Goal: Task Accomplishment & Management: Use online tool/utility

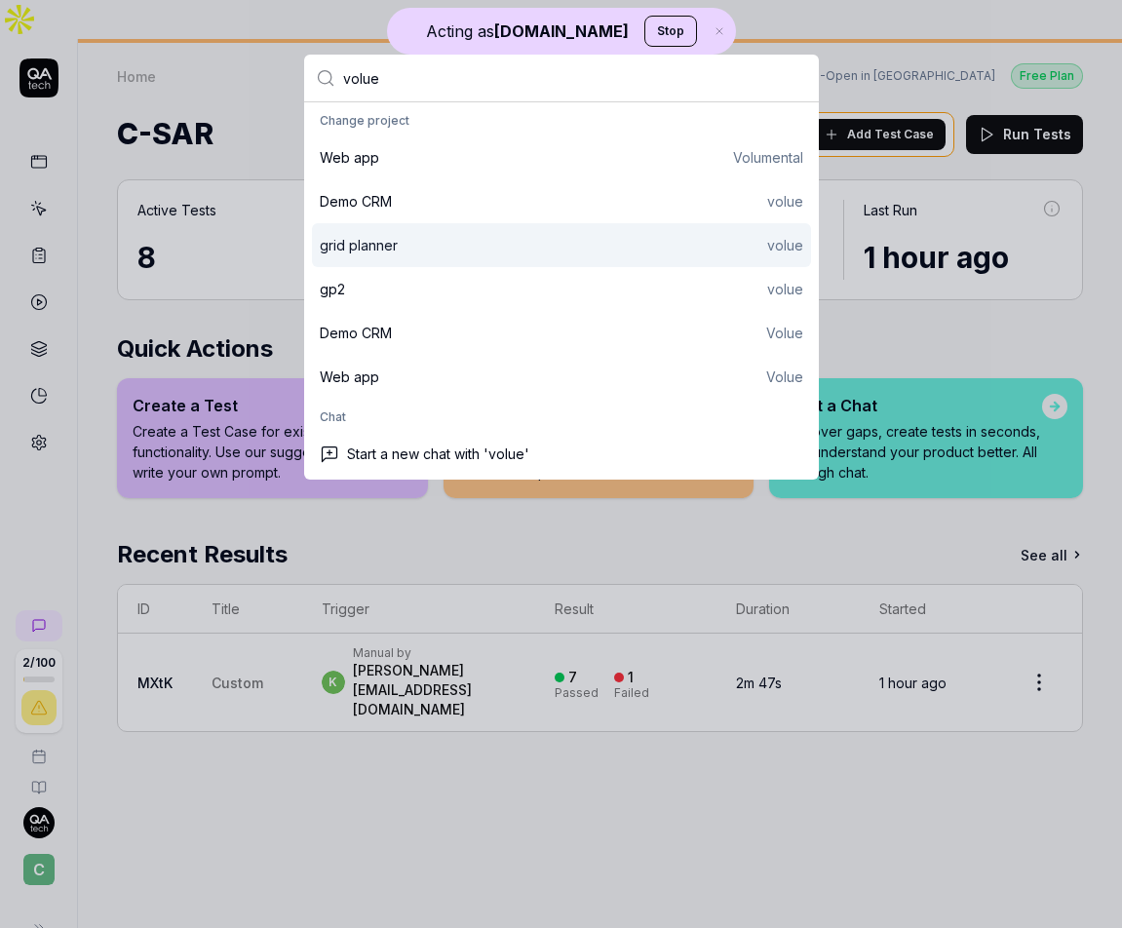
type input "volue"
click at [348, 255] on div "grid planner" at bounding box center [359, 245] width 78 height 20
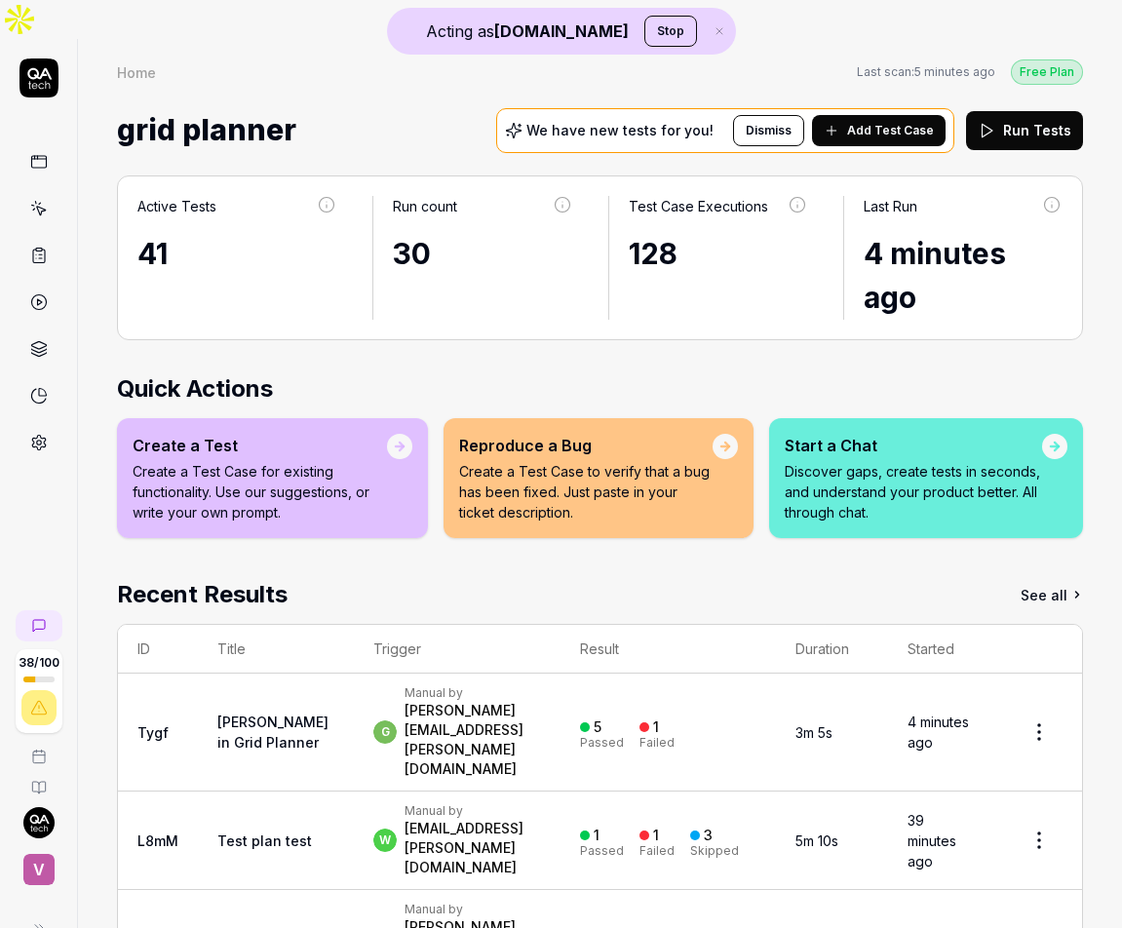
scroll to position [108, 0]
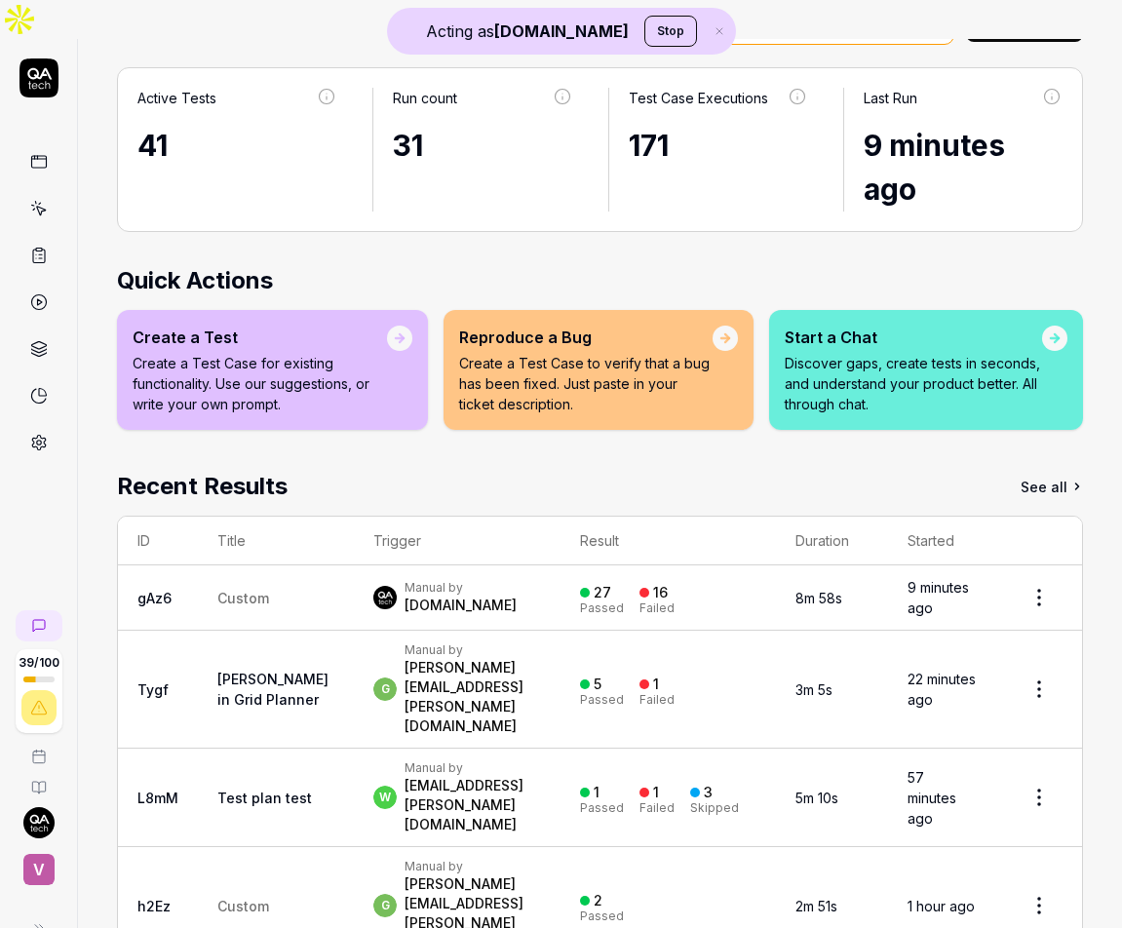
click at [47, 144] on link at bounding box center [38, 161] width 35 height 35
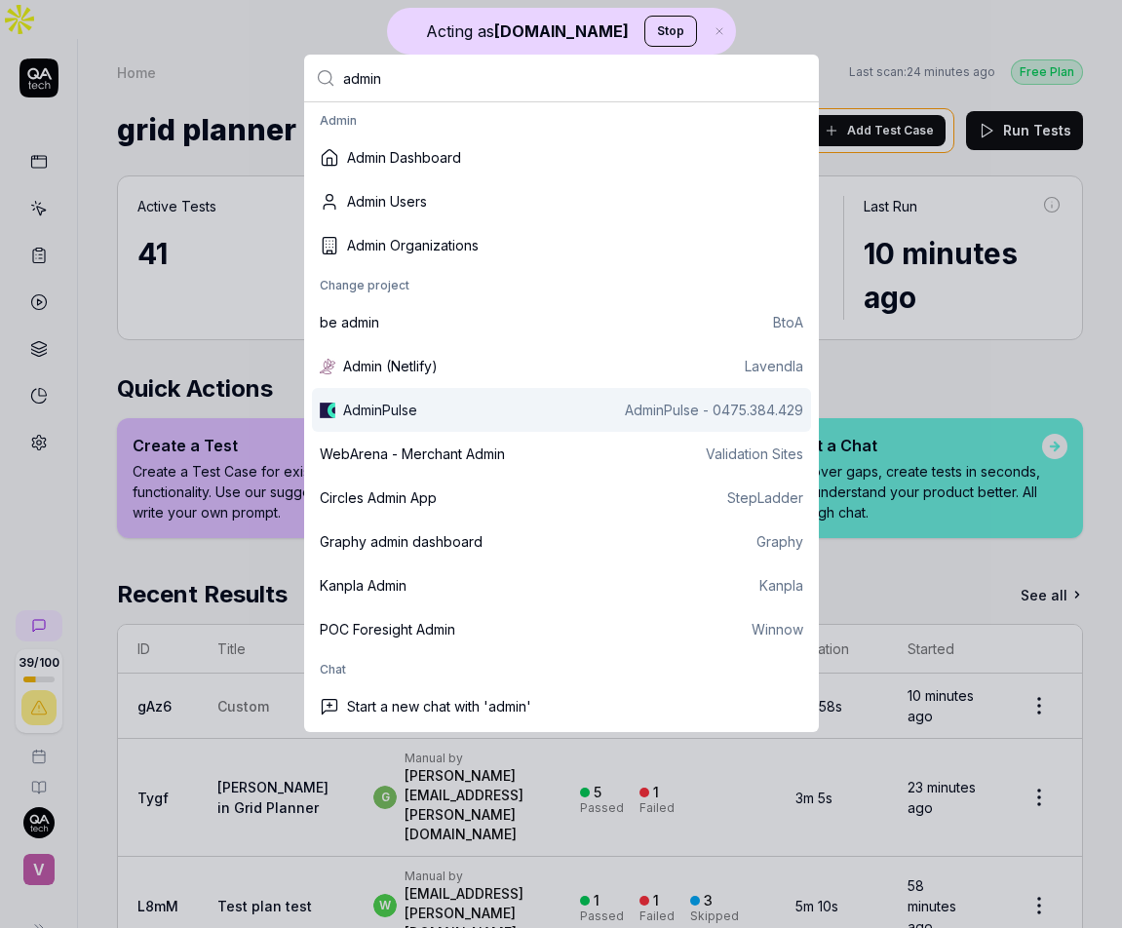
type input "admin"
click at [427, 398] on div "AdminPulse AdminPulse - 0475.384.429" at bounding box center [561, 410] width 499 height 44
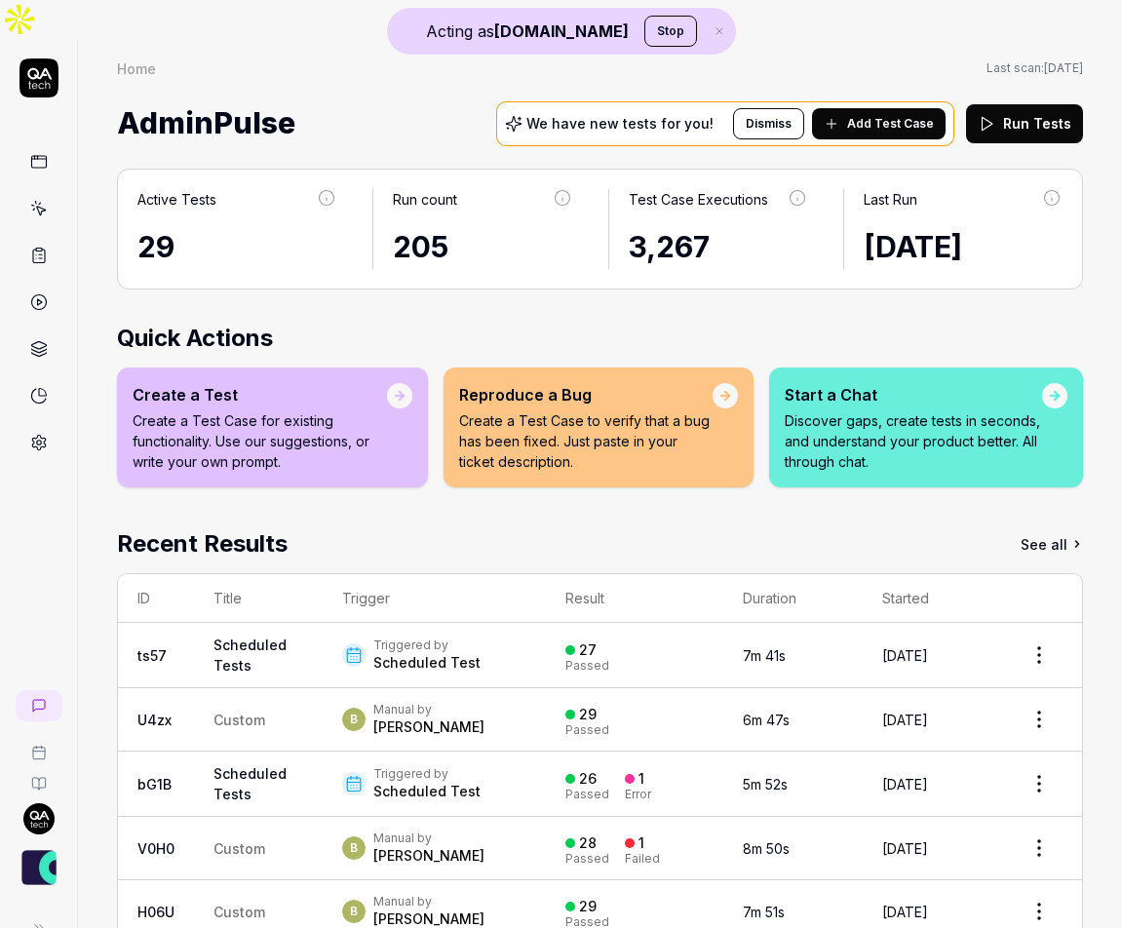
click at [47, 191] on link at bounding box center [38, 208] width 35 height 35
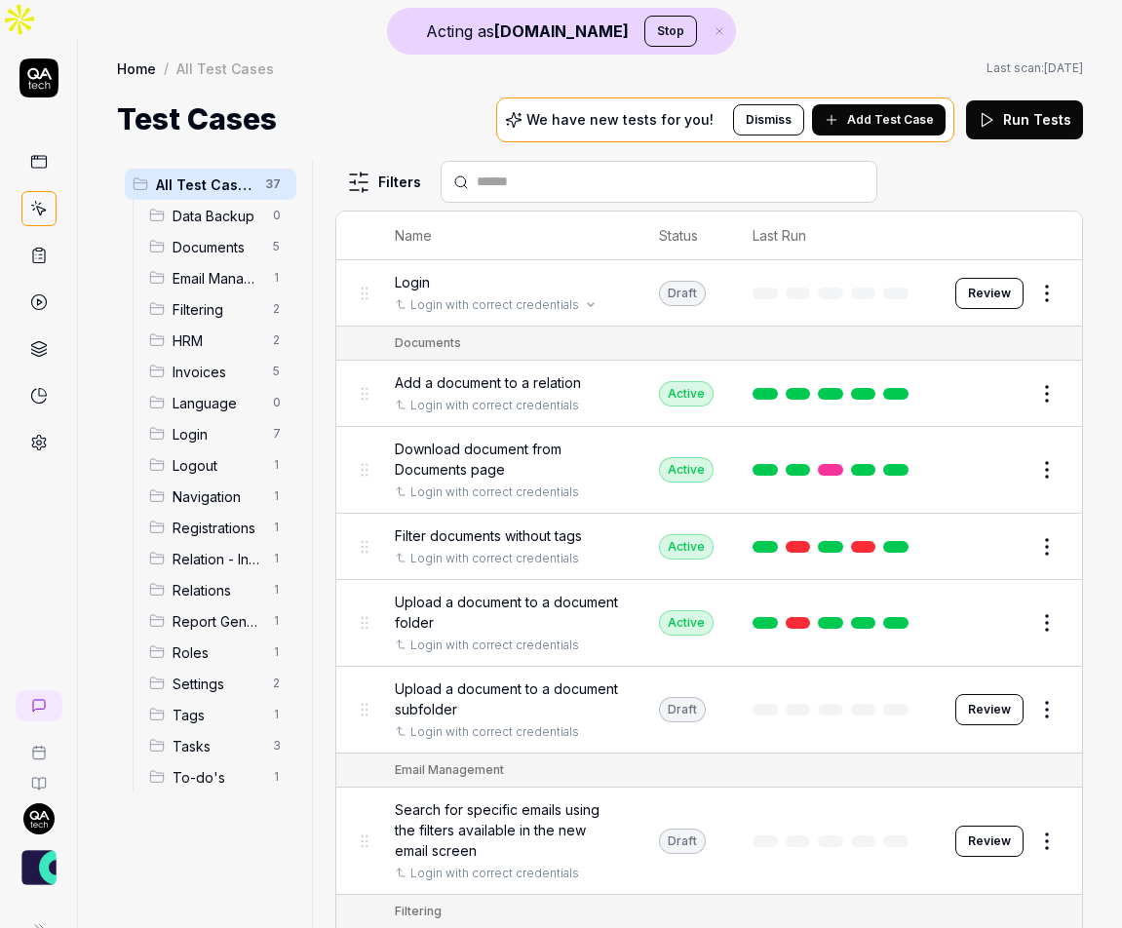
click at [594, 296] on div "Login with correct credentials" at bounding box center [507, 305] width 225 height 18
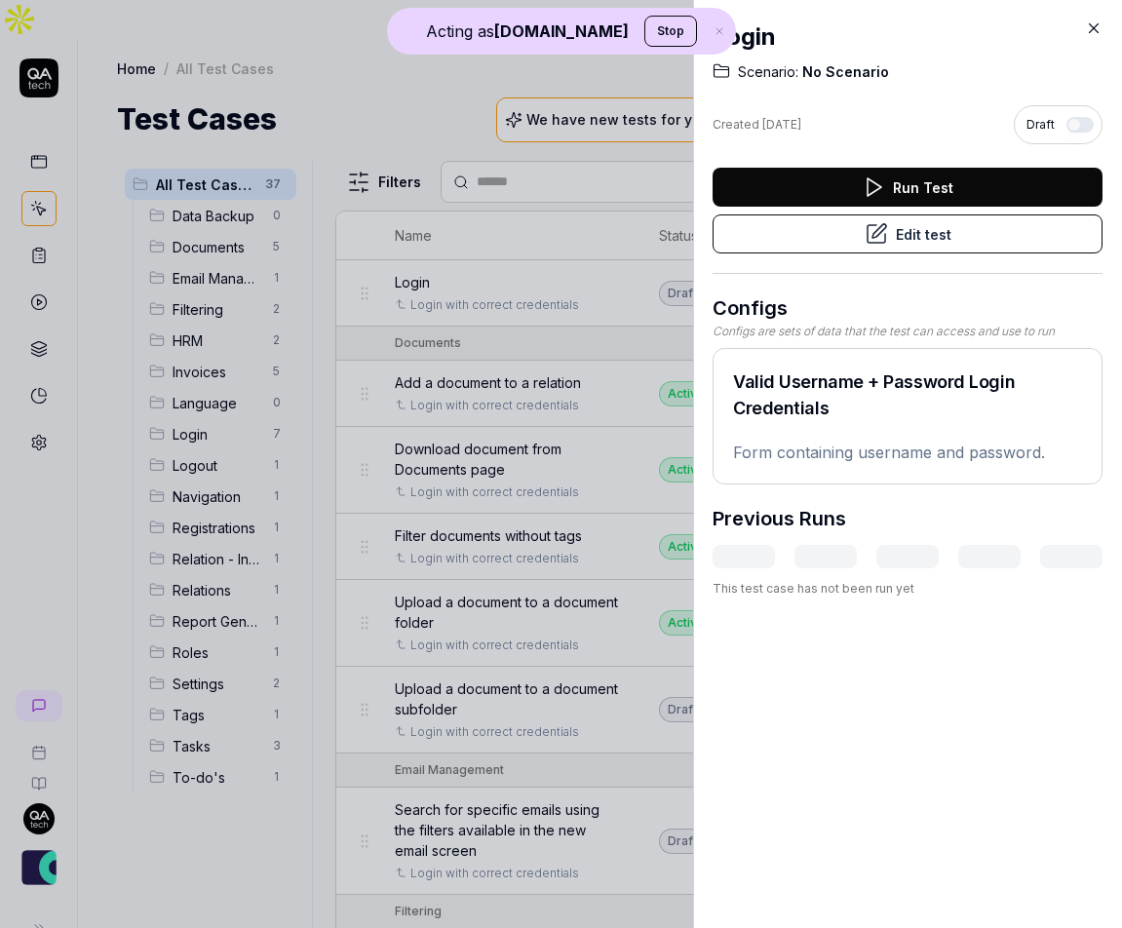
click at [1089, 35] on icon at bounding box center [1094, 29] width 18 height 18
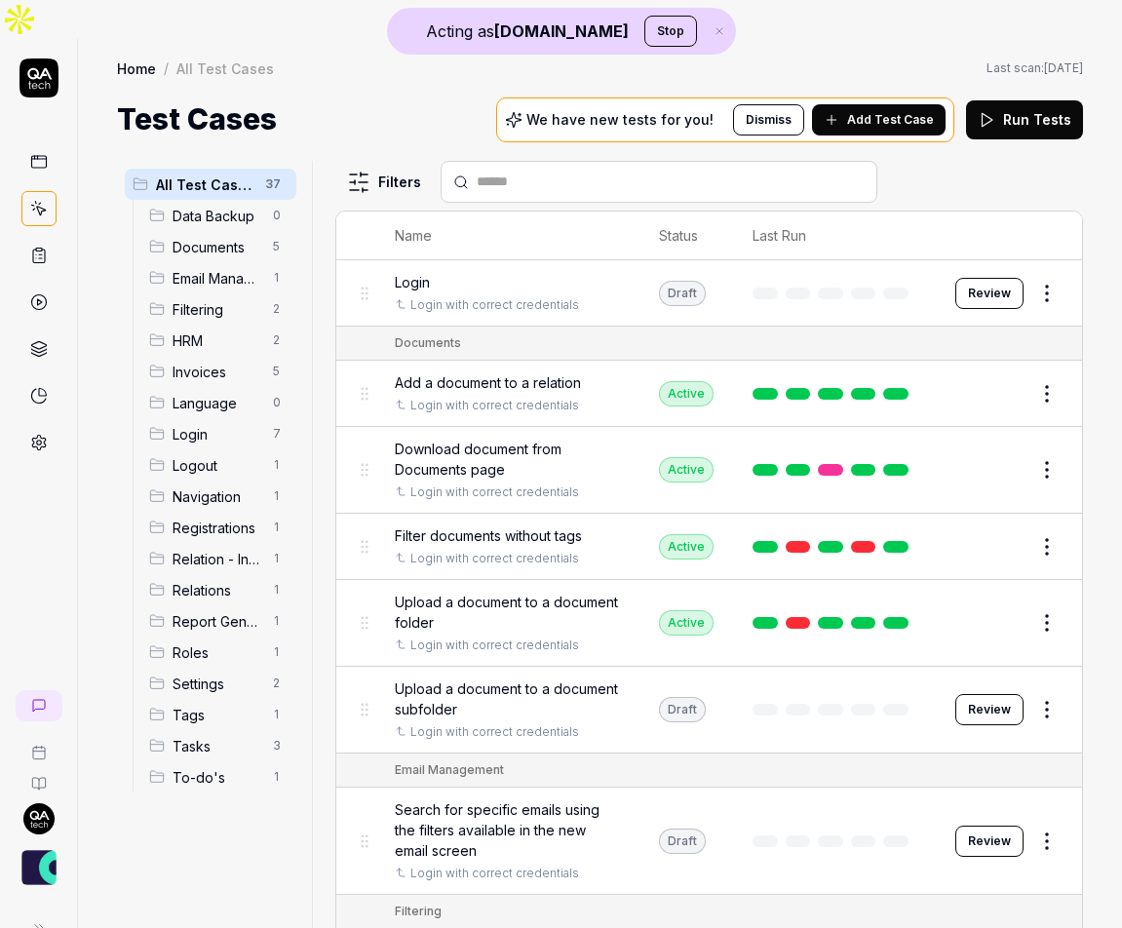
click at [990, 278] on button "Review" at bounding box center [990, 293] width 68 height 31
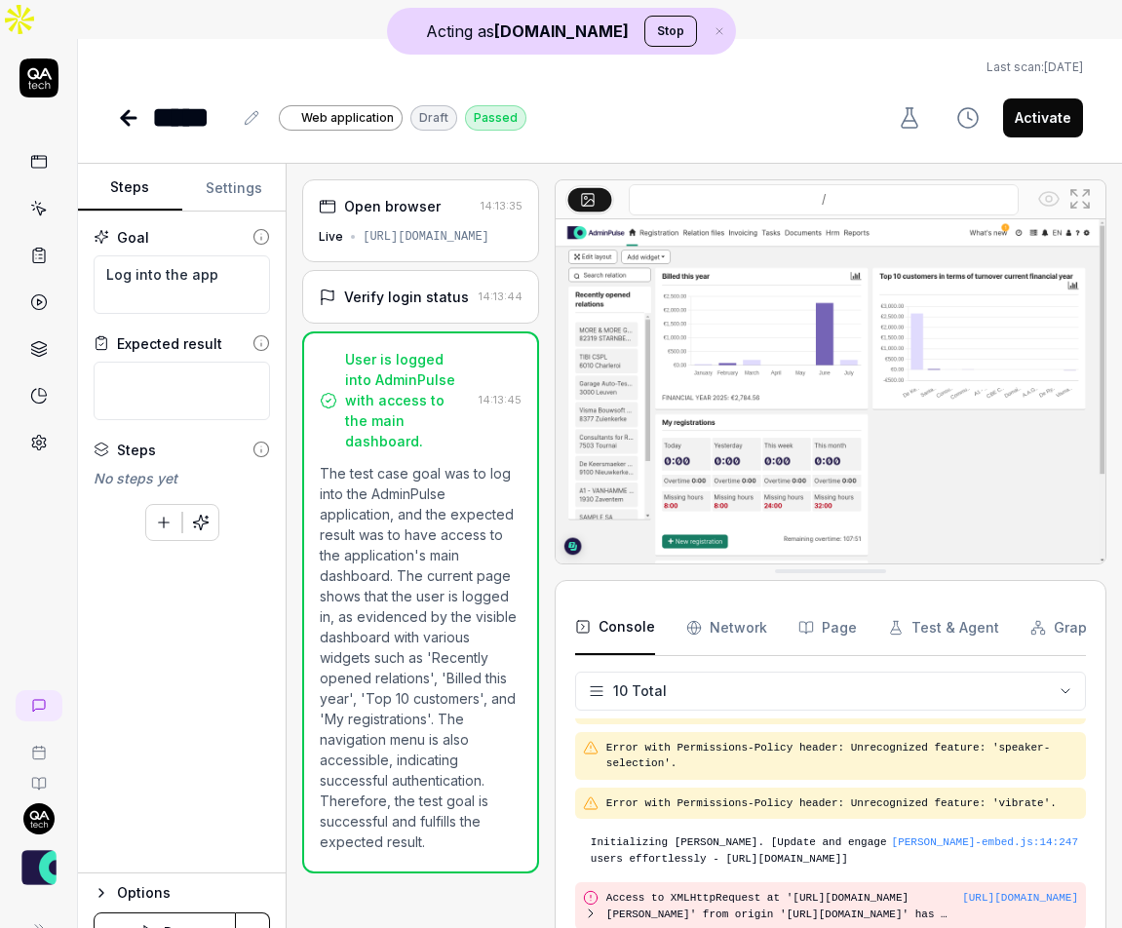
type textarea "*"
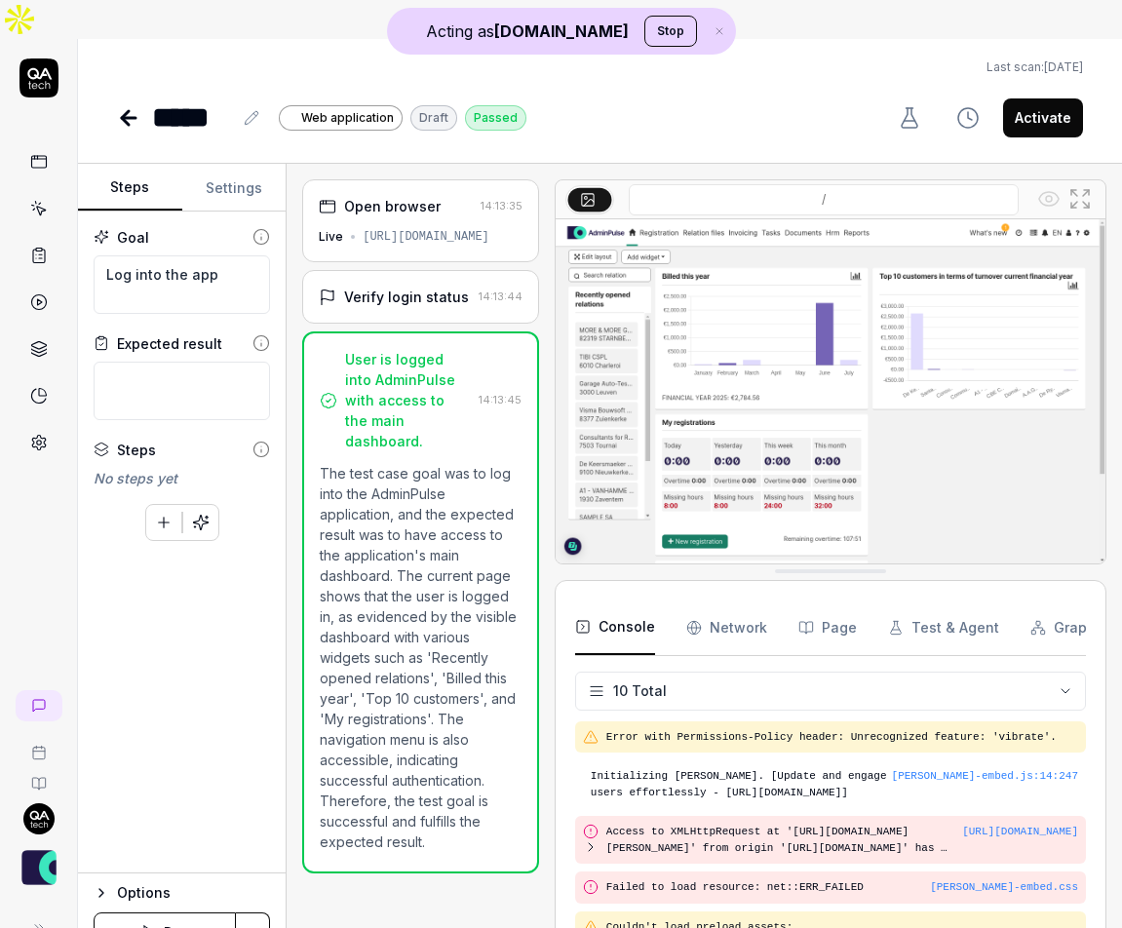
scroll to position [285, 0]
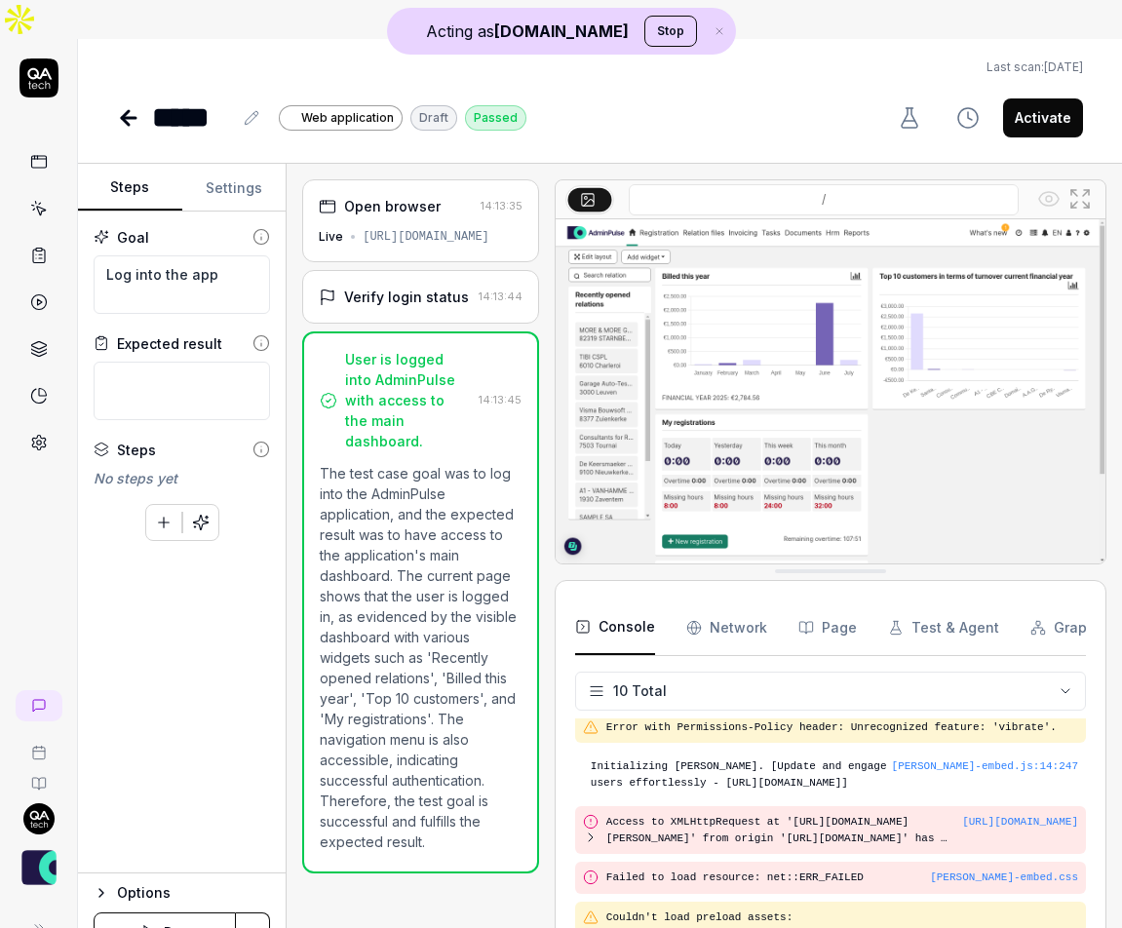
click at [411, 270] on div "Verify login status 14:13:44" at bounding box center [420, 297] width 237 height 54
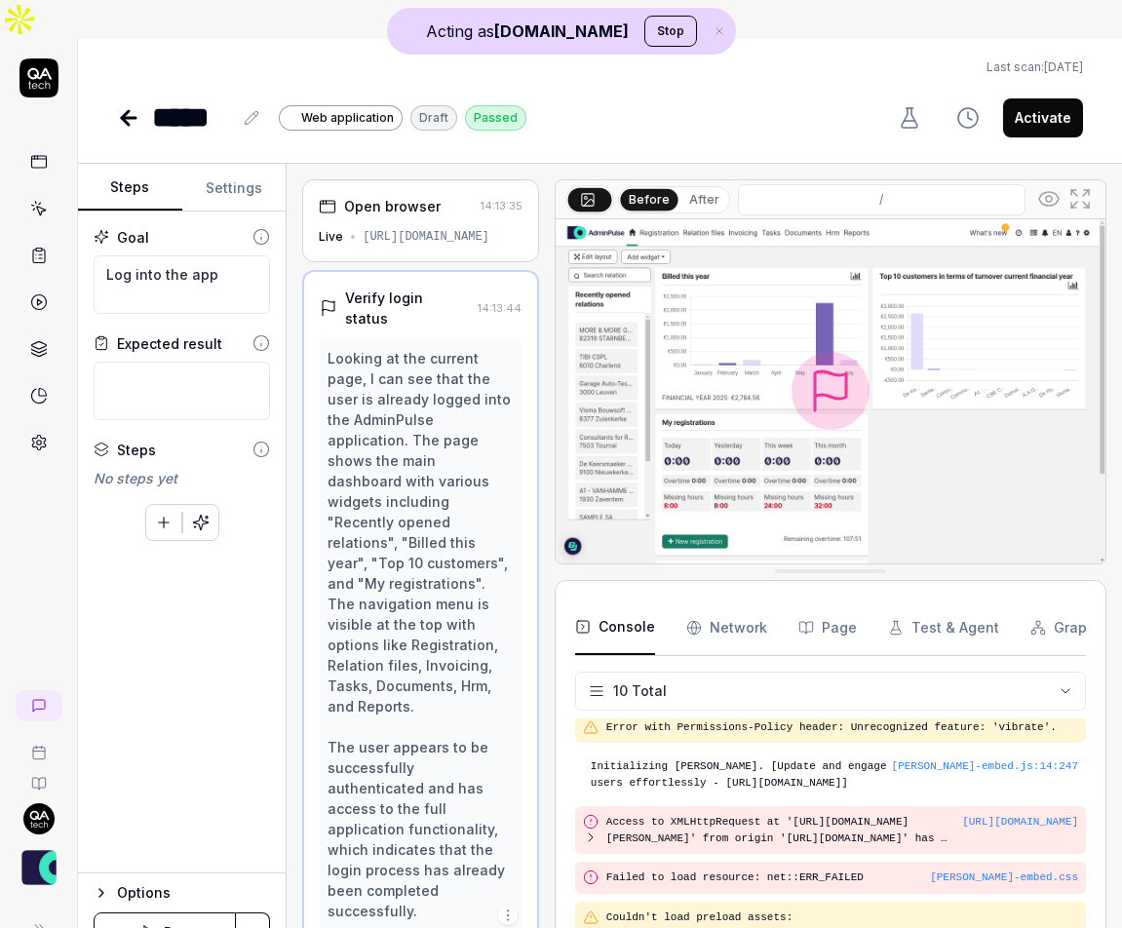
click at [406, 228] on div "[URL][DOMAIN_NAME]" at bounding box center [426, 237] width 127 height 18
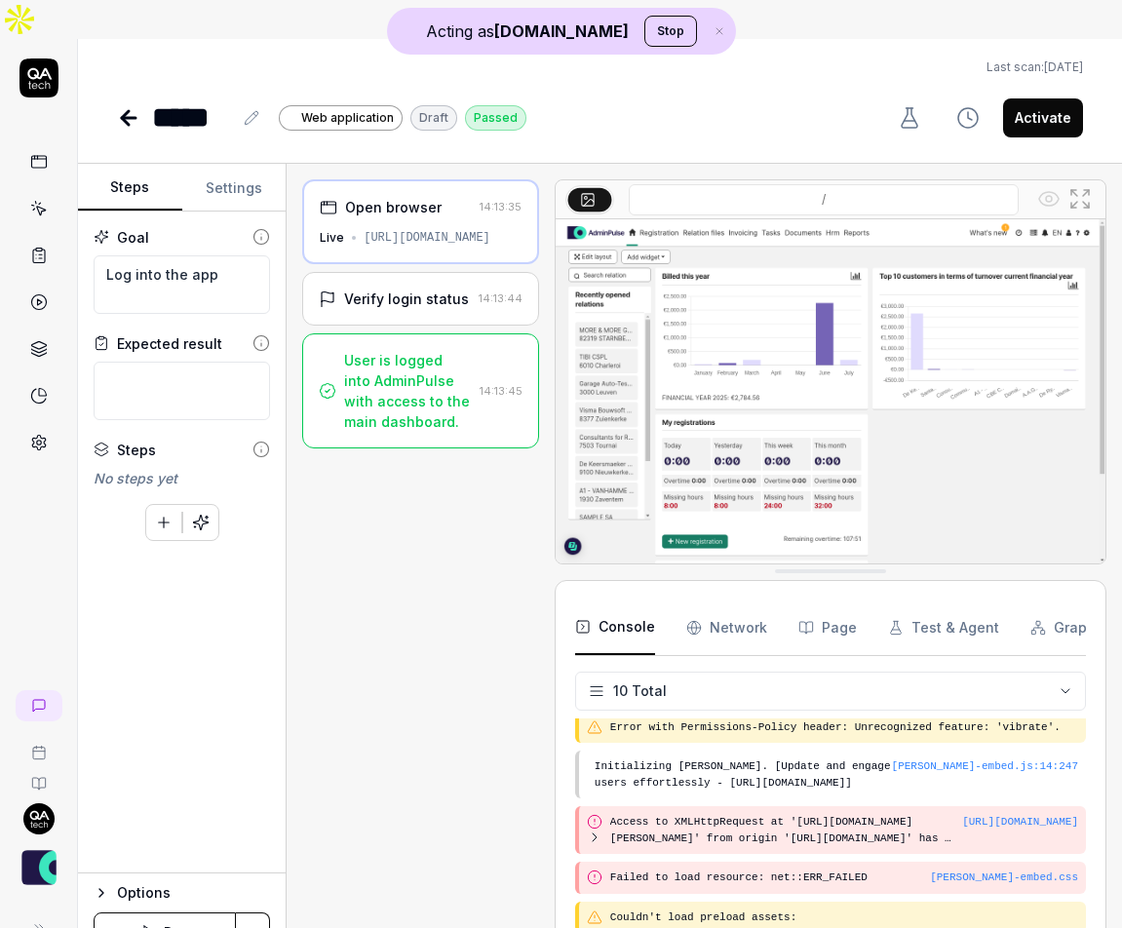
click at [399, 272] on div "Verify login status 14:13:44" at bounding box center [420, 299] width 237 height 54
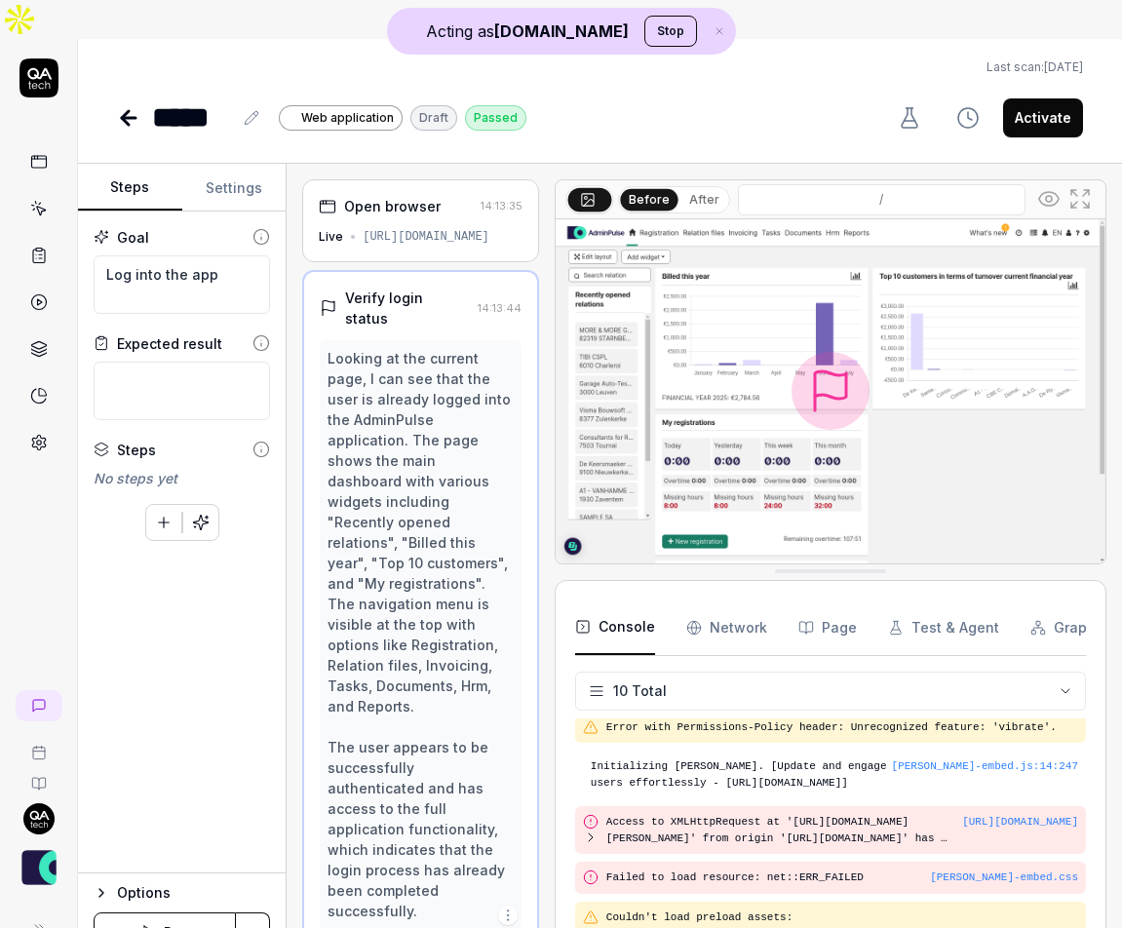
click at [131, 106] on icon at bounding box center [128, 117] width 23 height 23
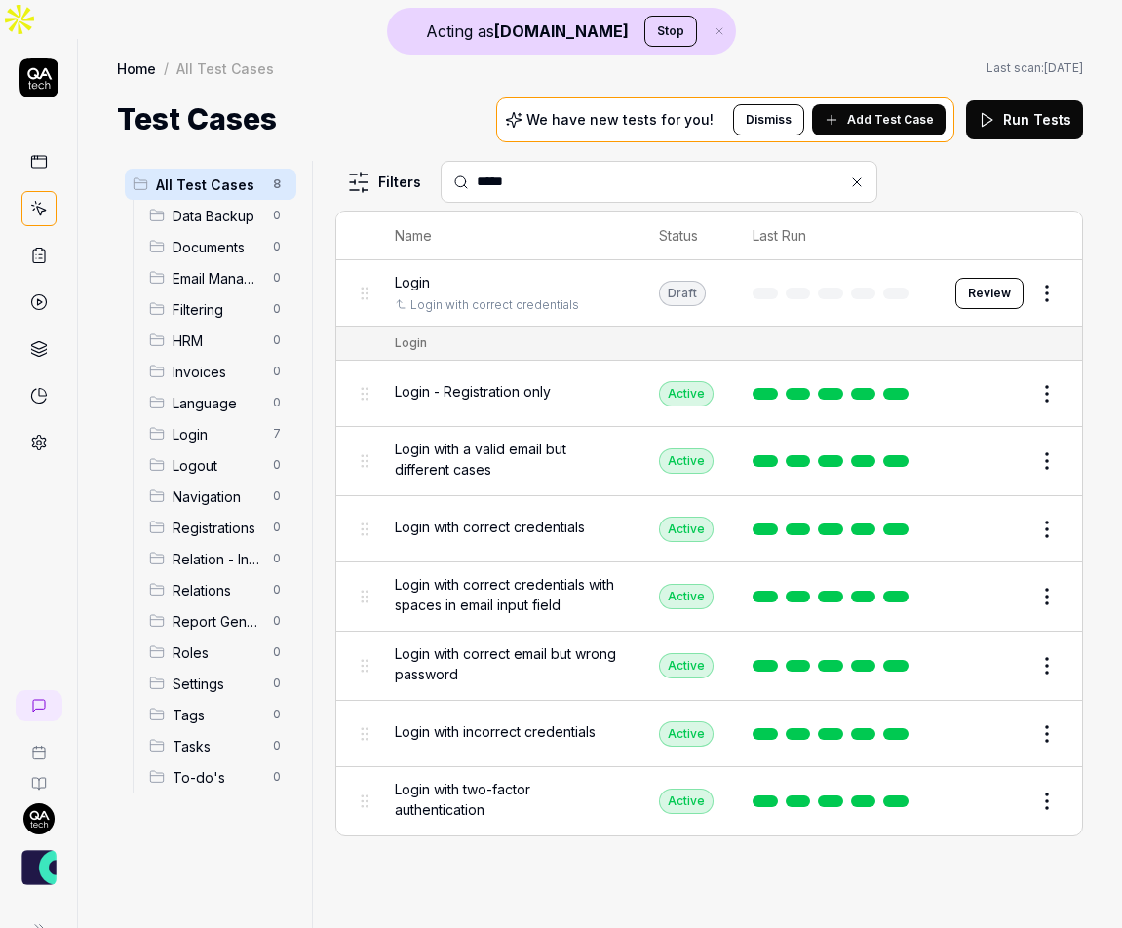
type input "*****"
click at [526, 517] on span "Login with correct credentials" at bounding box center [490, 527] width 190 height 20
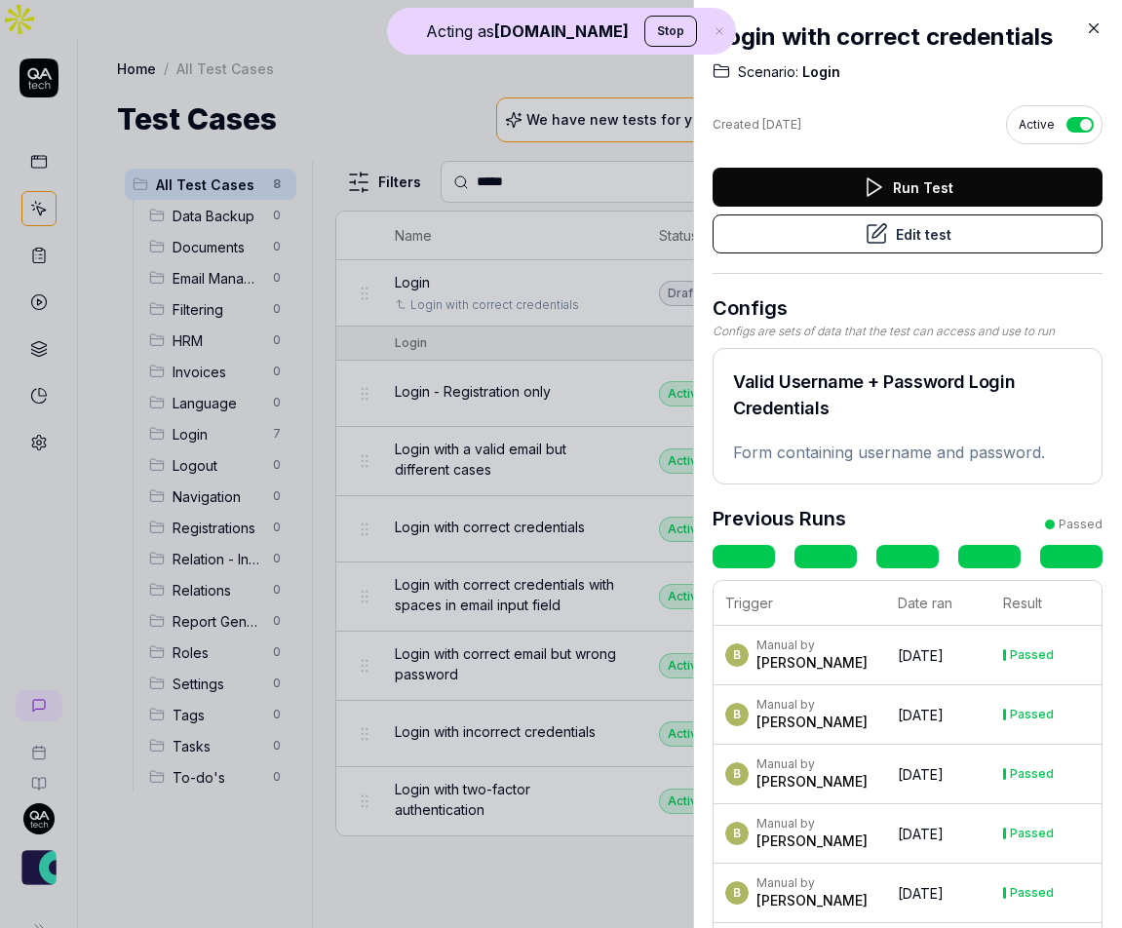
click at [1096, 20] on icon at bounding box center [1094, 29] width 18 height 18
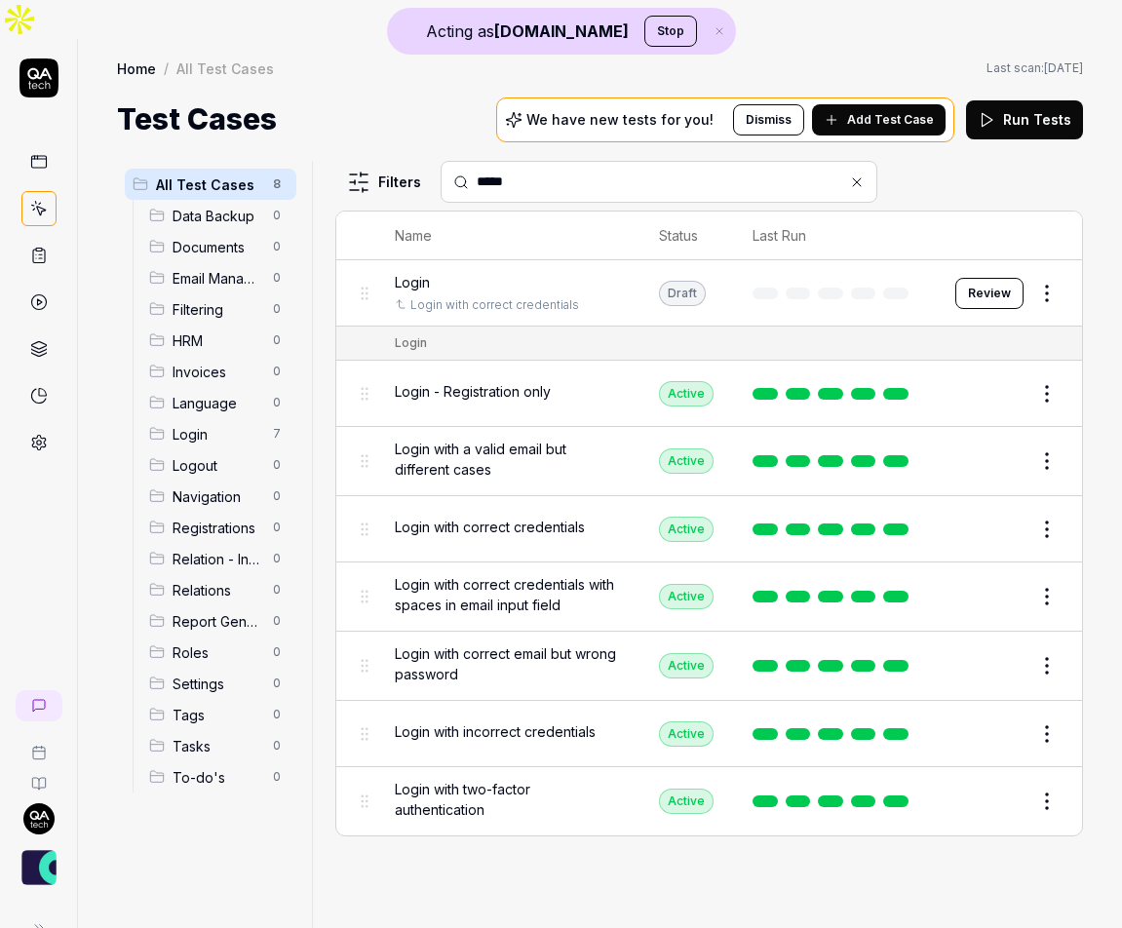
click at [499, 517] on span "Login with correct credentials" at bounding box center [490, 527] width 190 height 20
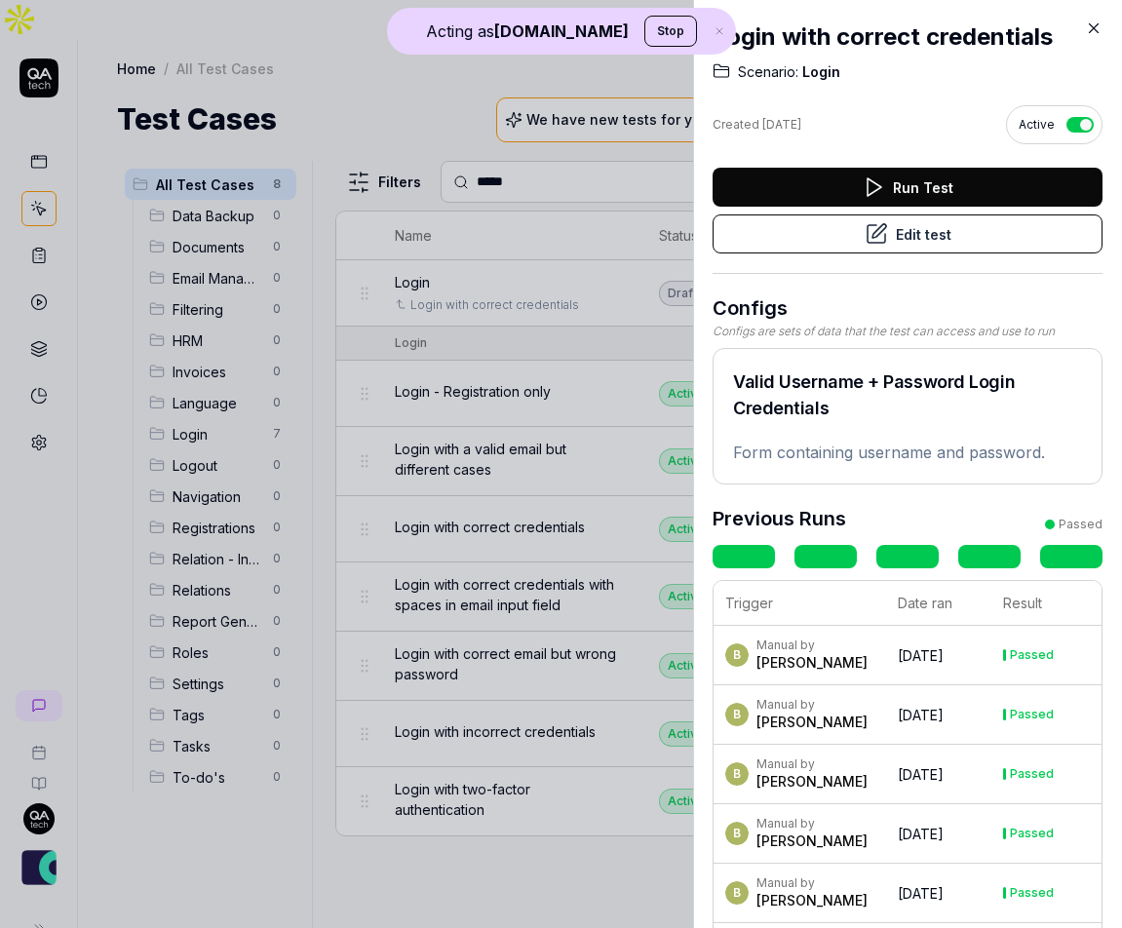
click at [995, 222] on button "Edit test" at bounding box center [908, 234] width 390 height 39
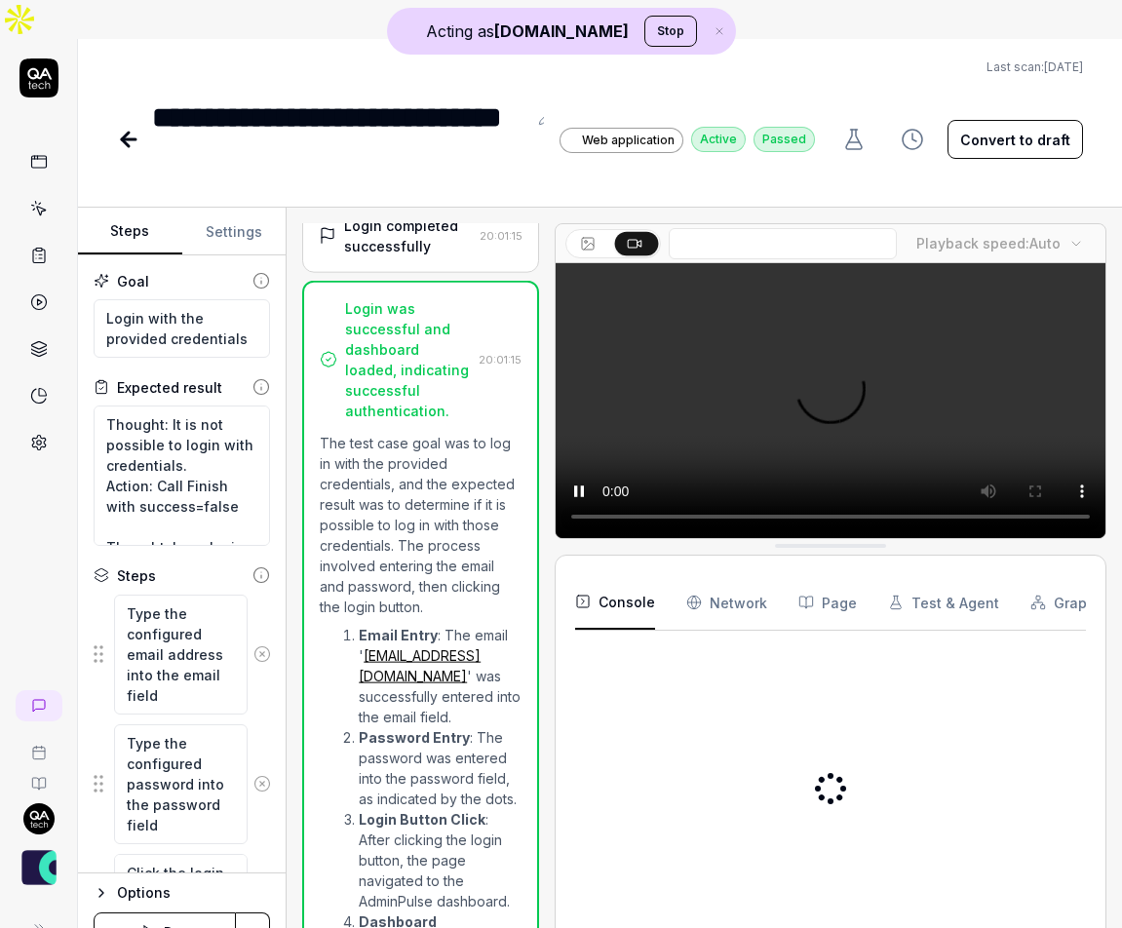
scroll to position [678, 0]
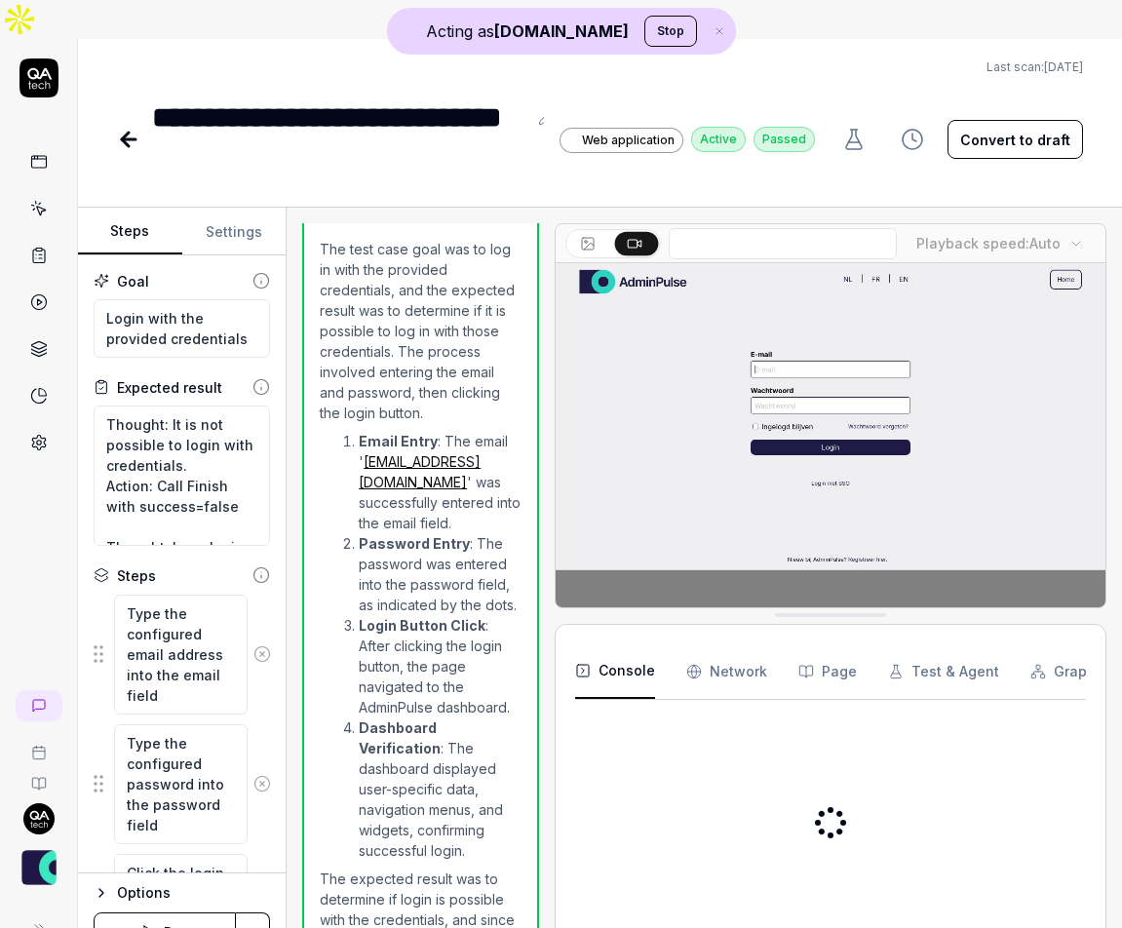
type textarea "*"
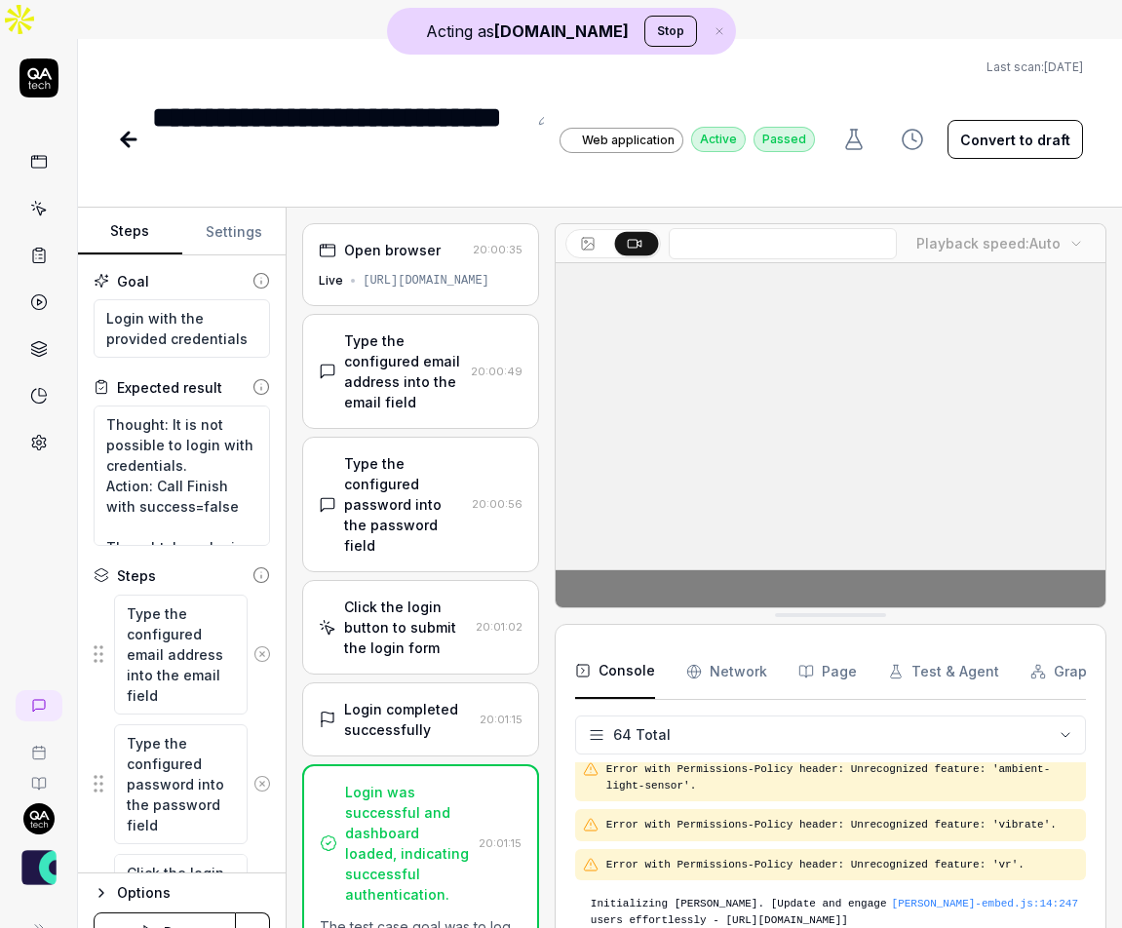
scroll to position [3298, 0]
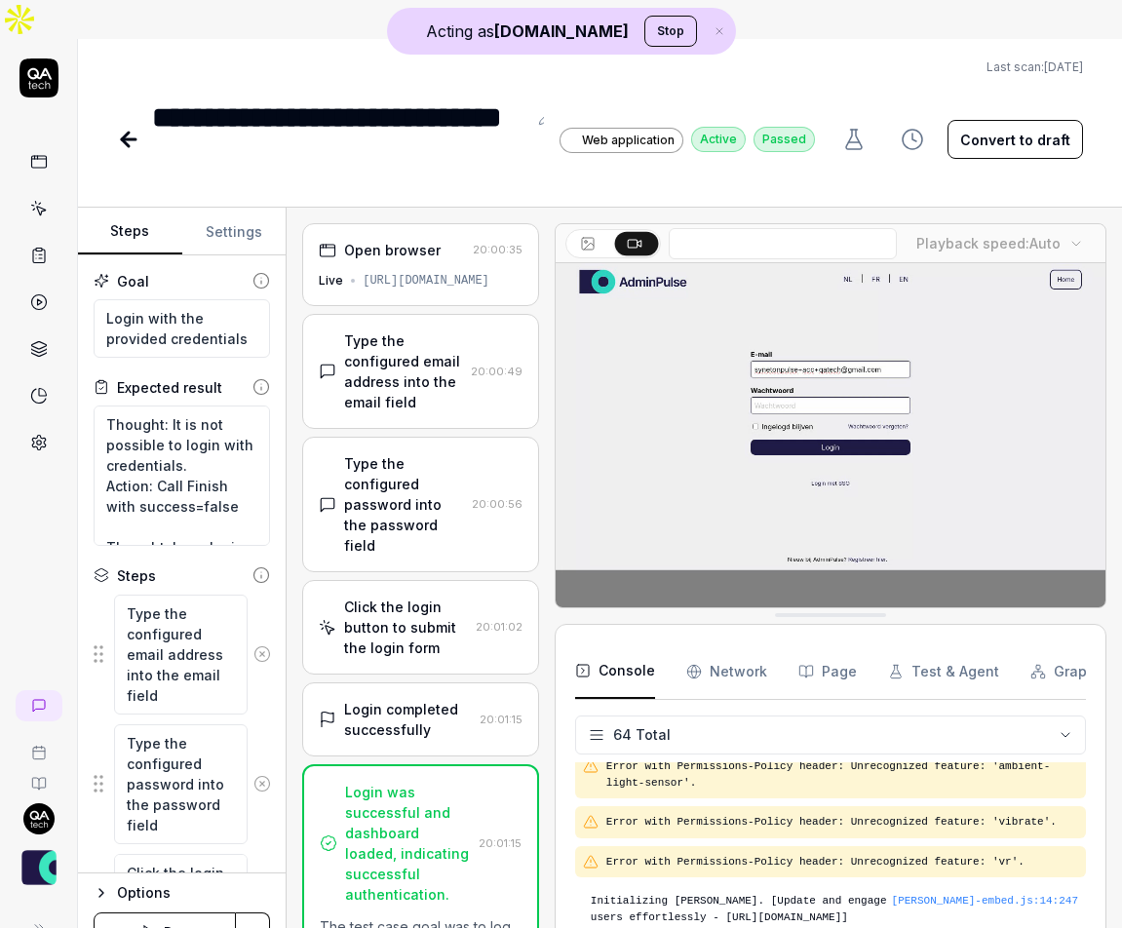
click at [396, 240] on div "Open browser" at bounding box center [392, 250] width 97 height 20
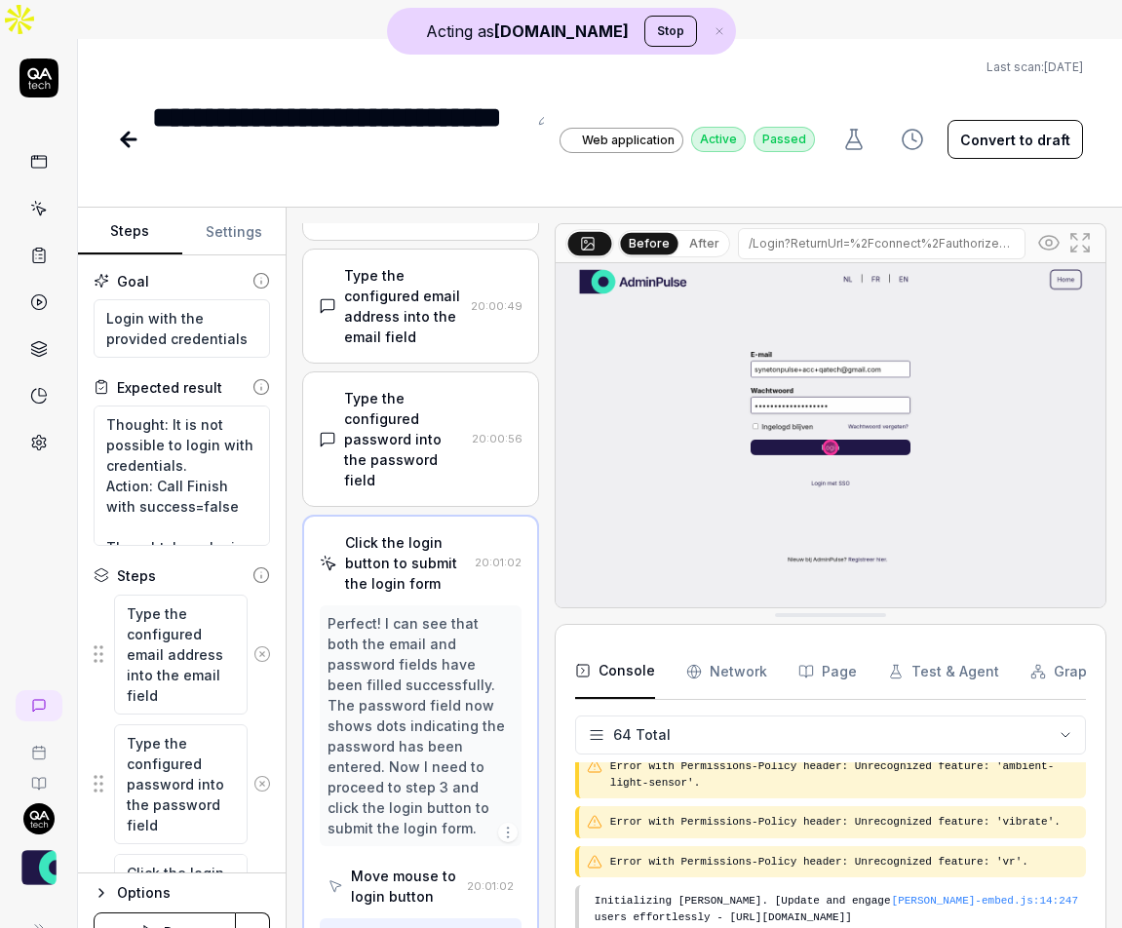
scroll to position [0, 0]
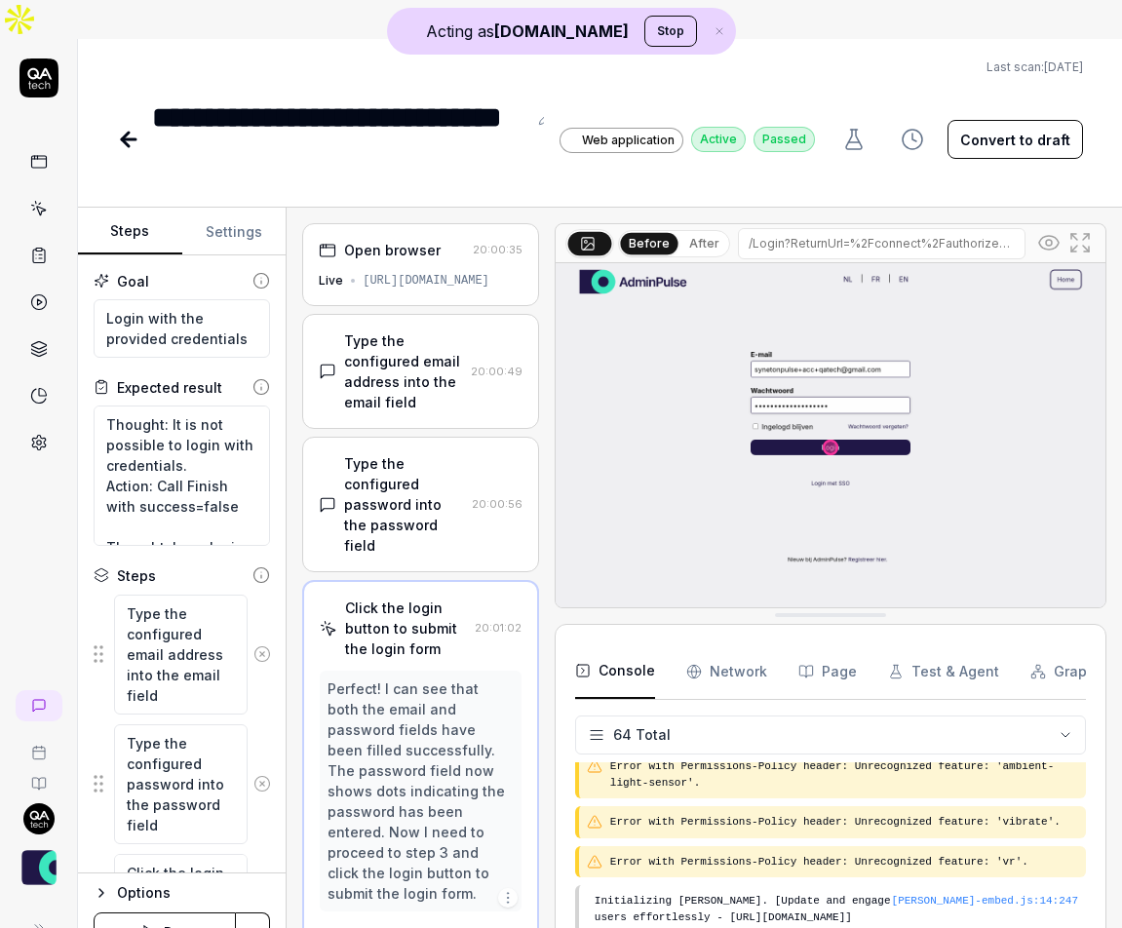
click at [127, 133] on icon at bounding box center [125, 140] width 7 height 14
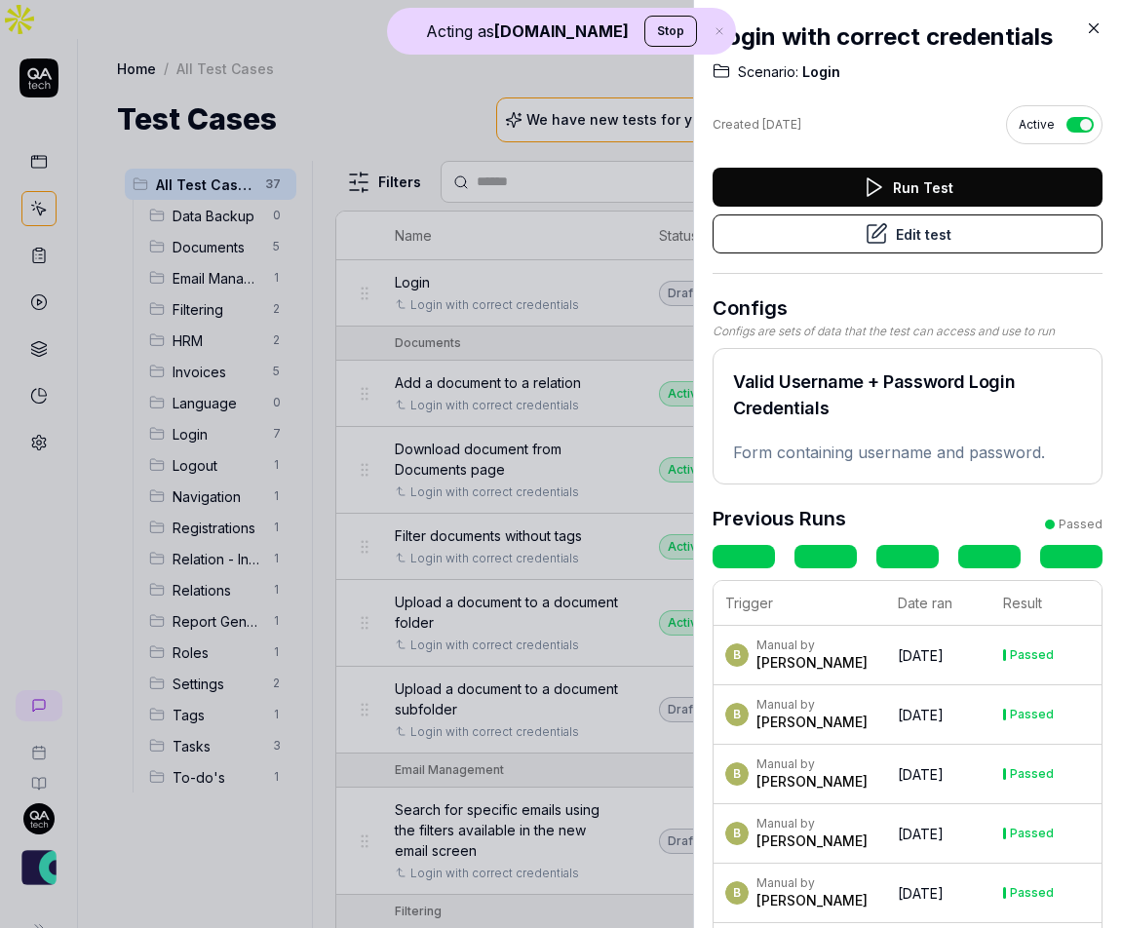
click at [1096, 27] on icon at bounding box center [1094, 29] width 18 height 18
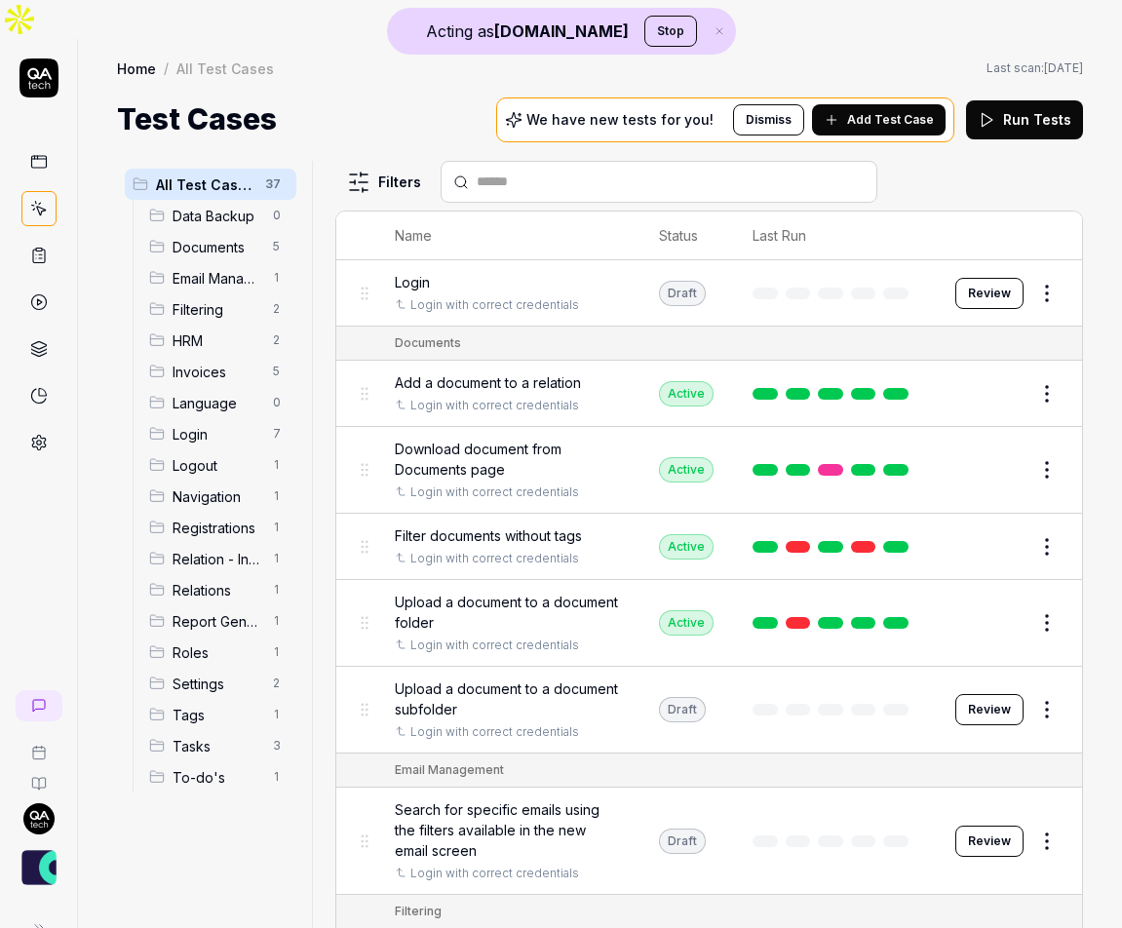
click at [487, 98] on div "Test Cases We have new tests for you! Dismiss Add Test Case Run Tests" at bounding box center [600, 120] width 966 height 44
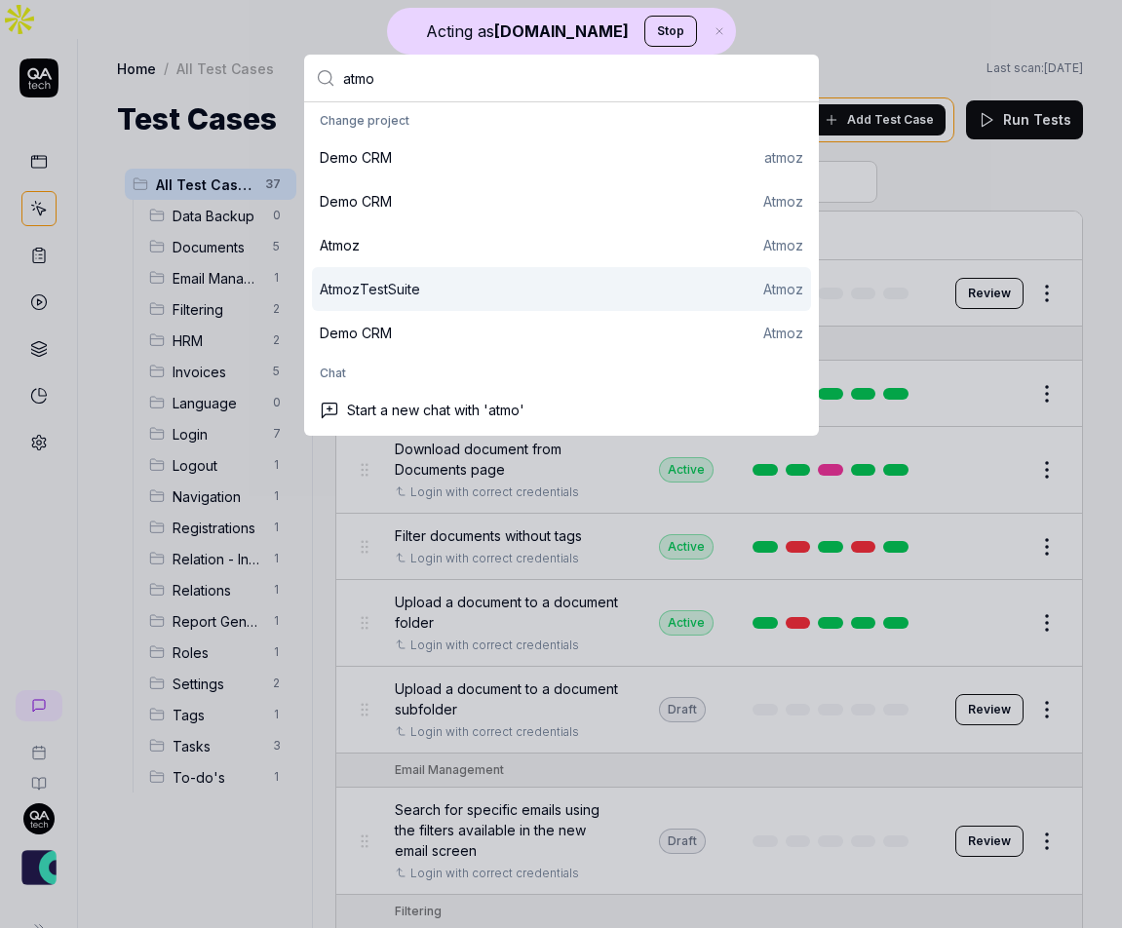
type input "atmo"
click at [471, 295] on div "AtmozTestSuite Atmoz" at bounding box center [562, 289] width 484 height 20
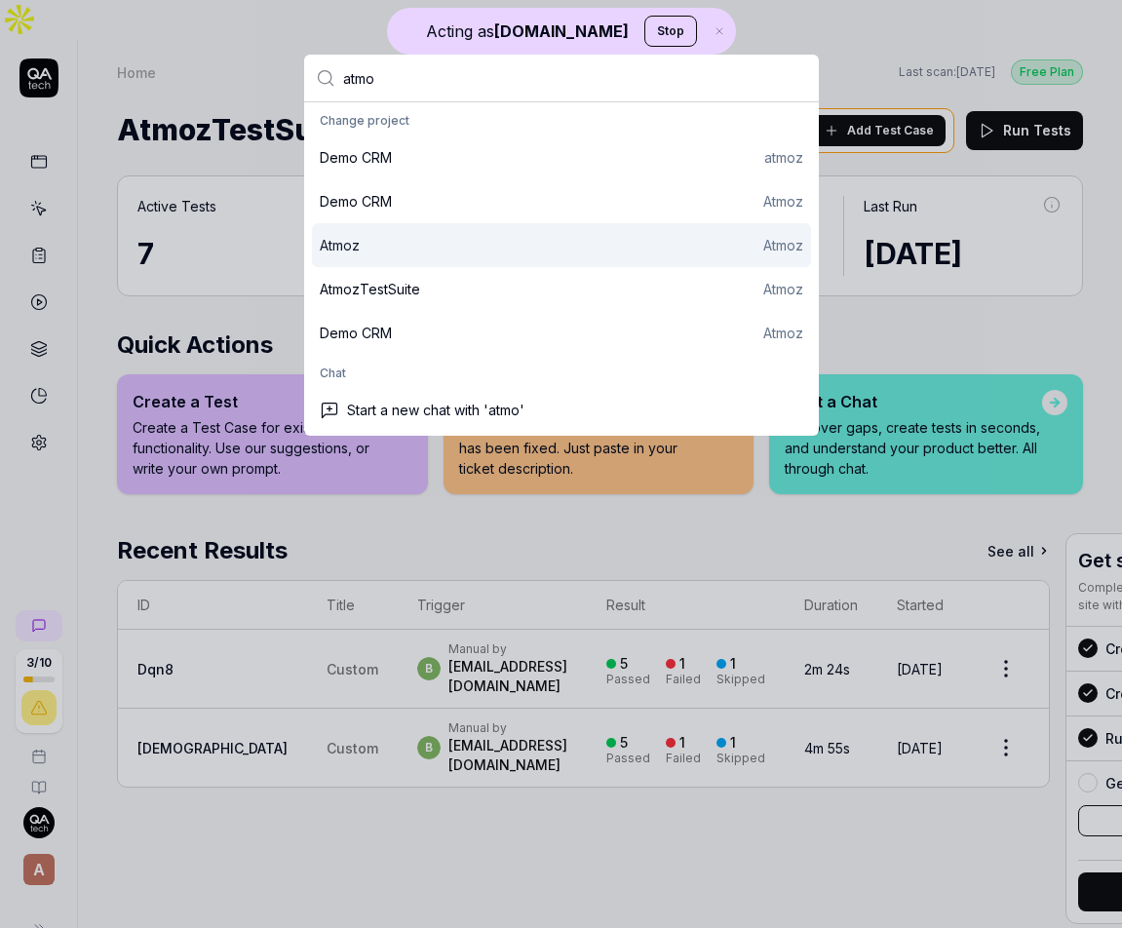
type input "atmo"
click at [480, 253] on div "Atmoz Atmoz" at bounding box center [562, 245] width 484 height 20
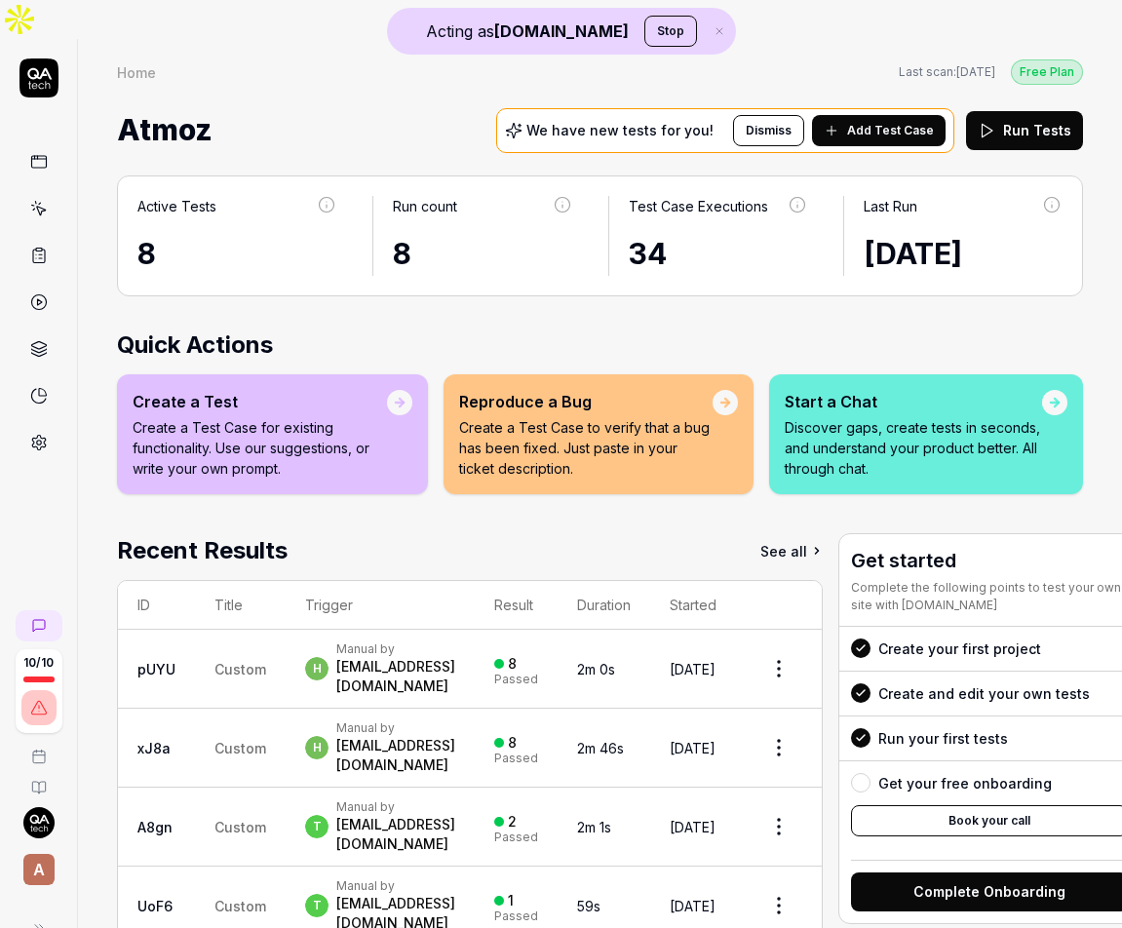
scroll to position [126, 0]
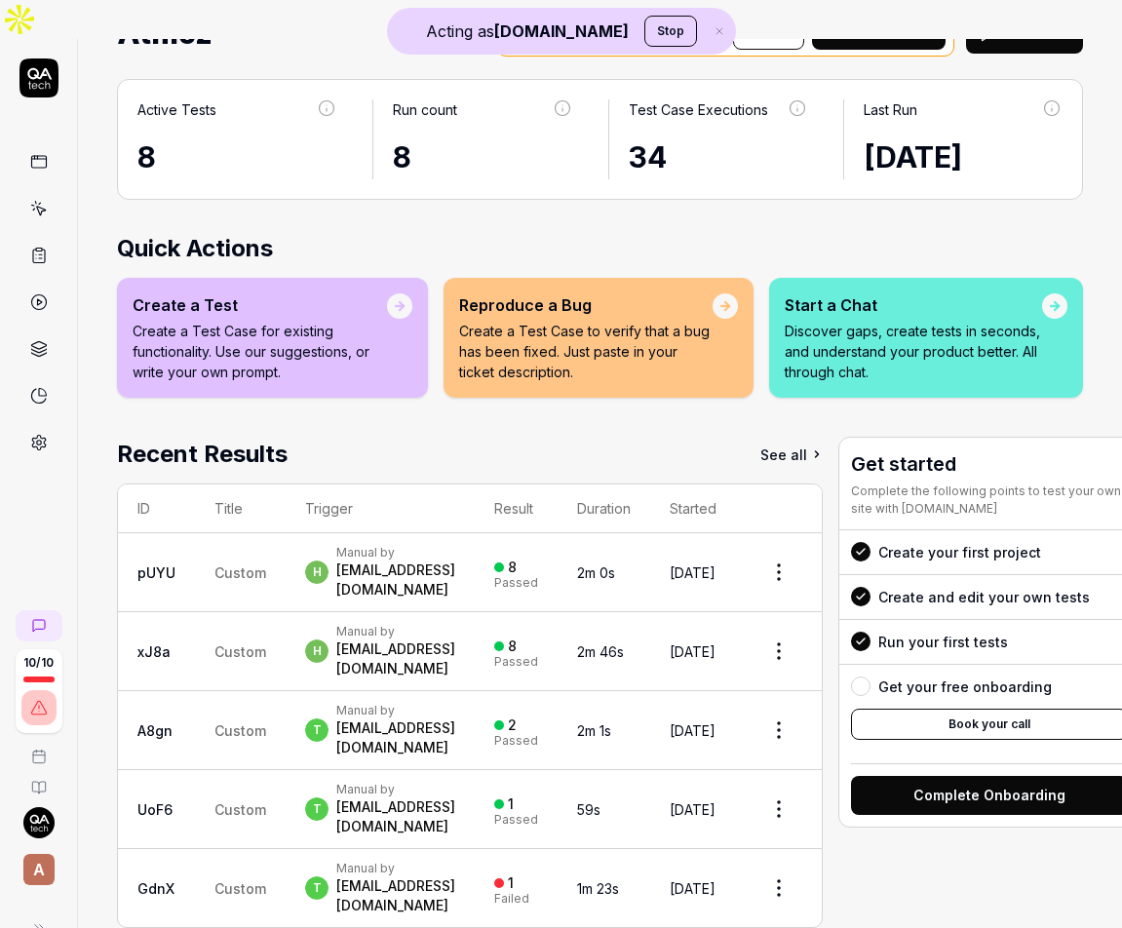
click at [454, 691] on td "t Manual by [PERSON_NAME][EMAIL_ADDRESS][DOMAIN_NAME]" at bounding box center [380, 730] width 189 height 79
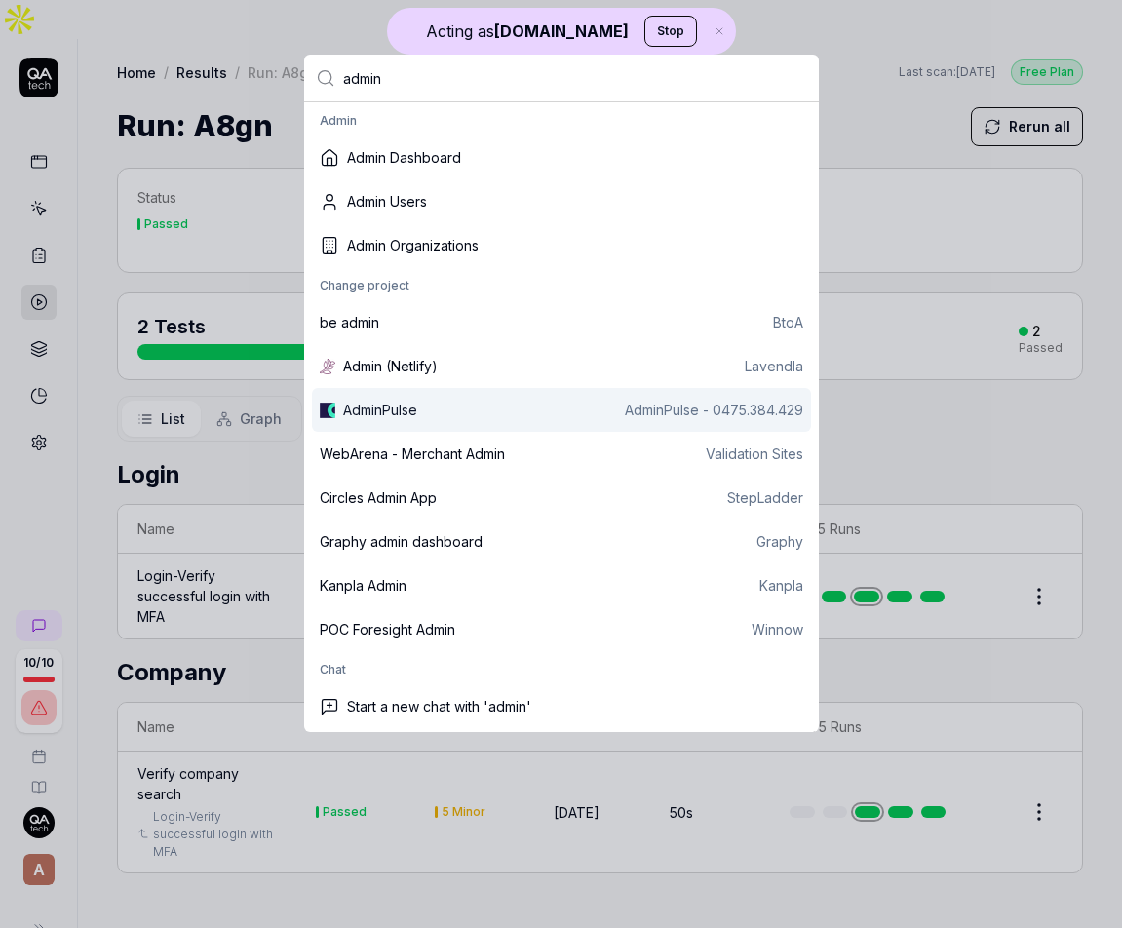
type input "admin"
click at [399, 399] on div "AdminPulse AdminPulse - 0475.384.429" at bounding box center [561, 410] width 499 height 44
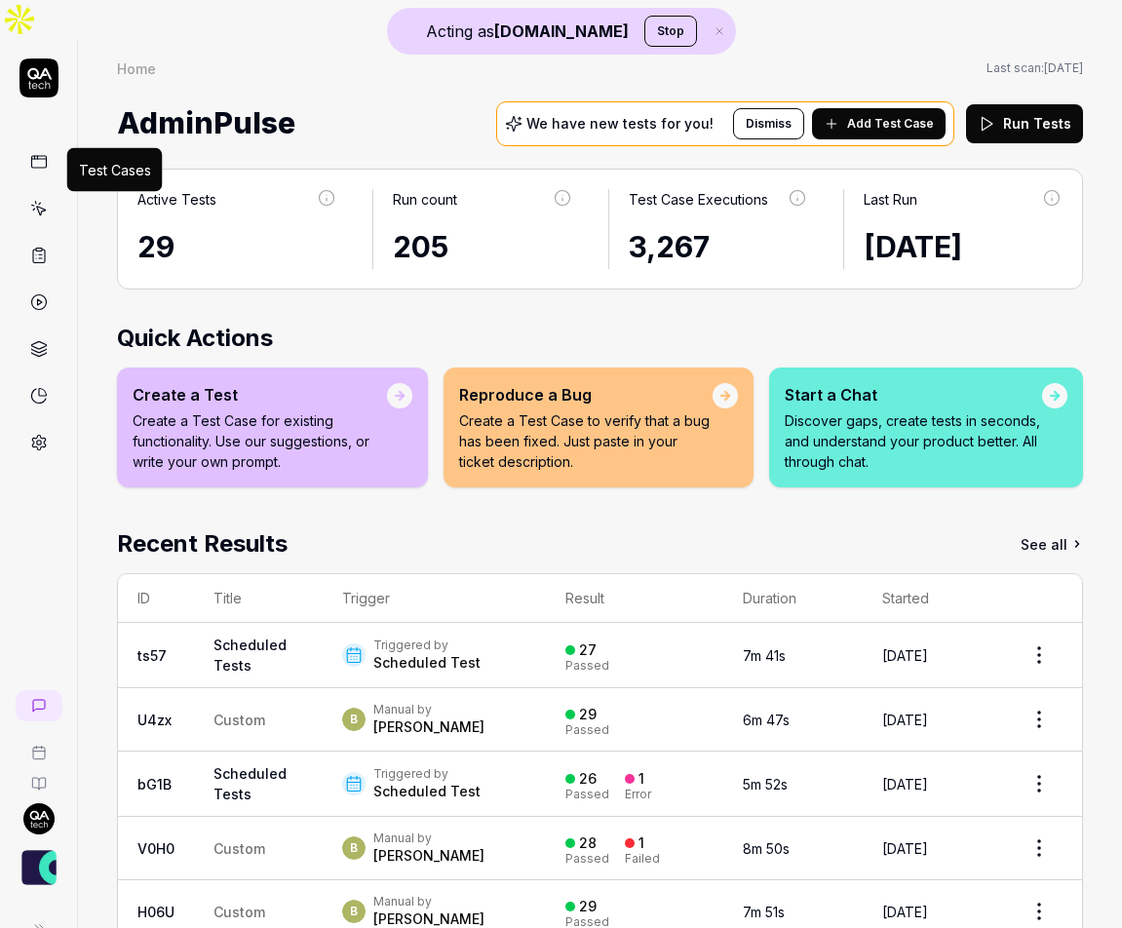
click at [35, 200] on icon at bounding box center [39, 209] width 18 height 18
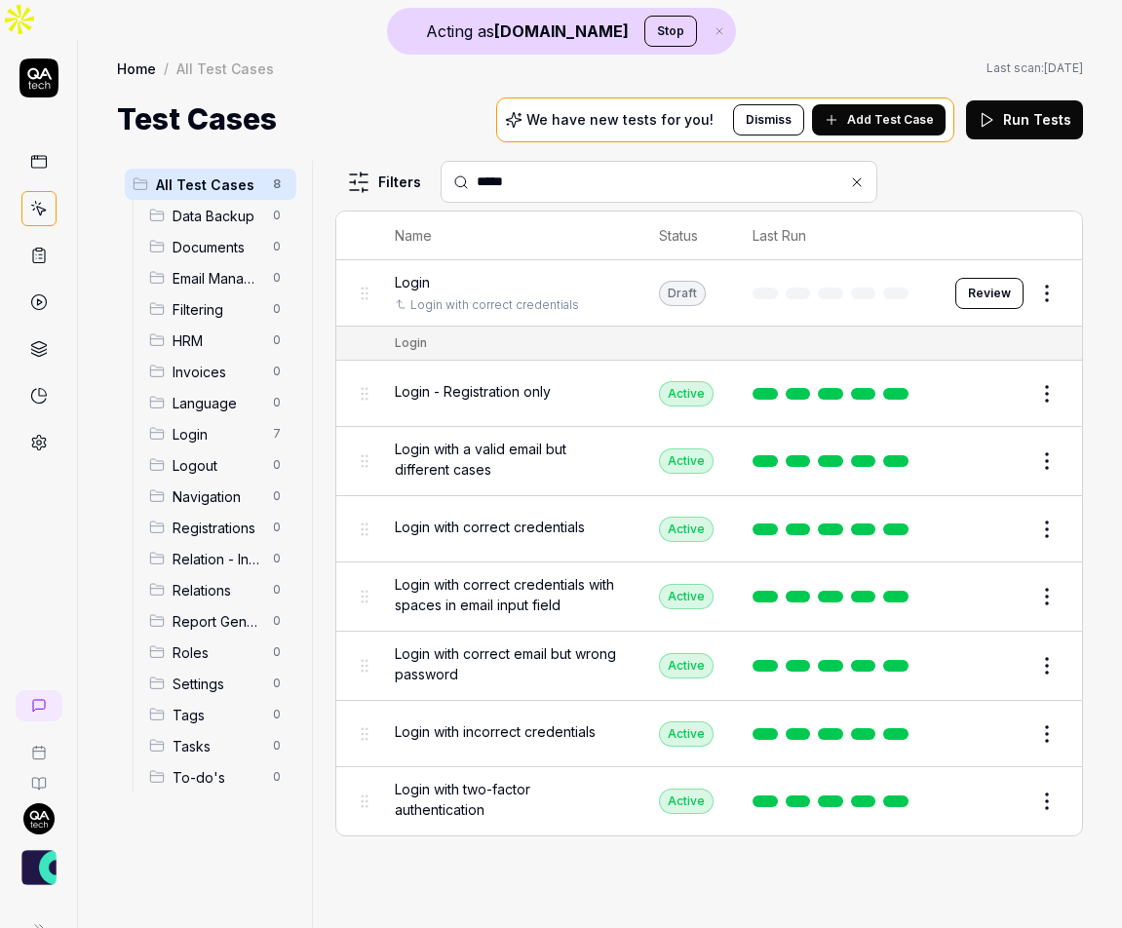
type input "*****"
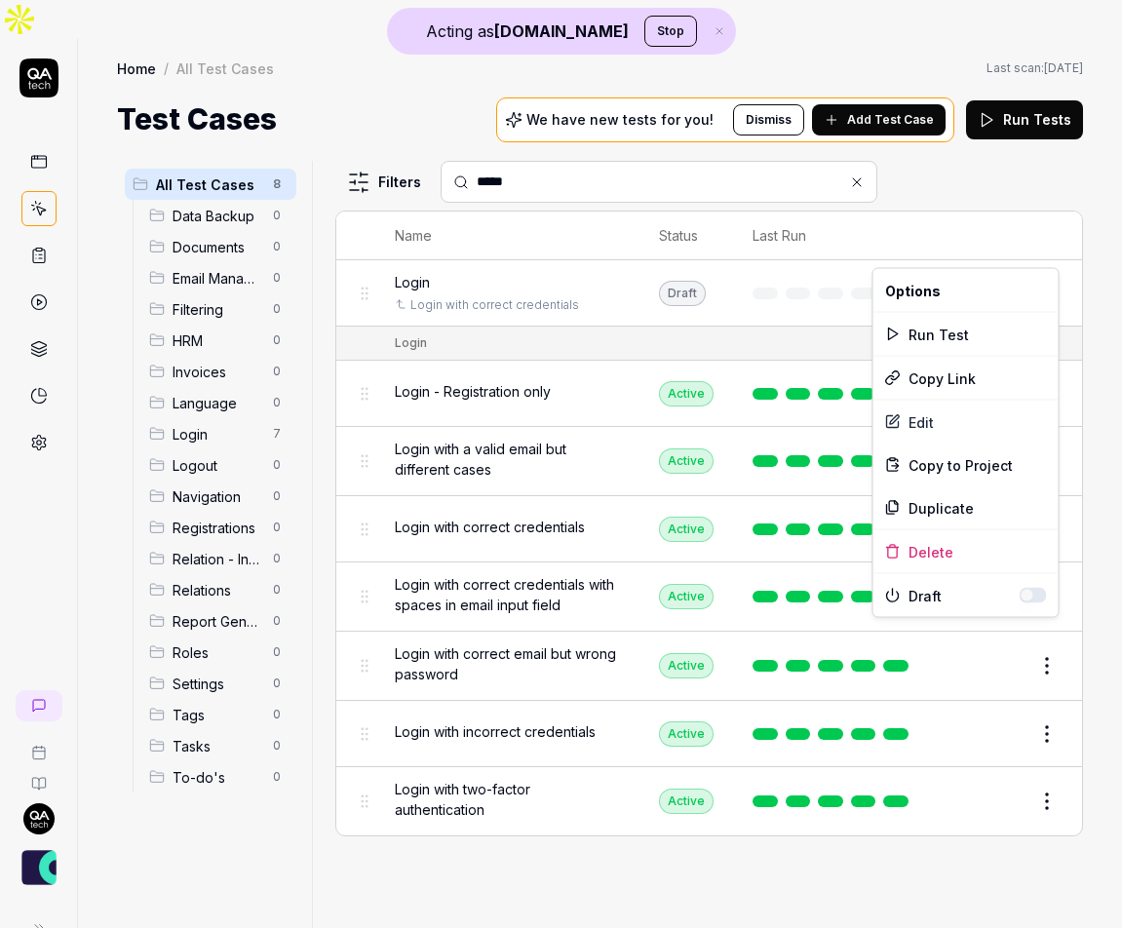
click at [1055, 256] on html "Acting as [DOMAIN_NAME] Stop Home / All Test Cases Home / All Test Cases Last s…" at bounding box center [561, 483] width 1122 height 967
click at [948, 544] on div "Delete" at bounding box center [966, 552] width 185 height 43
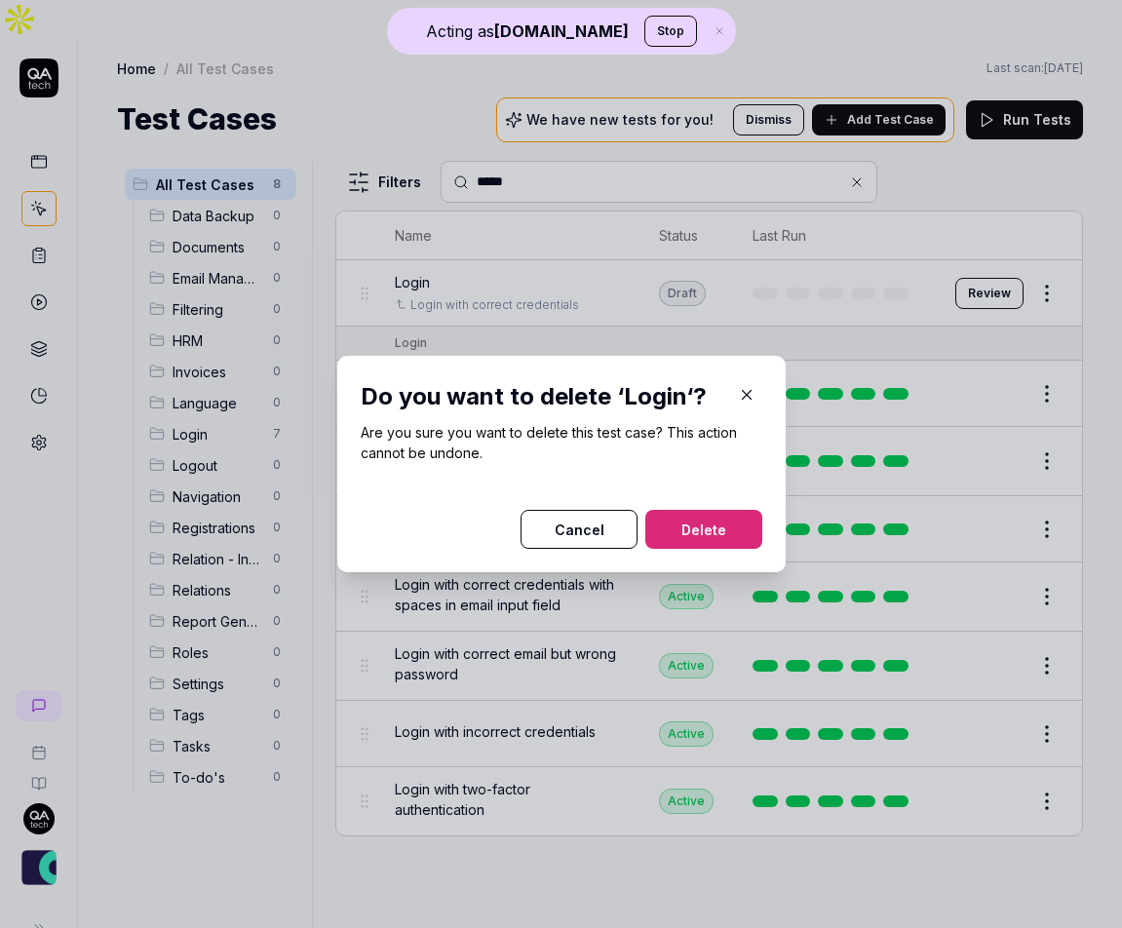
click at [743, 527] on button "Delete" at bounding box center [704, 529] width 117 height 39
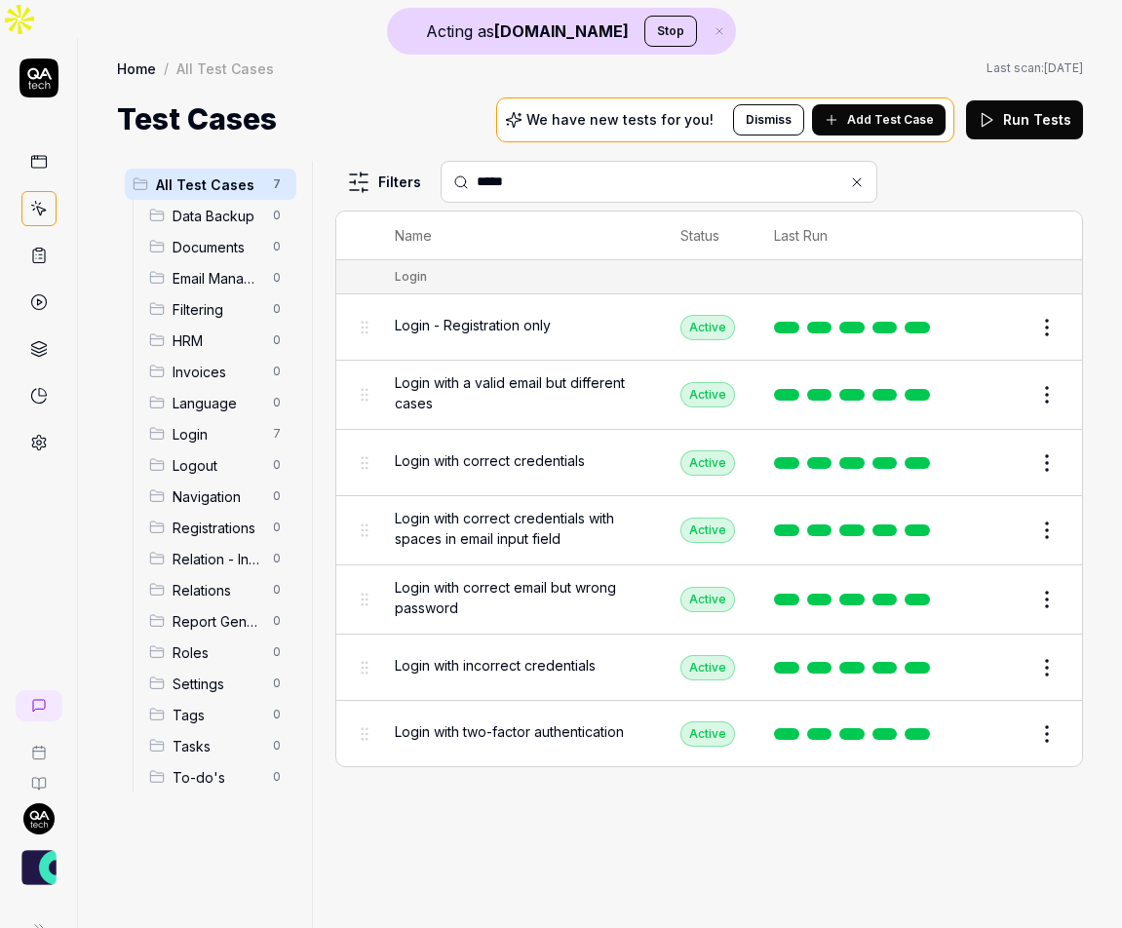
click at [554, 451] on span "Login with correct credentials" at bounding box center [490, 461] width 190 height 20
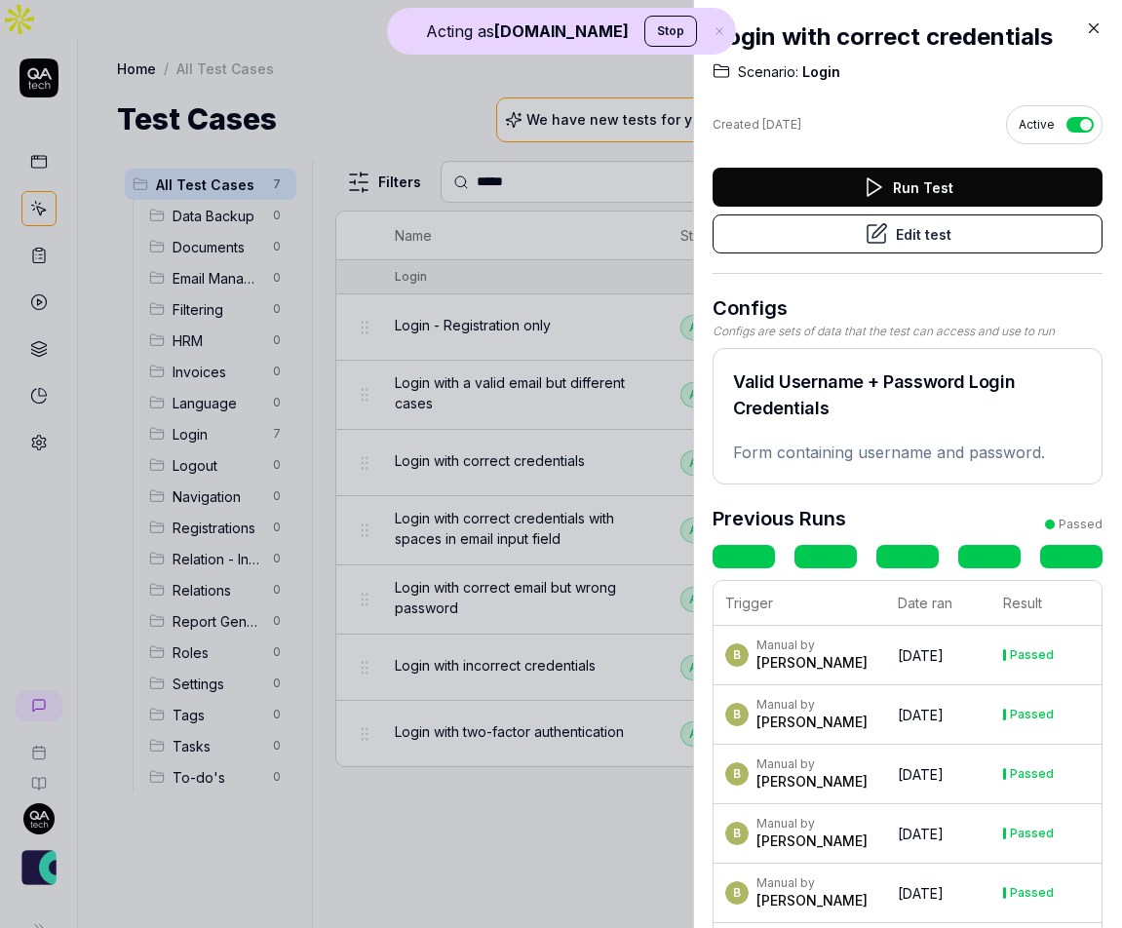
click at [953, 232] on button "Edit test" at bounding box center [908, 234] width 390 height 39
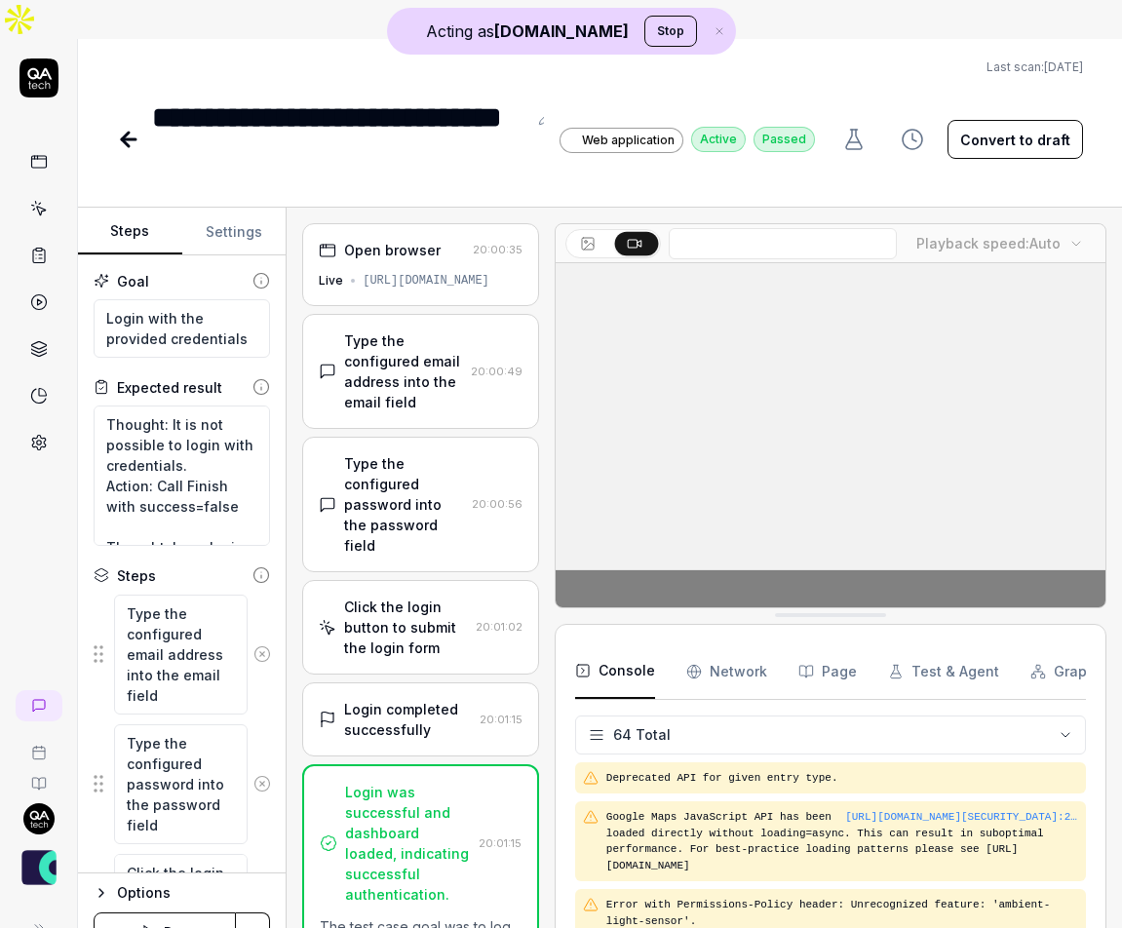
click at [253, 209] on button "Settings" at bounding box center [234, 232] width 104 height 47
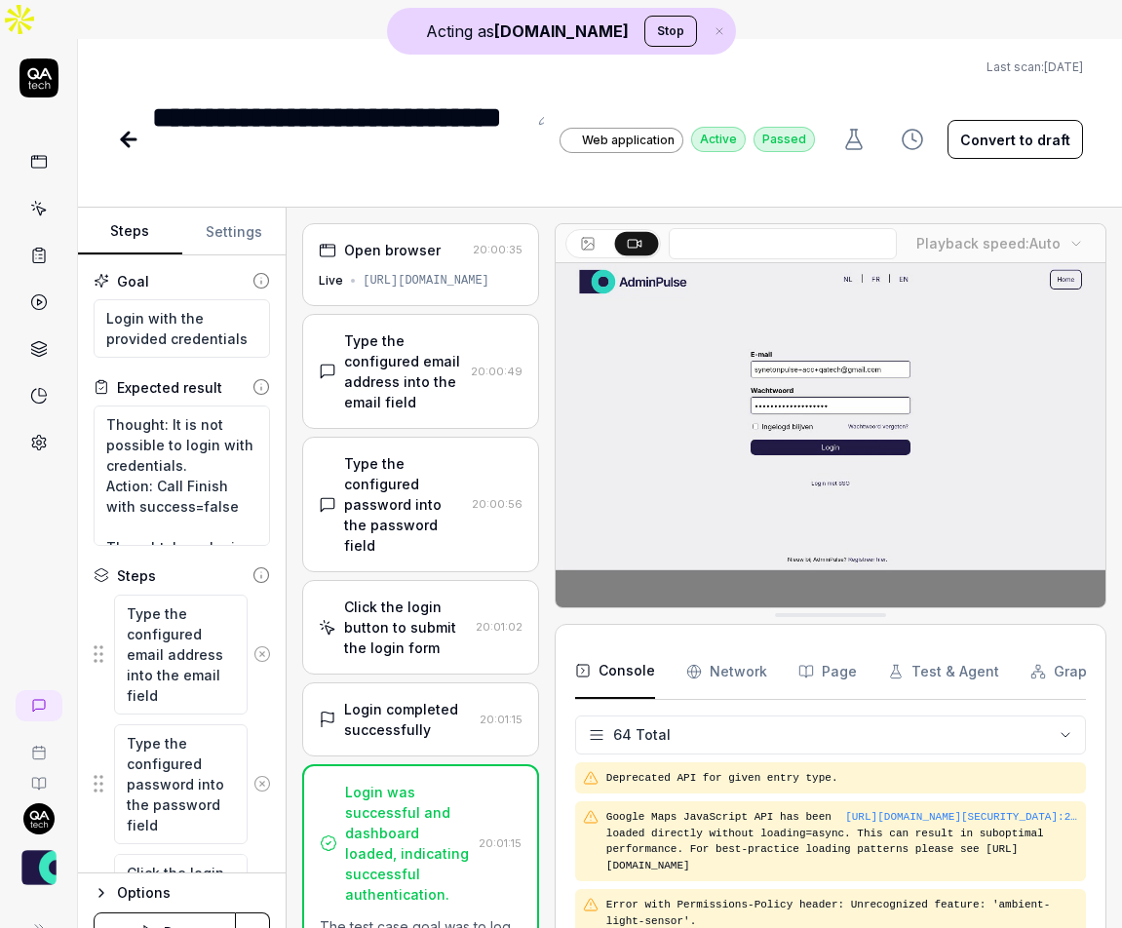
click at [123, 209] on button "Steps" at bounding box center [130, 232] width 104 height 47
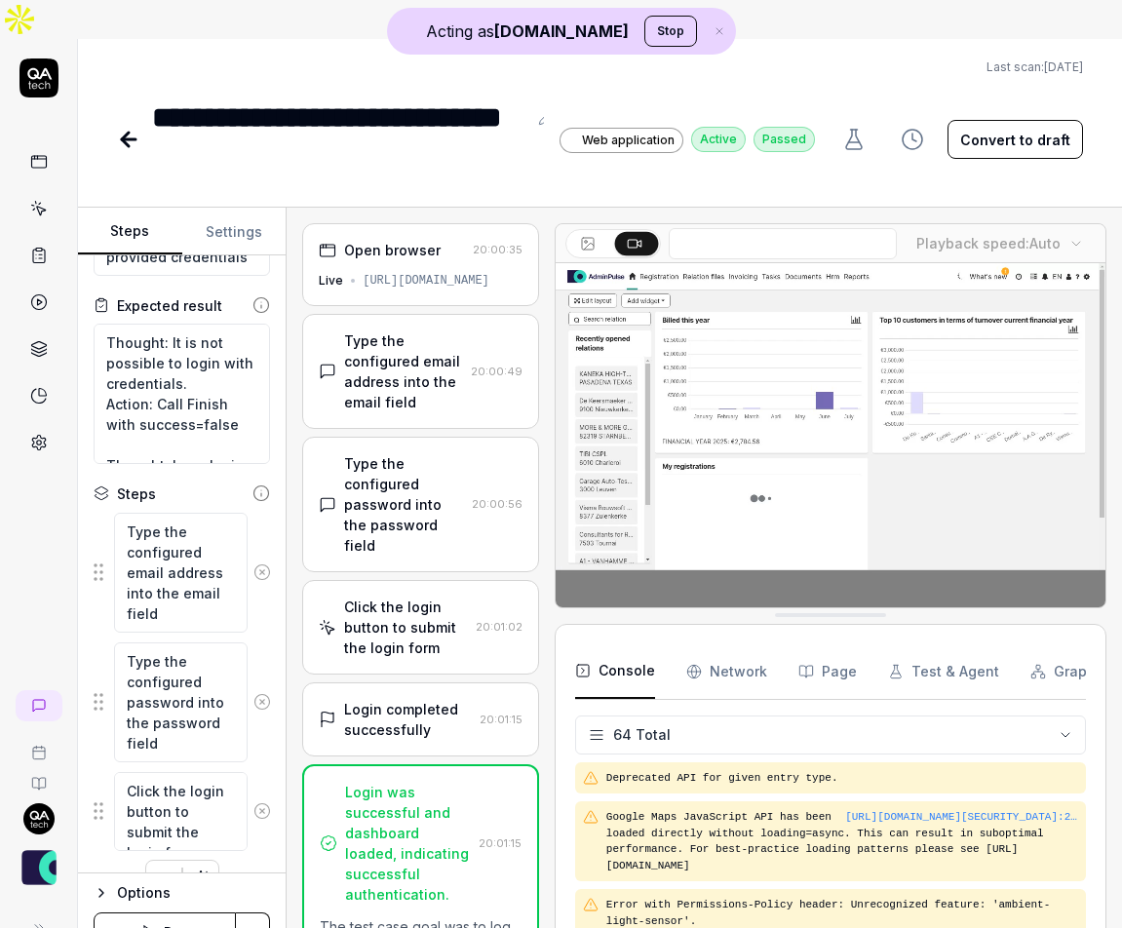
scroll to position [121, 0]
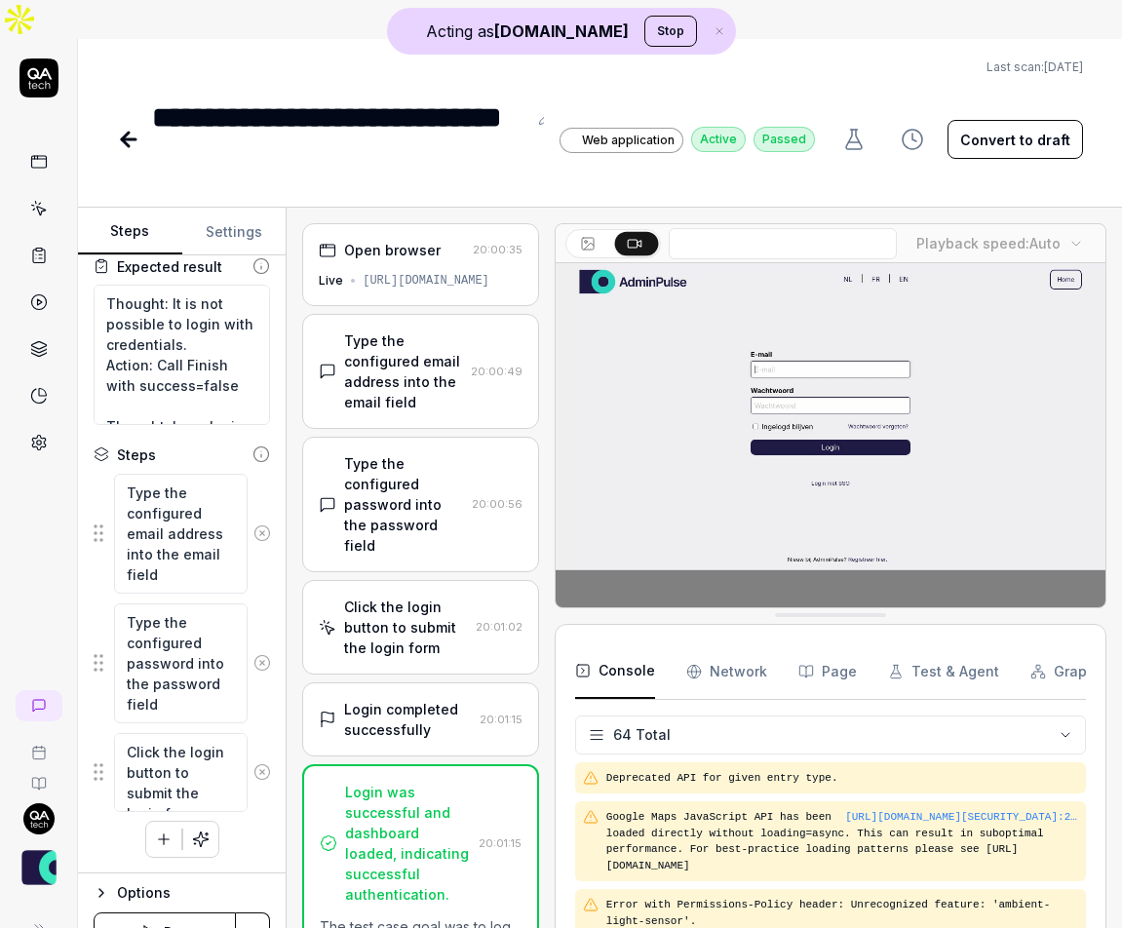
type textarea "*"
click at [244, 209] on button "Settings" at bounding box center [234, 232] width 104 height 47
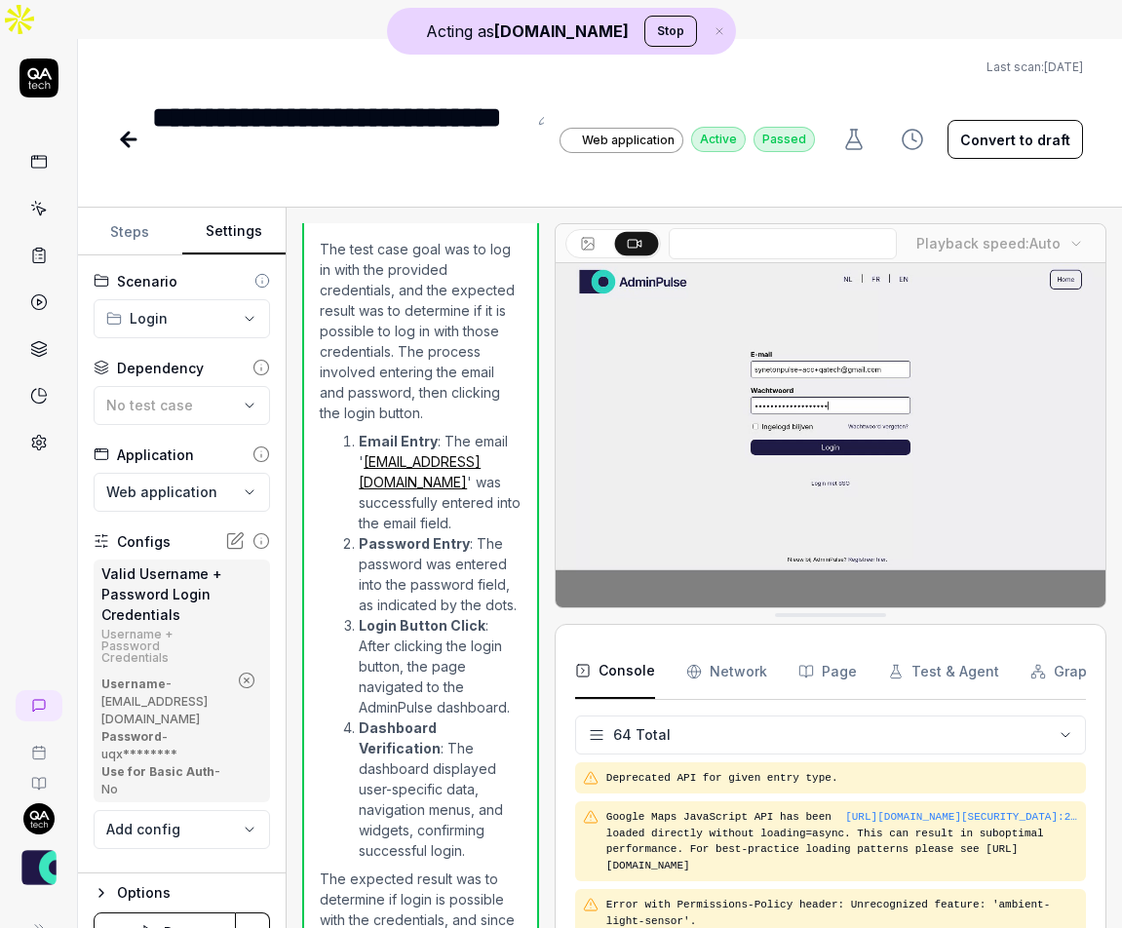
scroll to position [0, 0]
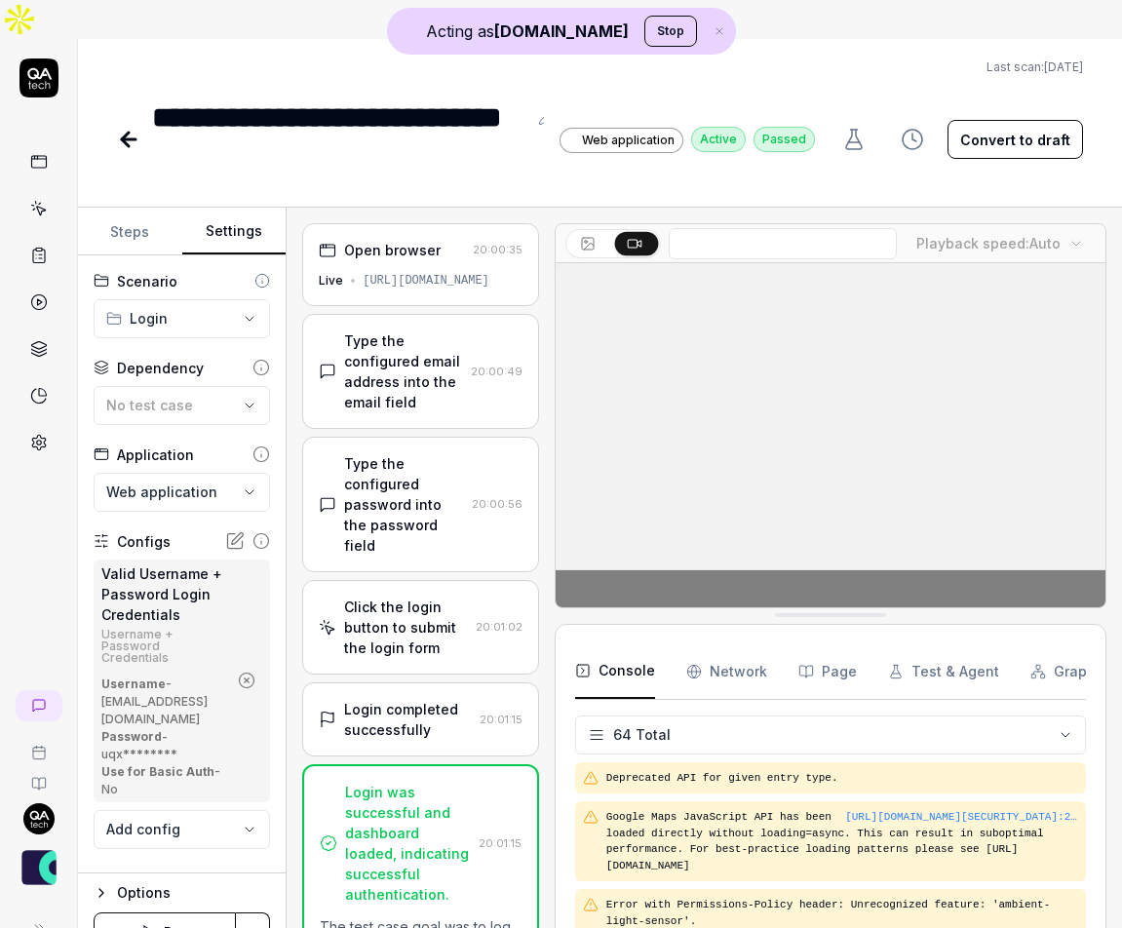
click at [395, 240] on div "Open browser" at bounding box center [392, 250] width 97 height 20
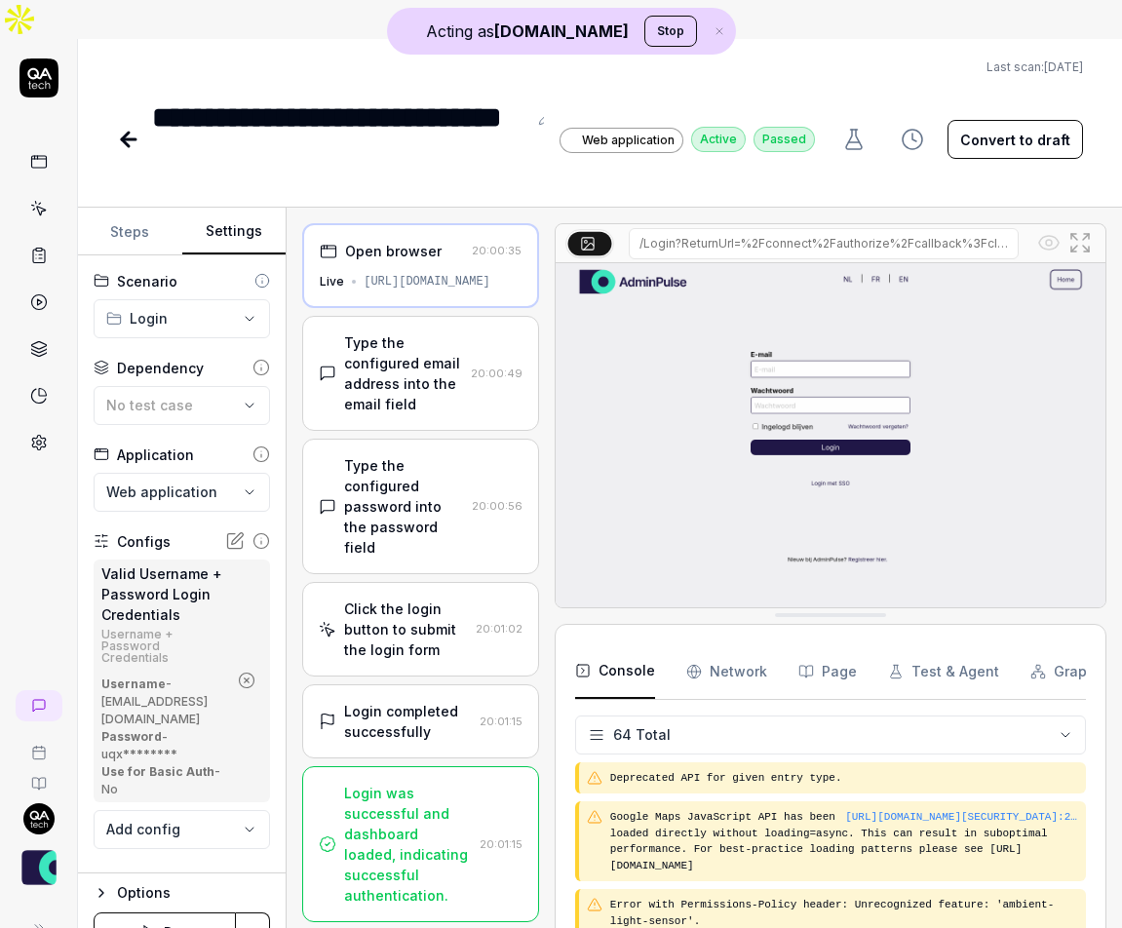
click at [42, 191] on link at bounding box center [38, 208] width 35 height 35
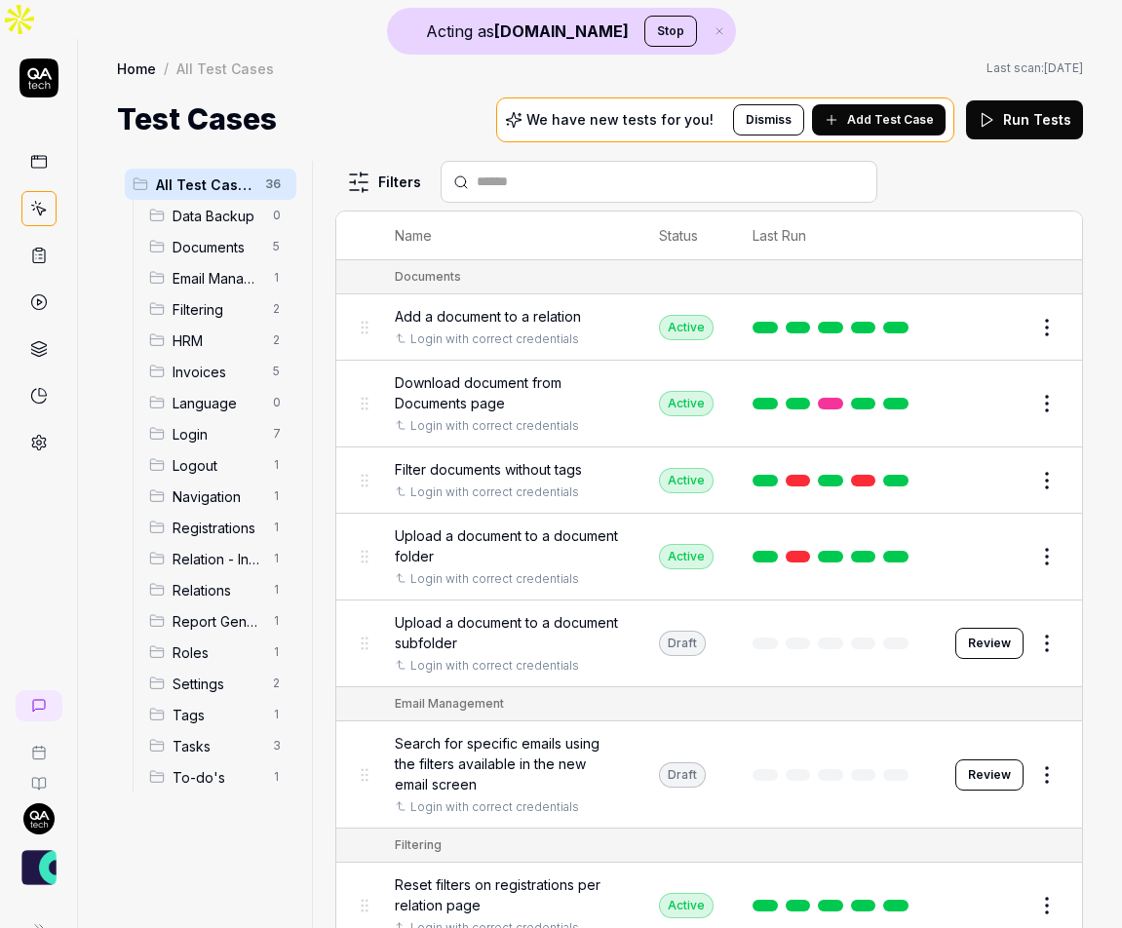
click at [871, 104] on button "Add Test Case" at bounding box center [879, 119] width 134 height 31
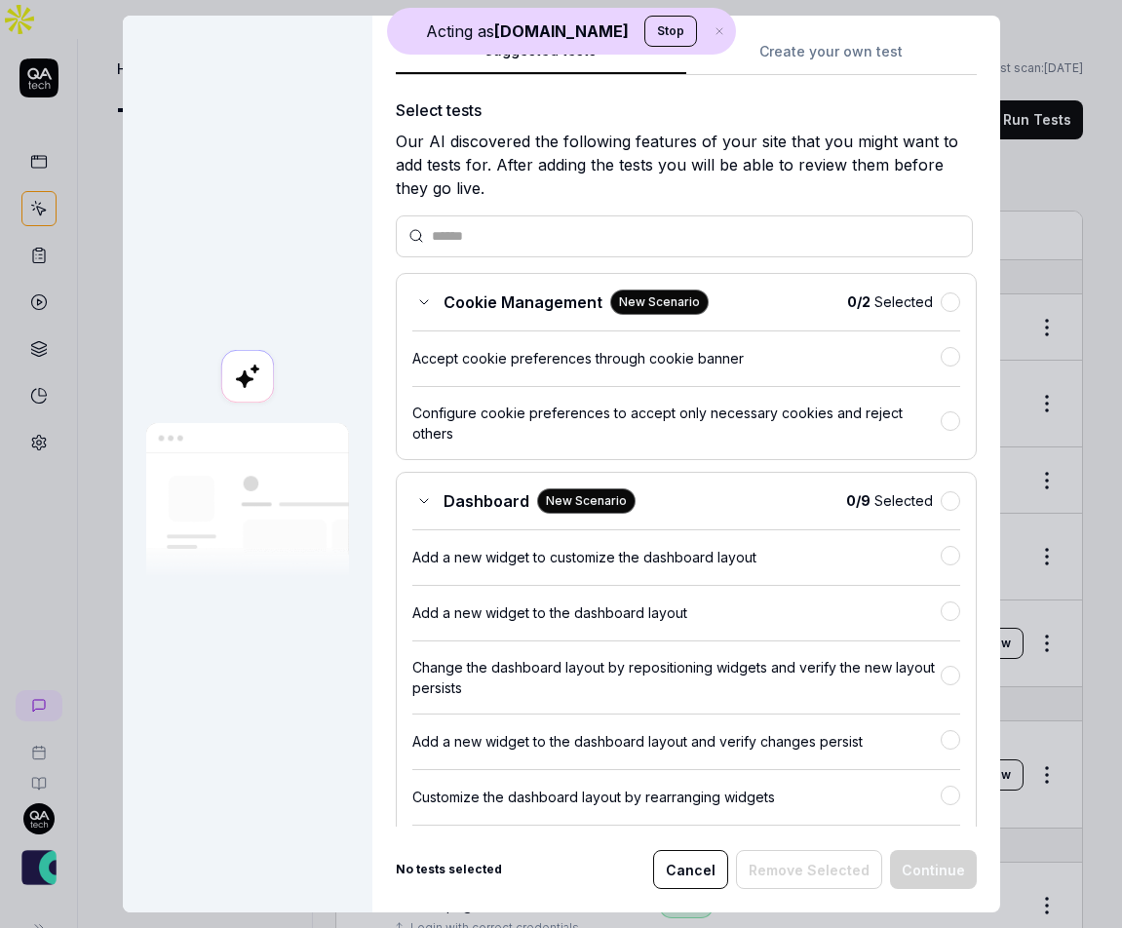
click at [778, 64] on button "Create your own test" at bounding box center [832, 57] width 291 height 35
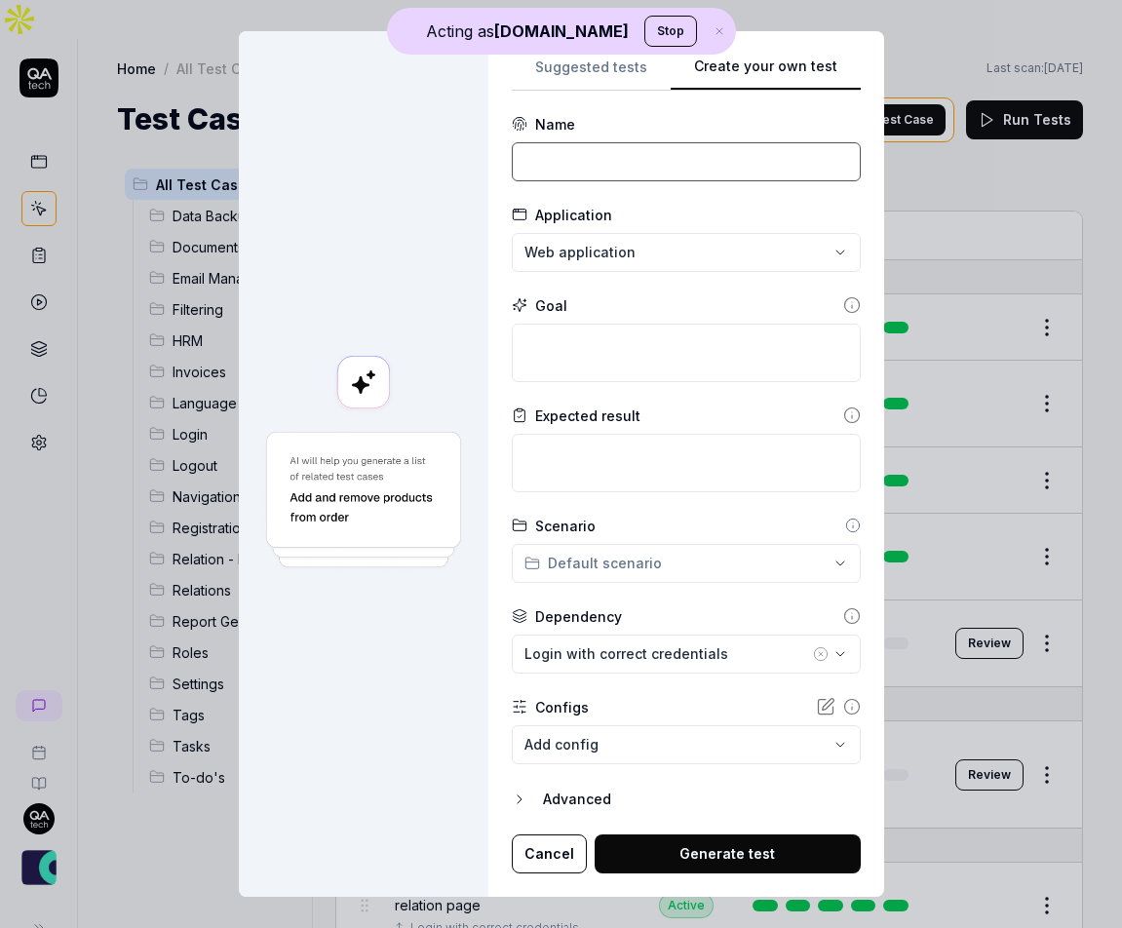
click at [606, 174] on input at bounding box center [686, 161] width 349 height 39
type input "Login"
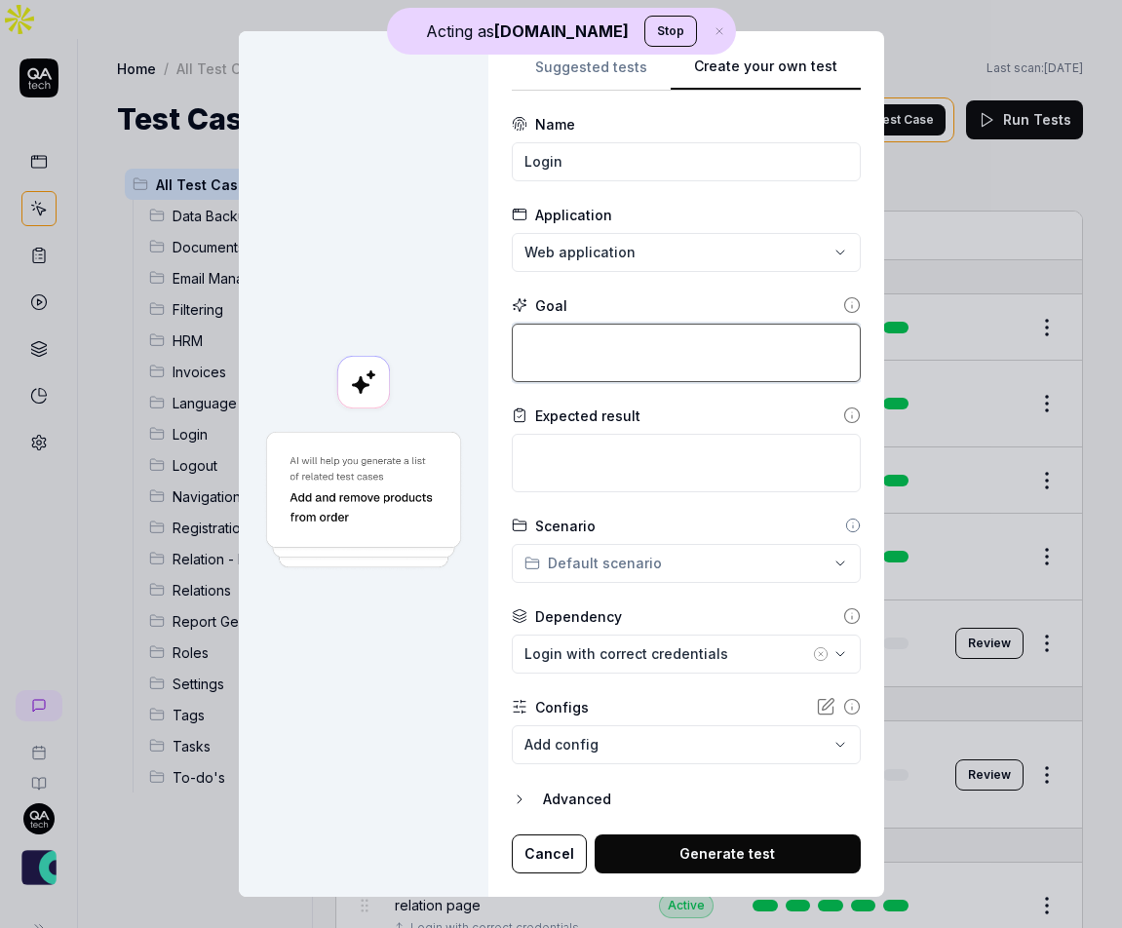
click at [611, 348] on textarea at bounding box center [686, 353] width 349 height 59
type textarea "*"
type textarea "L"
type textarea "*"
type textarea "Lo"
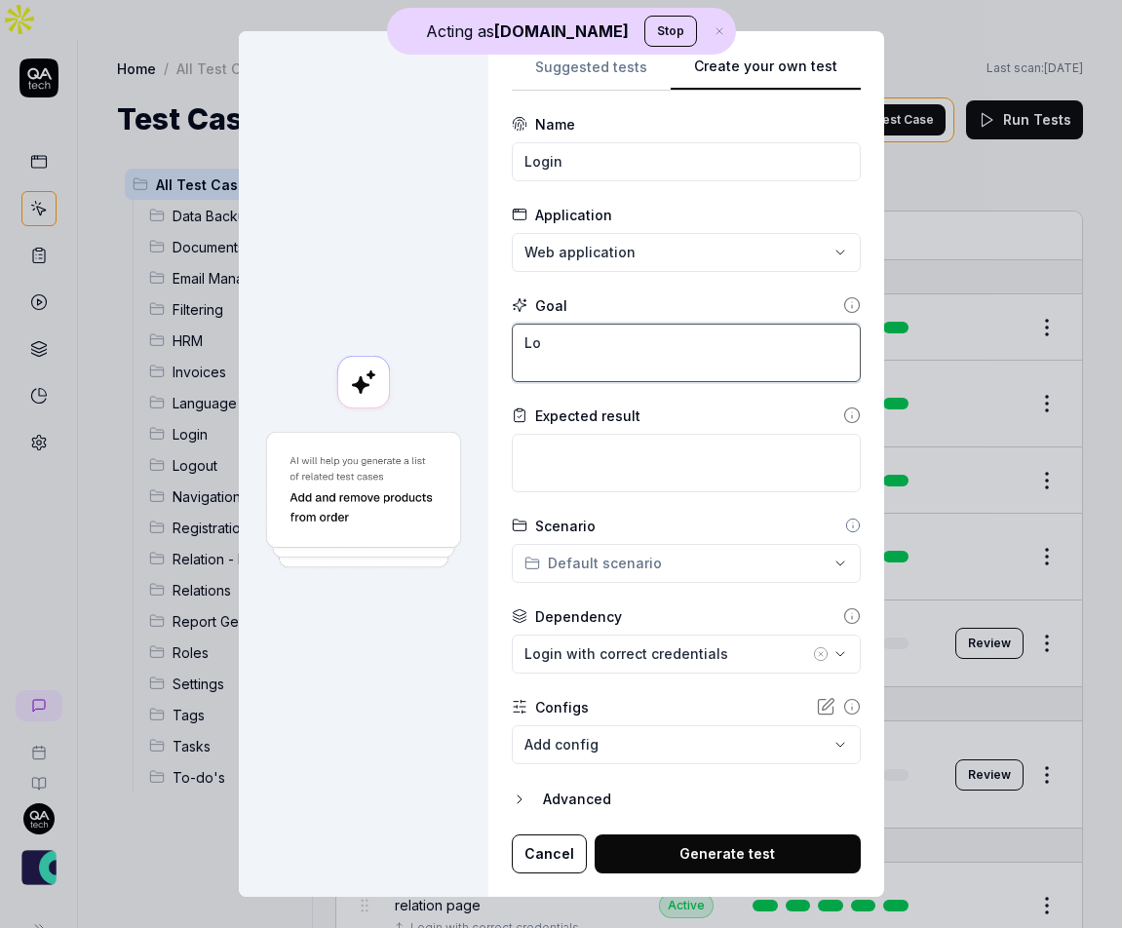
type textarea "*"
type textarea "Log"
type textarea "*"
type textarea "Log"
type textarea "*"
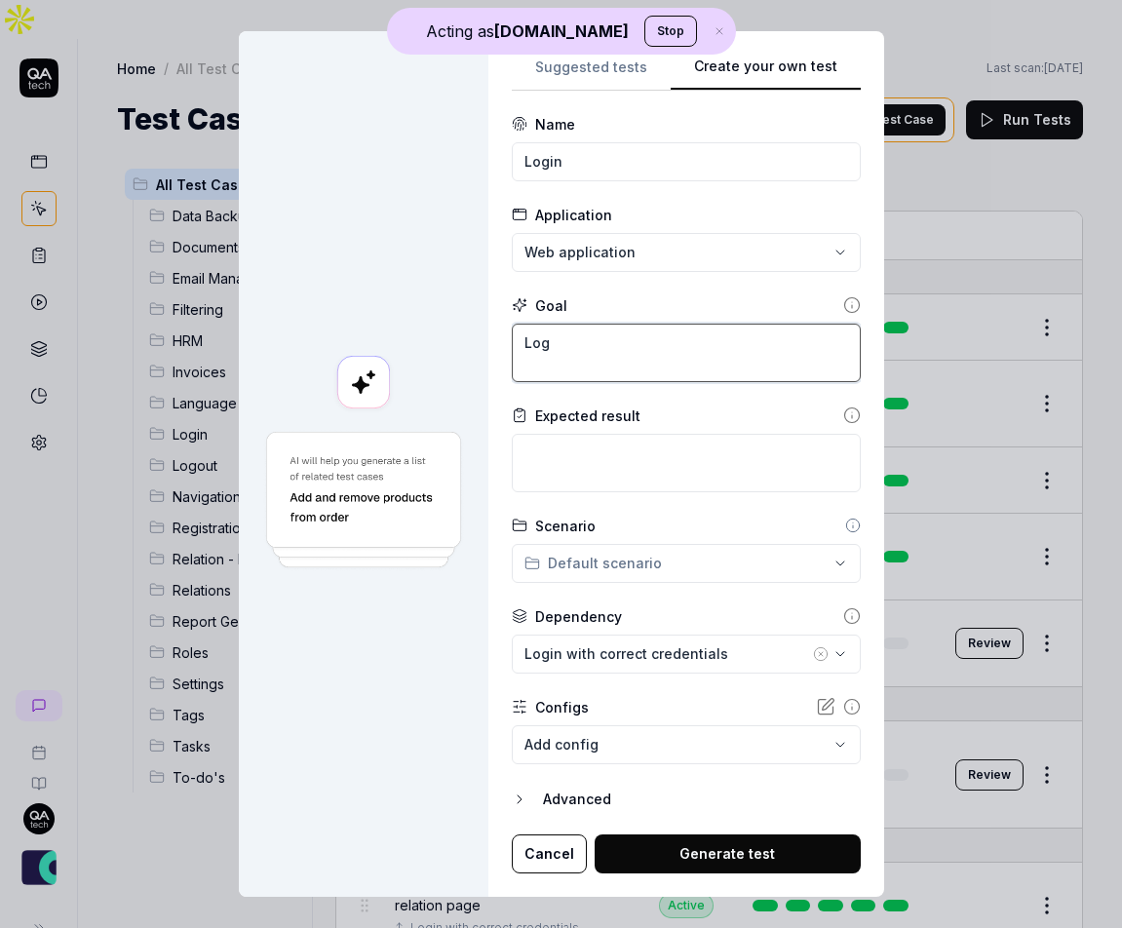
type textarea "Log i"
type textarea "*"
type textarea "Log in"
type textarea "*"
type textarea "Log int"
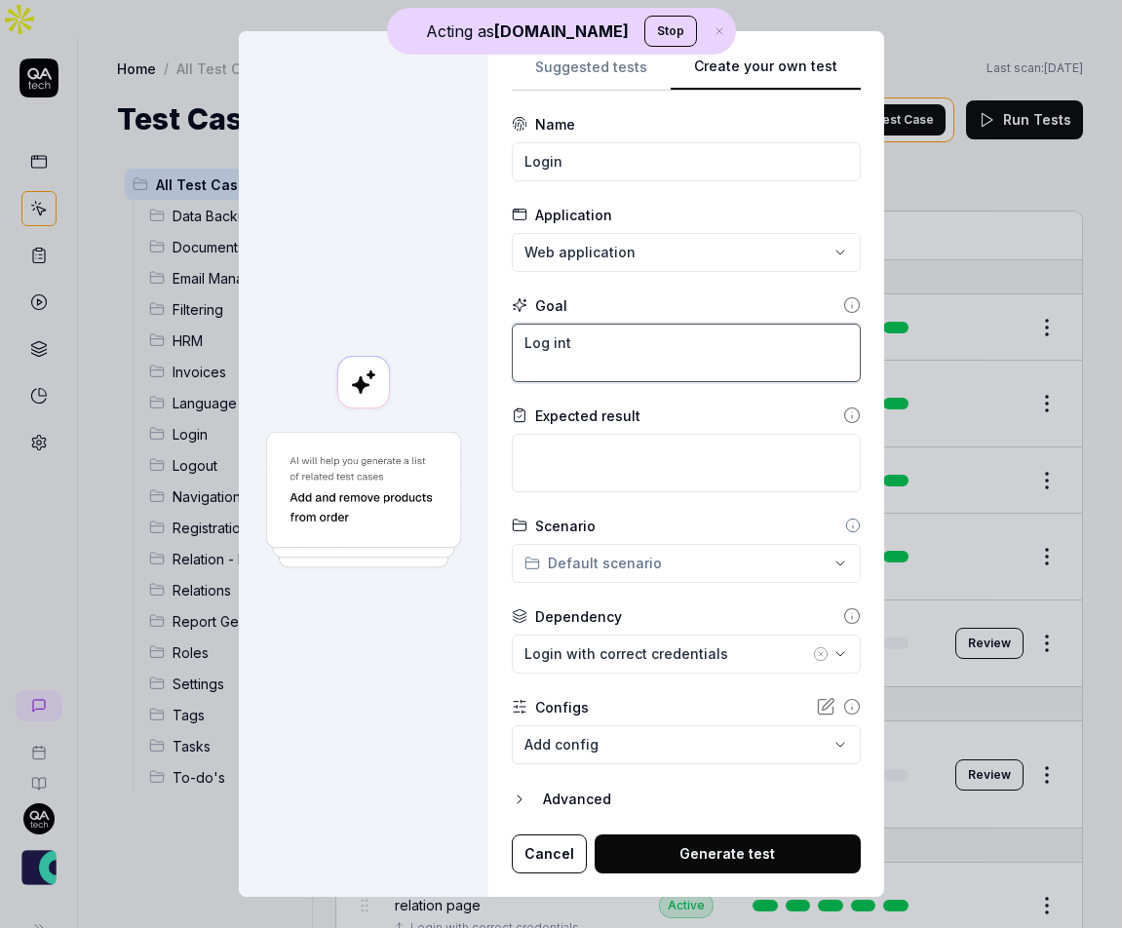
type textarea "*"
type textarea "Log into"
type textarea "*"
type textarea "Log into"
type textarea "*"
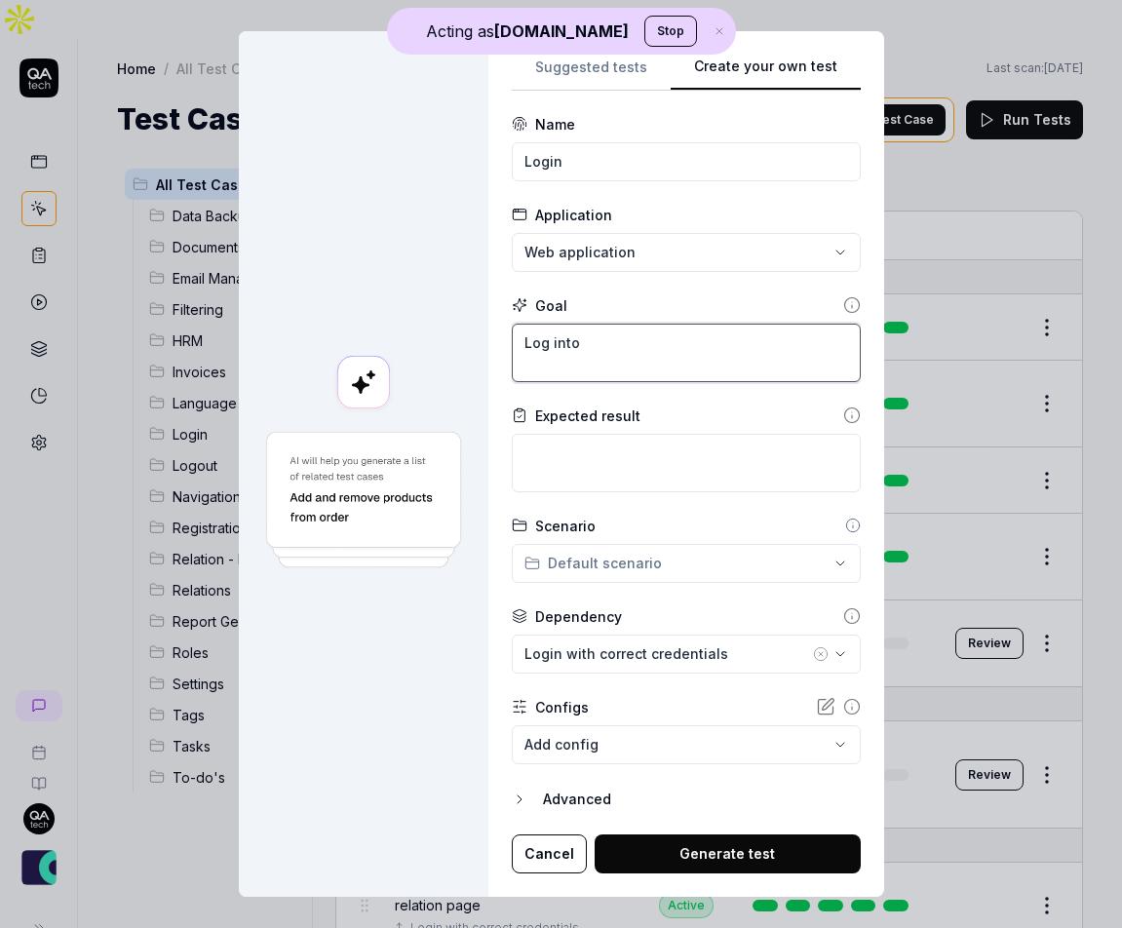
type textarea "Log into t"
type textarea "*"
type textarea "Log into th"
type textarea "*"
type textarea "Log into the"
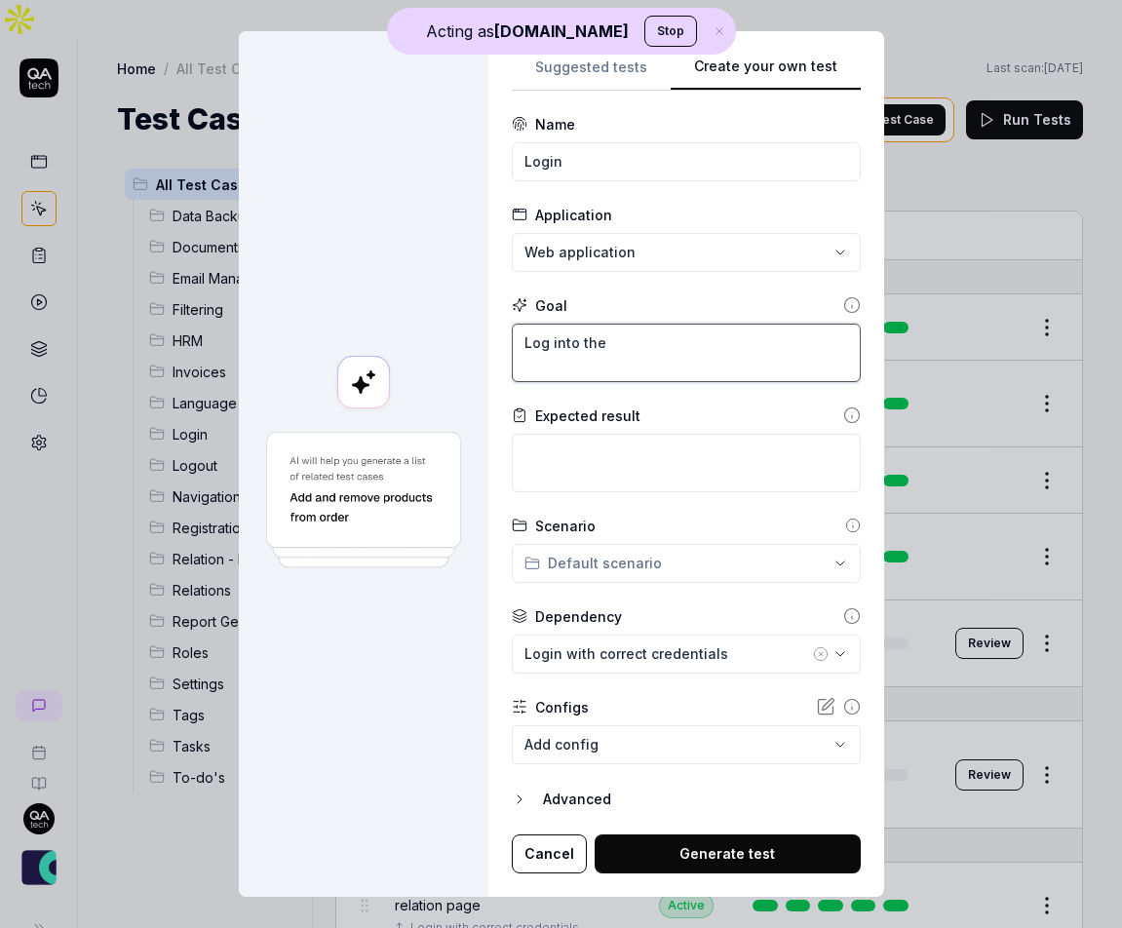
type textarea "*"
type textarea "Log into the"
type textarea "*"
type textarea "Log into the a"
type textarea "*"
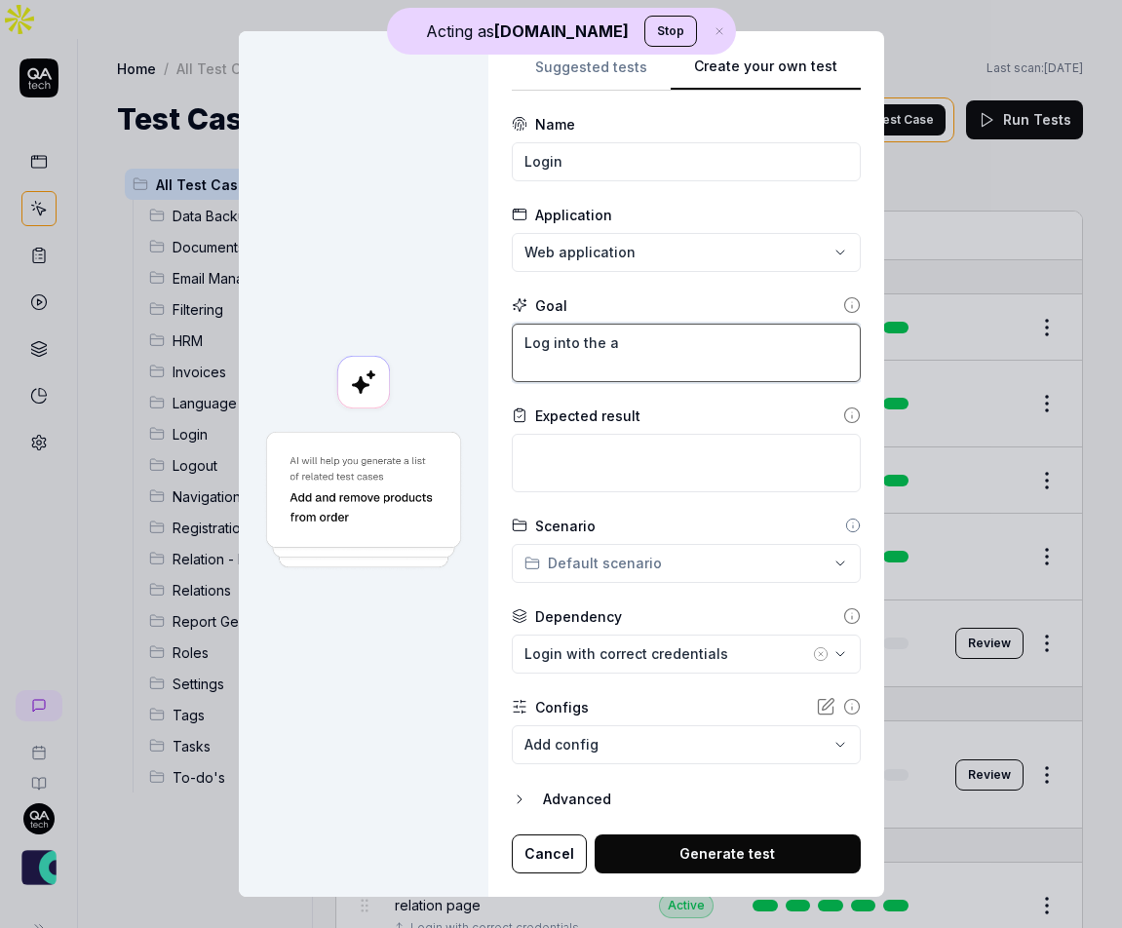
type textarea "Log into the ap"
type textarea "*"
type textarea "Log into the app"
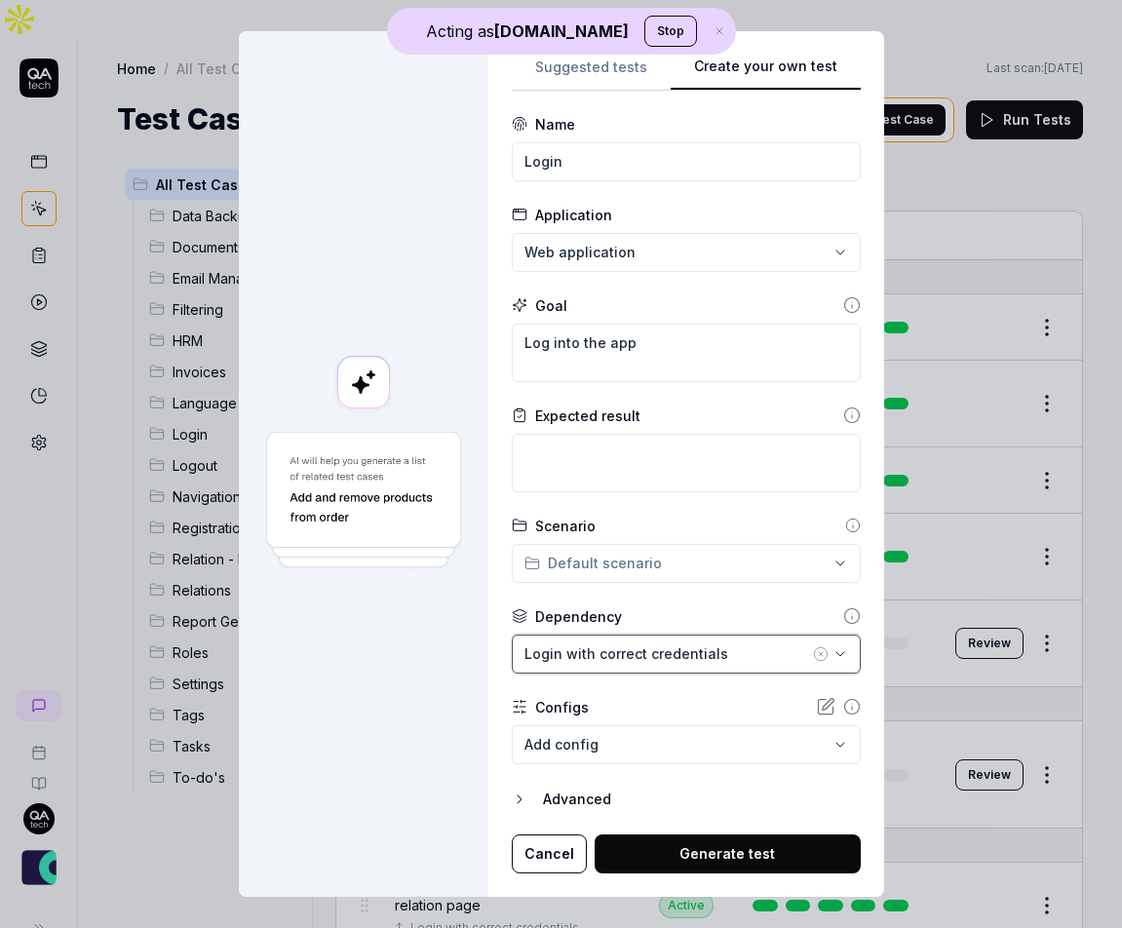
click at [703, 655] on div "Login with correct credentials" at bounding box center [667, 654] width 285 height 20
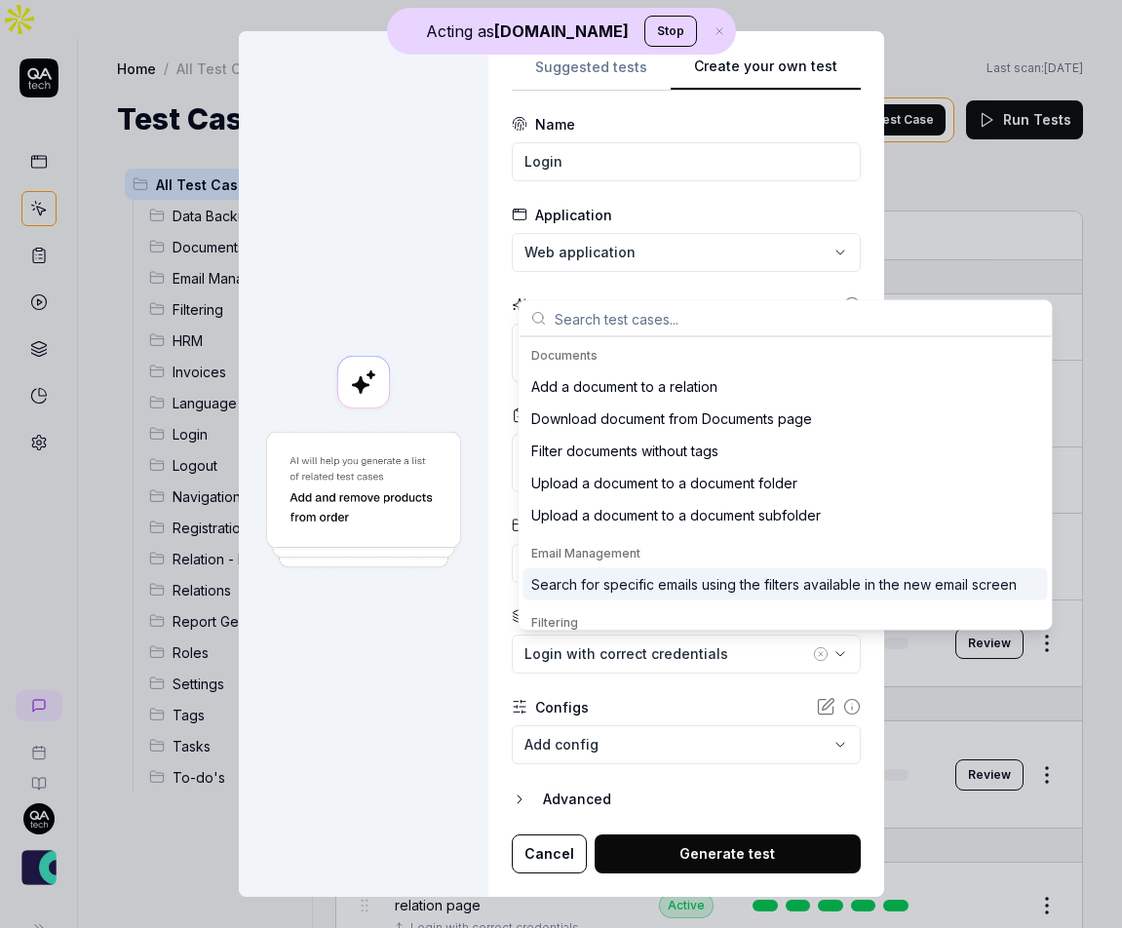
click at [669, 697] on div "Configs" at bounding box center [686, 707] width 349 height 20
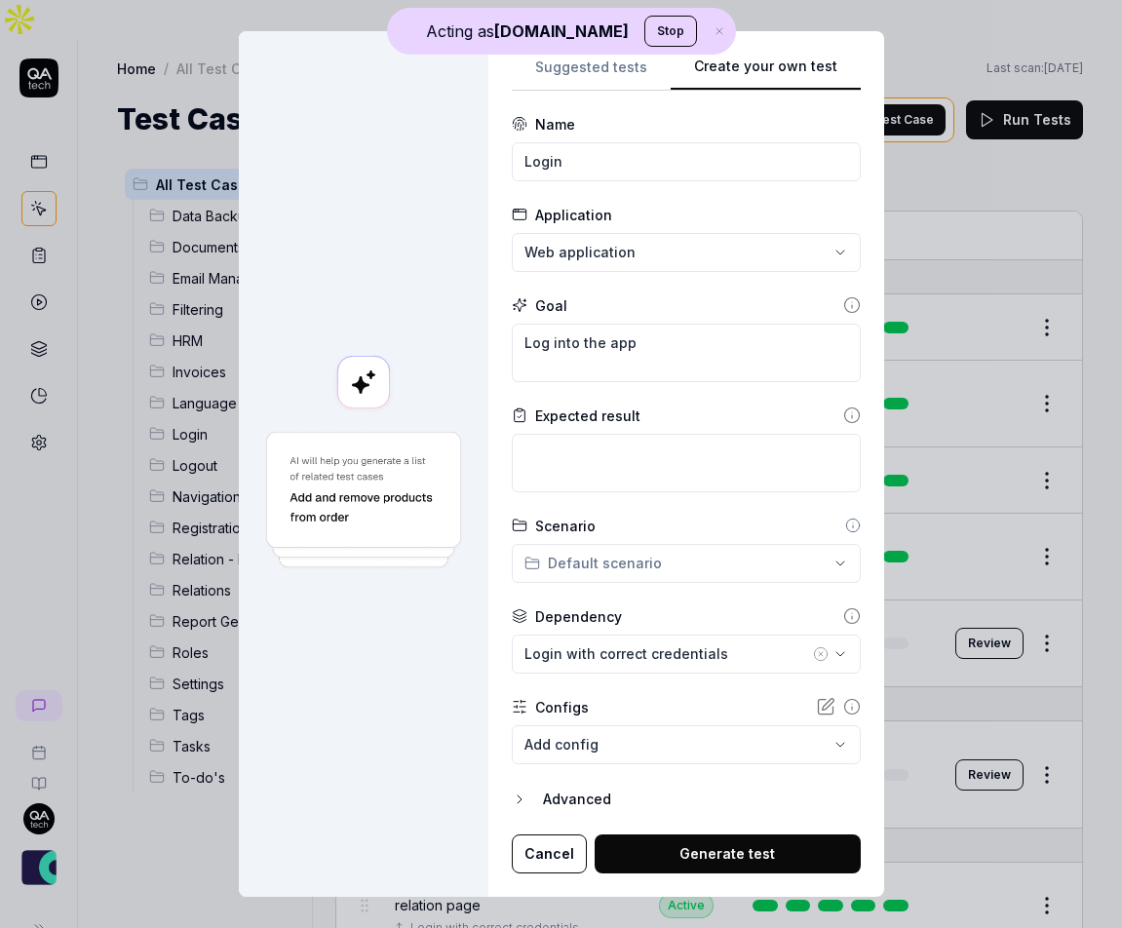
click at [668, 742] on body "Acting as [DOMAIN_NAME] Stop Home / All Test Cases Home / All Test Cases Last s…" at bounding box center [561, 483] width 1122 height 967
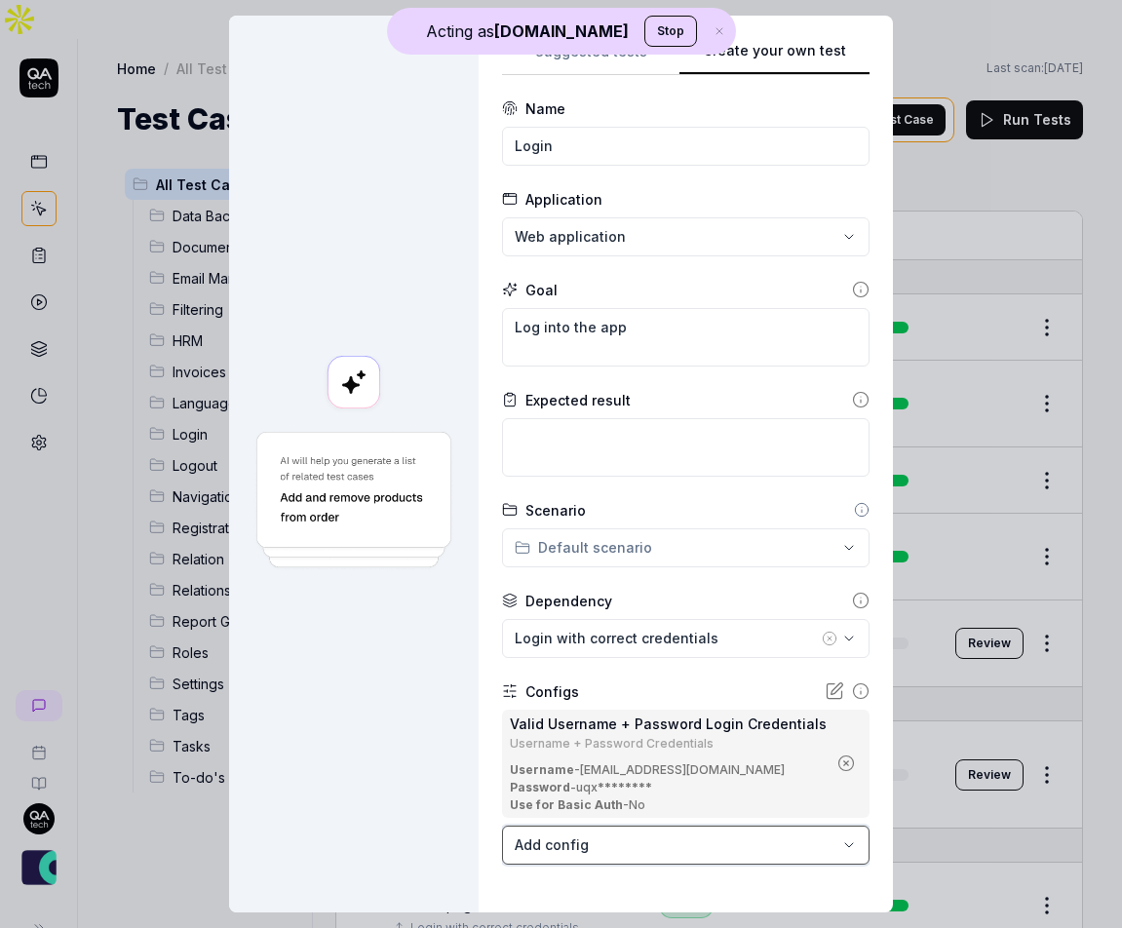
scroll to position [84, 0]
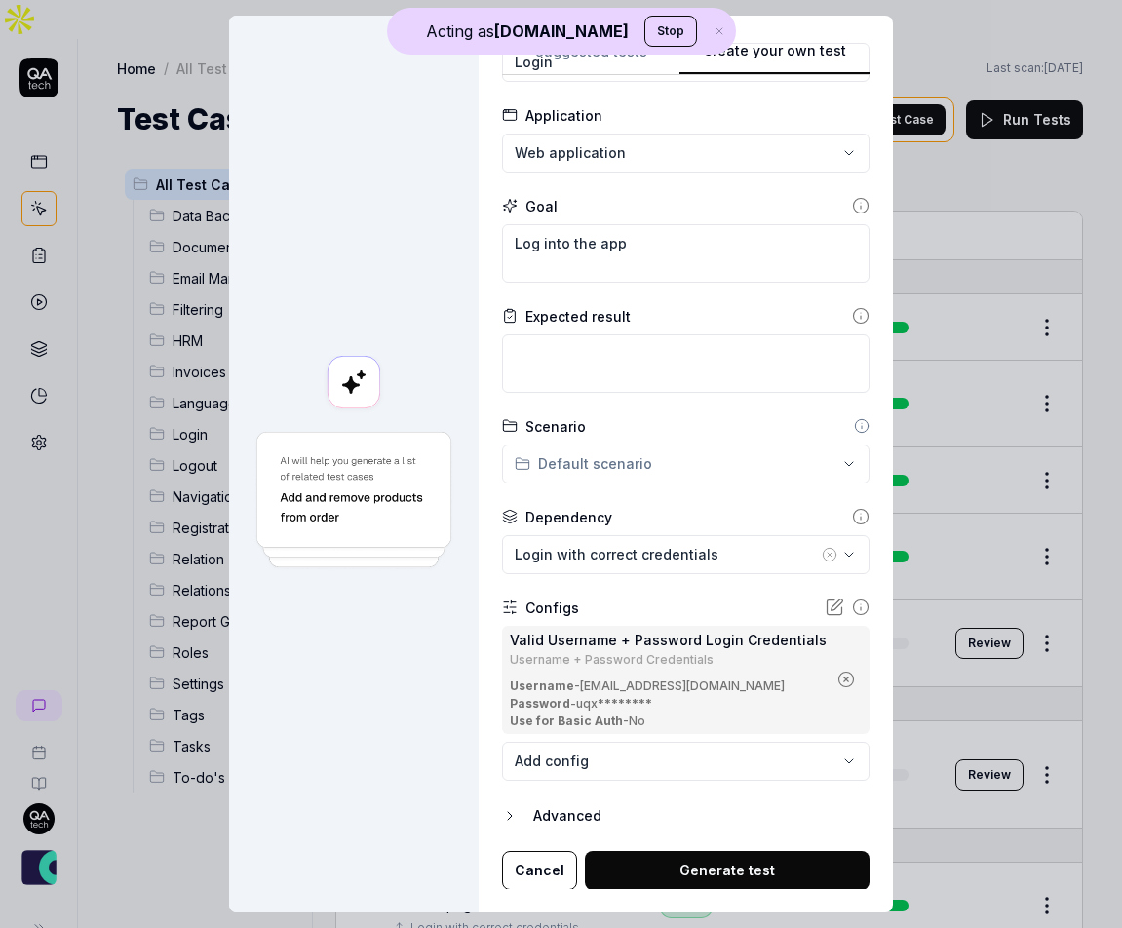
click at [673, 872] on button "Generate test" at bounding box center [727, 870] width 285 height 39
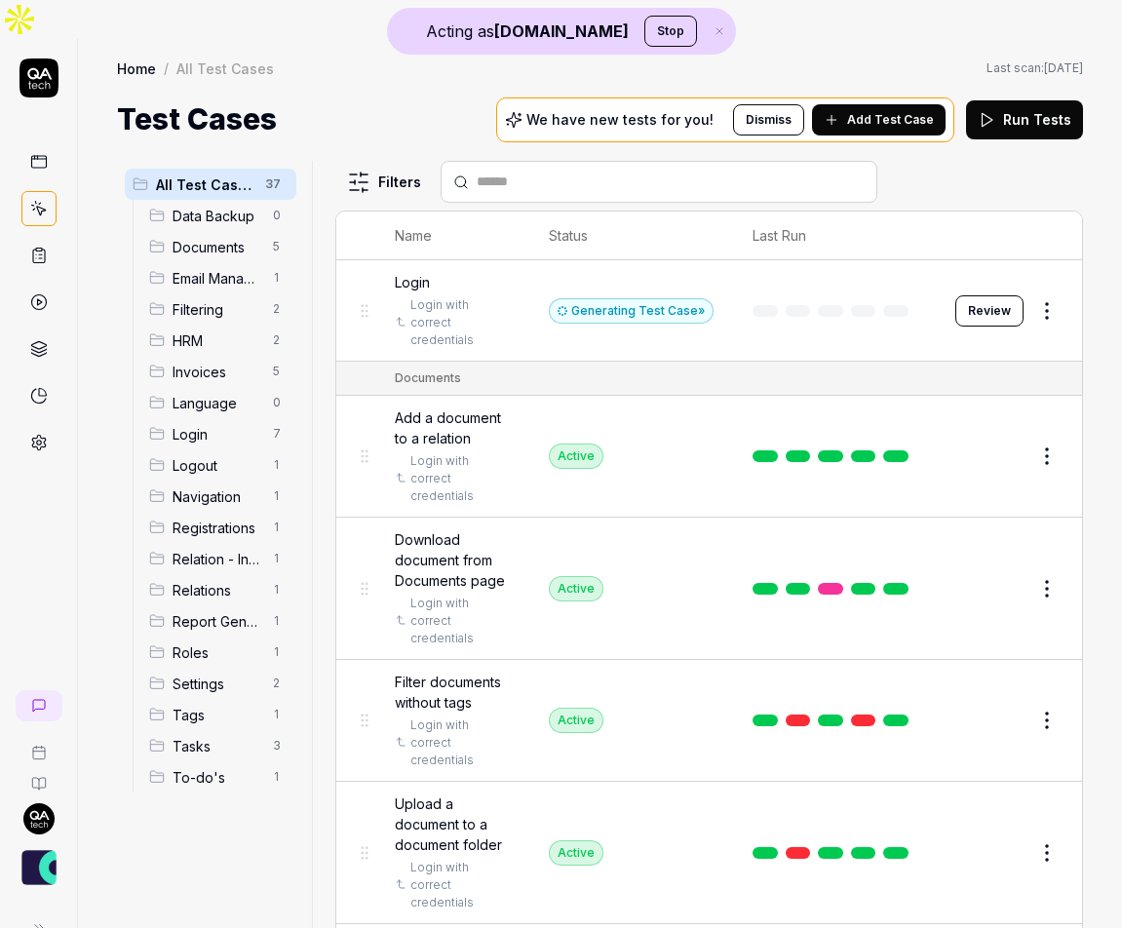
click at [1019, 161] on div "Filters" at bounding box center [709, 182] width 748 height 42
click at [935, 161] on div "Filters" at bounding box center [709, 182] width 748 height 42
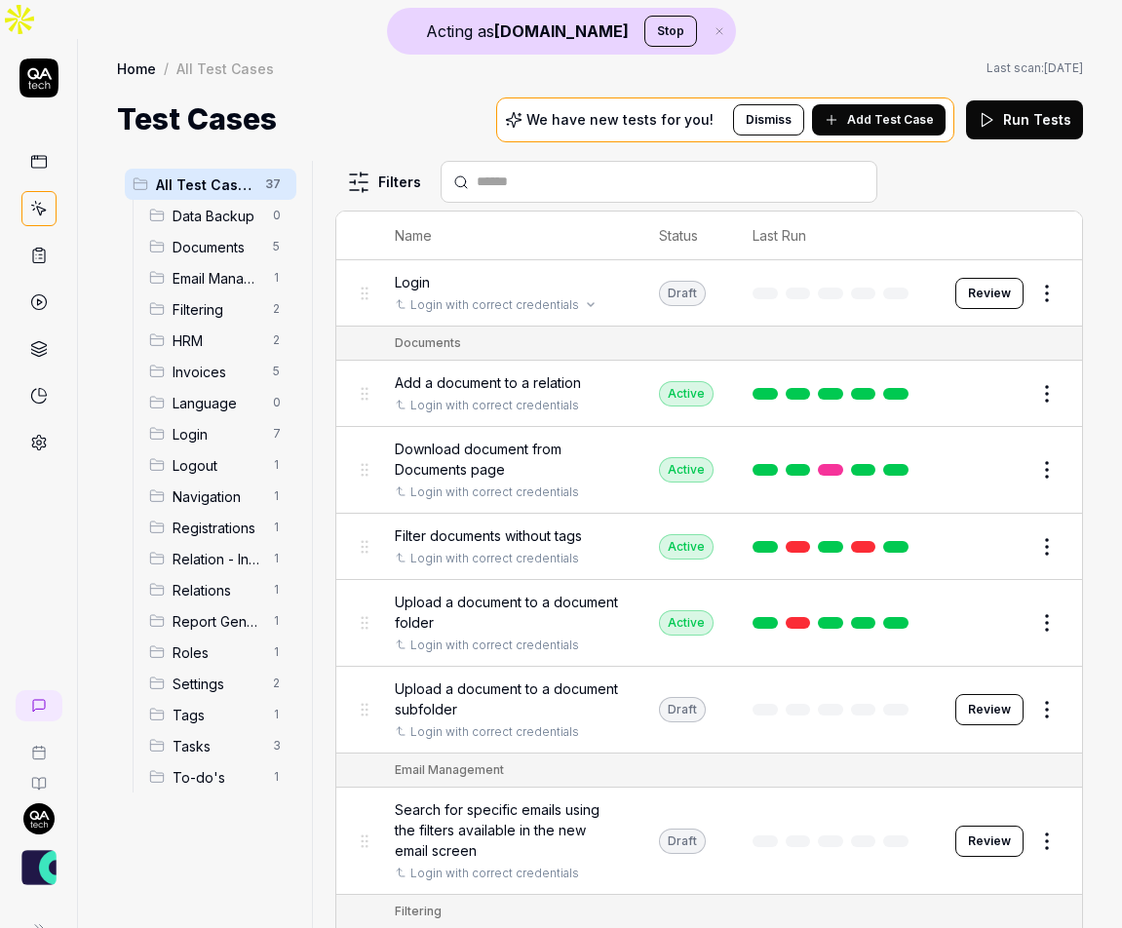
click at [593, 296] on div "Login with correct credentials" at bounding box center [507, 305] width 225 height 18
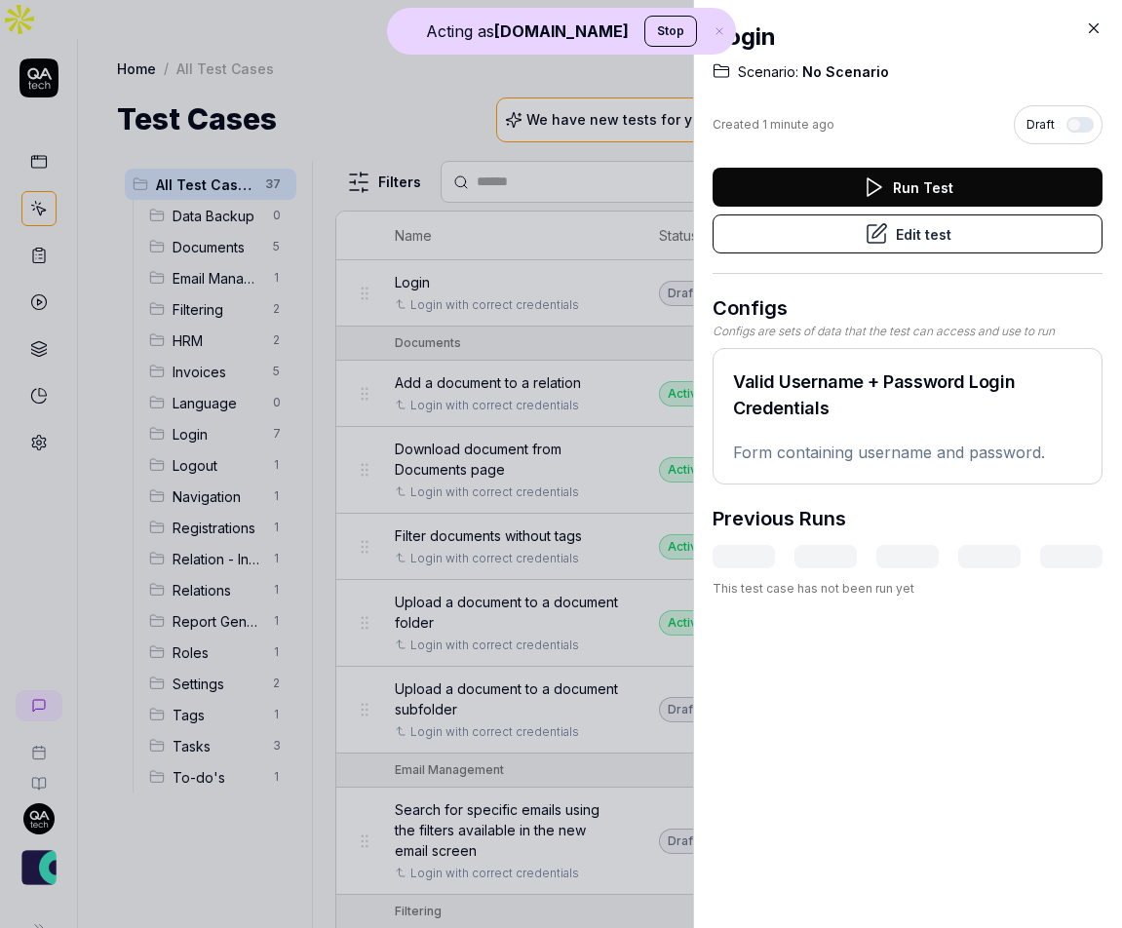
click at [1098, 29] on icon at bounding box center [1094, 29] width 18 height 18
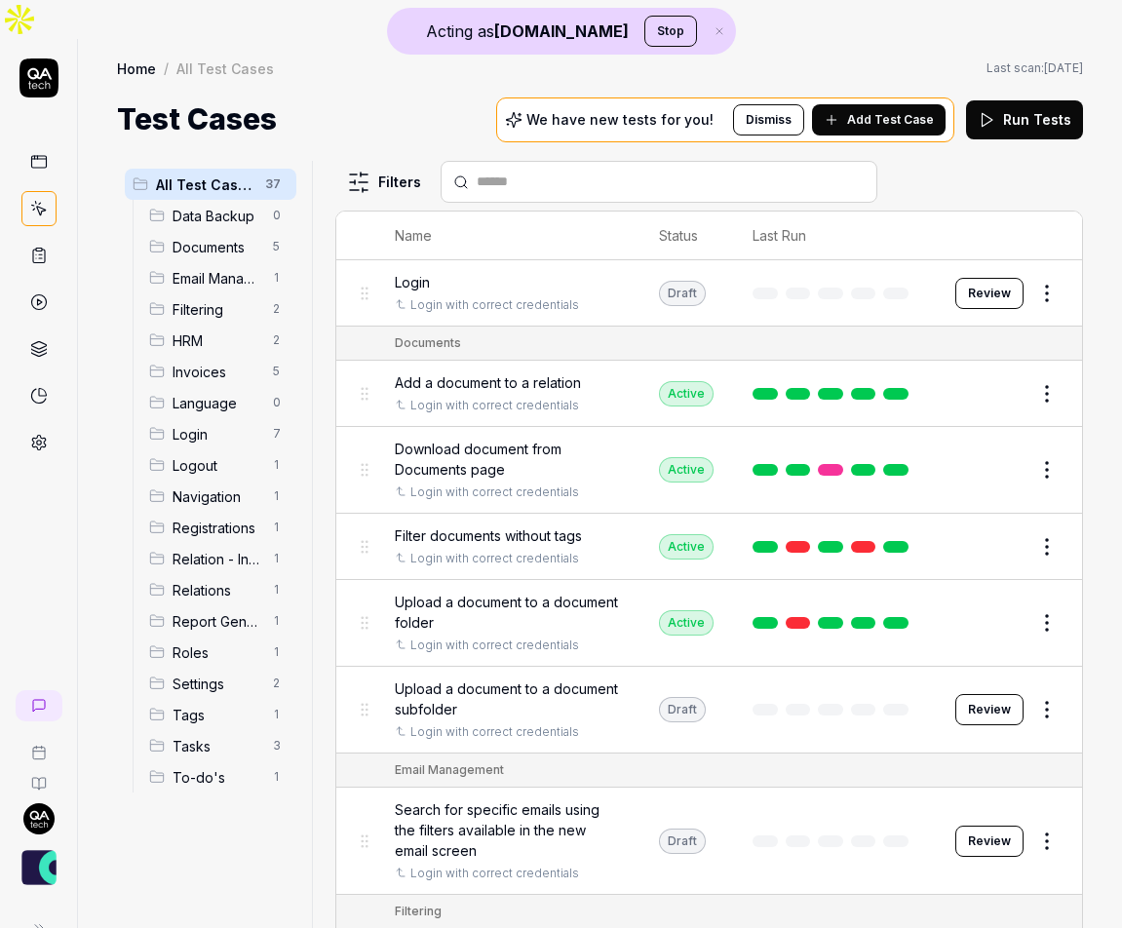
click at [974, 278] on button "Review" at bounding box center [990, 293] width 68 height 31
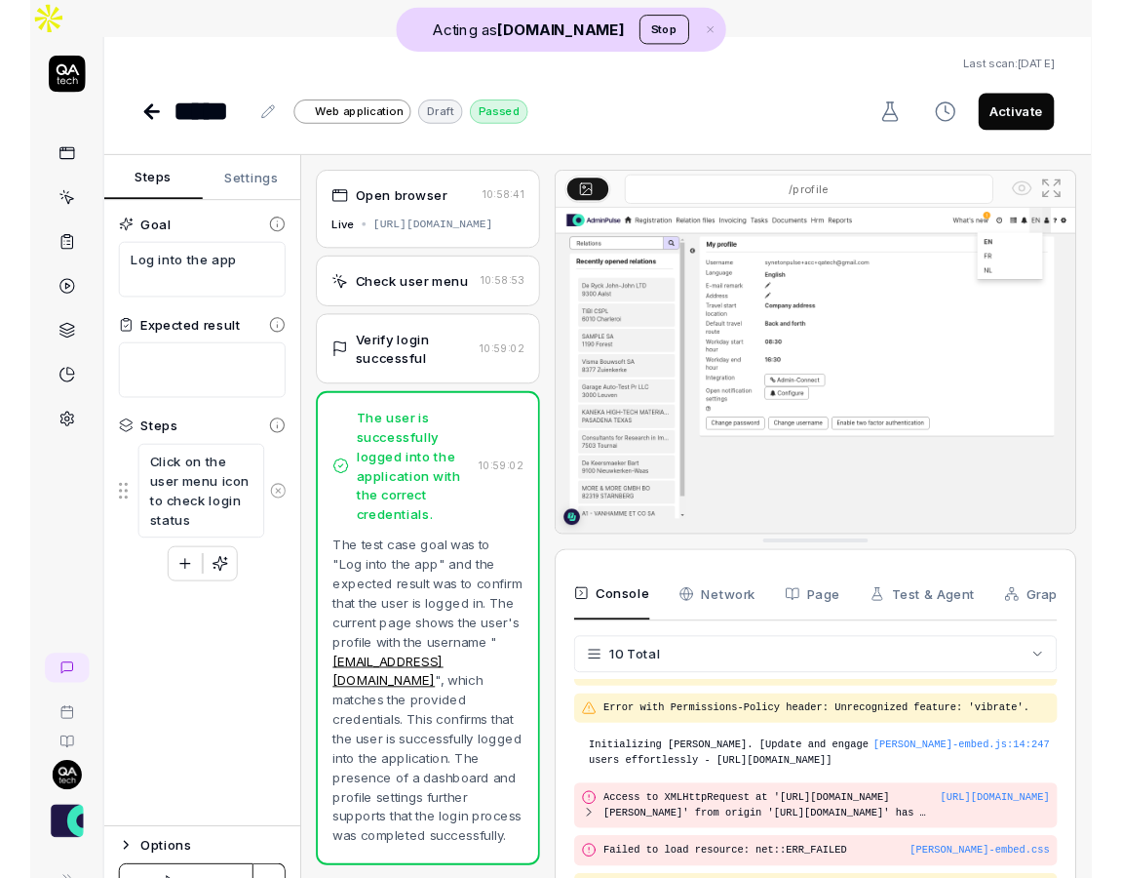
scroll to position [285, 0]
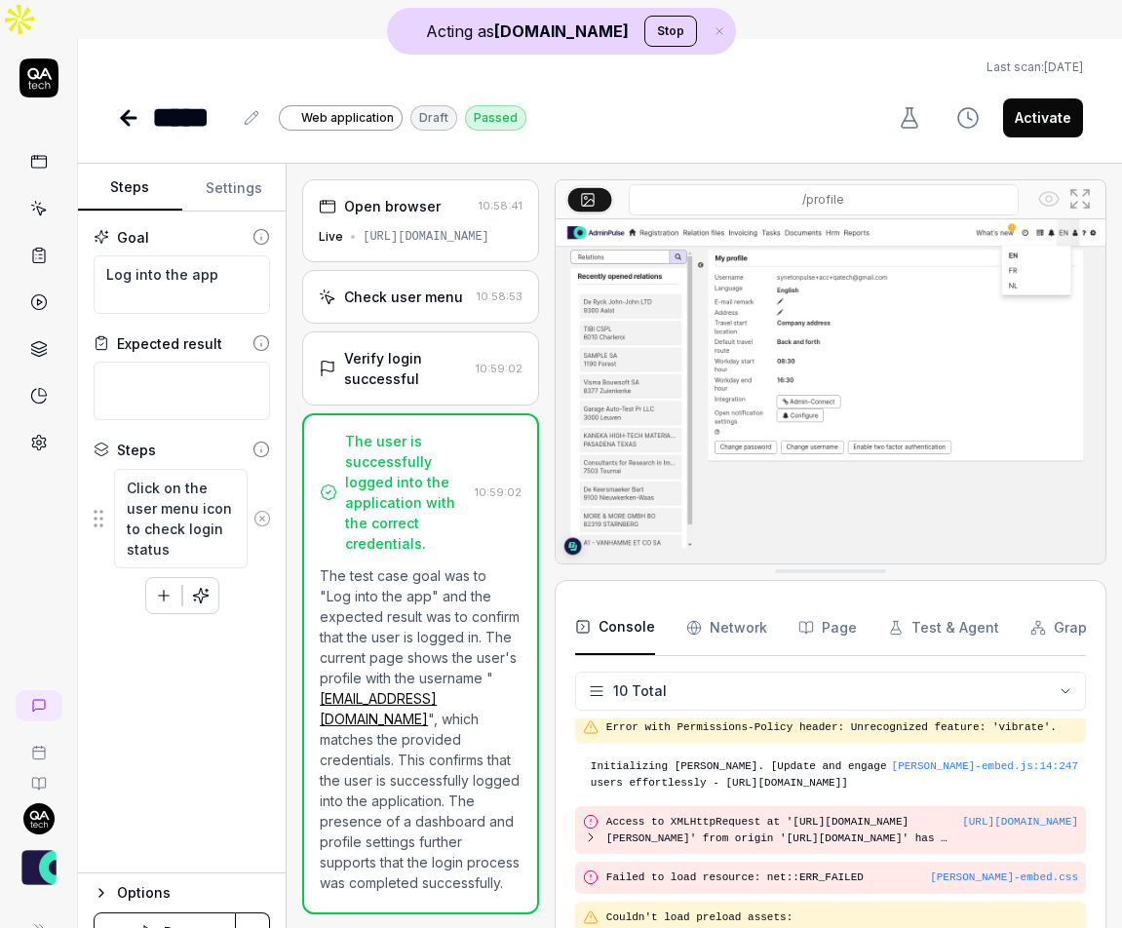
type textarea "*"
click at [396, 228] on div "[URL][DOMAIN_NAME]" at bounding box center [426, 237] width 127 height 18
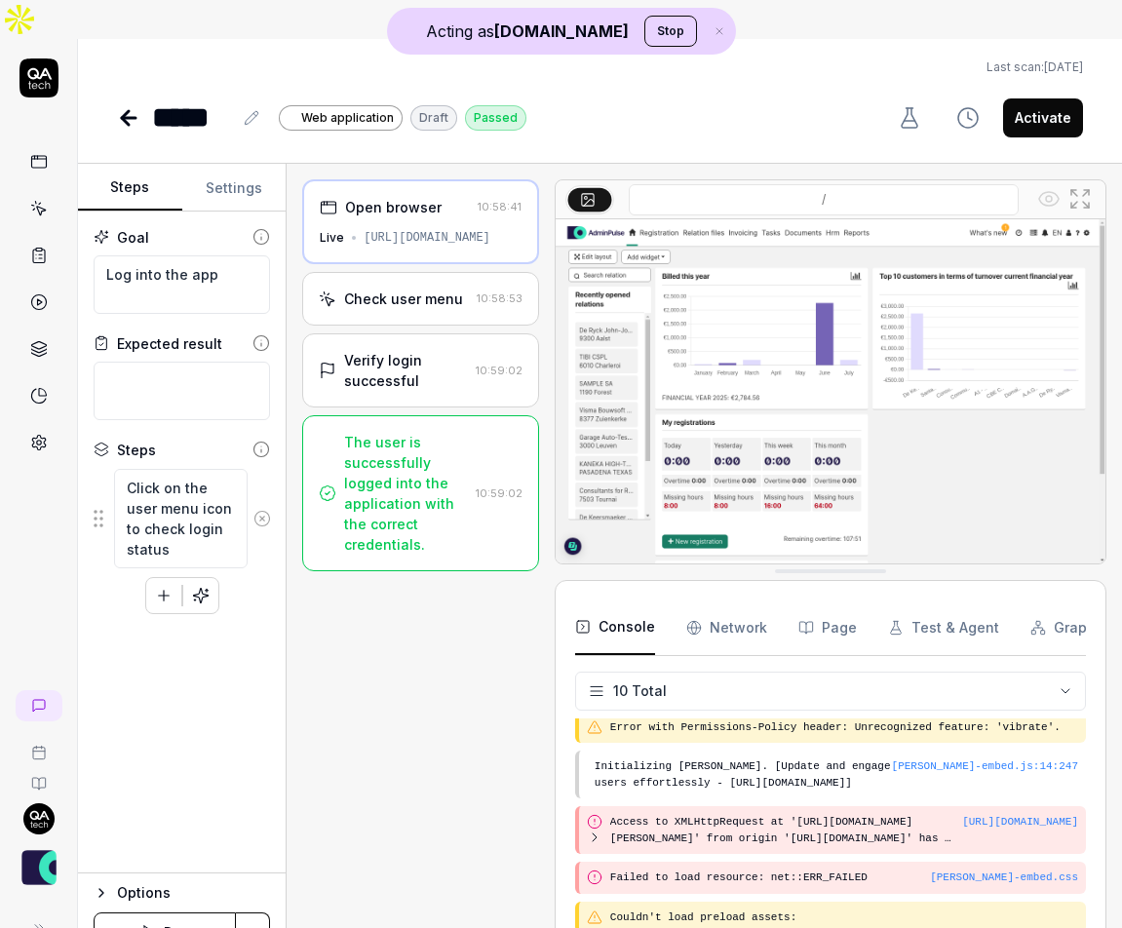
click at [32, 153] on icon at bounding box center [39, 162] width 18 height 18
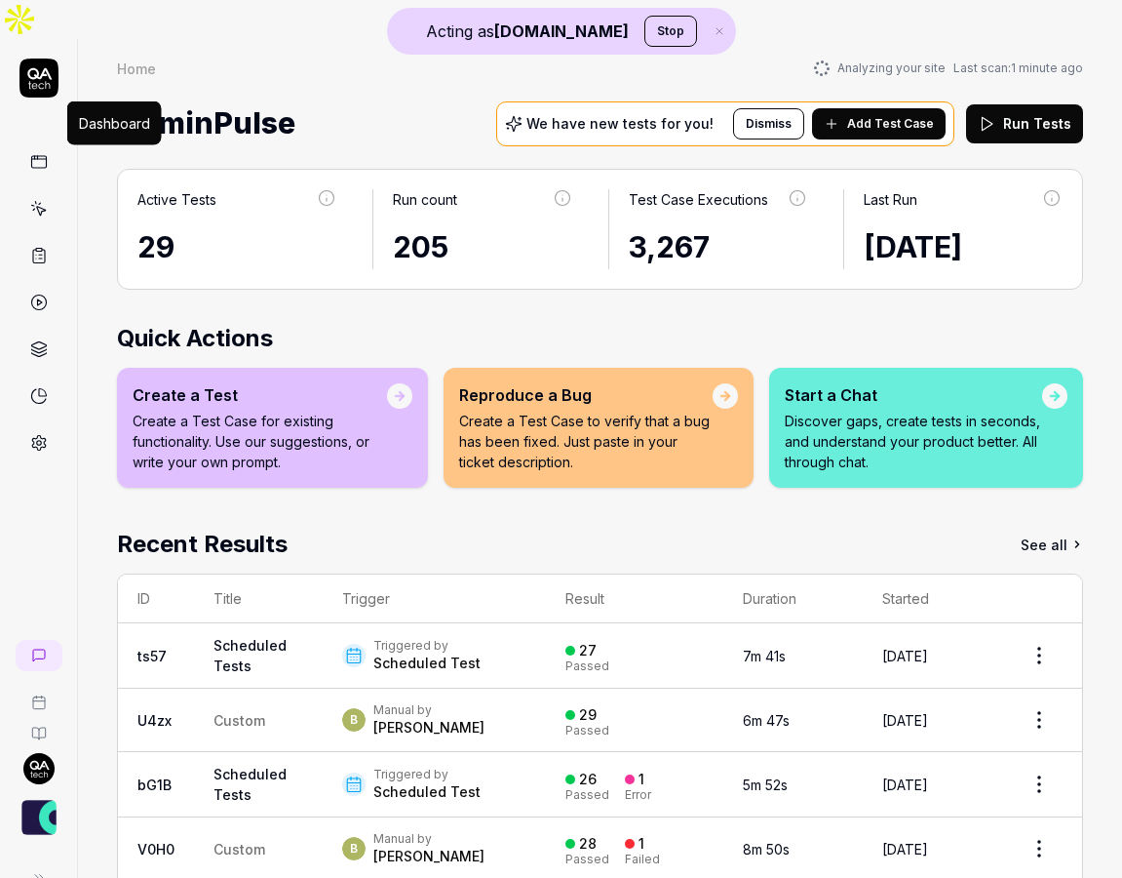
click at [49, 425] on link at bounding box center [38, 442] width 35 height 35
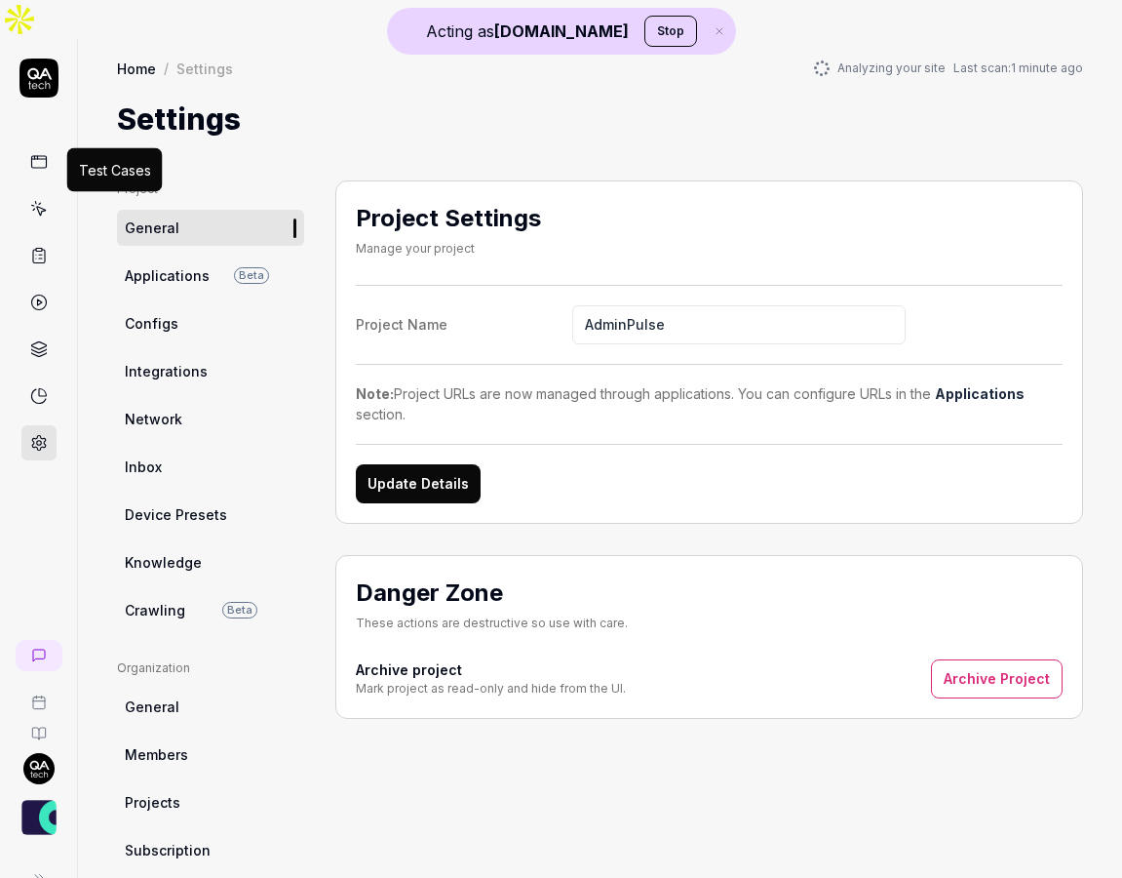
click at [47, 191] on link at bounding box center [38, 208] width 35 height 35
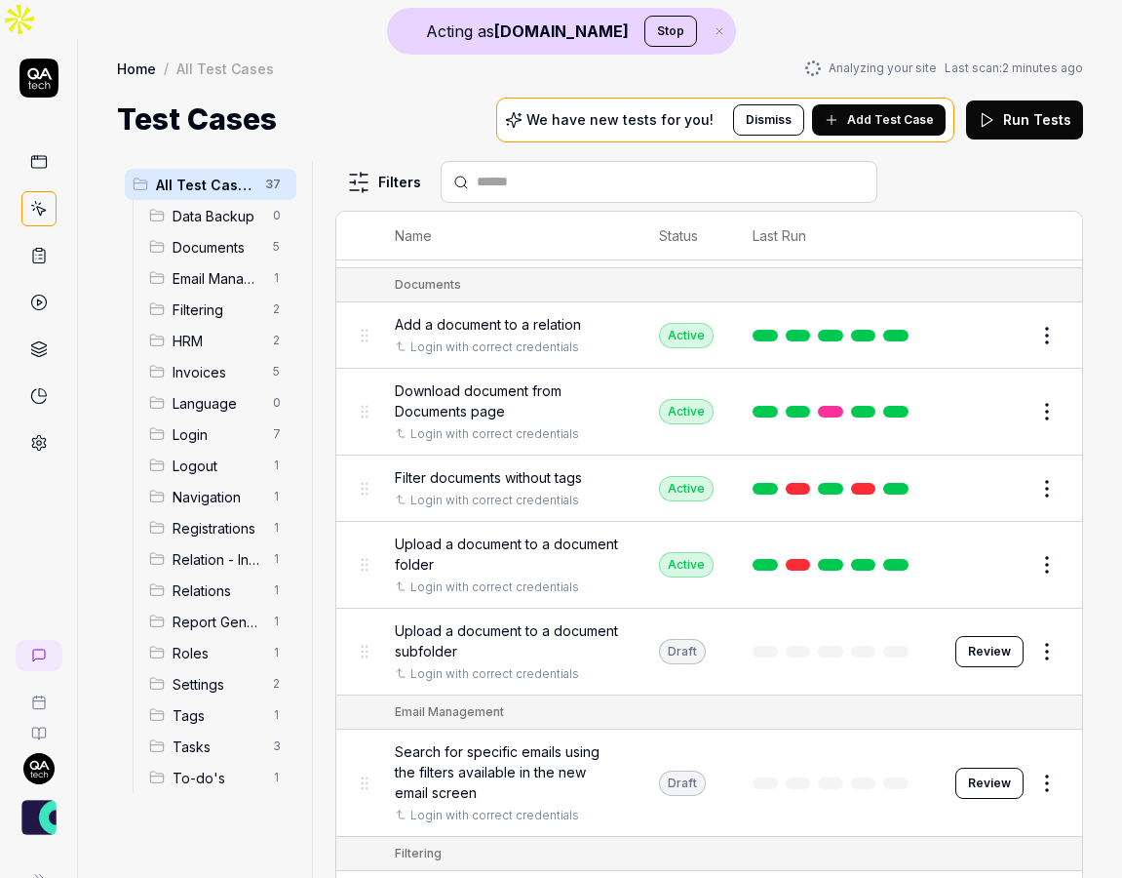
scroll to position [69, 0]
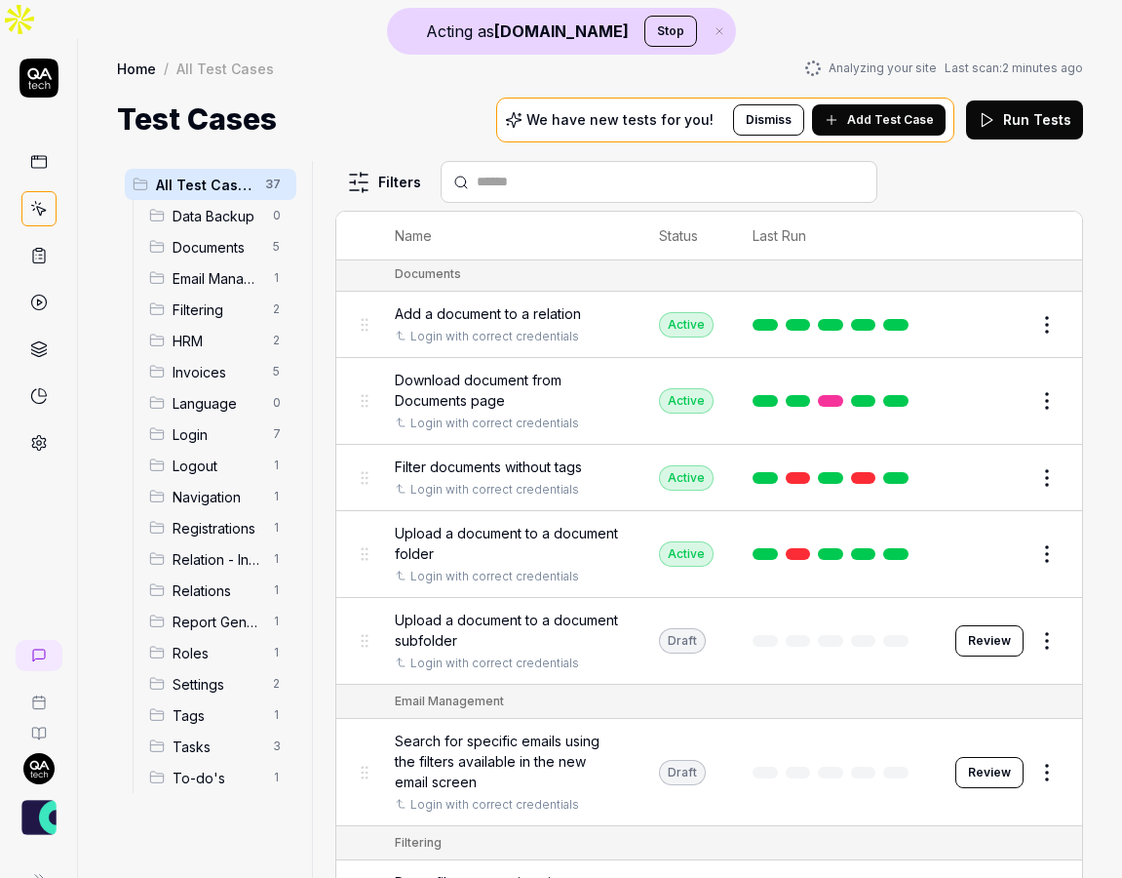
click at [873, 111] on span "Add Test Case" at bounding box center [890, 120] width 87 height 18
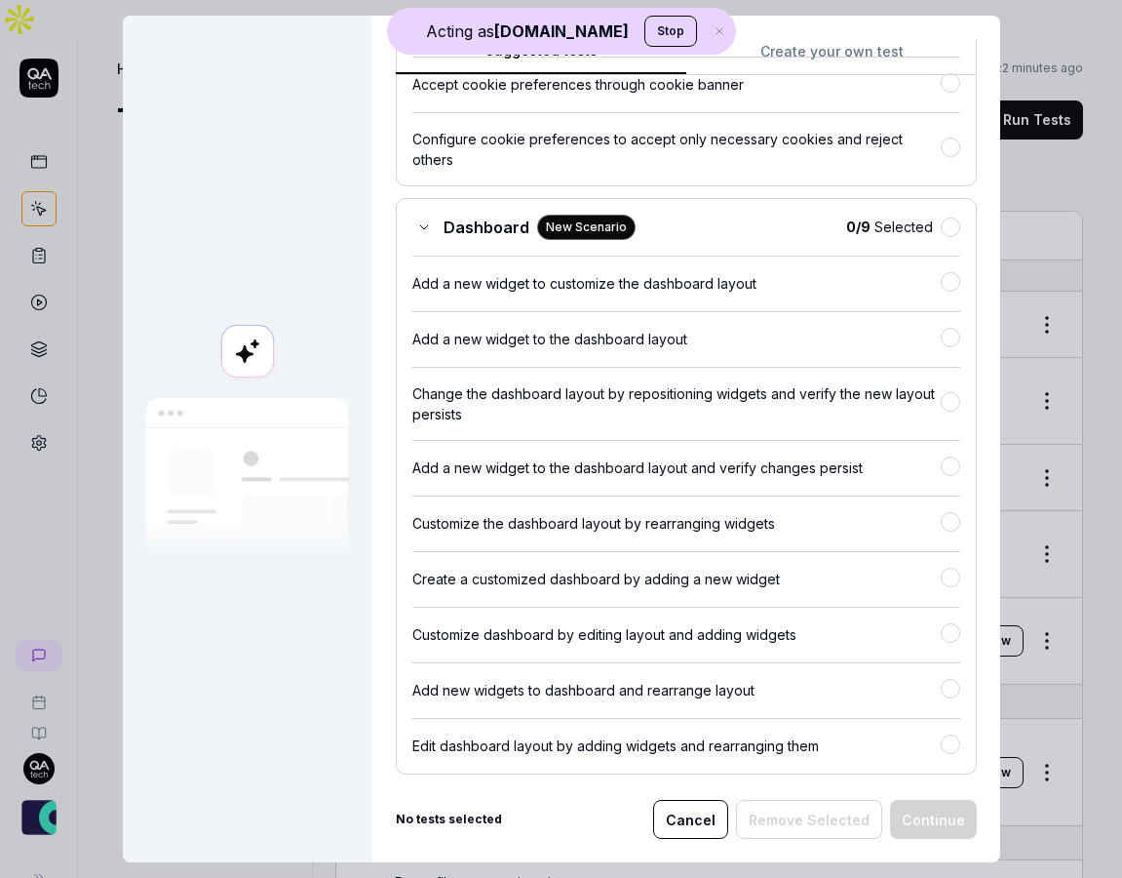
scroll to position [0, 0]
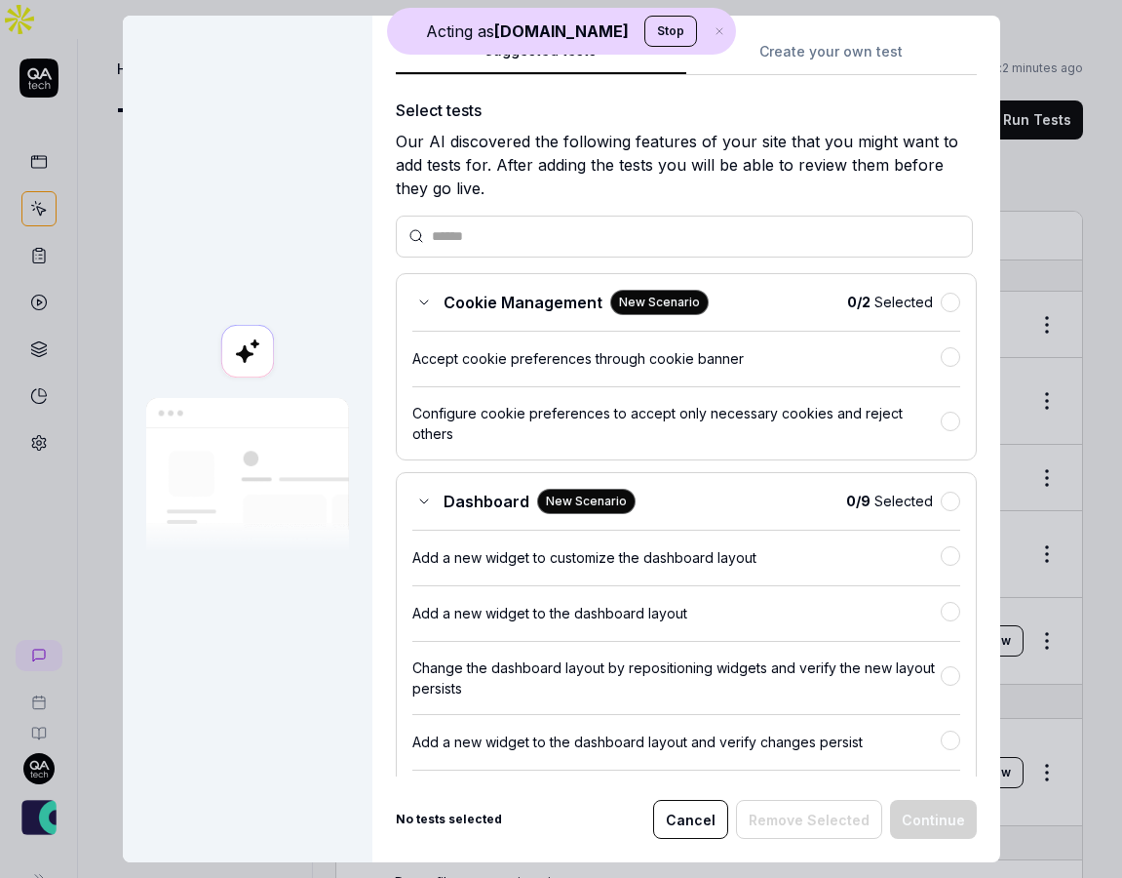
click at [820, 51] on button "Create your own test" at bounding box center [832, 57] width 291 height 35
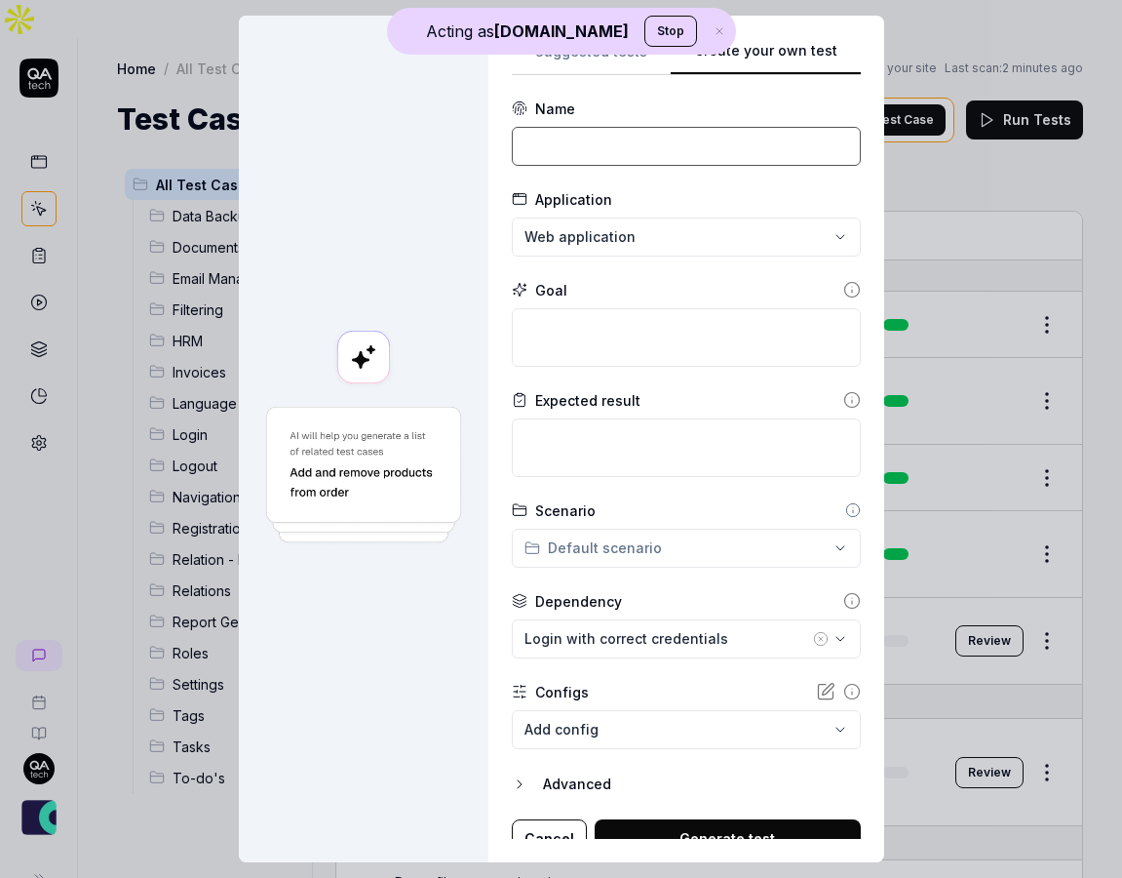
click at [639, 158] on input at bounding box center [686, 146] width 349 height 39
click at [641, 135] on input "Login with correct credentials" at bounding box center [686, 146] width 349 height 39
type input "Login with correct credentials"
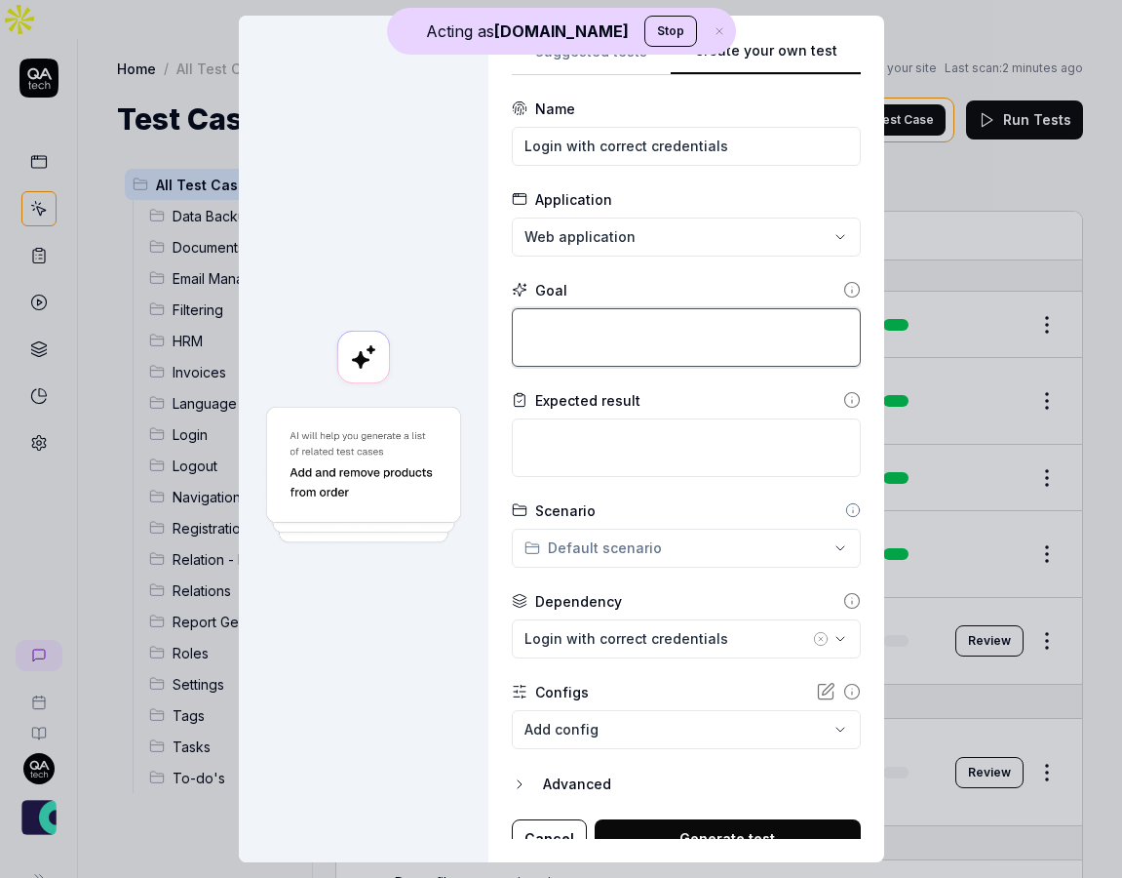
click at [609, 329] on textarea at bounding box center [686, 337] width 349 height 59
paste textarea "Login with correct credentials"
type textarea "*"
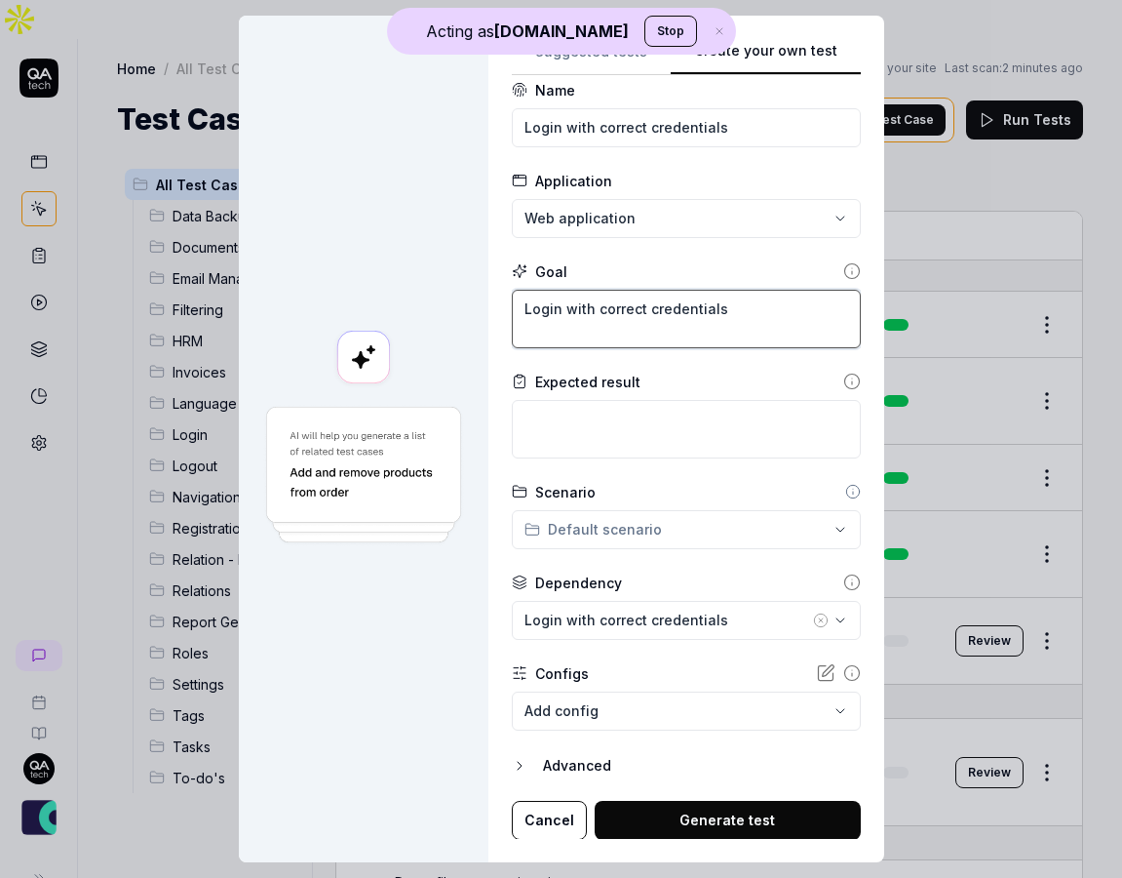
type textarea "Login with correct credentials"
click at [674, 725] on body "Acting as [DOMAIN_NAME] Stop Home / All Test Cases Home / All Test Cases Analyz…" at bounding box center [561, 458] width 1122 height 917
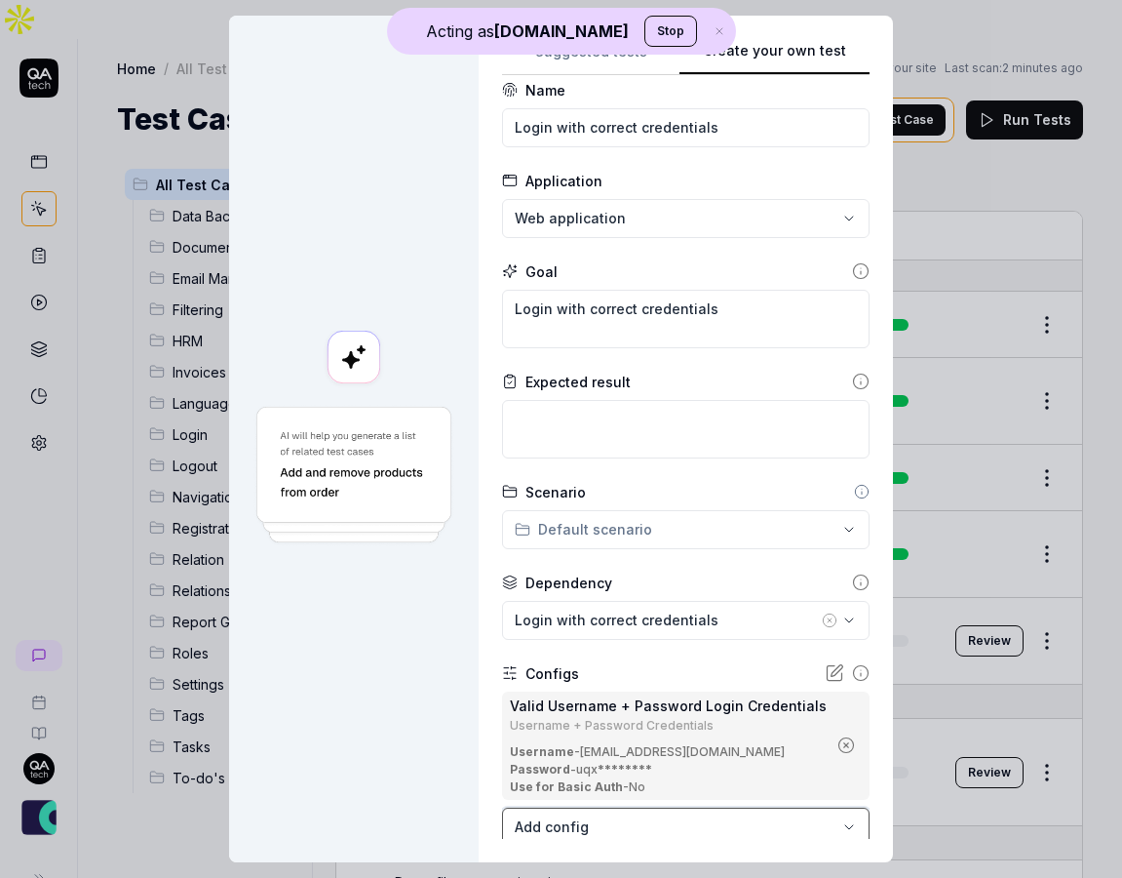
scroll to position [135, 0]
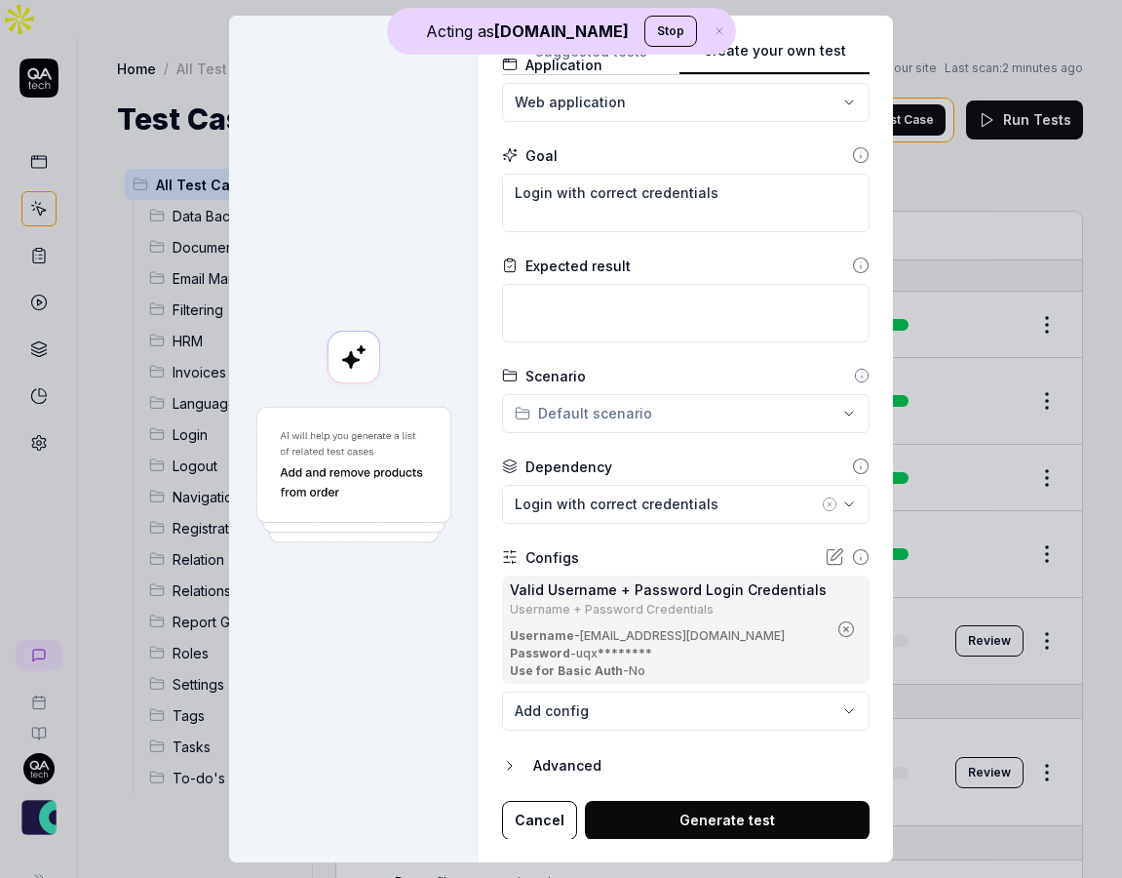
type textarea "*"
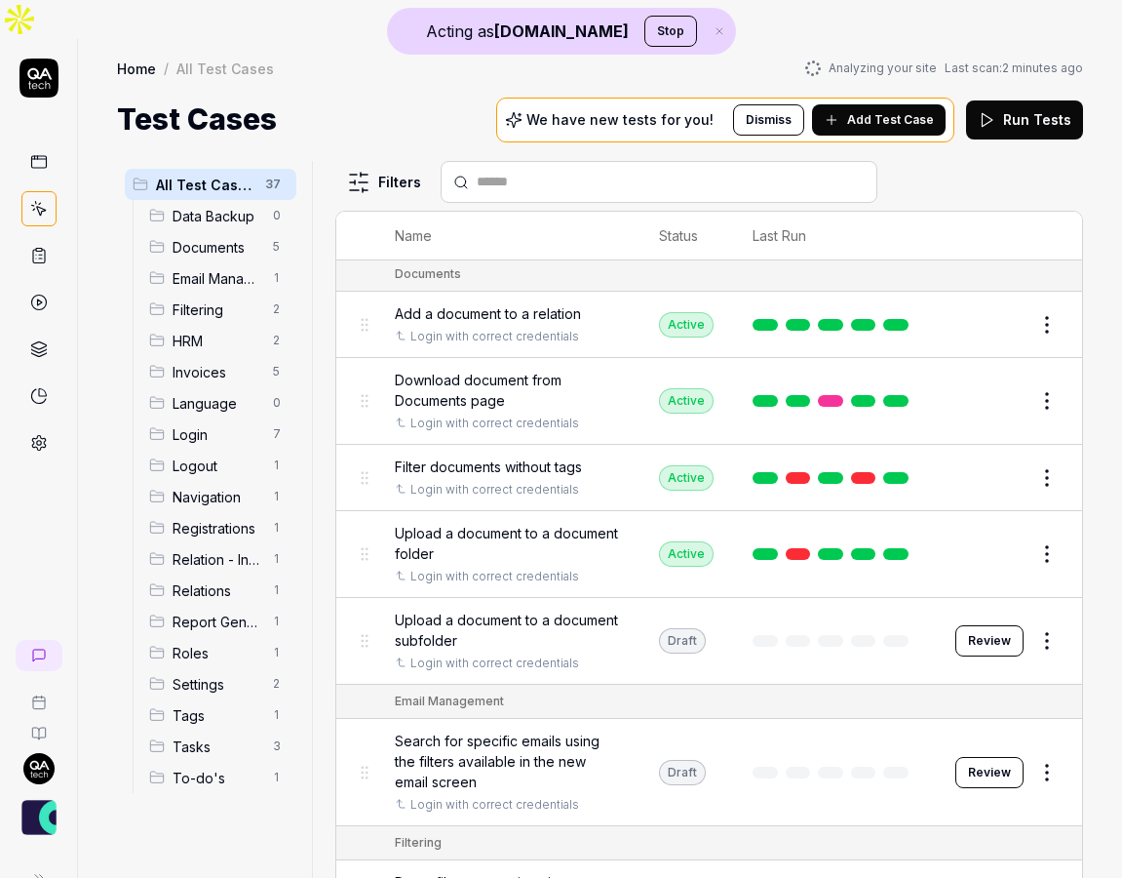
click at [548, 172] on input "text" at bounding box center [671, 182] width 388 height 20
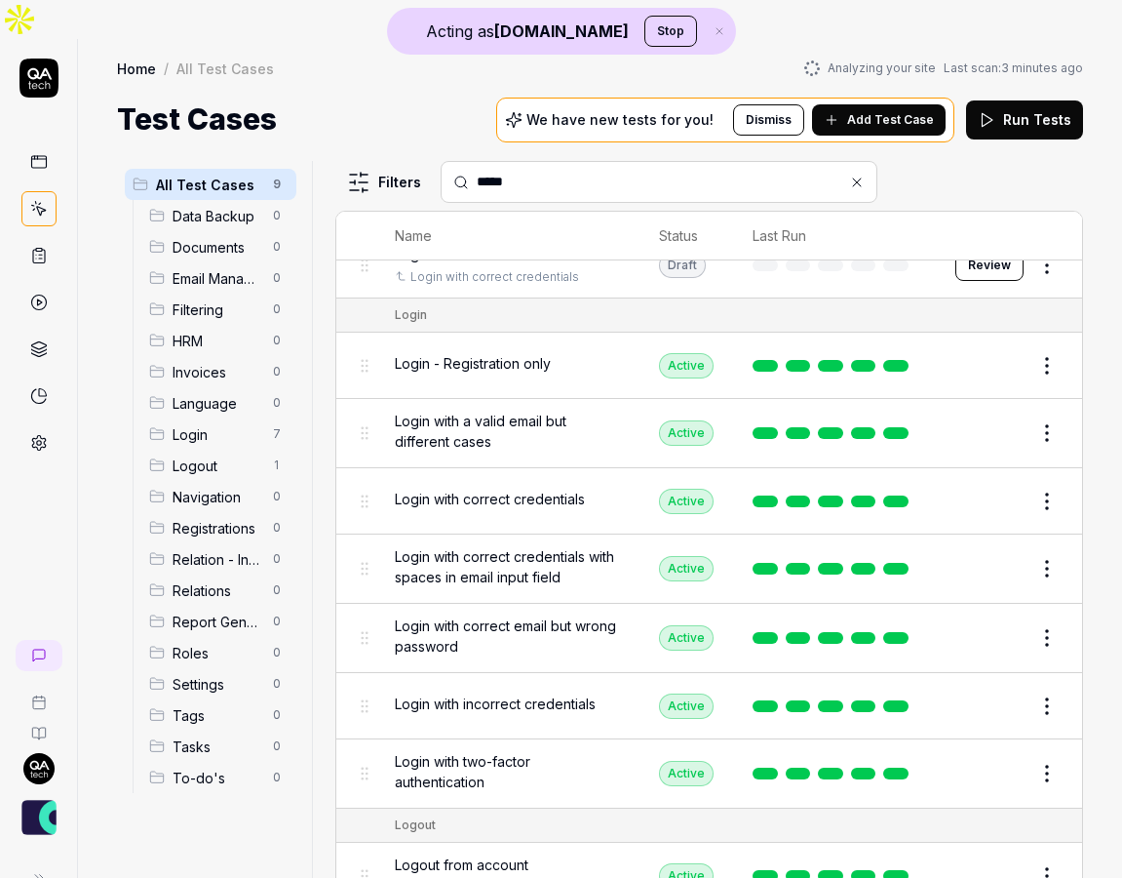
scroll to position [0, 0]
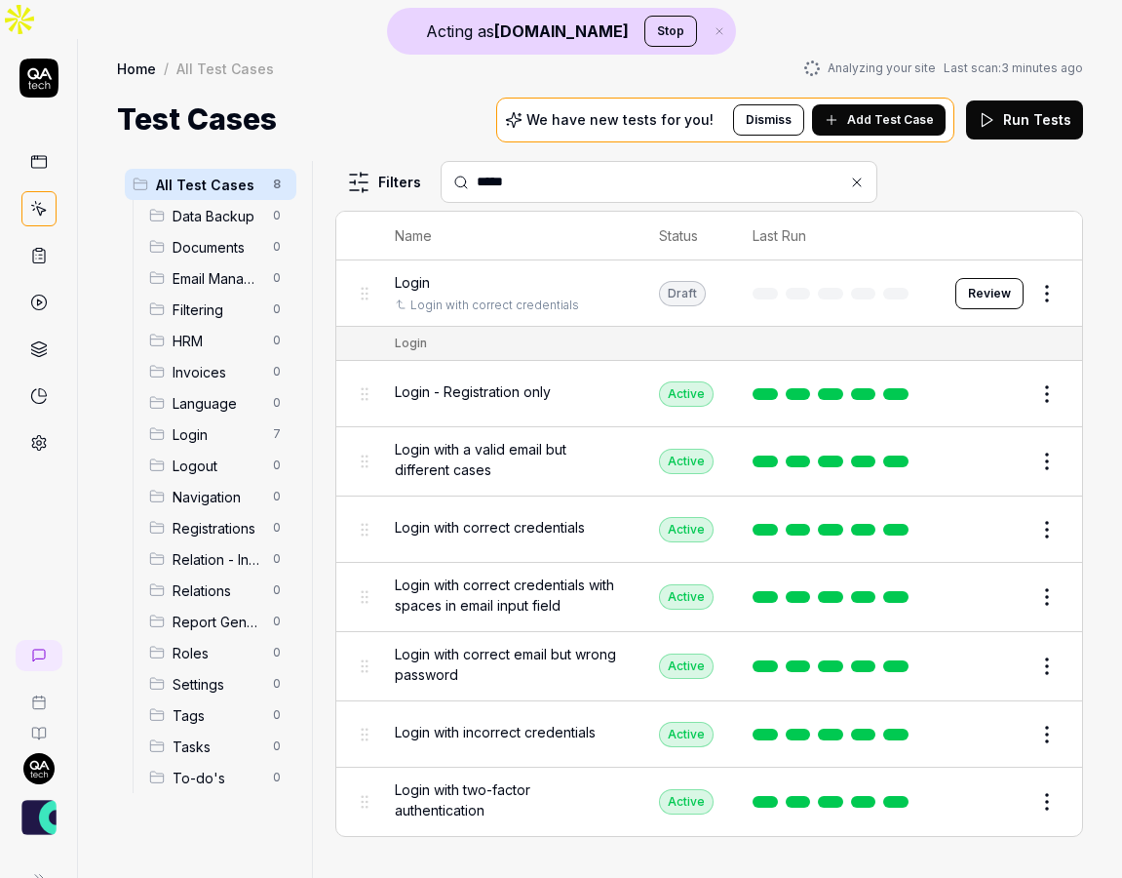
type input "*****"
click at [518, 517] on span "Login with correct credentials" at bounding box center [490, 527] width 190 height 20
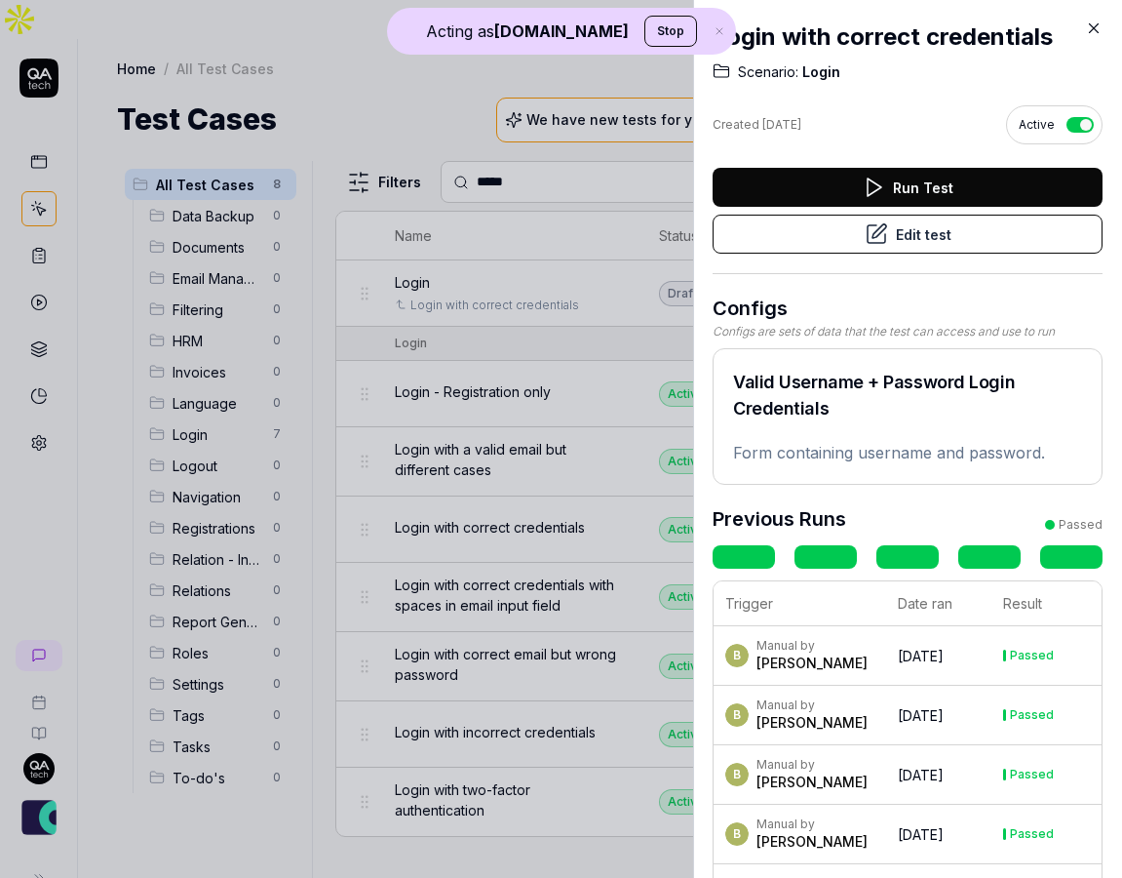
click at [957, 229] on button "Edit test" at bounding box center [908, 234] width 390 height 39
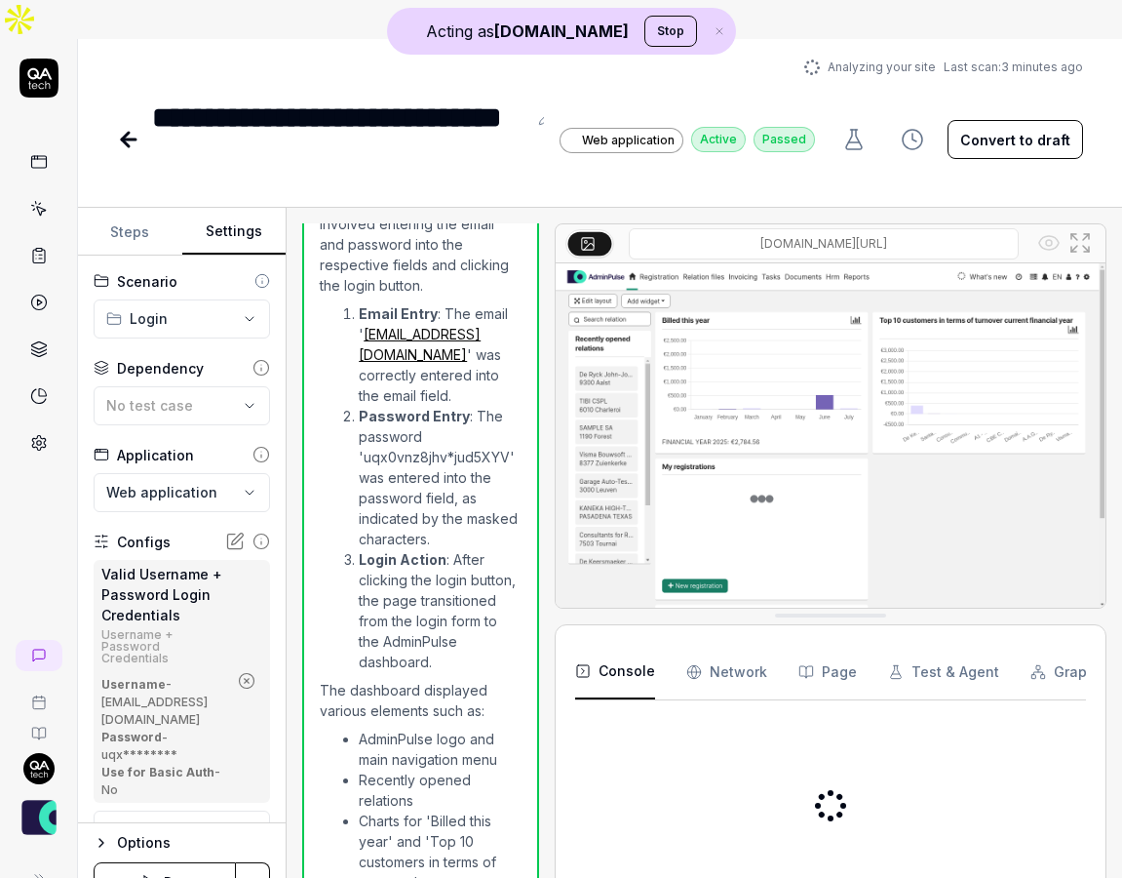
click at [219, 209] on button "Settings" at bounding box center [234, 232] width 104 height 47
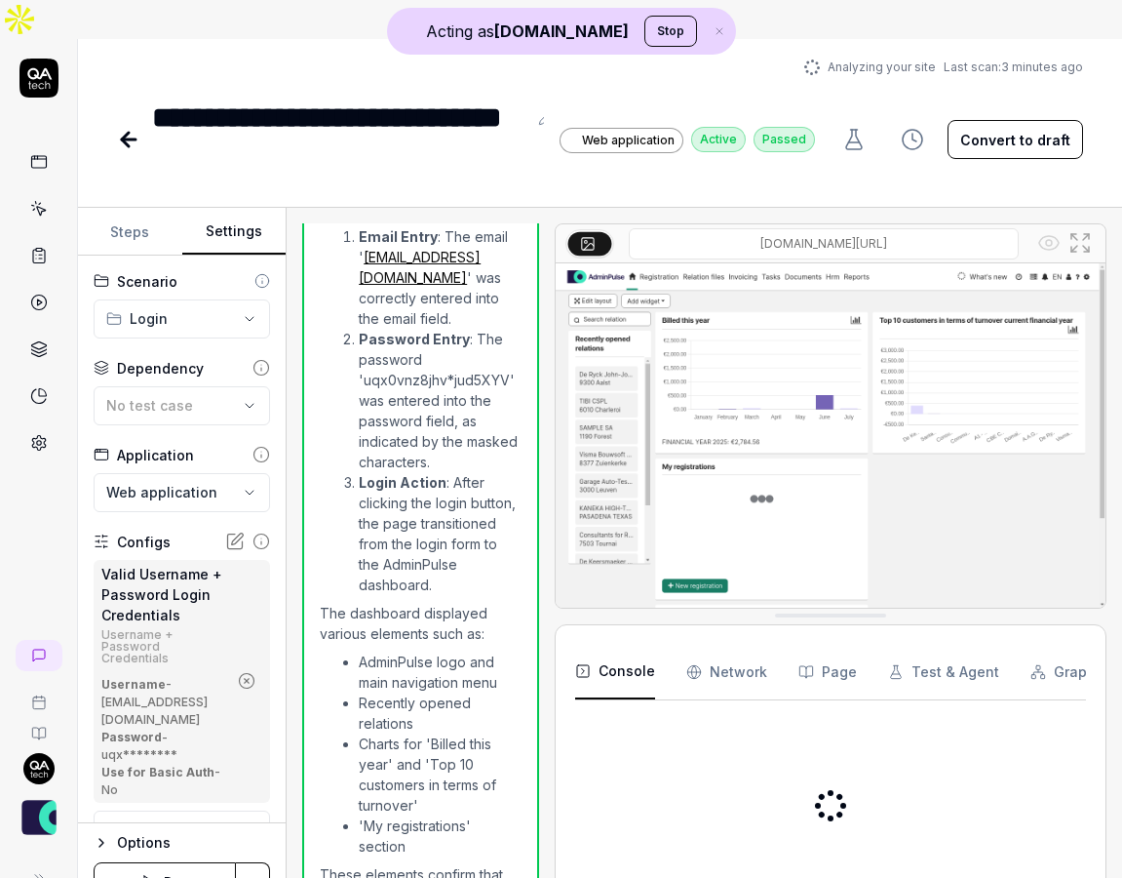
scroll to position [847, 0]
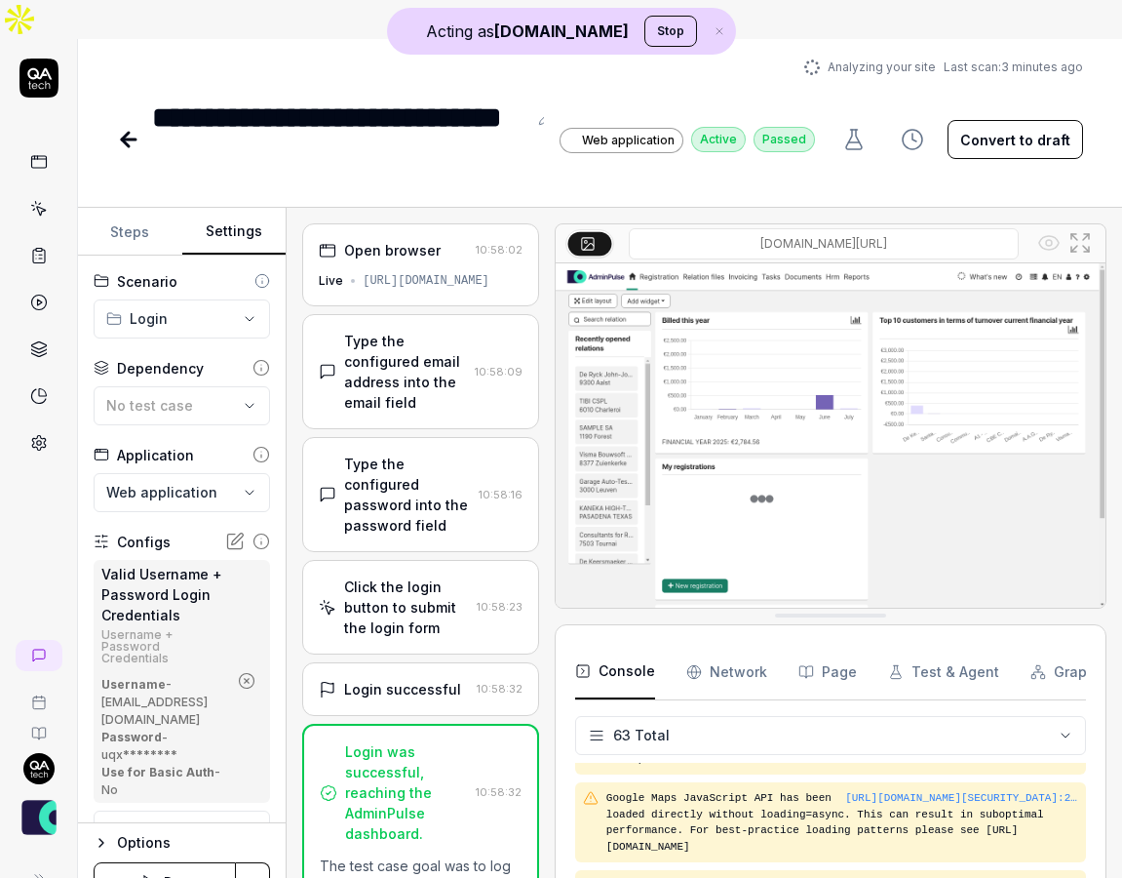
scroll to position [3247, 0]
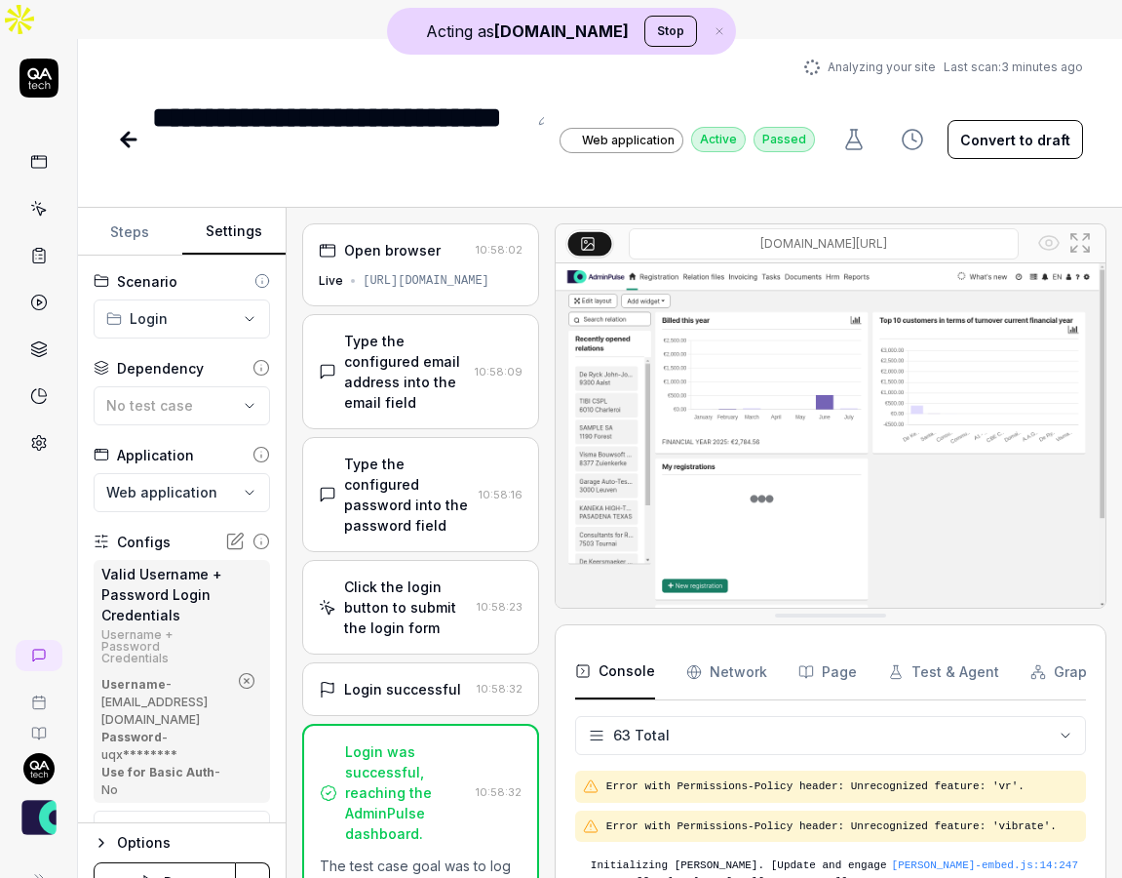
click at [412, 231] on div "Open browser 10:58:02 Live [URL][DOMAIN_NAME]" at bounding box center [420, 264] width 237 height 83
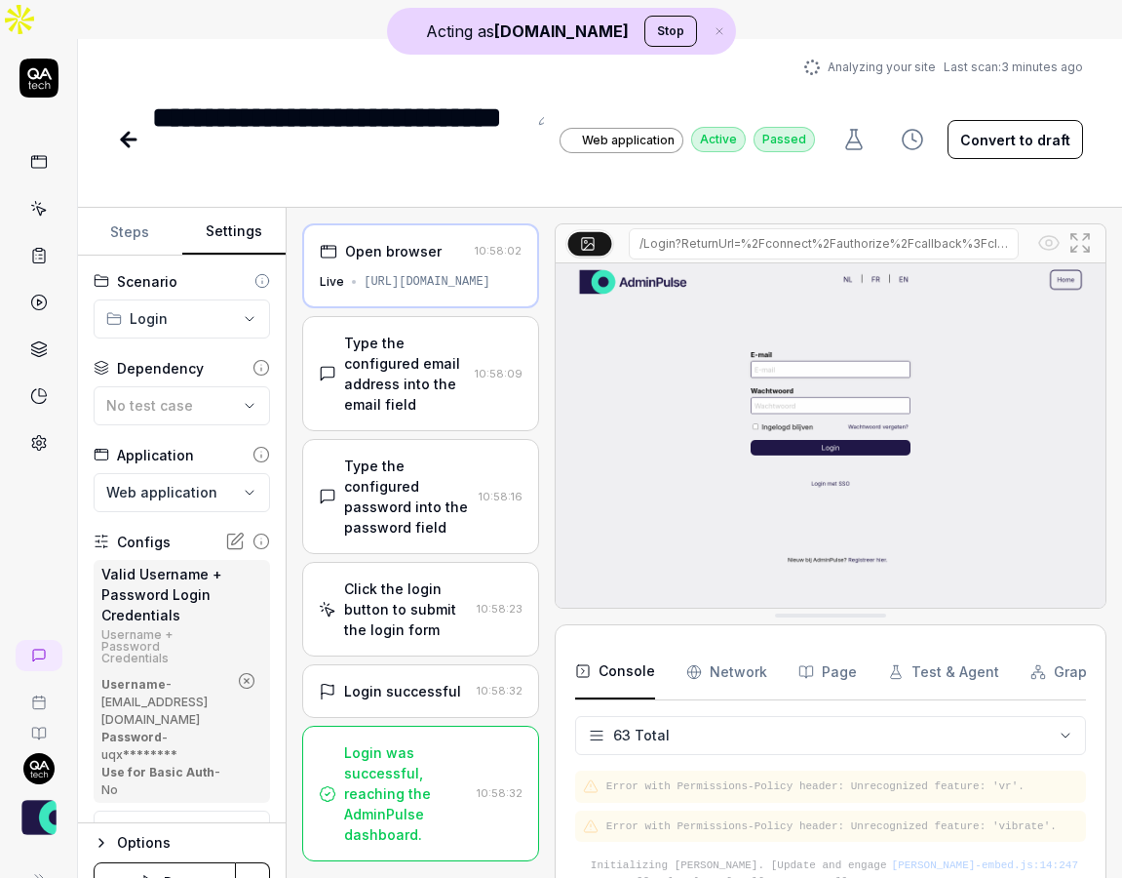
click at [401, 333] on div "Type the configured email address into the email field" at bounding box center [405, 374] width 123 height 82
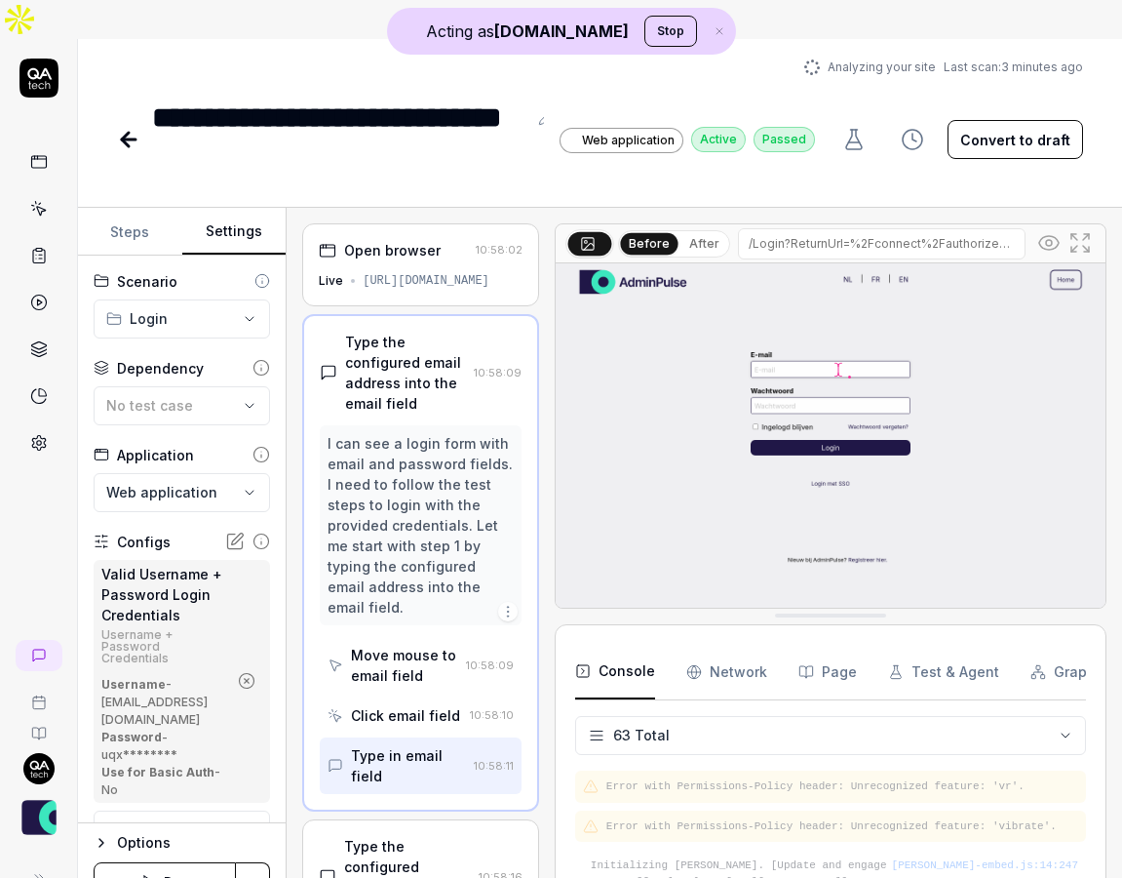
click at [397, 433] on div "I can see a login form with email and password fields. I need to follow the tes…" at bounding box center [421, 525] width 186 height 184
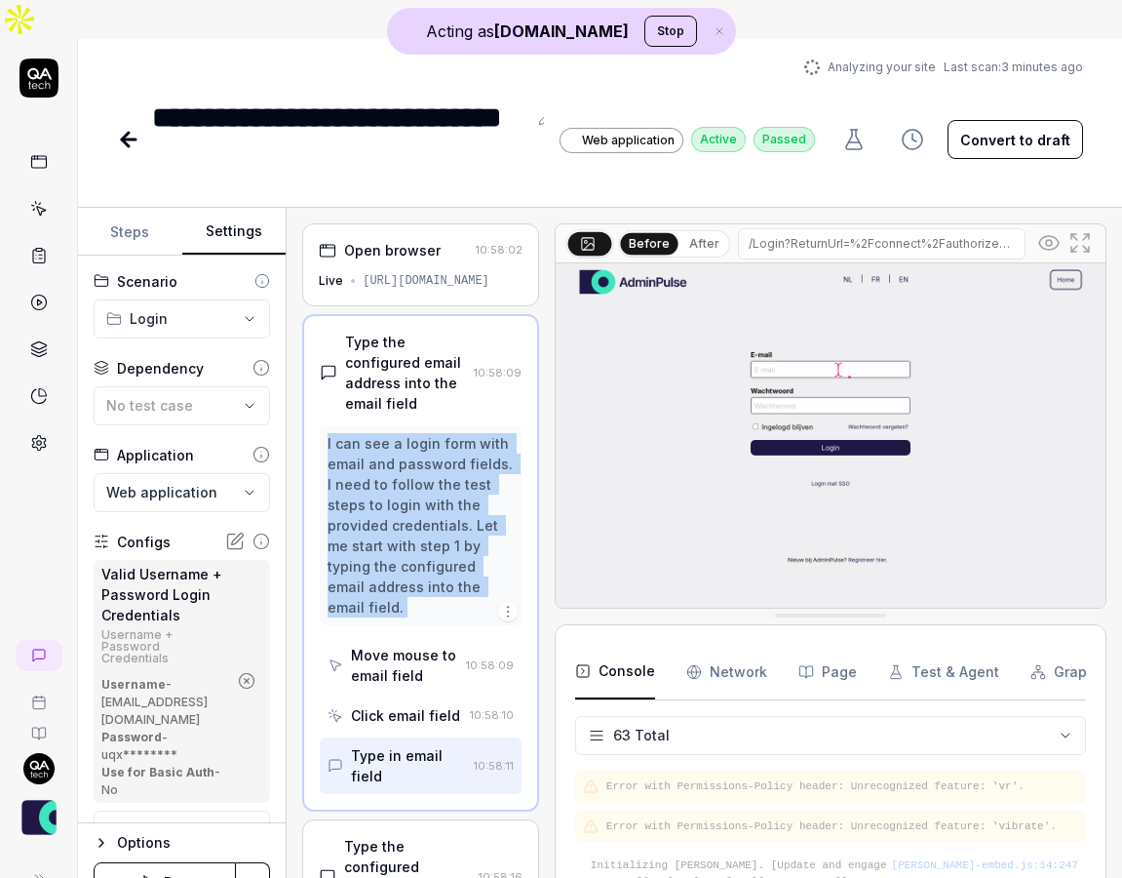
click at [397, 433] on div "I can see a login form with email and password fields. I need to follow the tes…" at bounding box center [421, 525] width 186 height 184
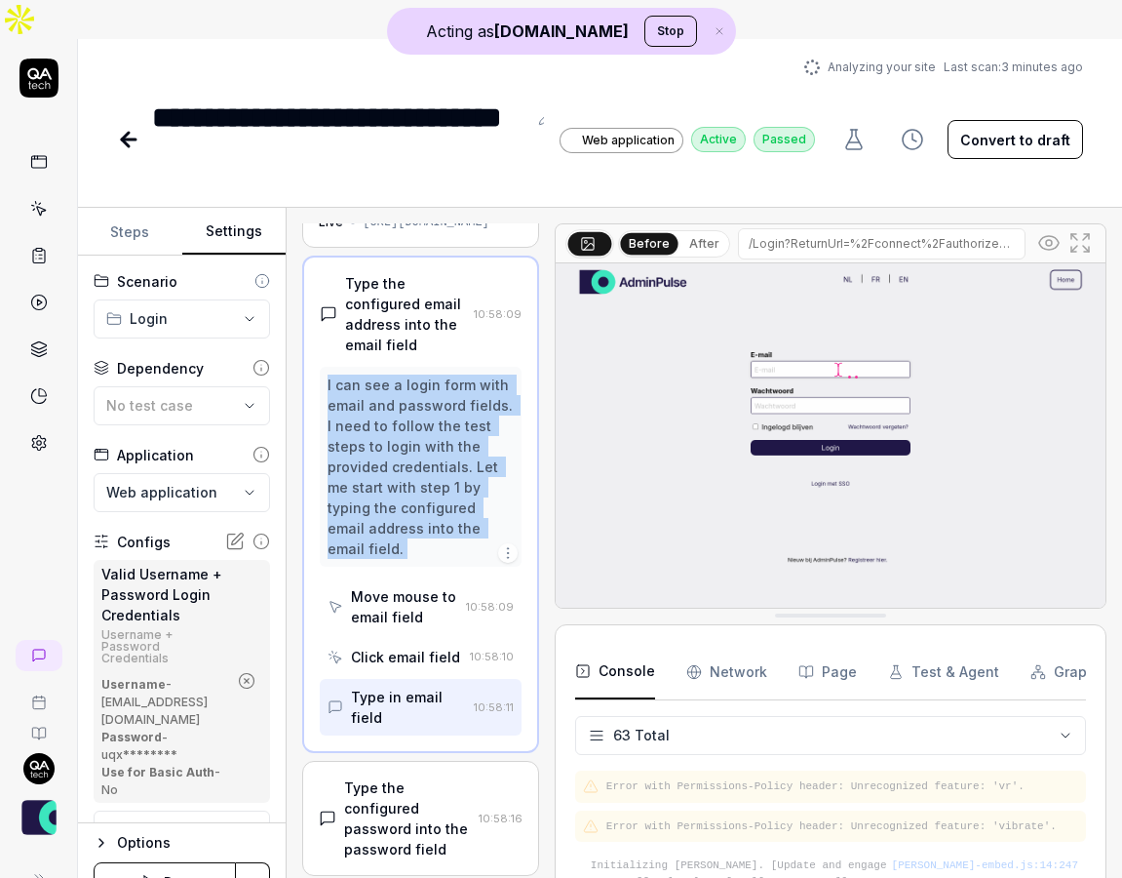
scroll to position [80, 0]
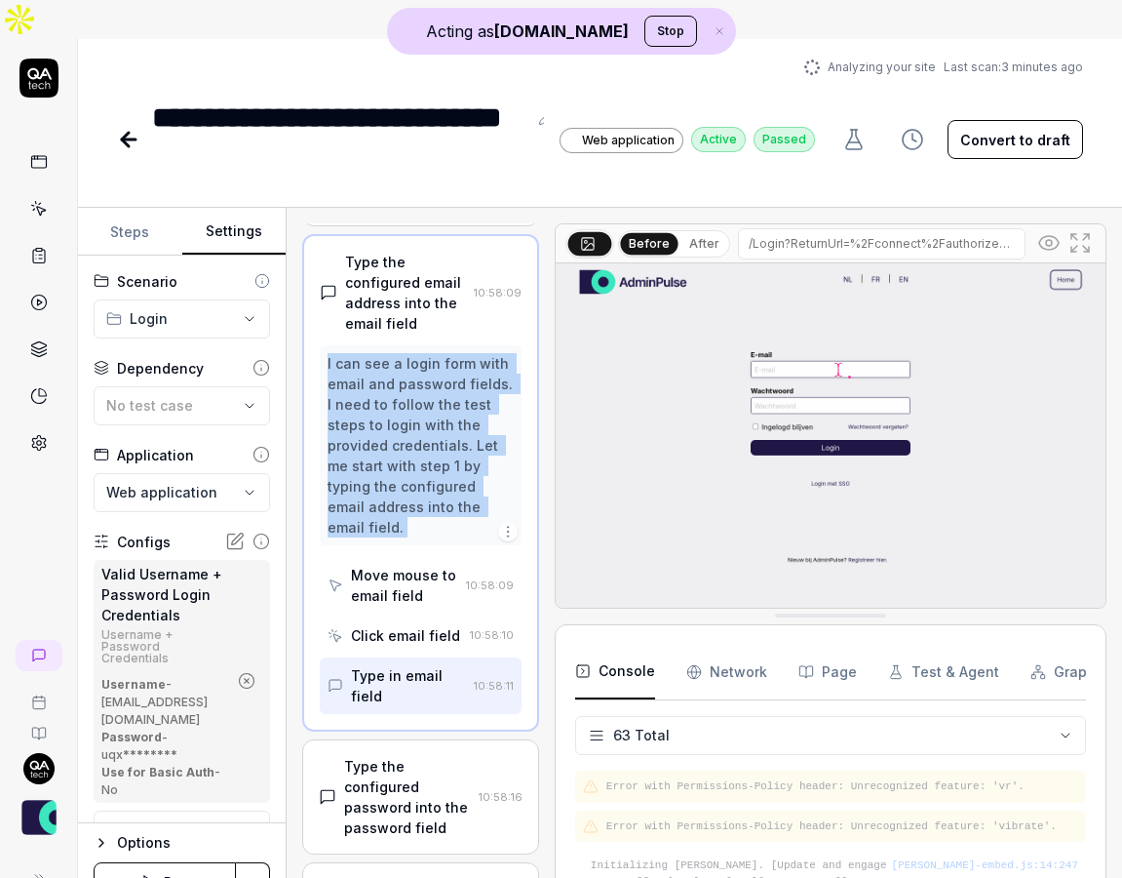
click at [401, 565] on div "Move mouse to email field" at bounding box center [404, 585] width 107 height 41
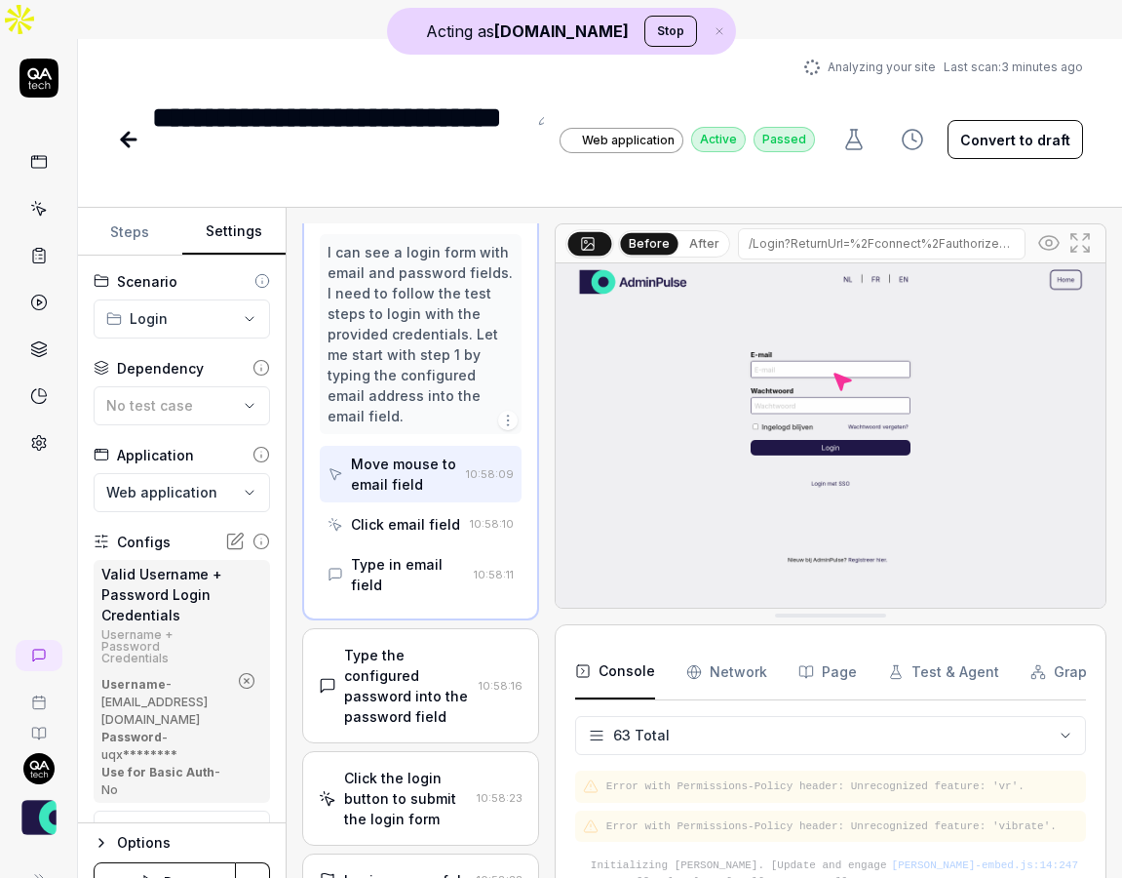
click at [395, 645] on div "Type the configured password into the password field" at bounding box center [407, 686] width 127 height 82
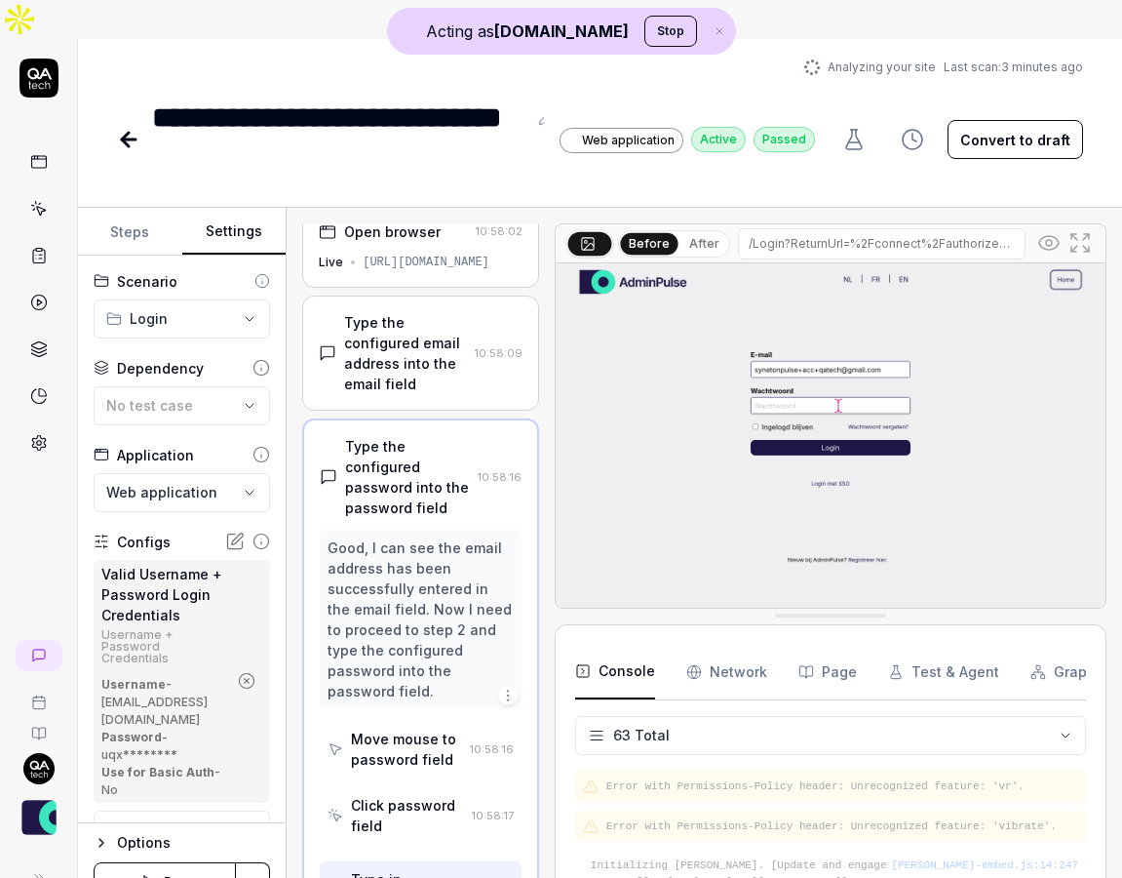
scroll to position [0, 0]
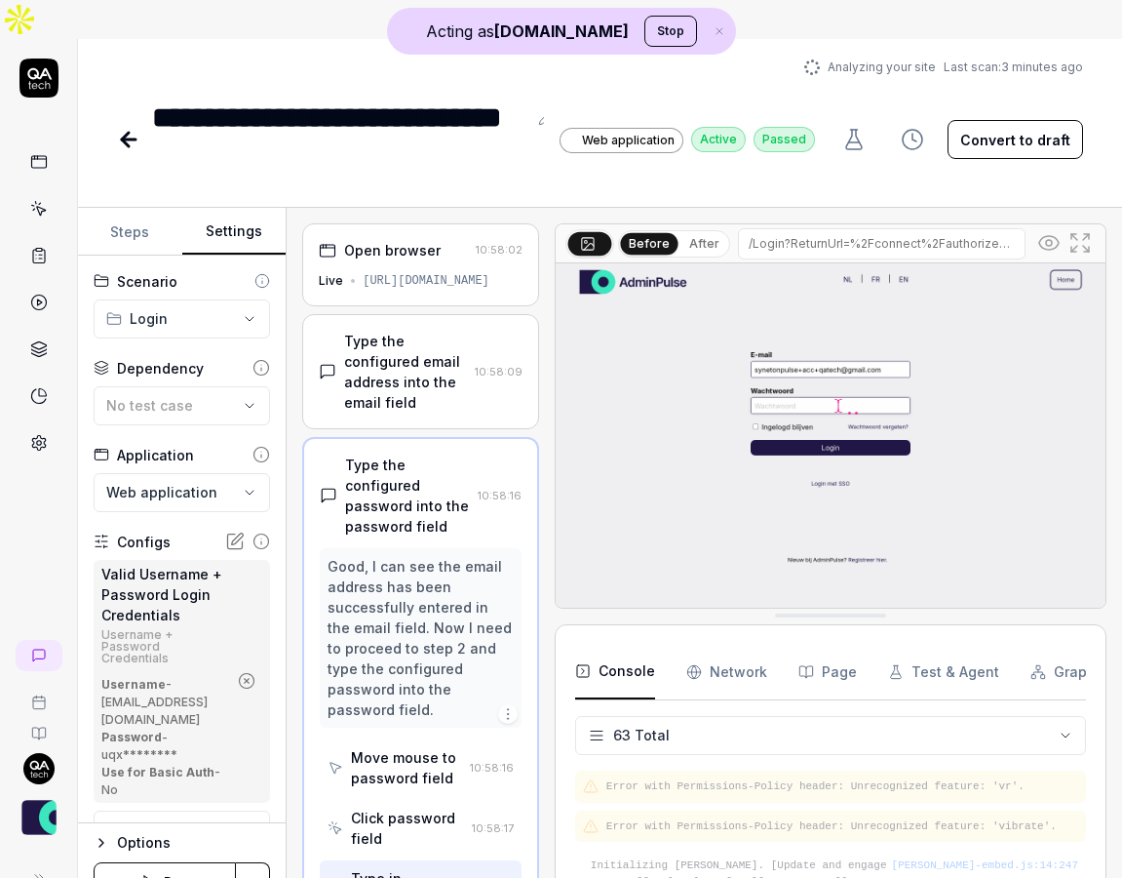
type textarea "*"
click at [139, 209] on button "Steps" at bounding box center [130, 232] width 104 height 47
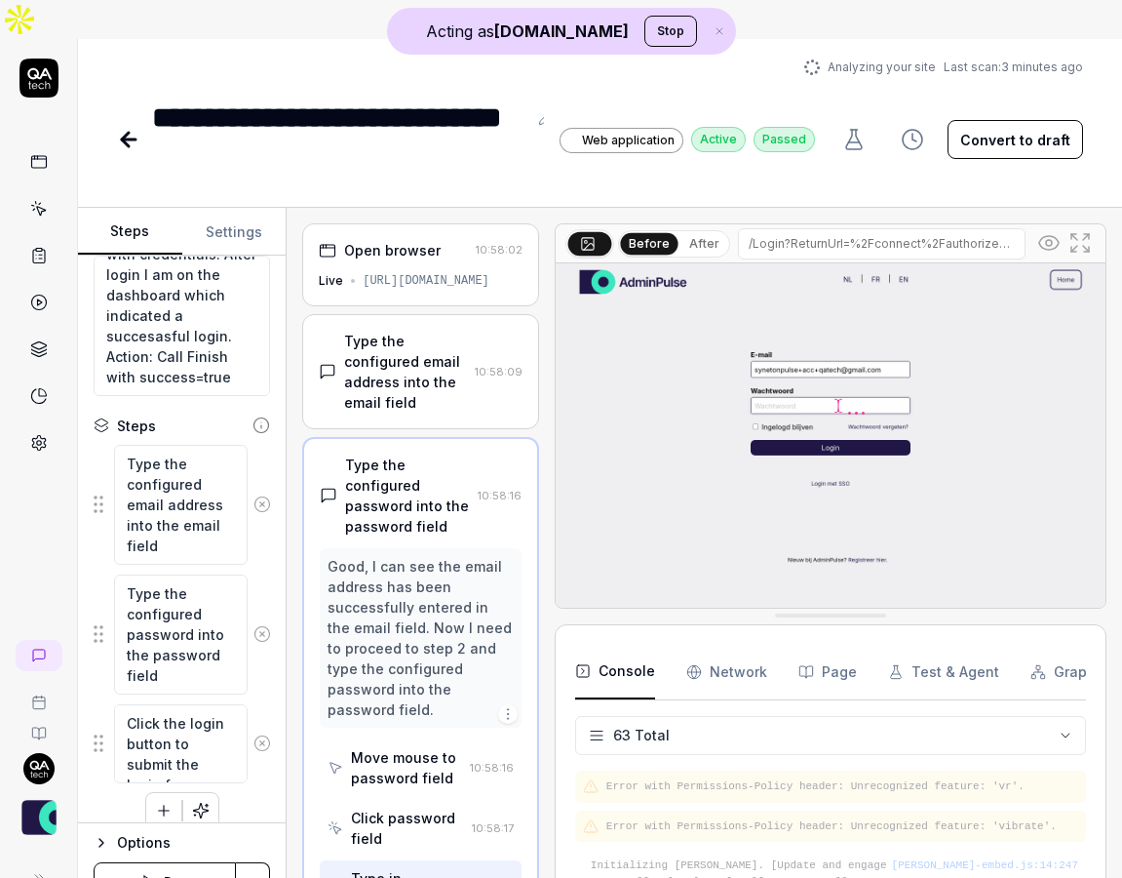
scroll to position [172, 0]
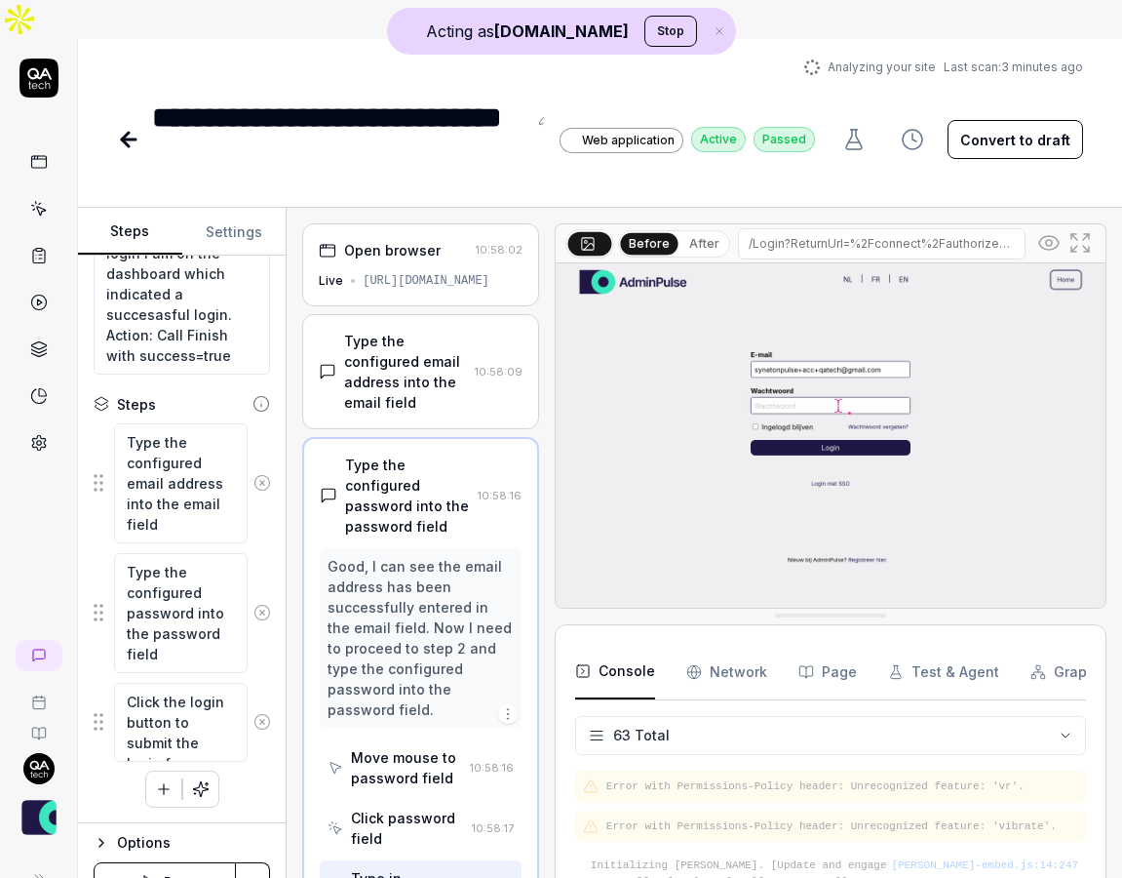
click at [1044, 231] on icon at bounding box center [1049, 242] width 23 height 23
click at [418, 338] on div "Type the configured email address into the email field" at bounding box center [405, 372] width 123 height 82
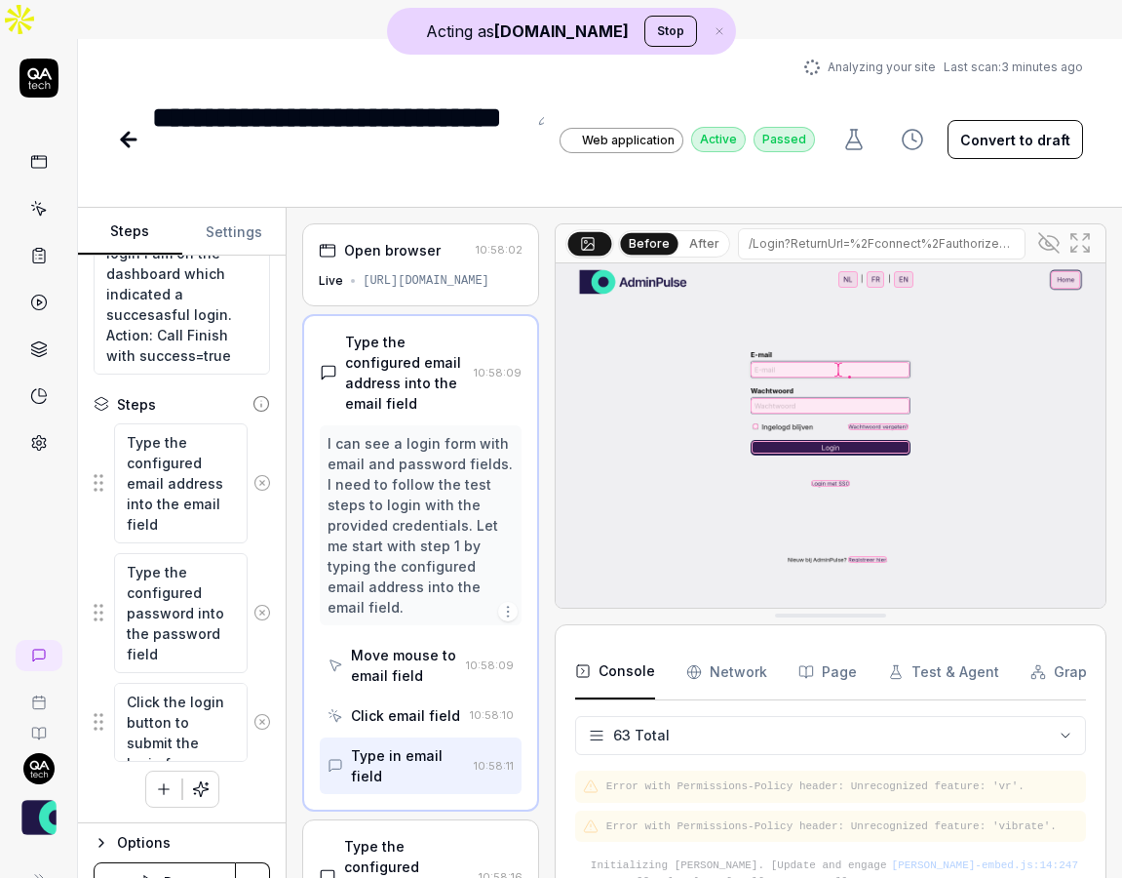
click at [1052, 233] on icon at bounding box center [1050, 243] width 20 height 20
click at [1052, 231] on icon at bounding box center [1049, 242] width 23 height 23
click at [47, 200] on icon at bounding box center [39, 209] width 18 height 18
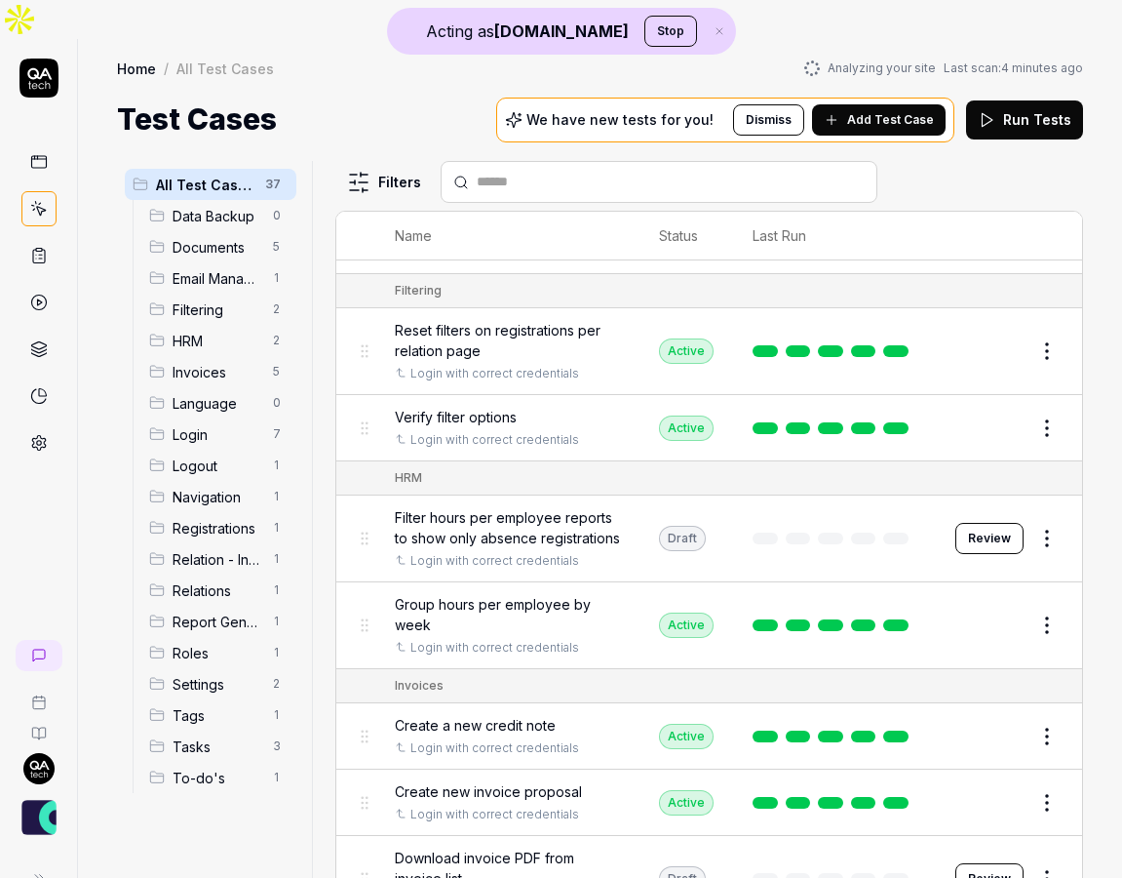
scroll to position [633, 0]
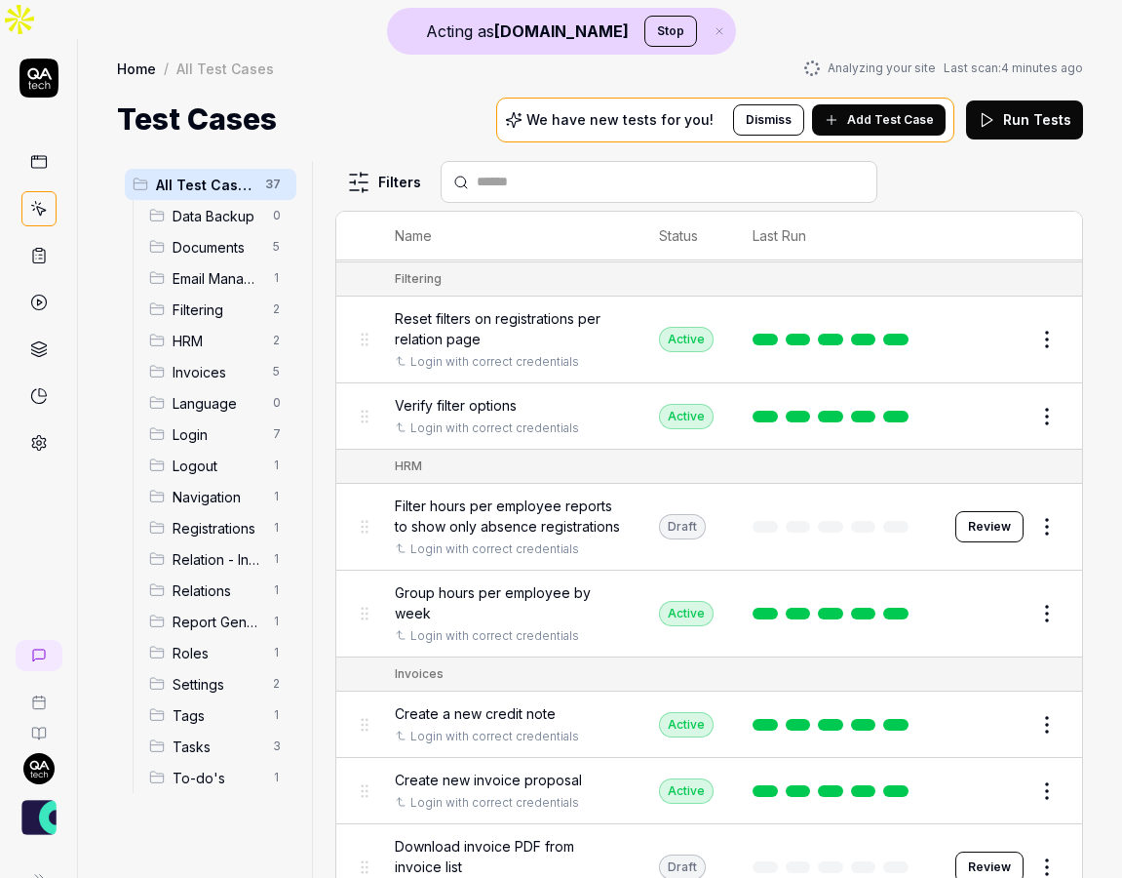
click at [46, 247] on icon at bounding box center [39, 256] width 18 height 18
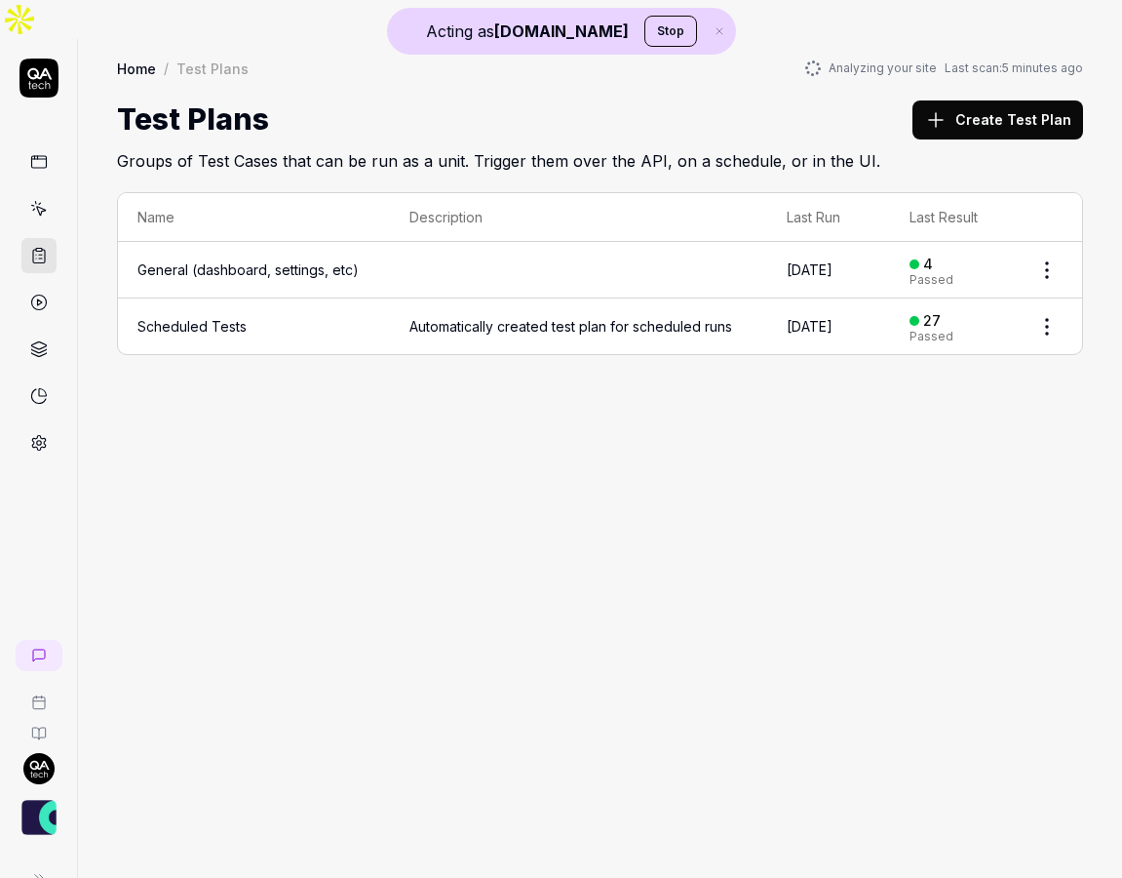
click at [44, 294] on icon at bounding box center [39, 303] width 18 height 18
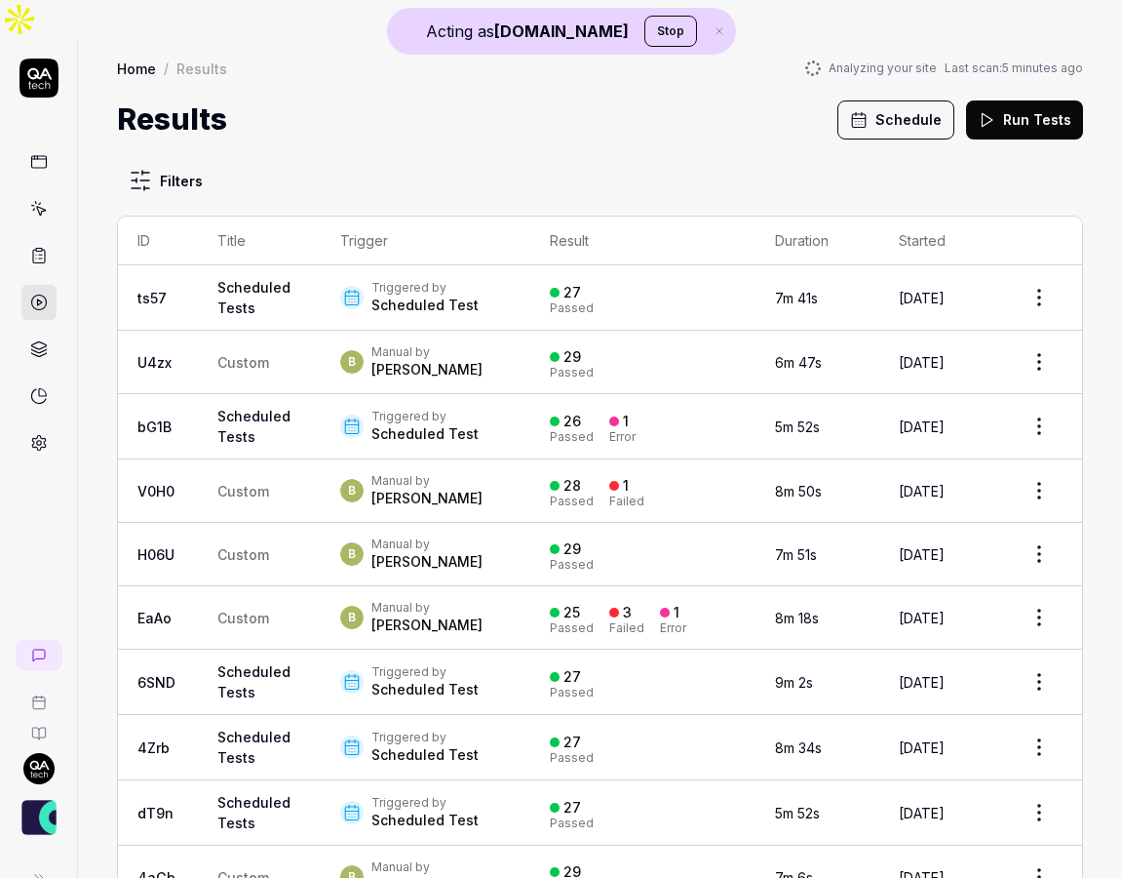
click at [286, 408] on td "Scheduled Tests" at bounding box center [259, 426] width 123 height 65
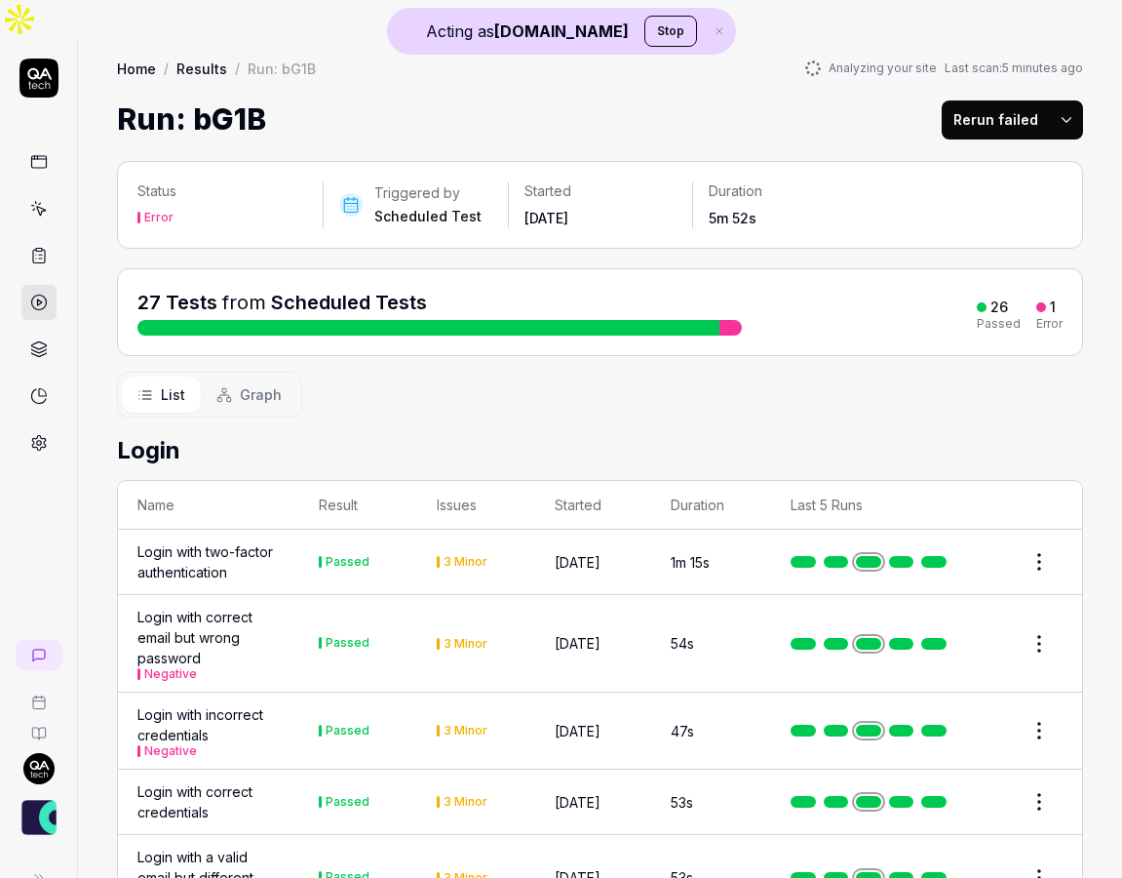
click at [240, 384] on span "Graph" at bounding box center [261, 394] width 42 height 20
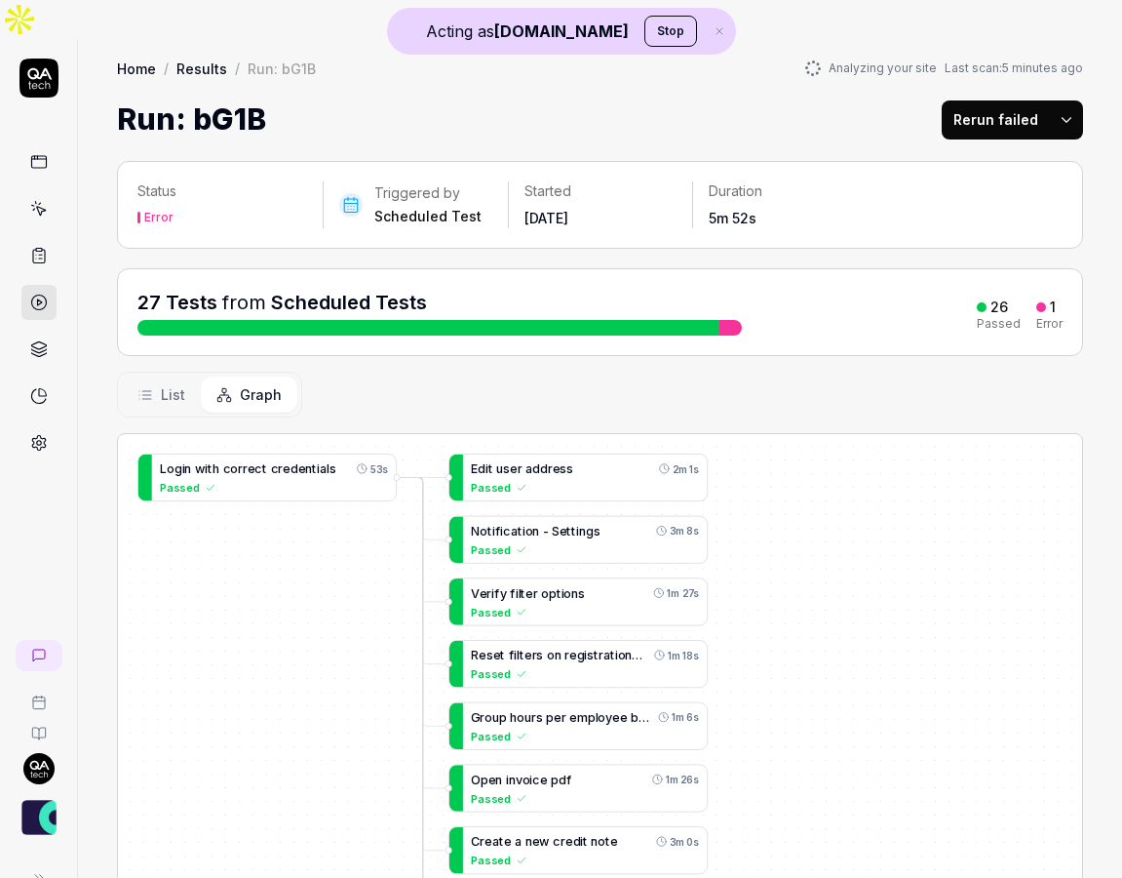
click at [180, 384] on span "List" at bounding box center [173, 394] width 24 height 20
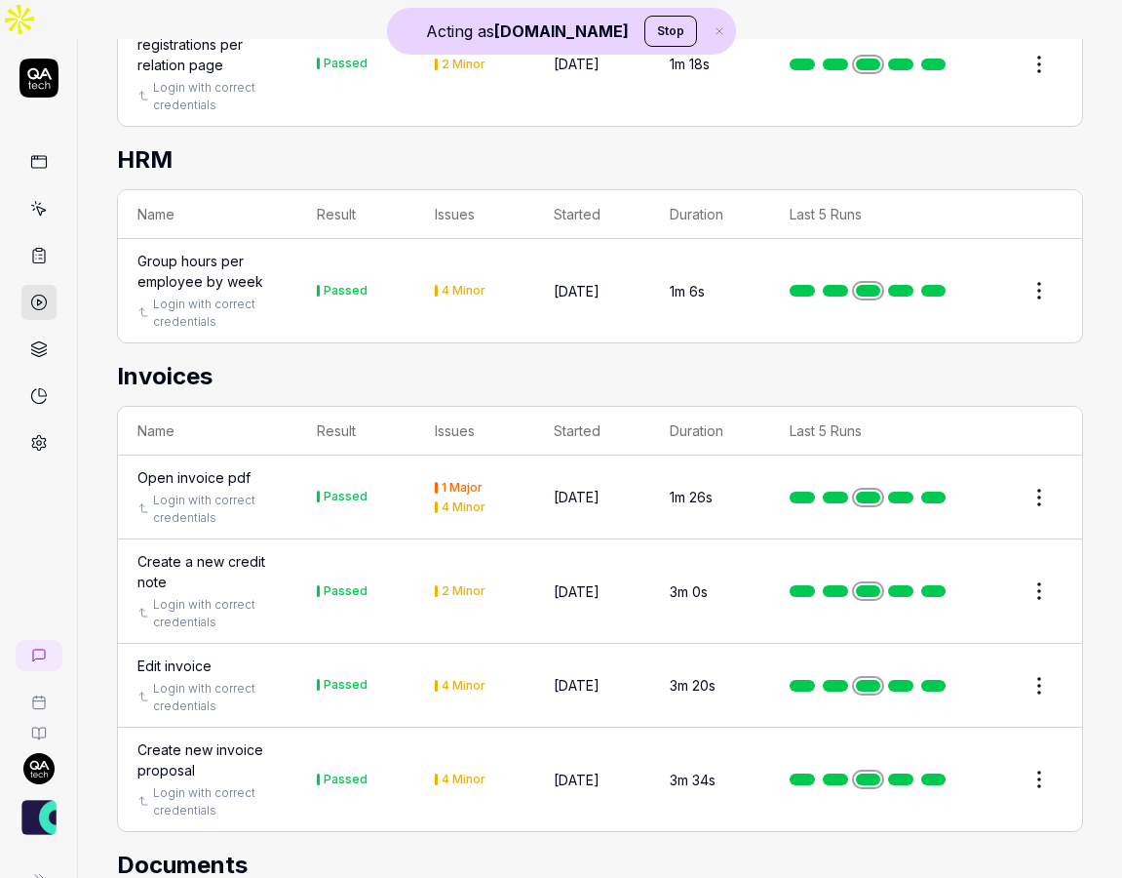
scroll to position [1570, 0]
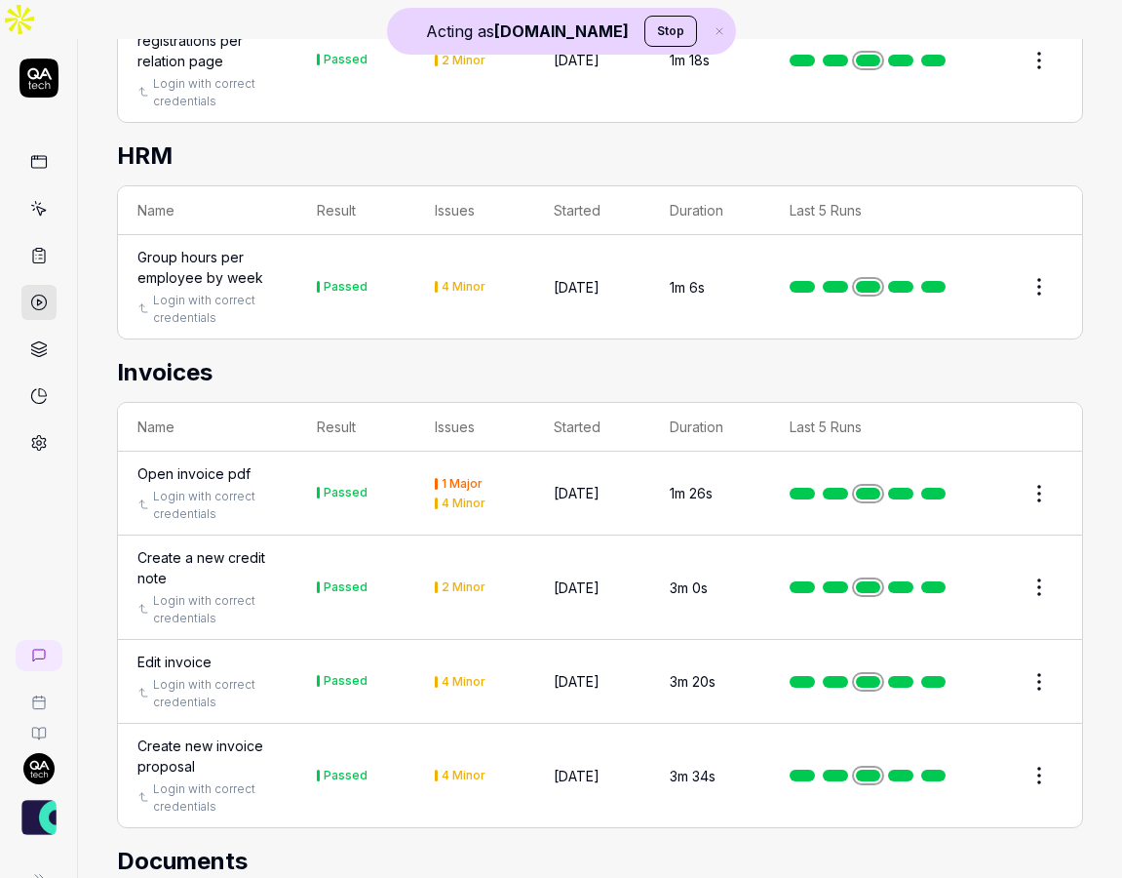
click at [211, 651] on div "Edit invoice" at bounding box center [208, 661] width 140 height 20
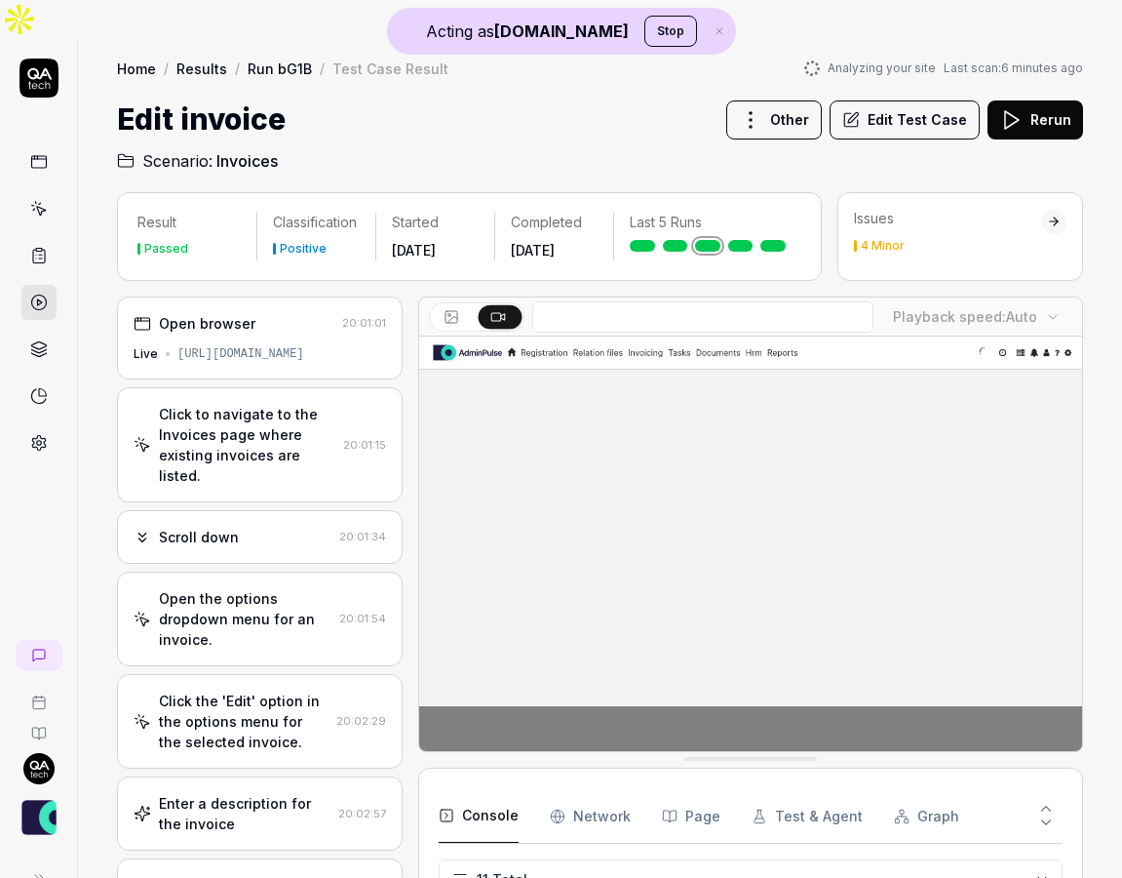
scroll to position [404, 0]
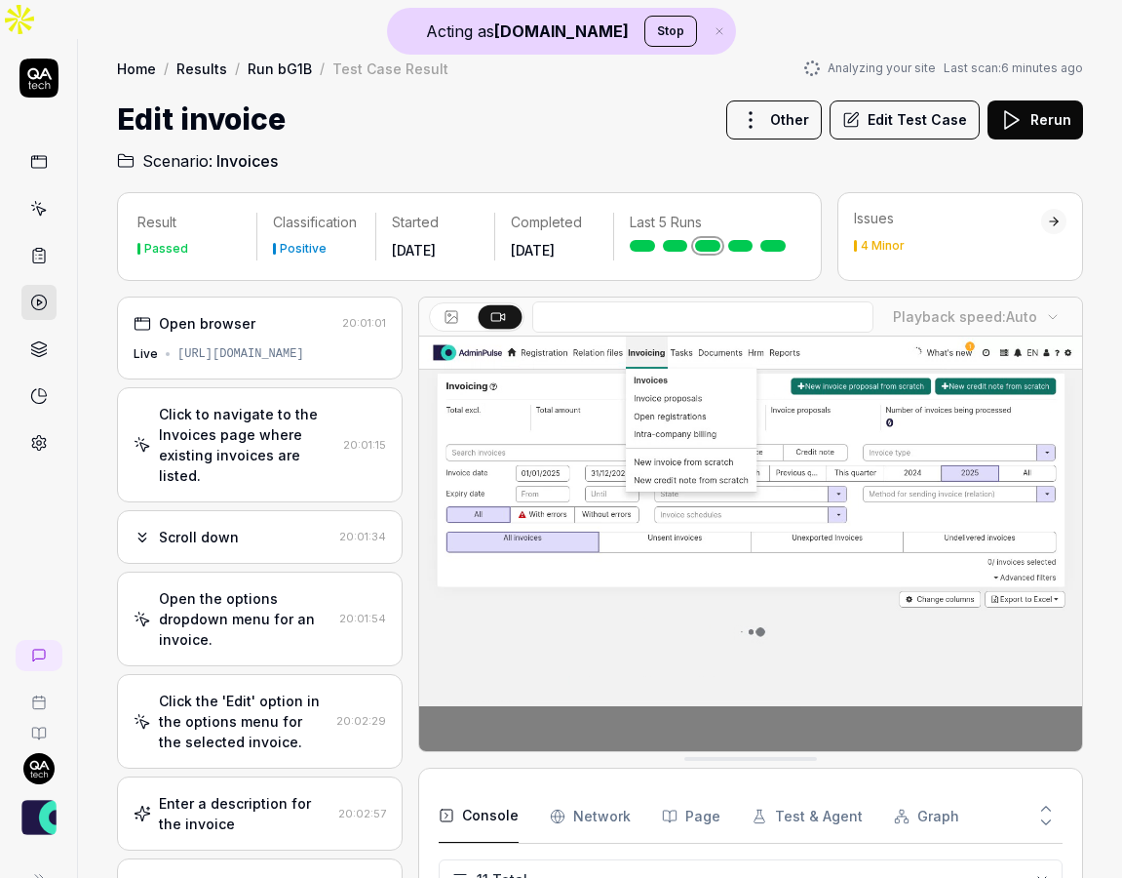
click at [267, 302] on div "Open browser 20:01:01 Live [URL][DOMAIN_NAME]" at bounding box center [260, 337] width 286 height 83
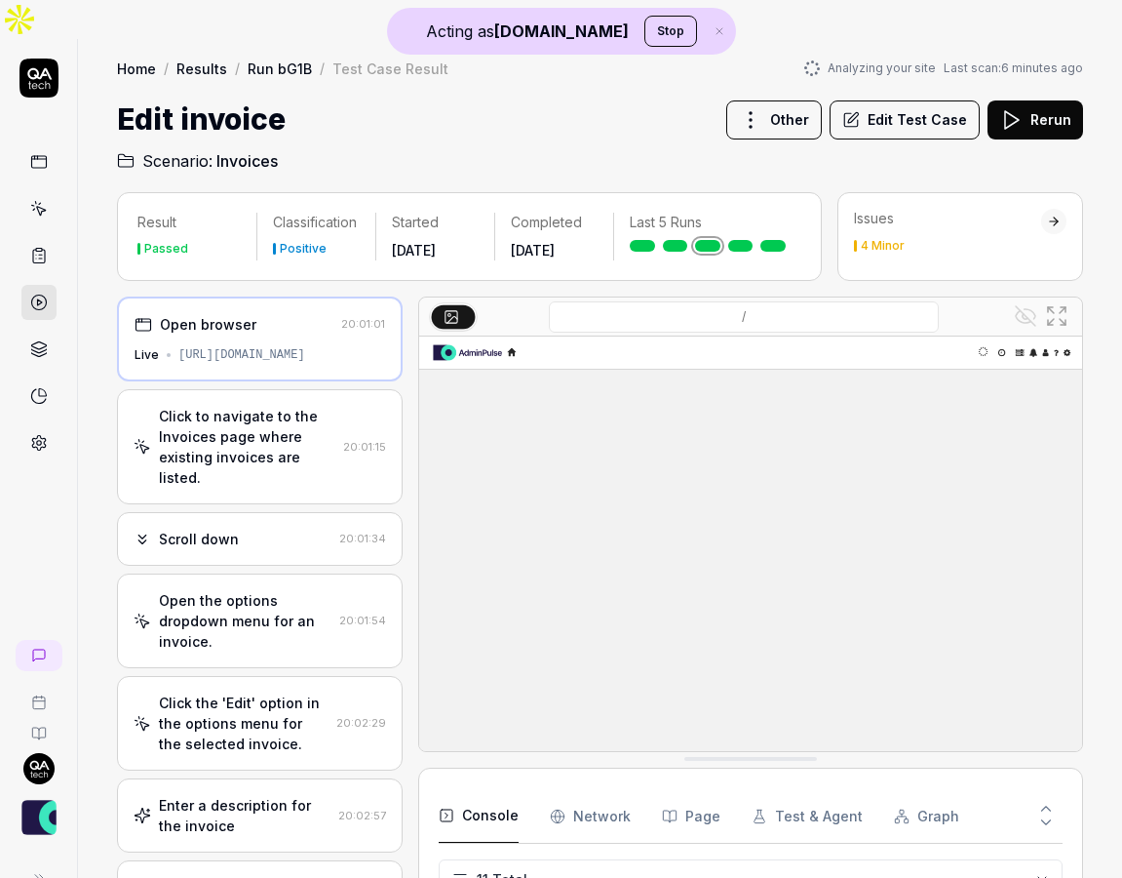
click at [228, 406] on div "Click to navigate to the Invoices page where existing invoices are listed." at bounding box center [247, 447] width 177 height 82
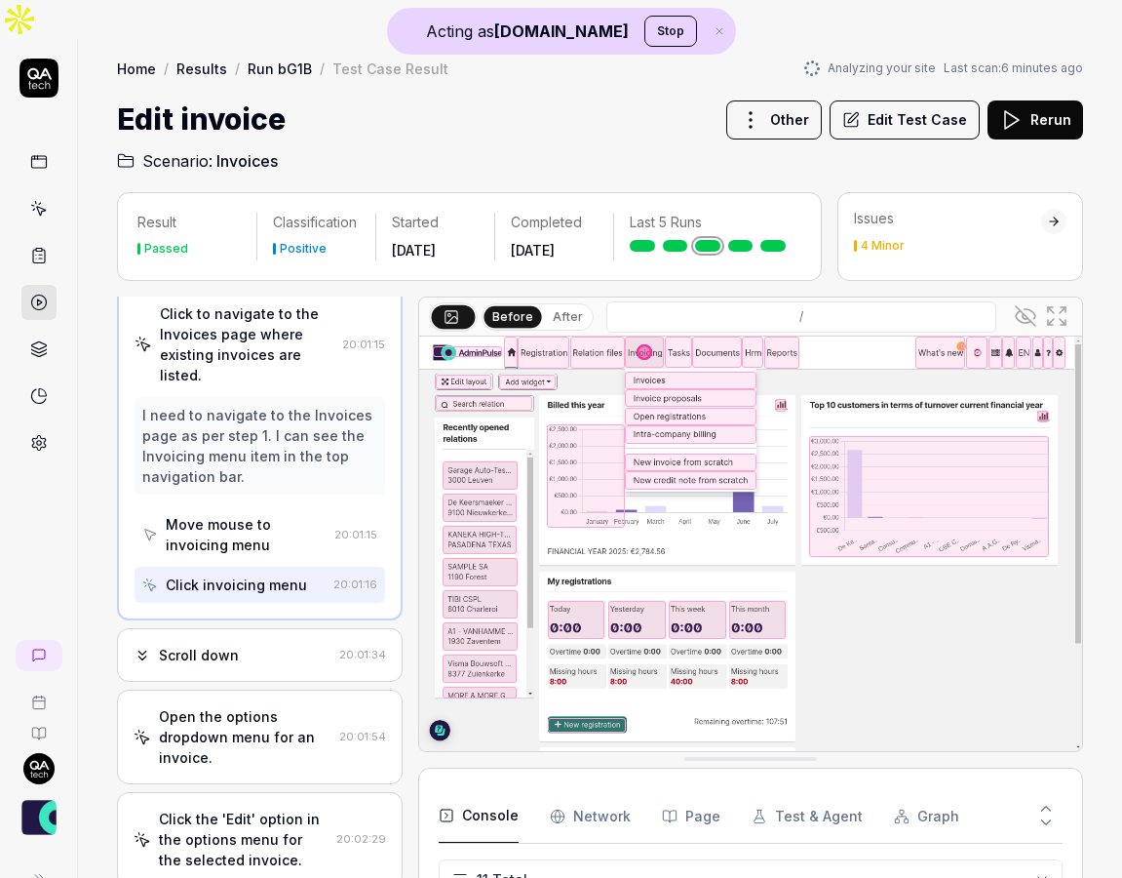
scroll to position [114, 0]
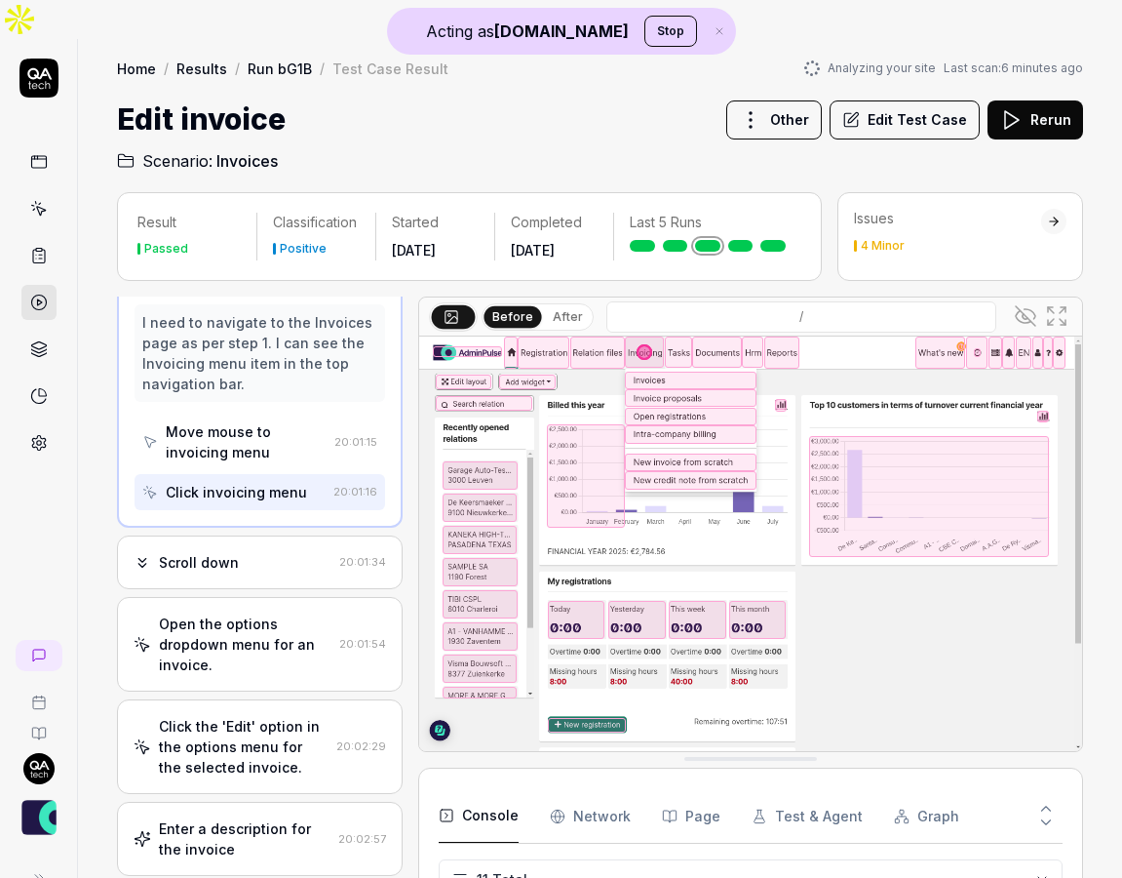
click at [256, 552] on div "Scroll down" at bounding box center [233, 562] width 198 height 20
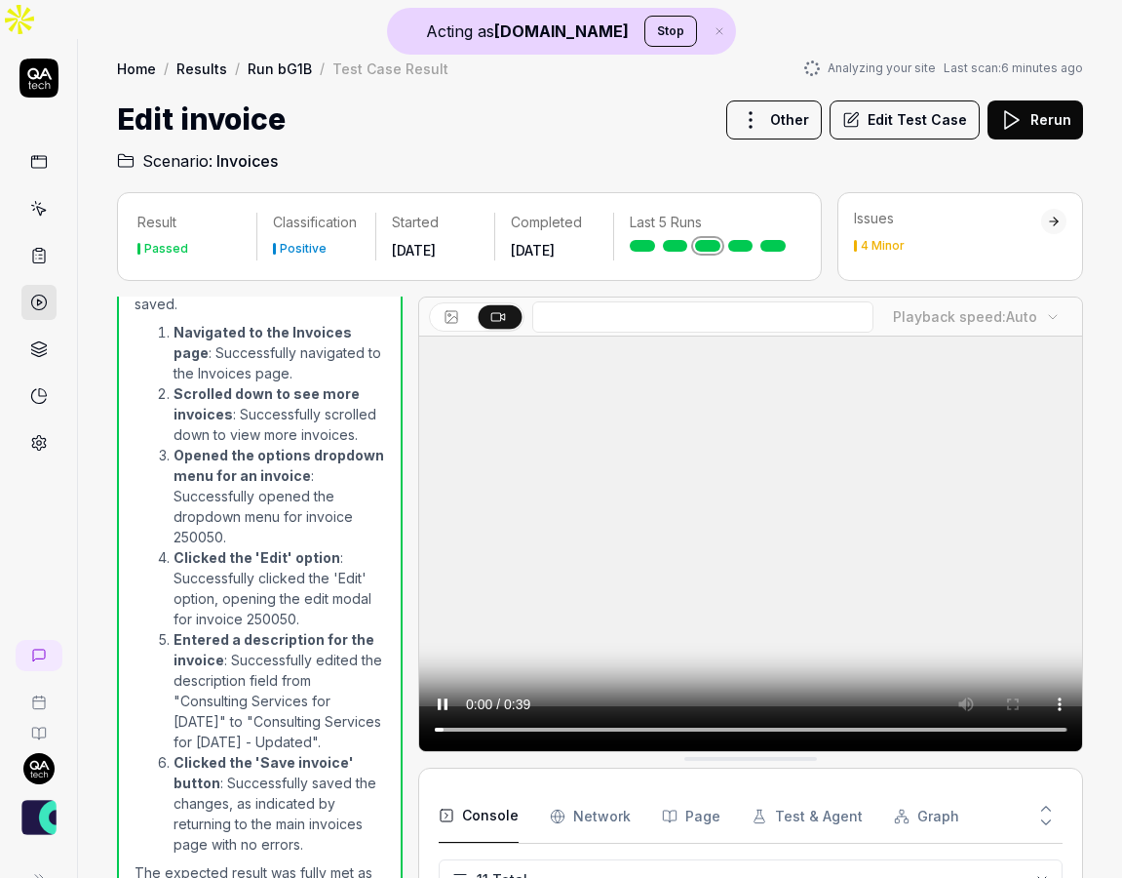
scroll to position [924, 0]
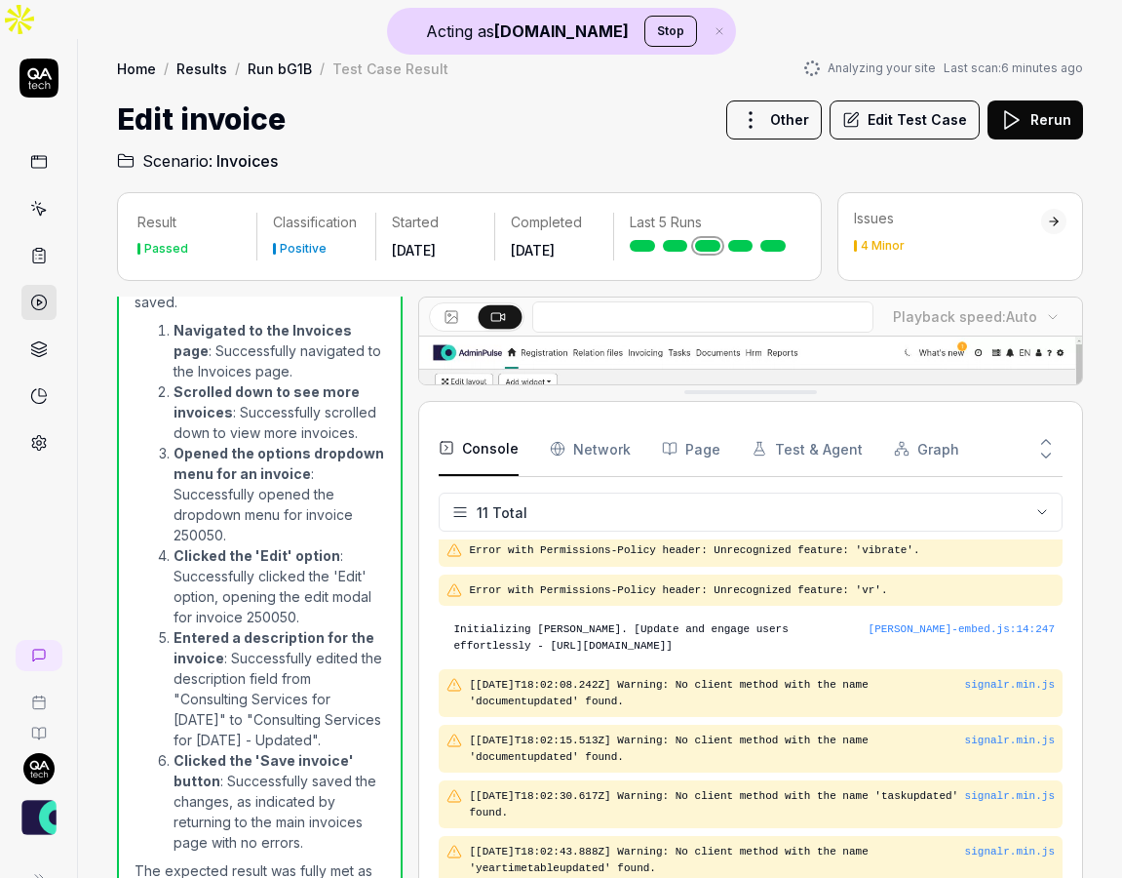
drag, startPoint x: 712, startPoint y: 723, endPoint x: 682, endPoint y: 357, distance: 367.0
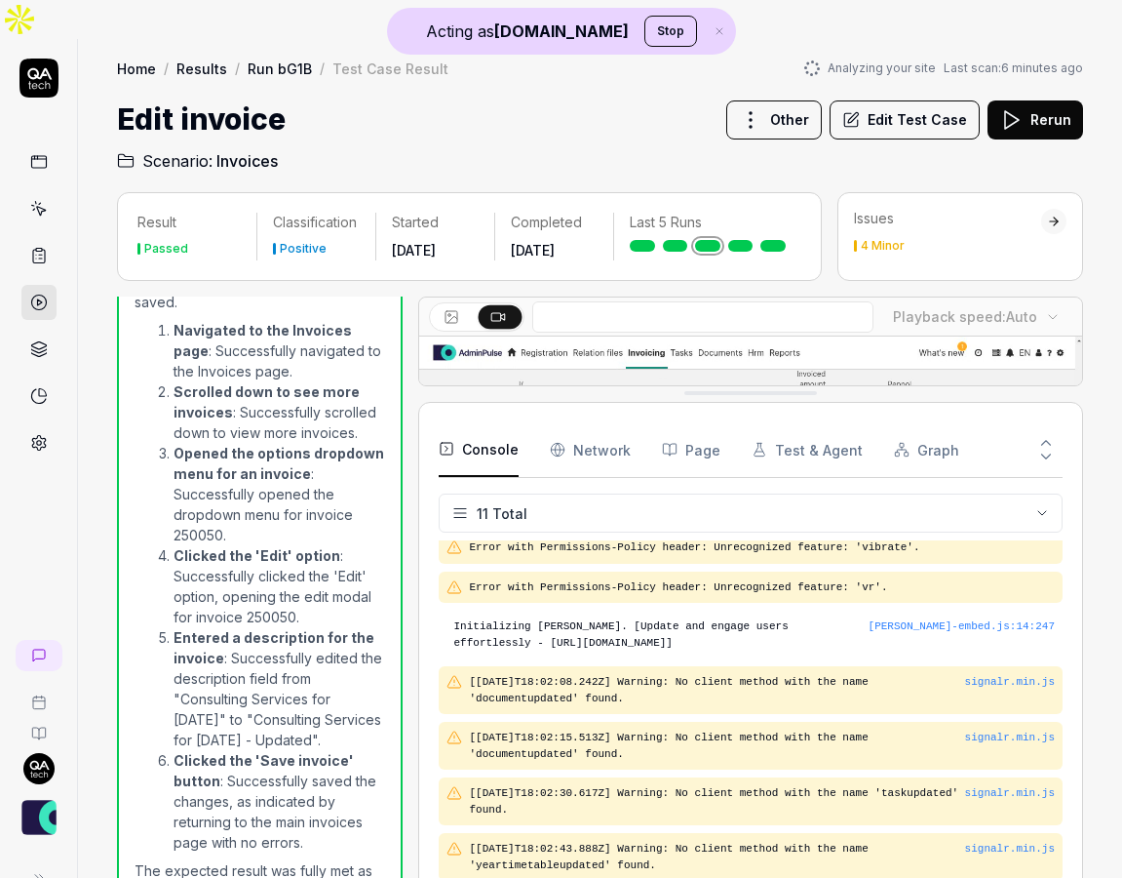
drag, startPoint x: 683, startPoint y: 350, endPoint x: 677, endPoint y: 639, distance: 288.7
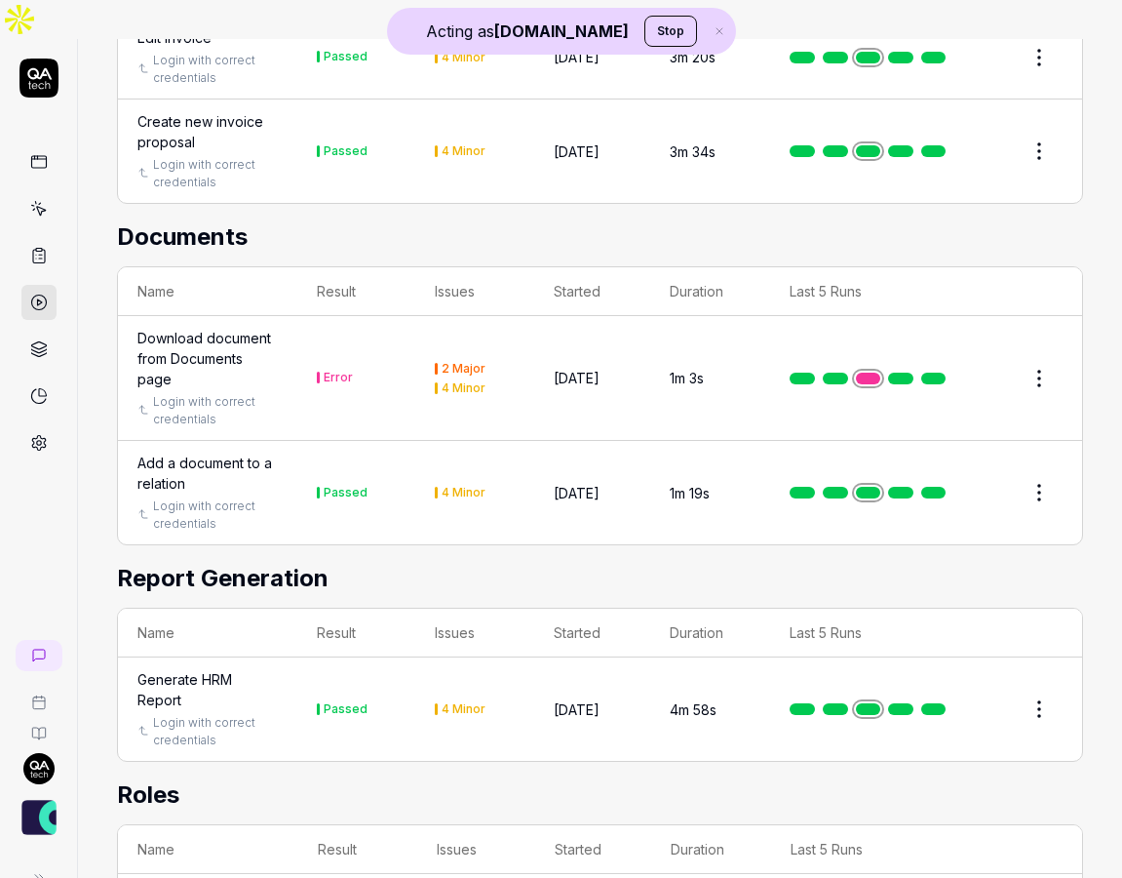
scroll to position [2196, 0]
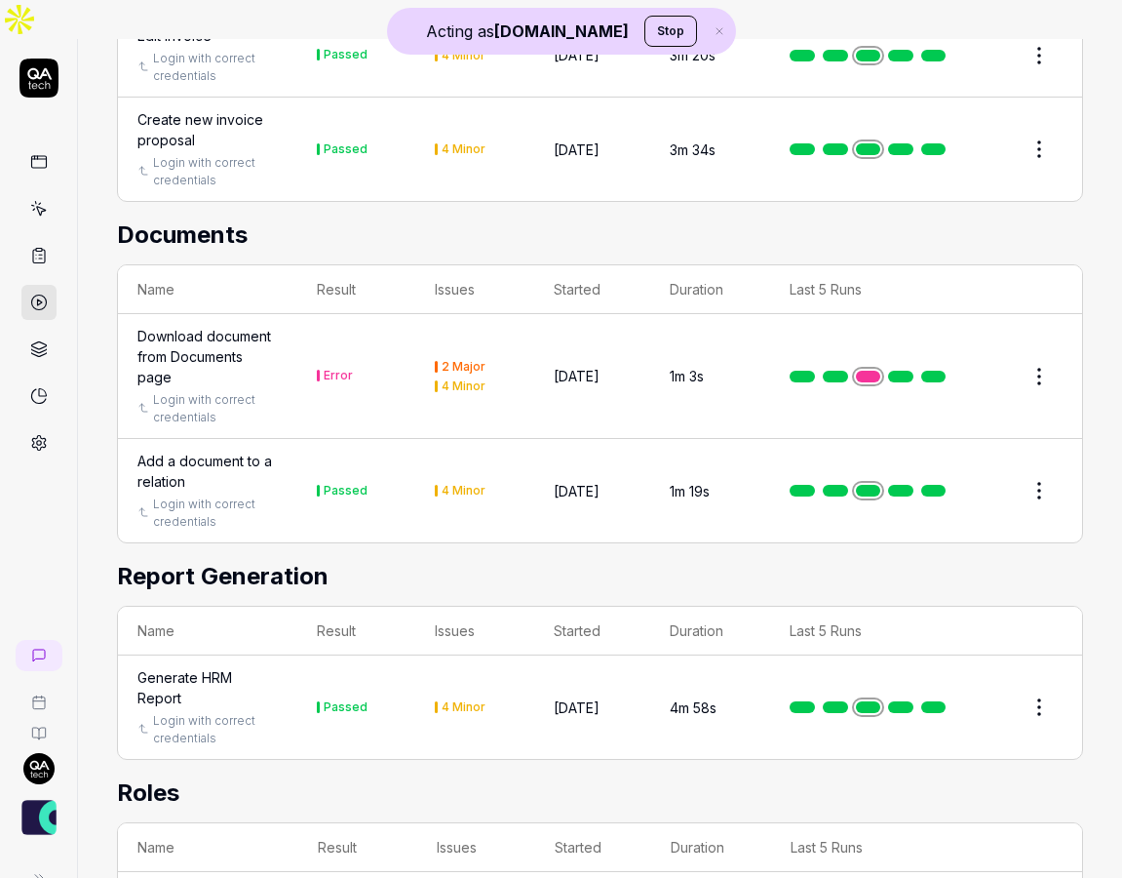
click at [245, 330] on div "Download document from Documents page" at bounding box center [208, 356] width 140 height 61
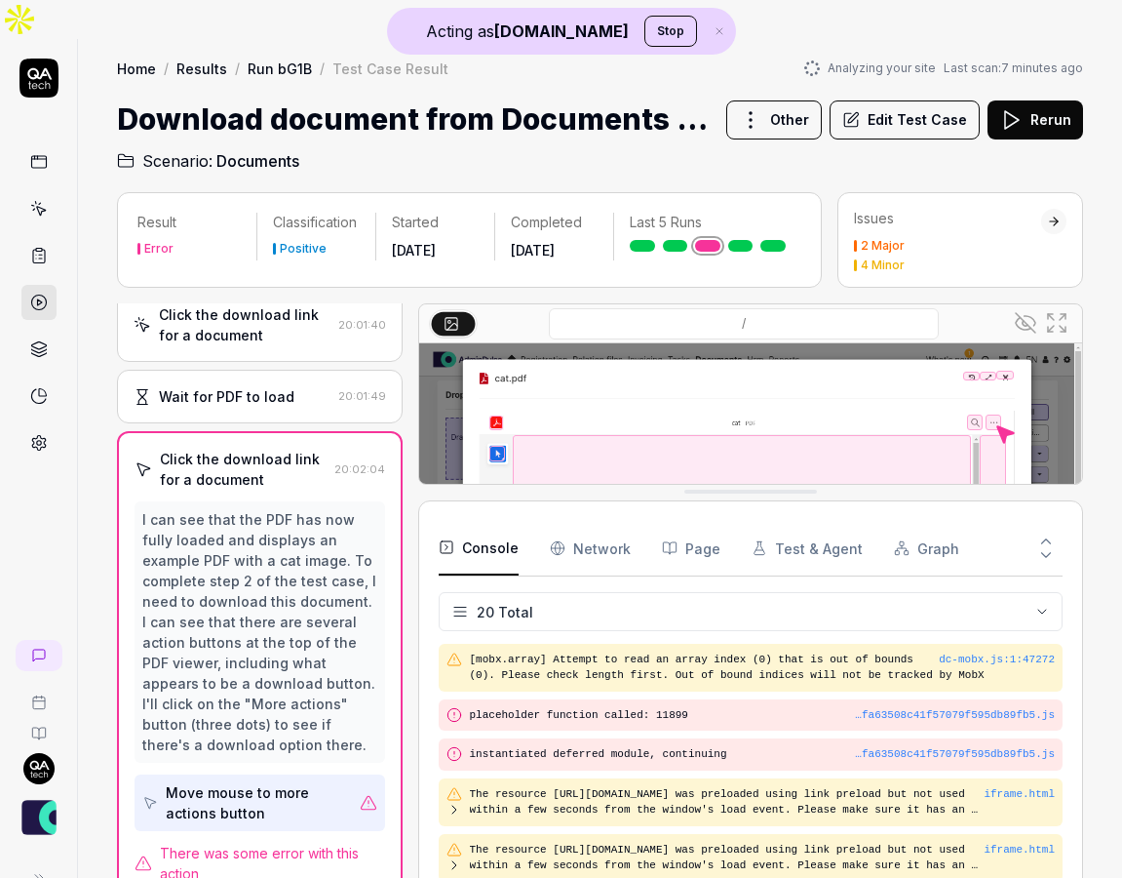
scroll to position [742, 0]
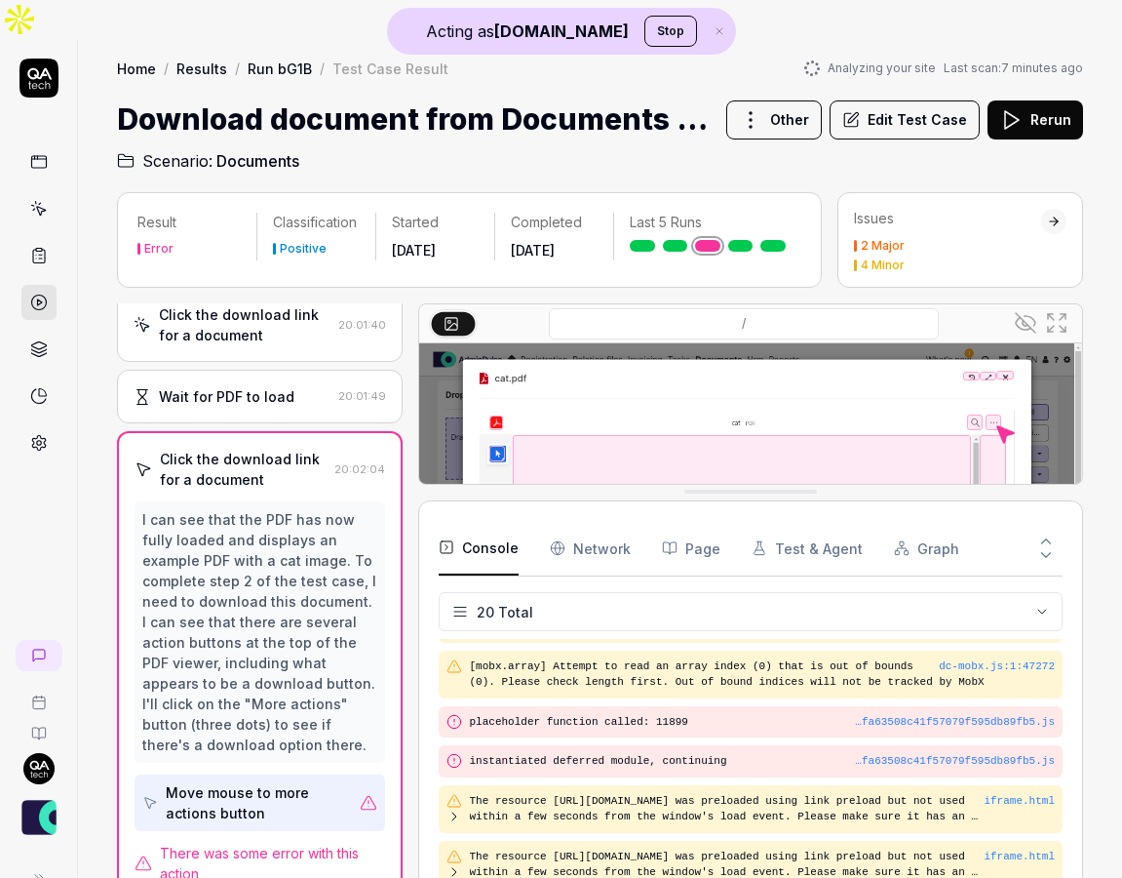
drag, startPoint x: 674, startPoint y: 728, endPoint x: 671, endPoint y: 448, distance: 279.9
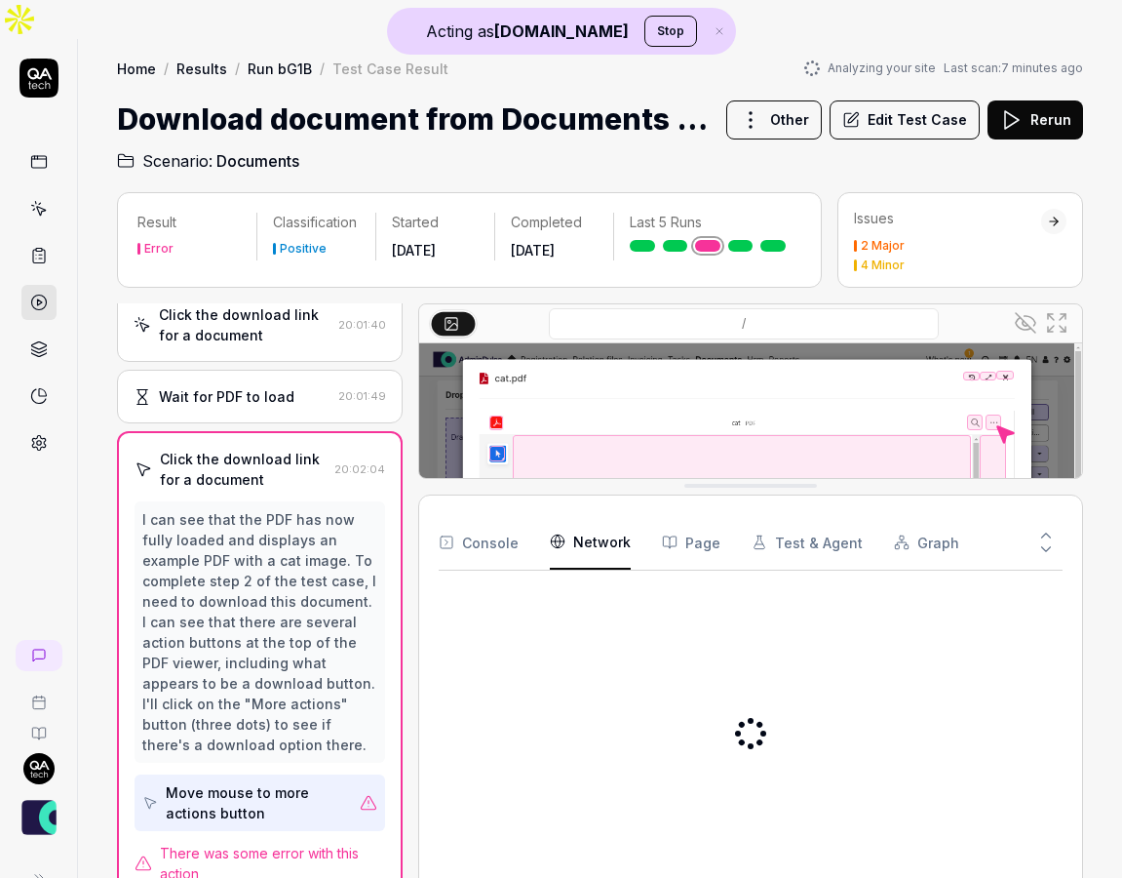
click at [602, 515] on Requests "Network" at bounding box center [590, 542] width 81 height 55
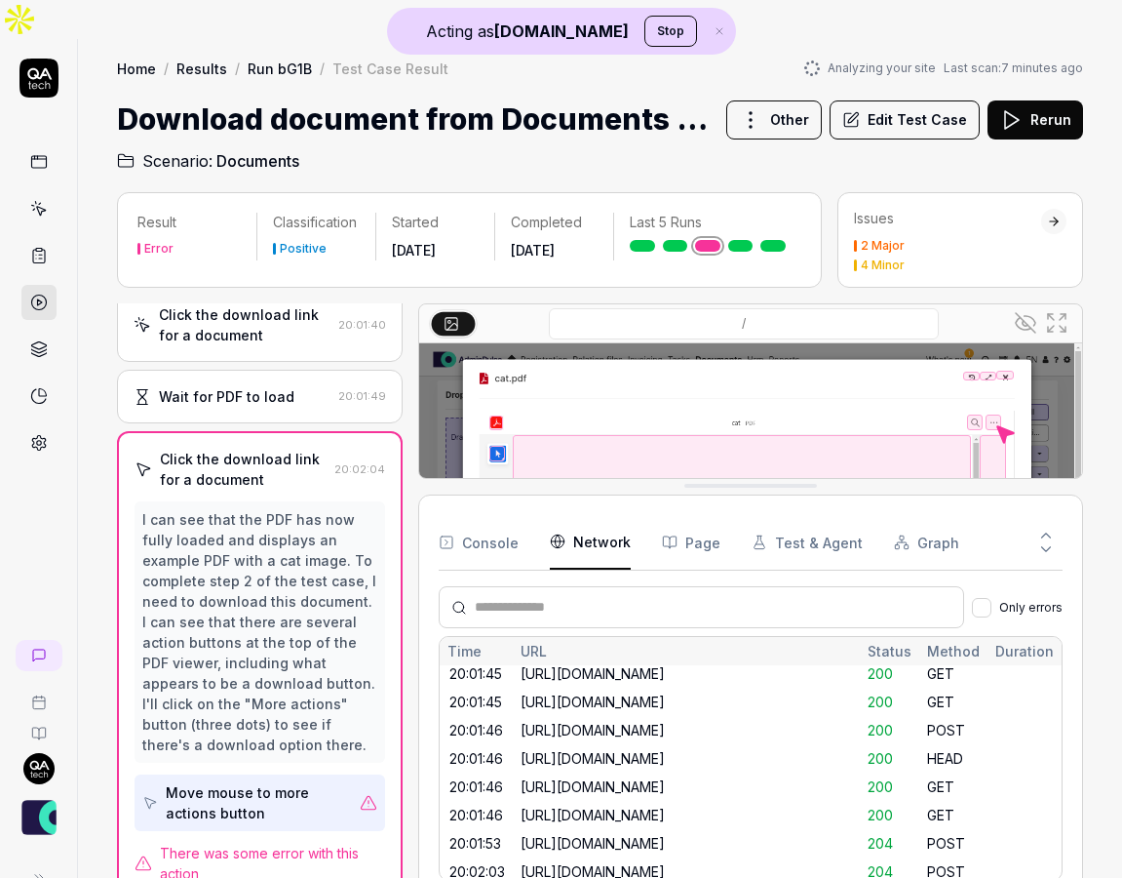
scroll to position [1761, 0]
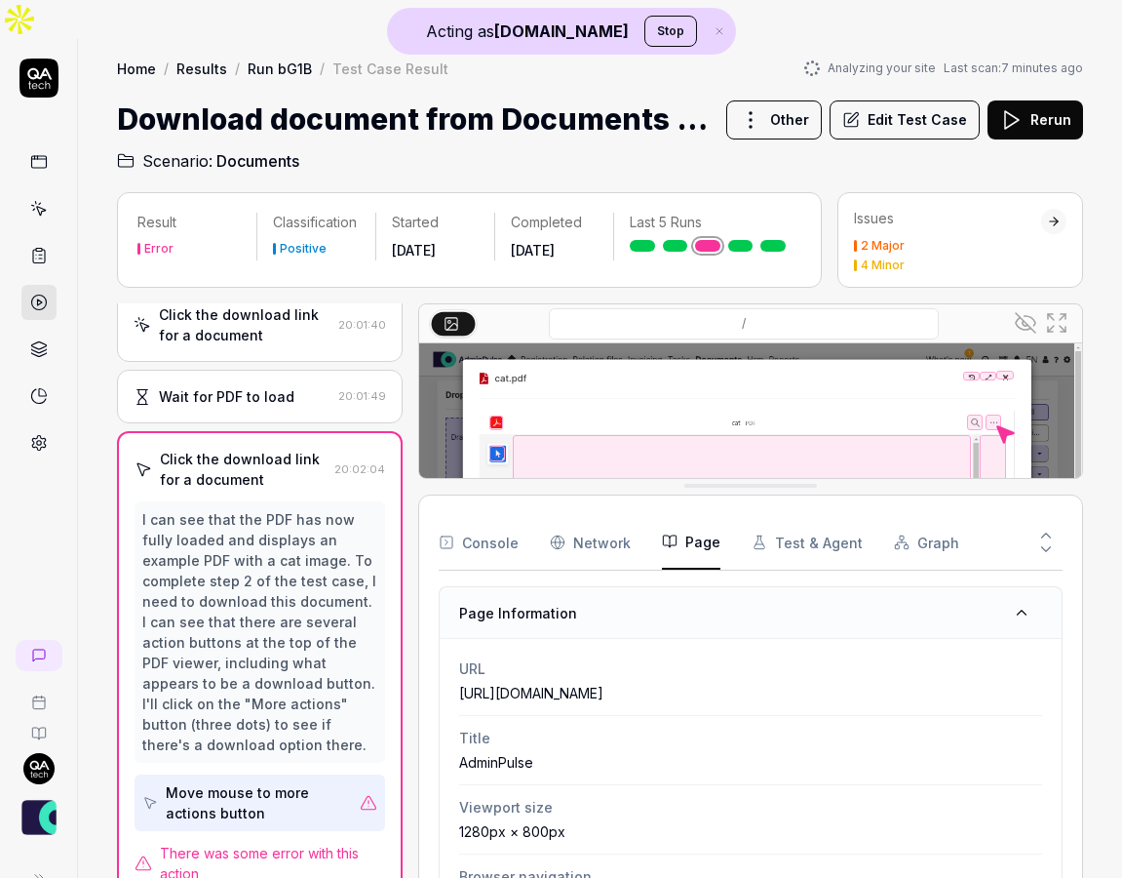
click at [697, 515] on button "Page" at bounding box center [691, 542] width 59 height 55
click at [788, 515] on button "Test & Agent" at bounding box center [807, 542] width 111 height 55
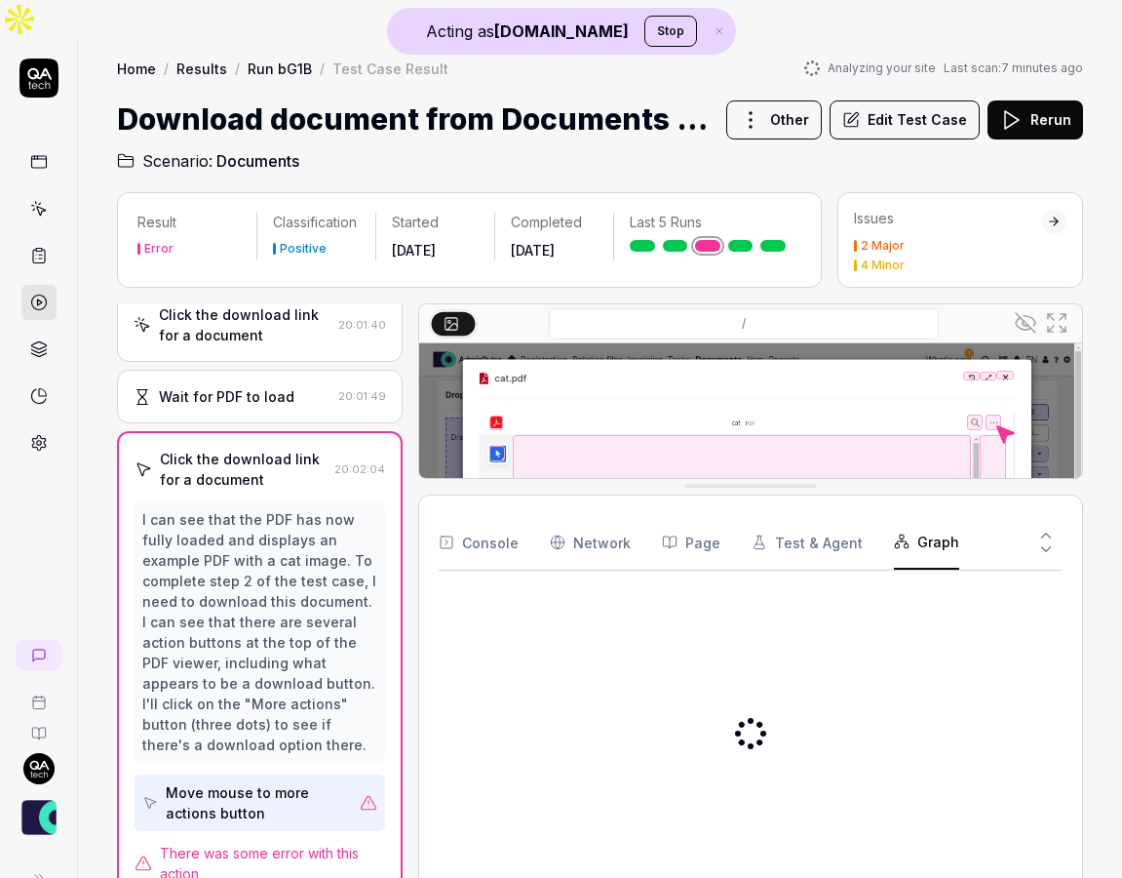
click at [922, 515] on button "Graph" at bounding box center [926, 542] width 65 height 55
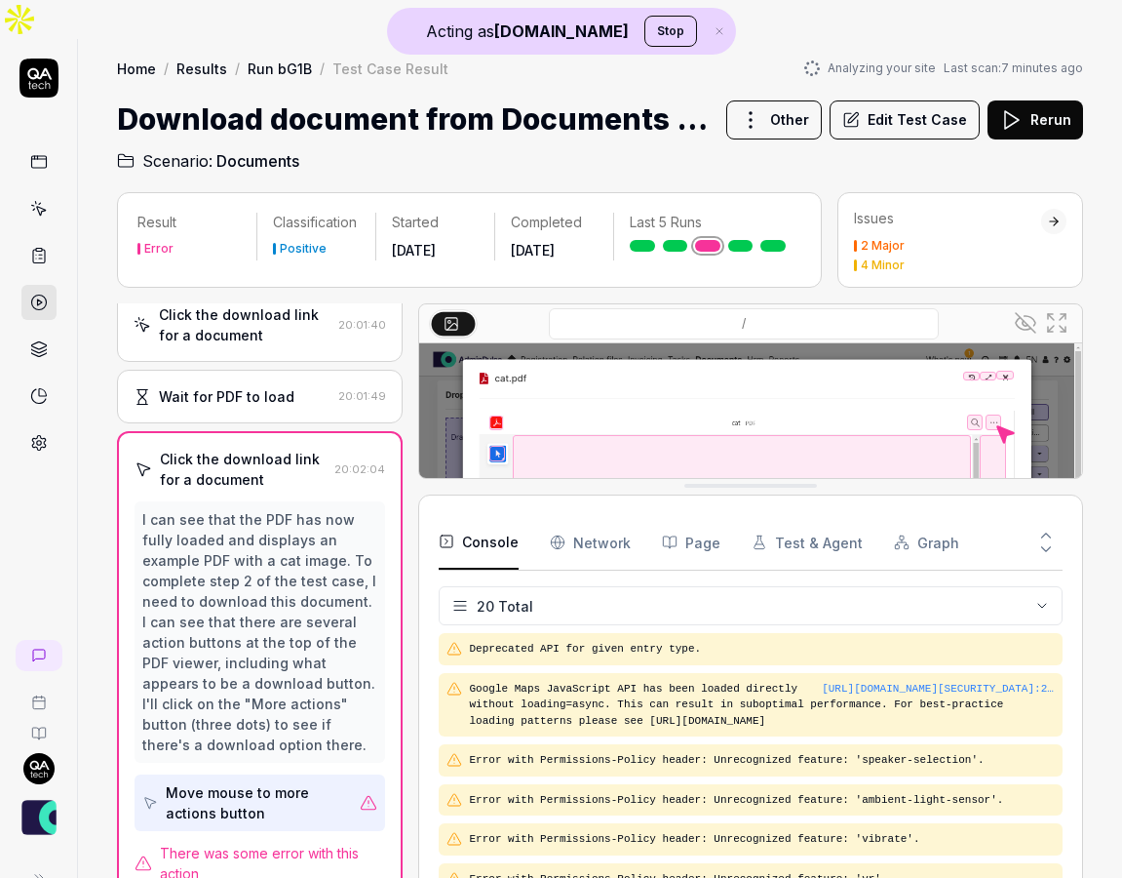
click at [484, 515] on button "Console" at bounding box center [479, 542] width 80 height 55
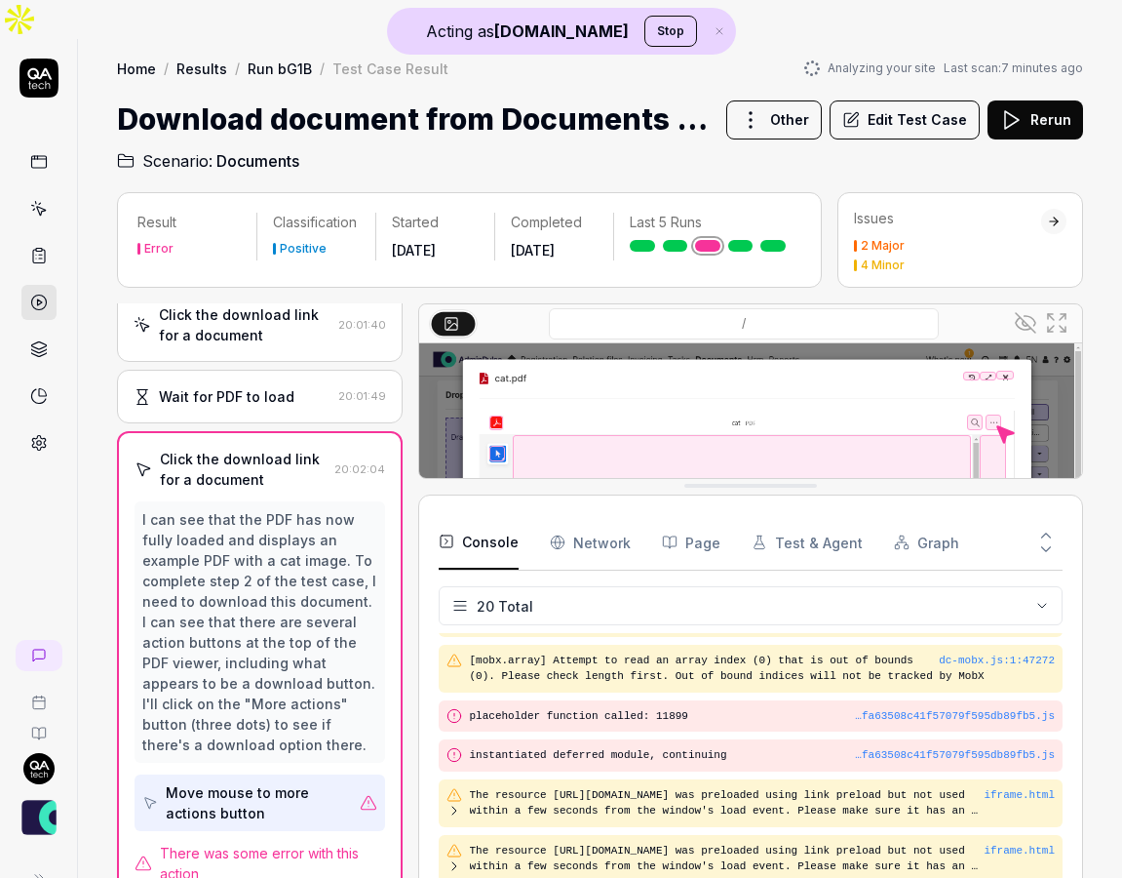
click at [36, 340] on icon at bounding box center [39, 349] width 18 height 18
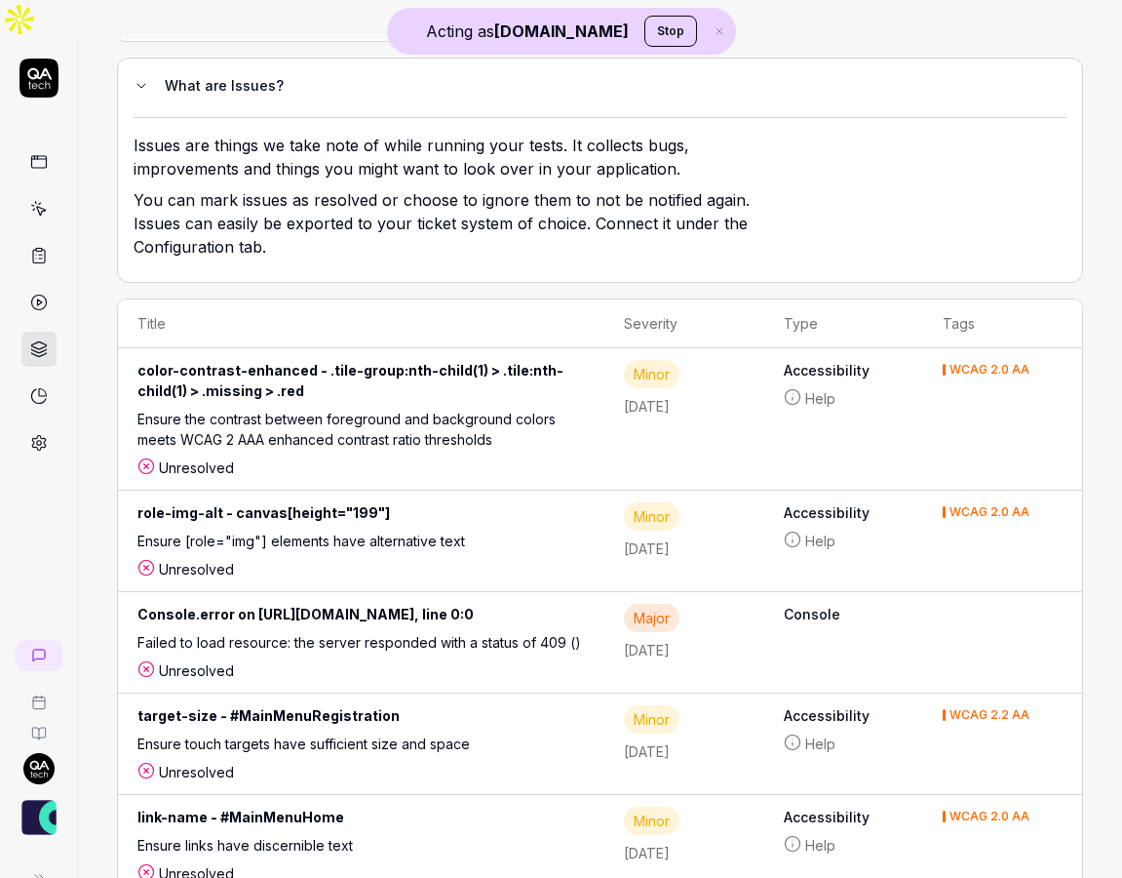
scroll to position [138, 0]
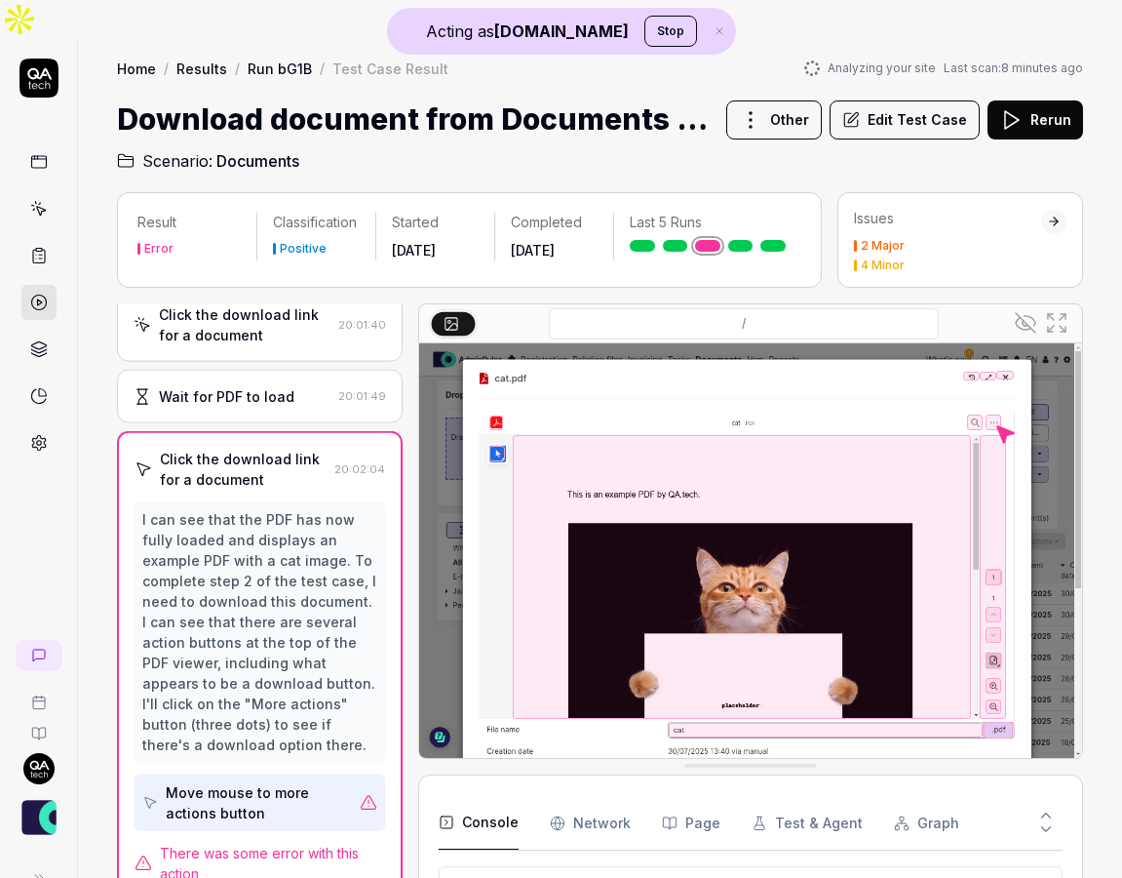
scroll to position [188, 0]
click at [45, 436] on icon at bounding box center [39, 443] width 14 height 15
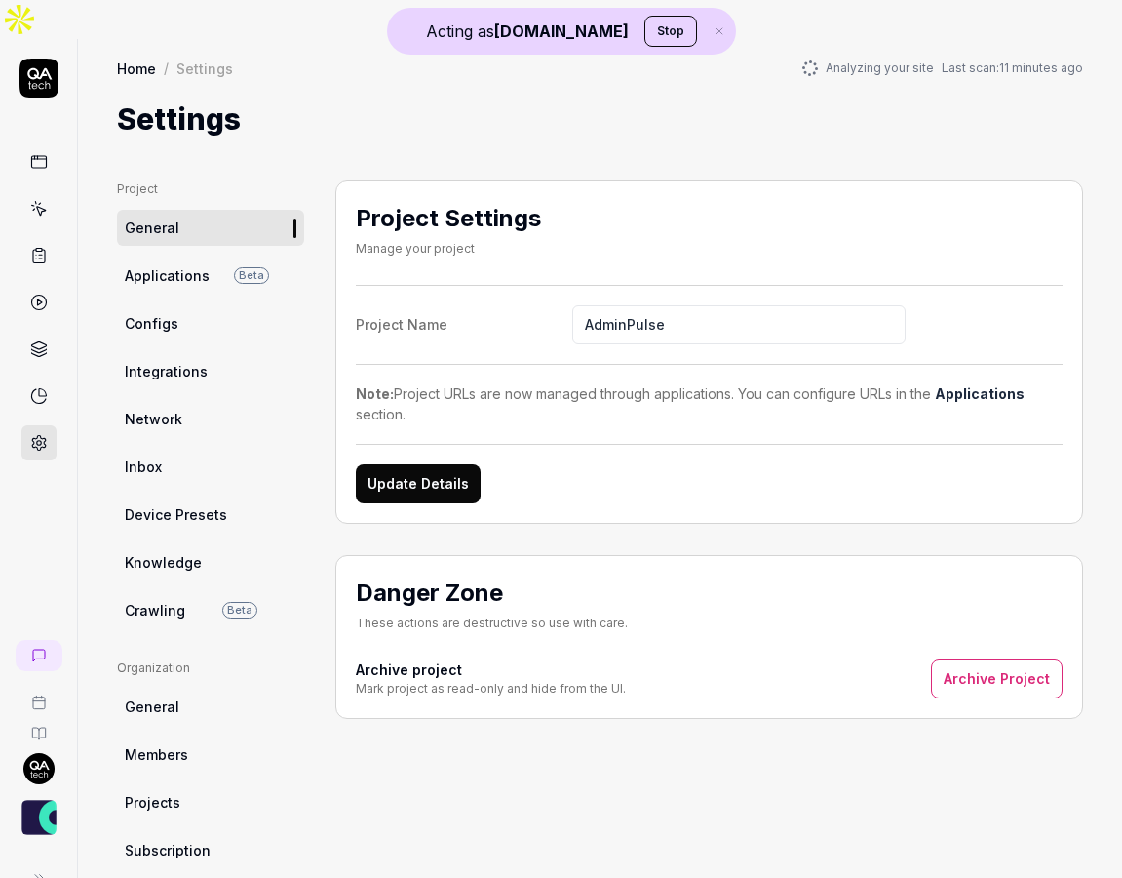
click at [216, 353] on link "Integrations" at bounding box center [210, 371] width 187 height 36
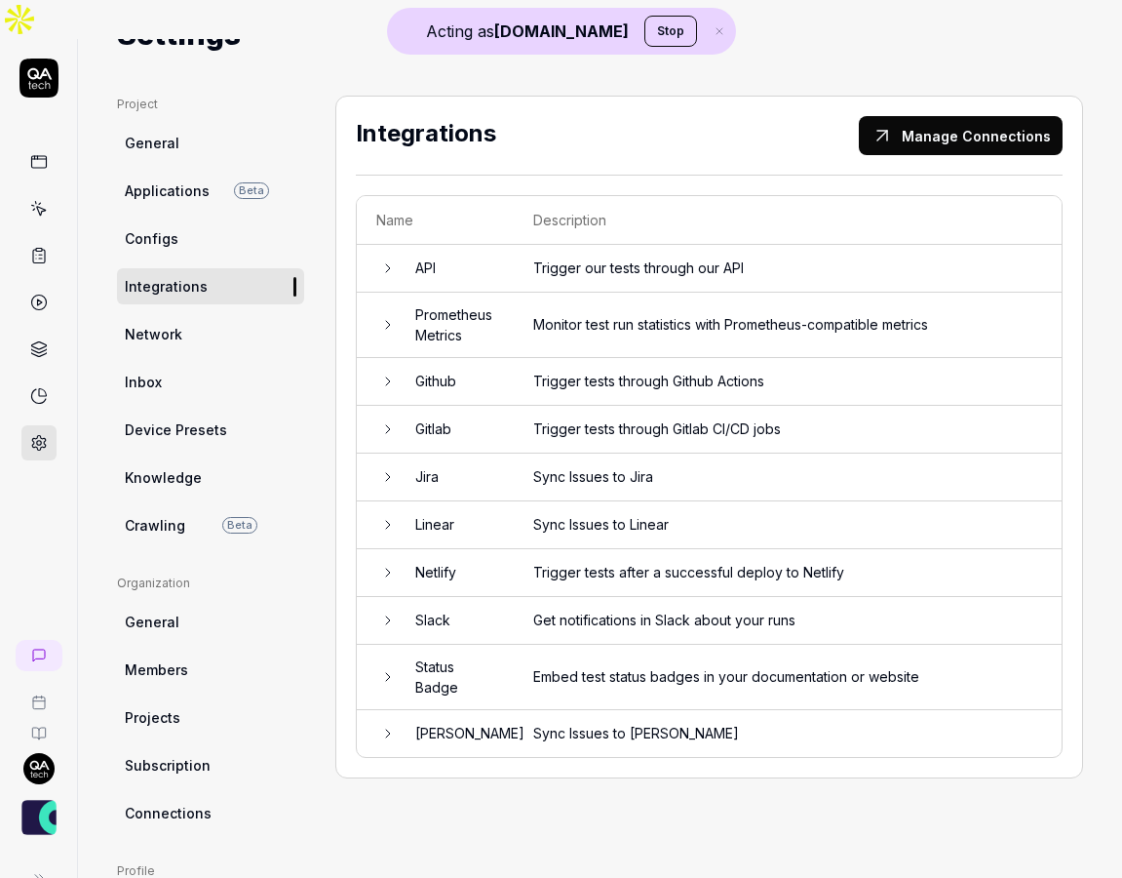
scroll to position [88, 0]
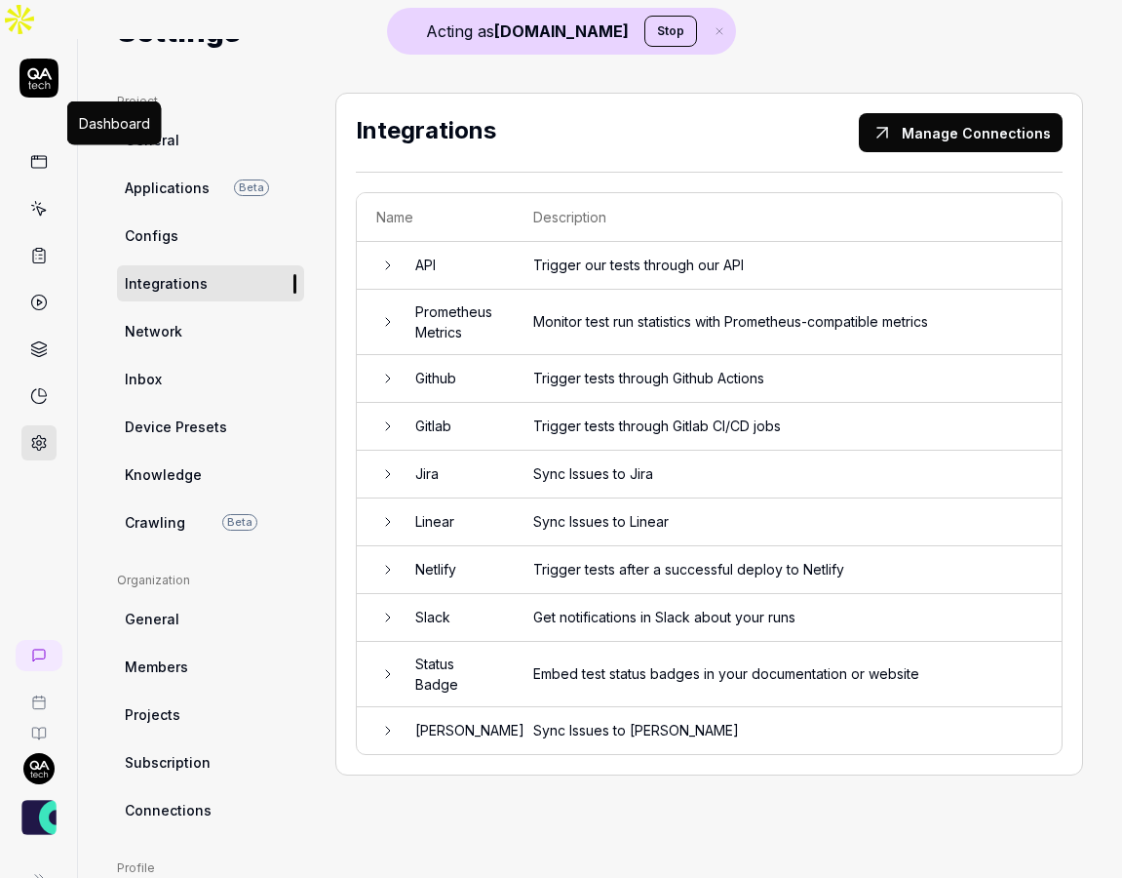
click at [43, 159] on icon at bounding box center [38, 159] width 15 height 0
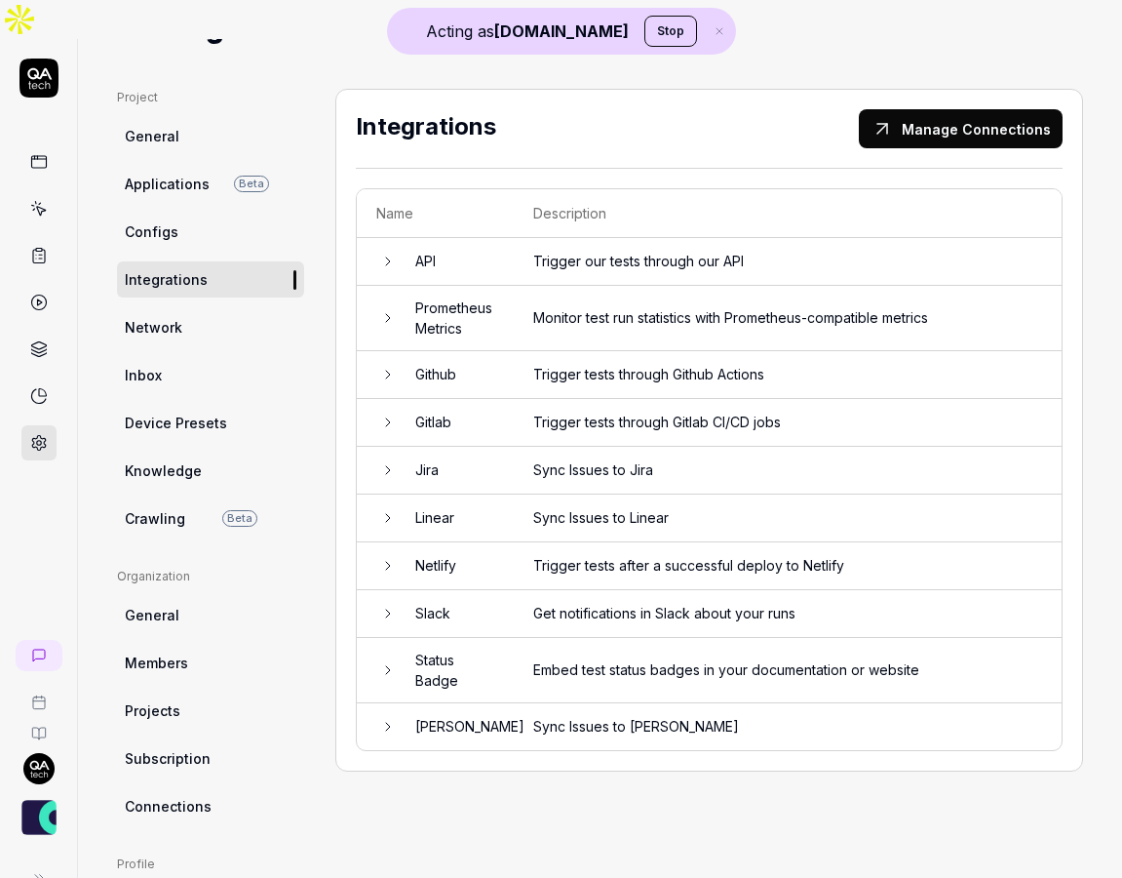
scroll to position [94, 0]
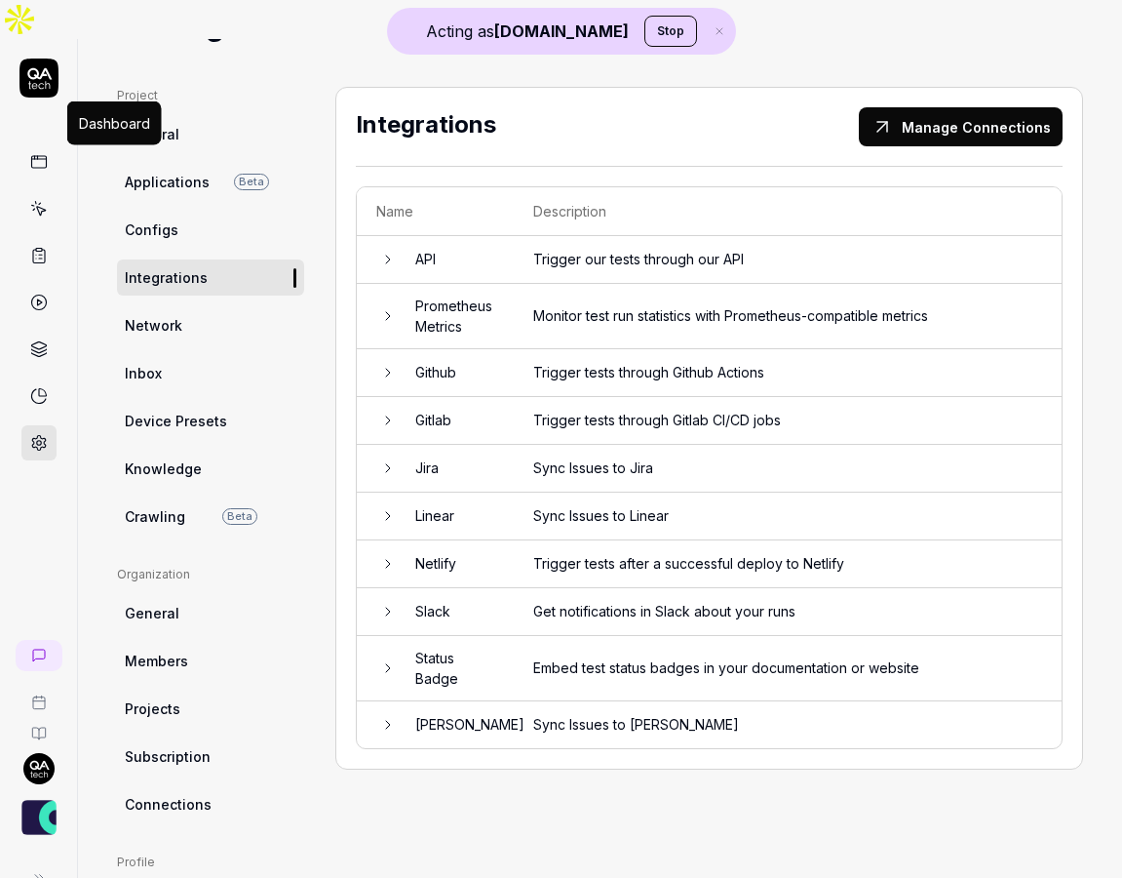
click at [41, 153] on icon at bounding box center [39, 162] width 18 height 18
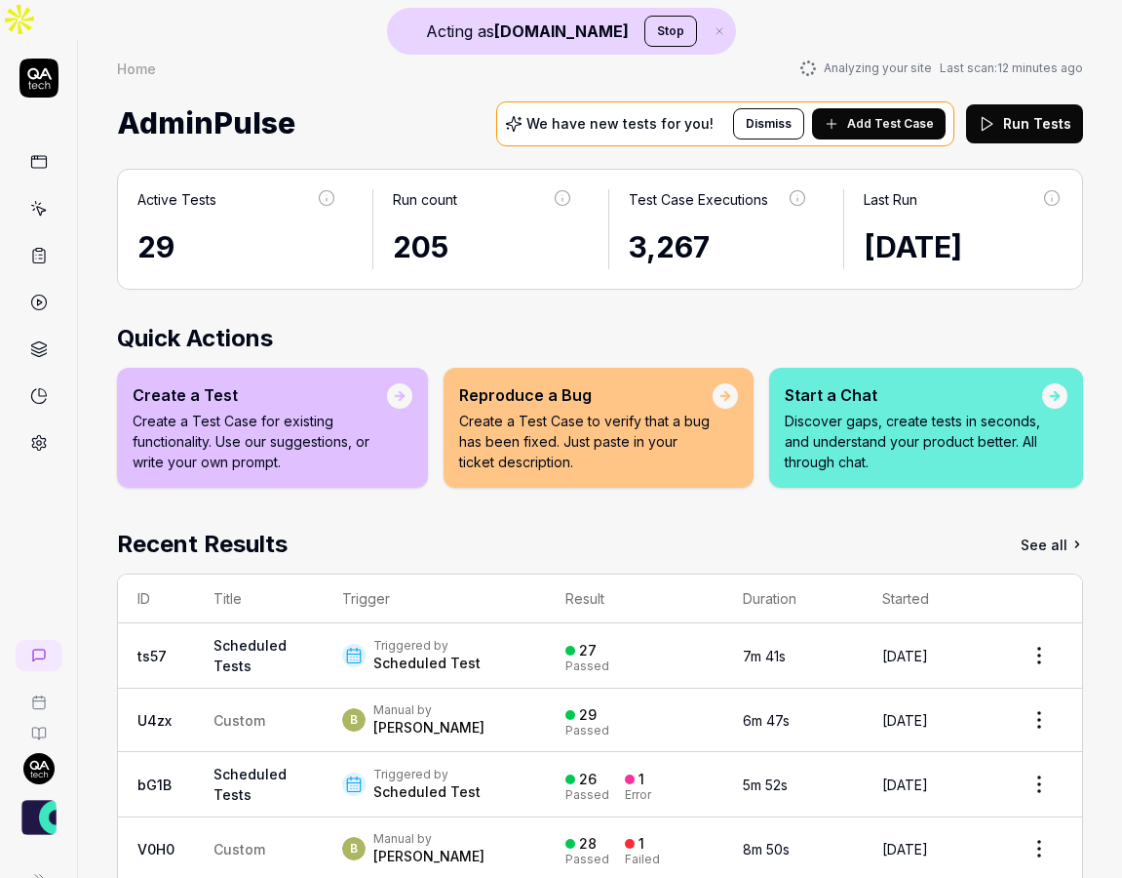
click at [43, 191] on link at bounding box center [38, 208] width 35 height 35
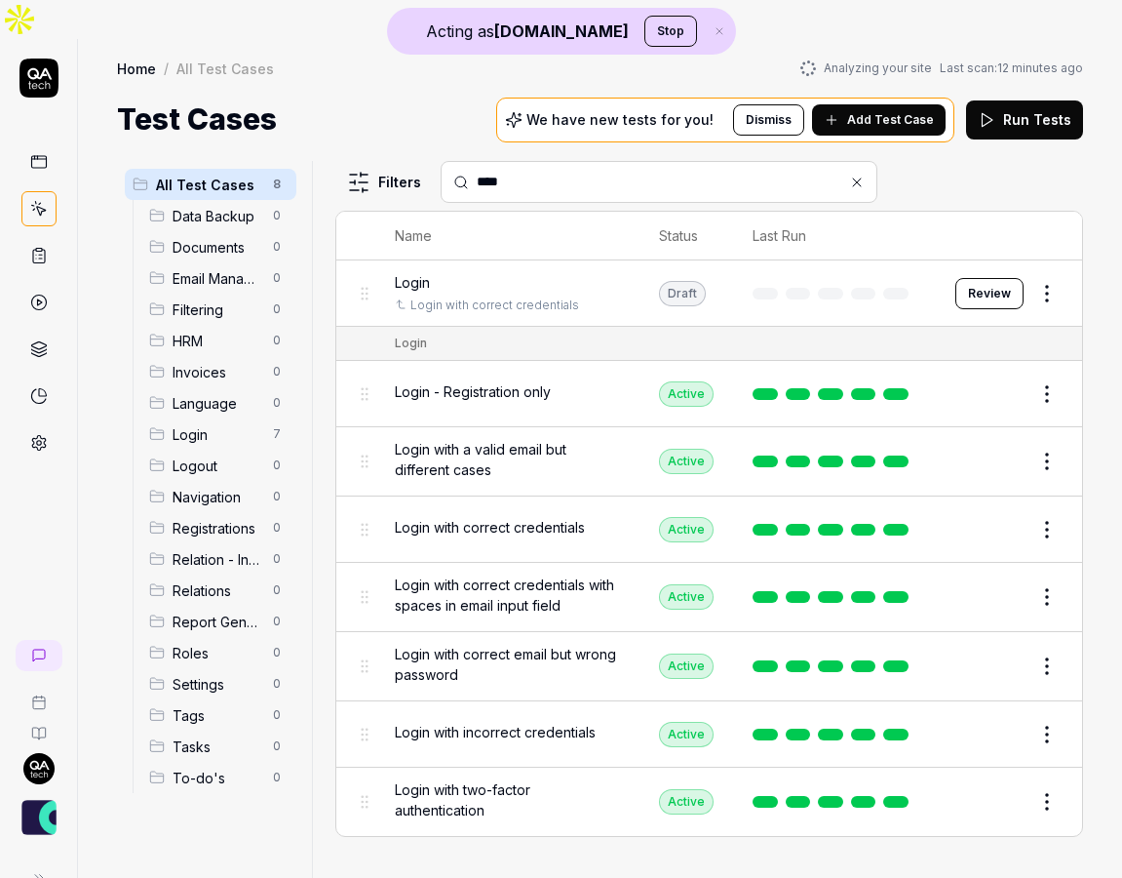
type input "****"
click at [558, 517] on span "Login with correct credentials" at bounding box center [490, 527] width 190 height 20
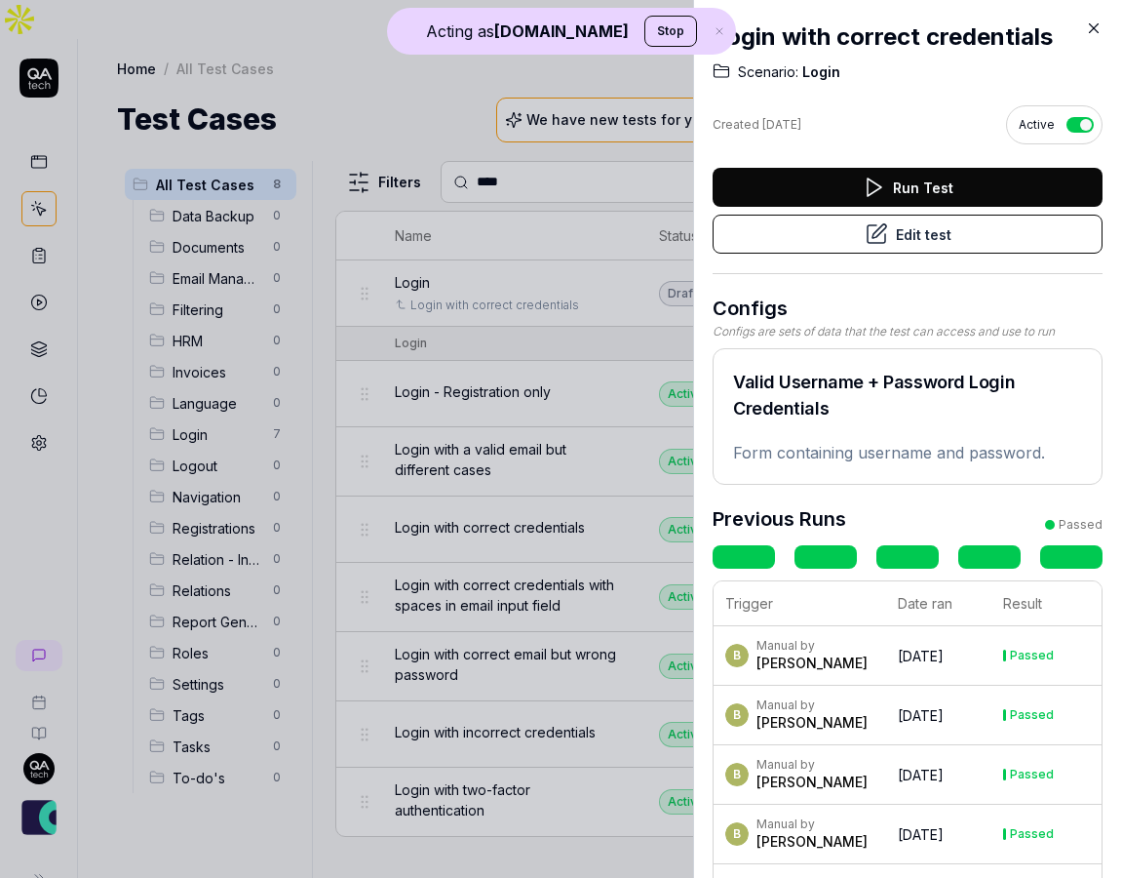
click at [965, 238] on button "Edit test" at bounding box center [908, 234] width 390 height 39
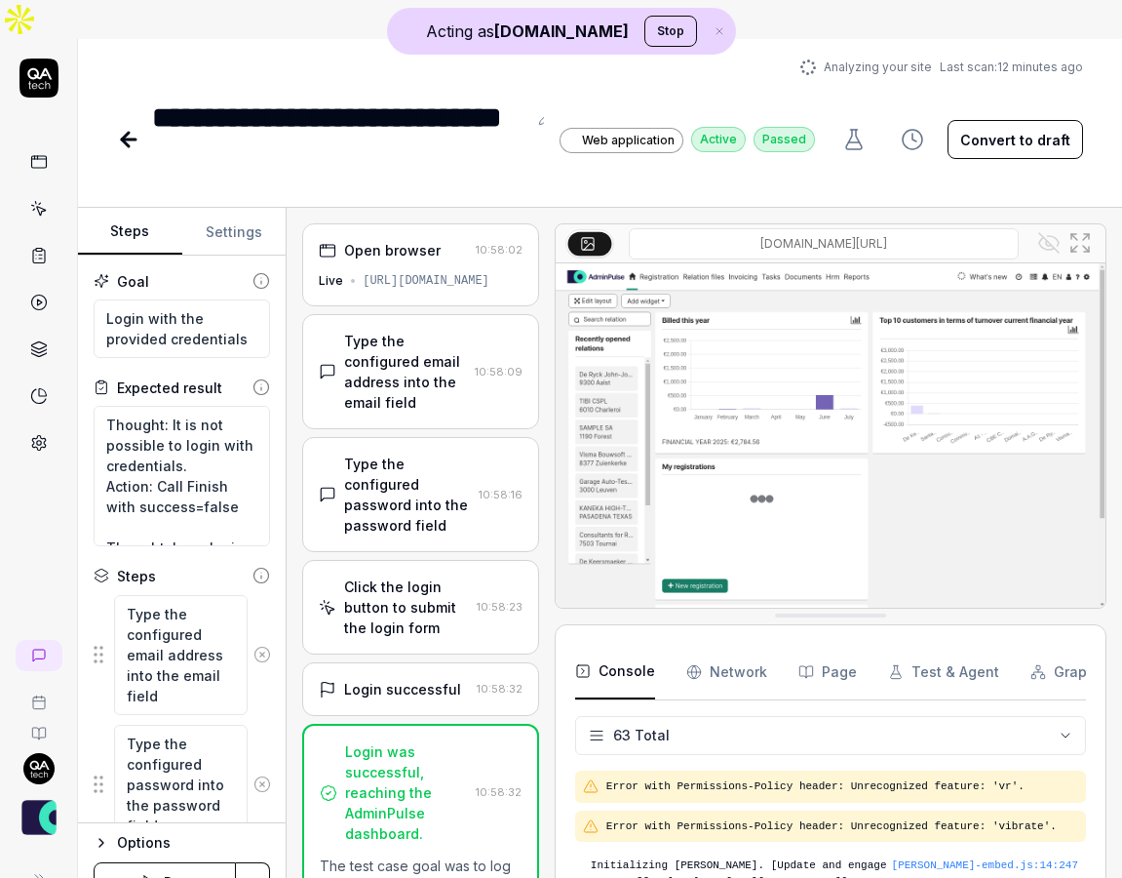
click at [454, 453] on div "Type the configured password into the password field" at bounding box center [407, 494] width 127 height 82
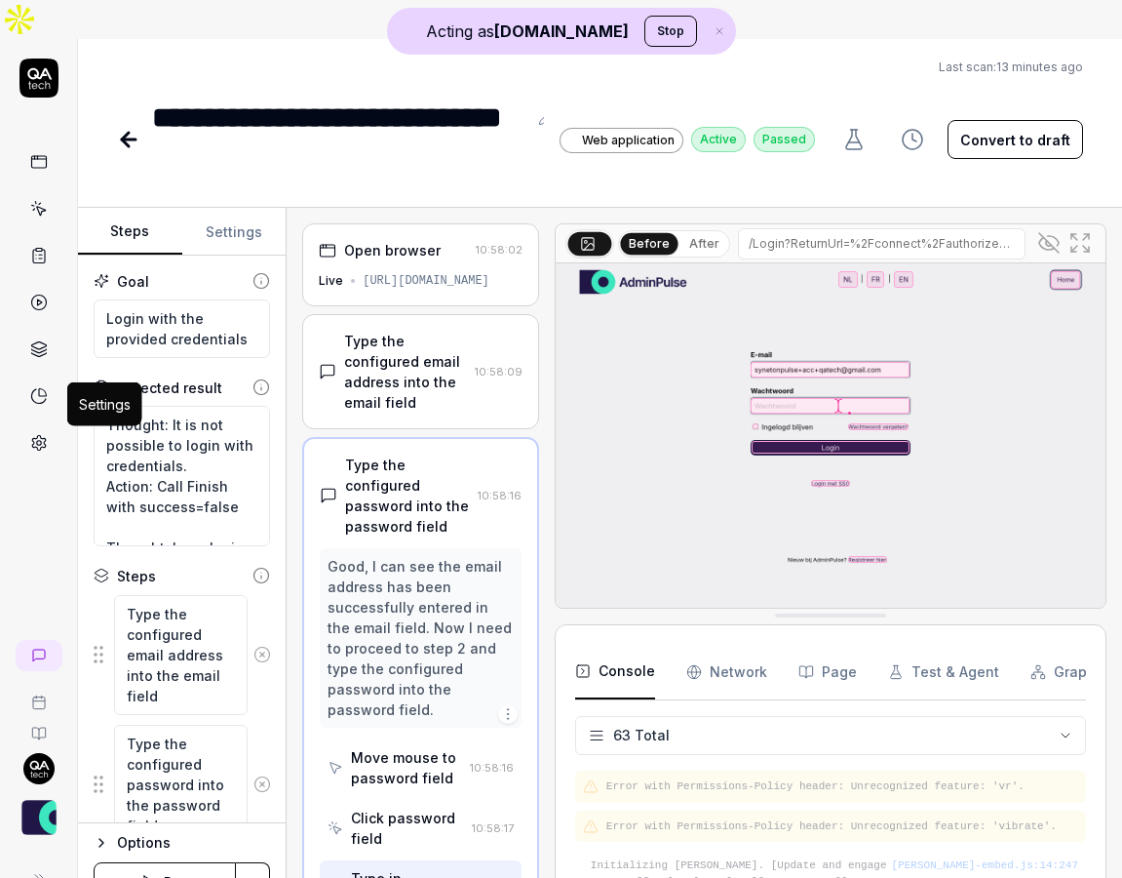
click at [44, 436] on icon at bounding box center [39, 443] width 14 height 15
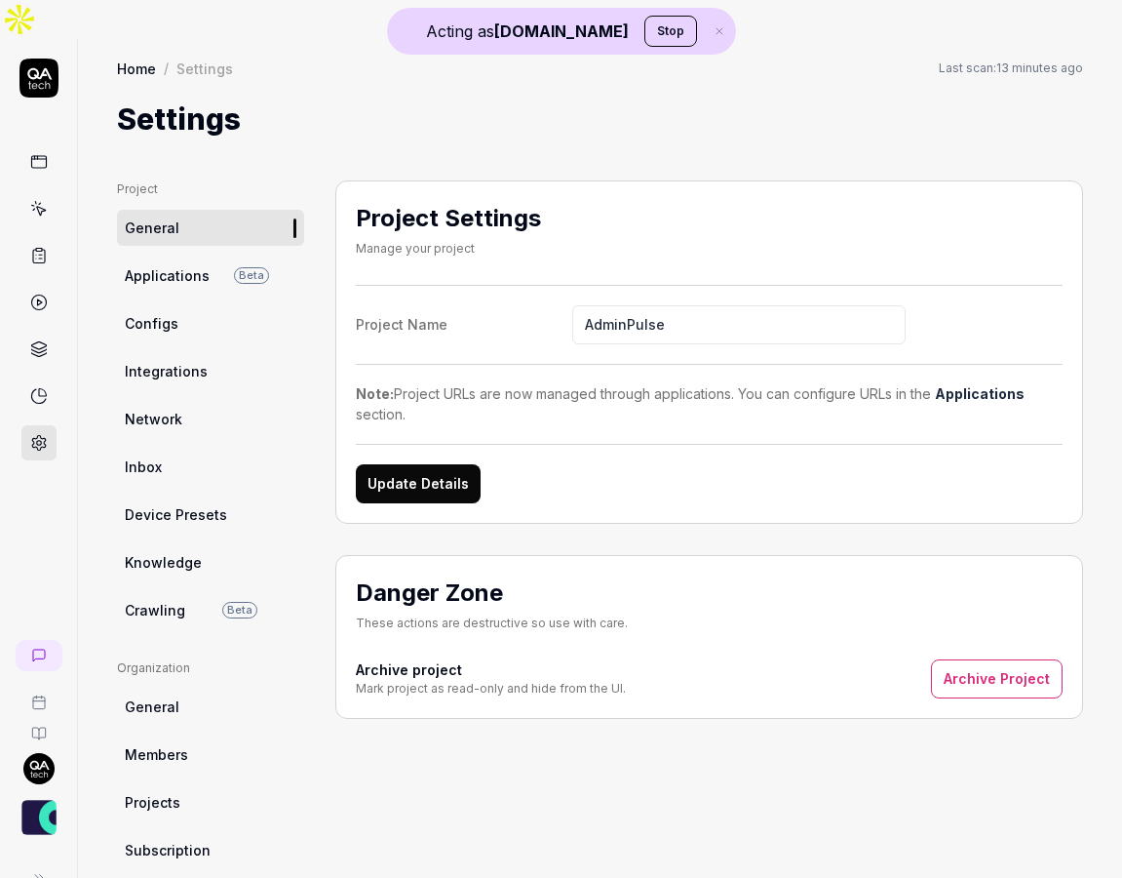
click at [182, 449] on link "Inbox" at bounding box center [210, 467] width 187 height 36
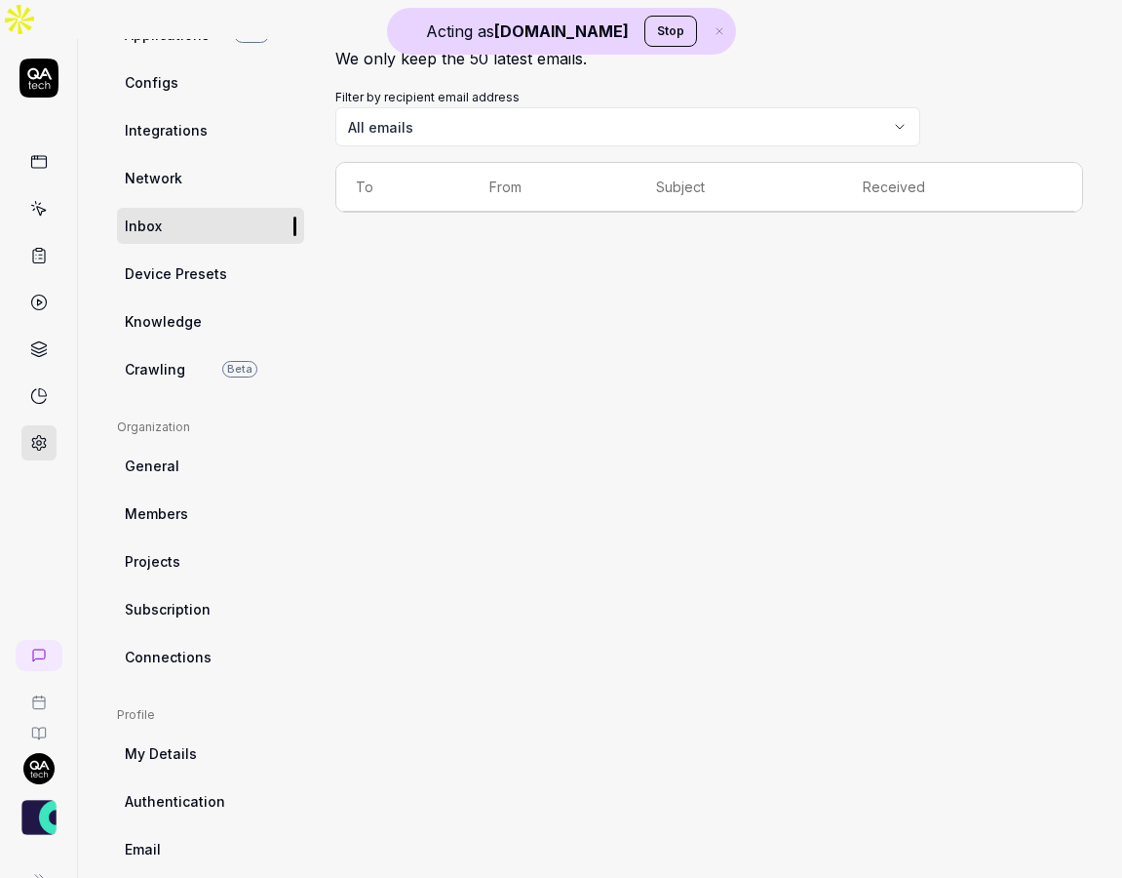
scroll to position [236, 0]
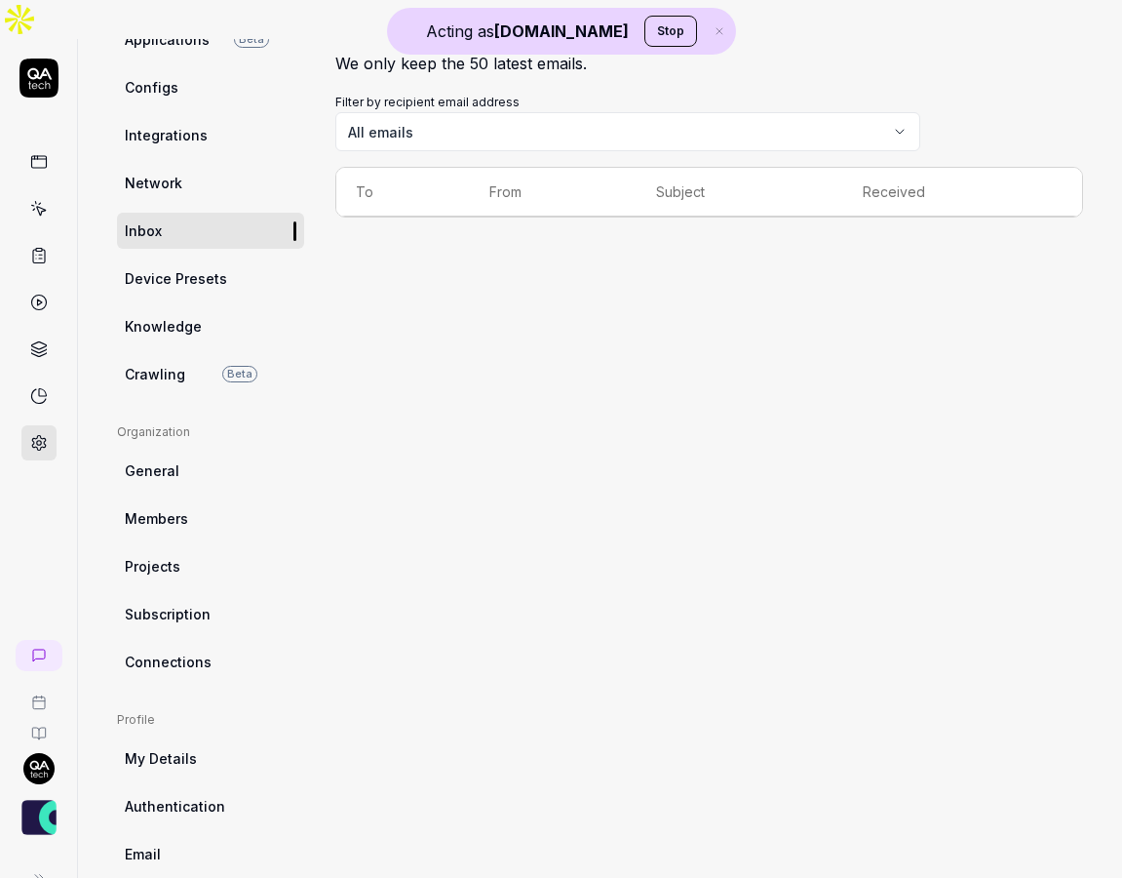
click at [34, 159] on icon at bounding box center [38, 159] width 15 height 0
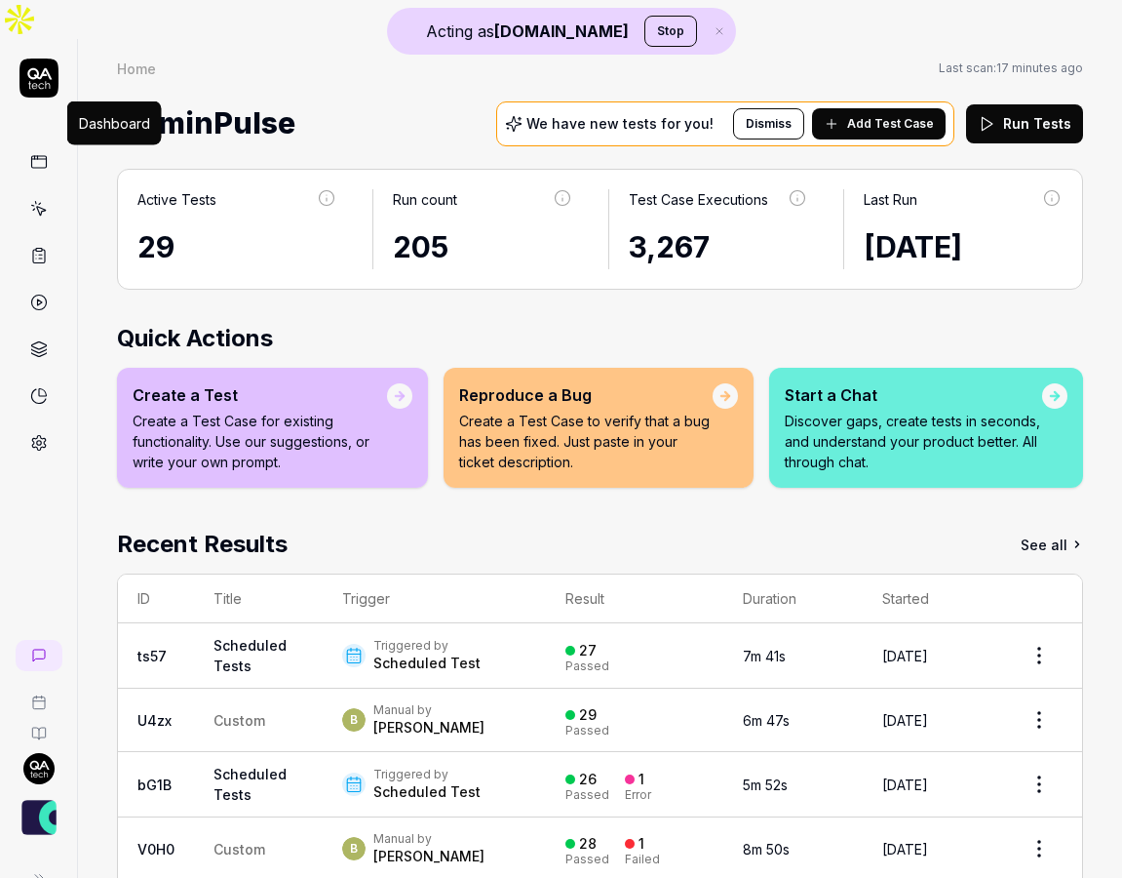
click at [918, 411] on p "Discover gaps, create tests in seconds, and understand your product better. All…" at bounding box center [913, 441] width 257 height 61
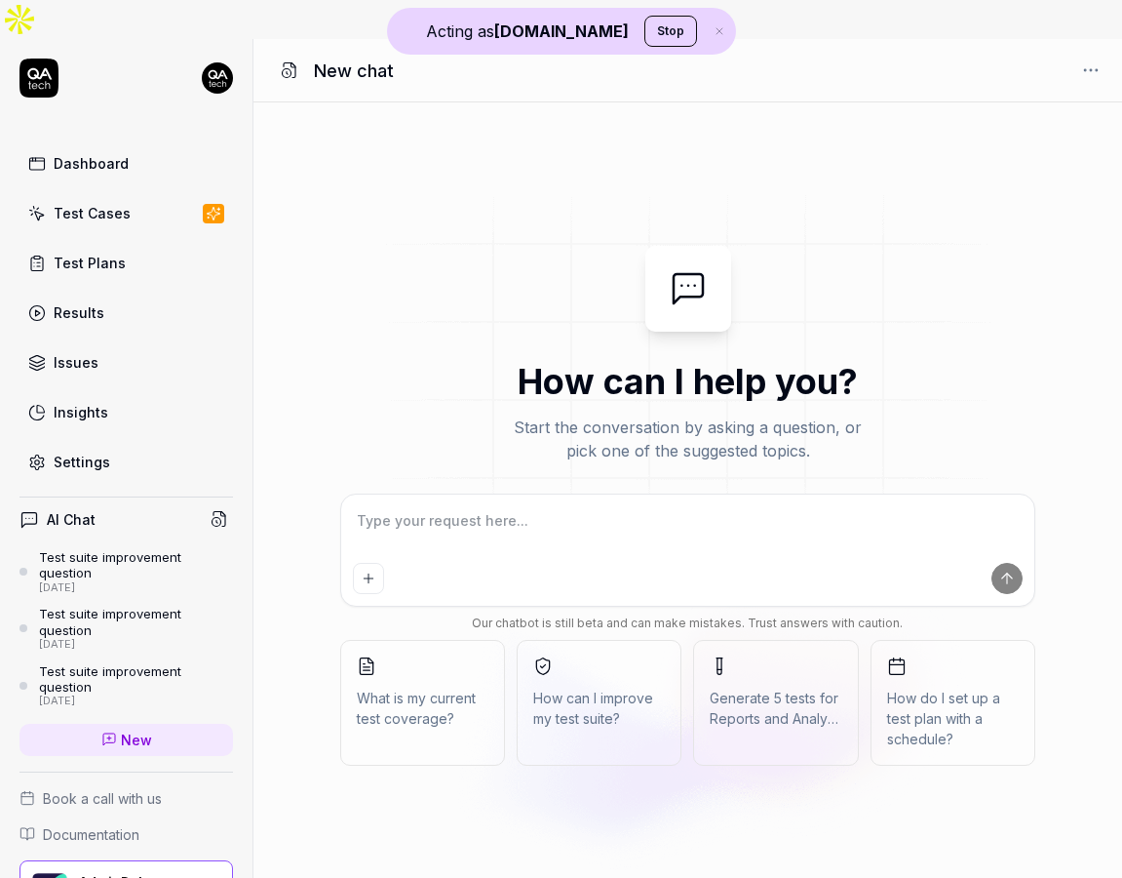
click at [606, 688] on span "How can I improve my test suite?" at bounding box center [599, 708] width 132 height 41
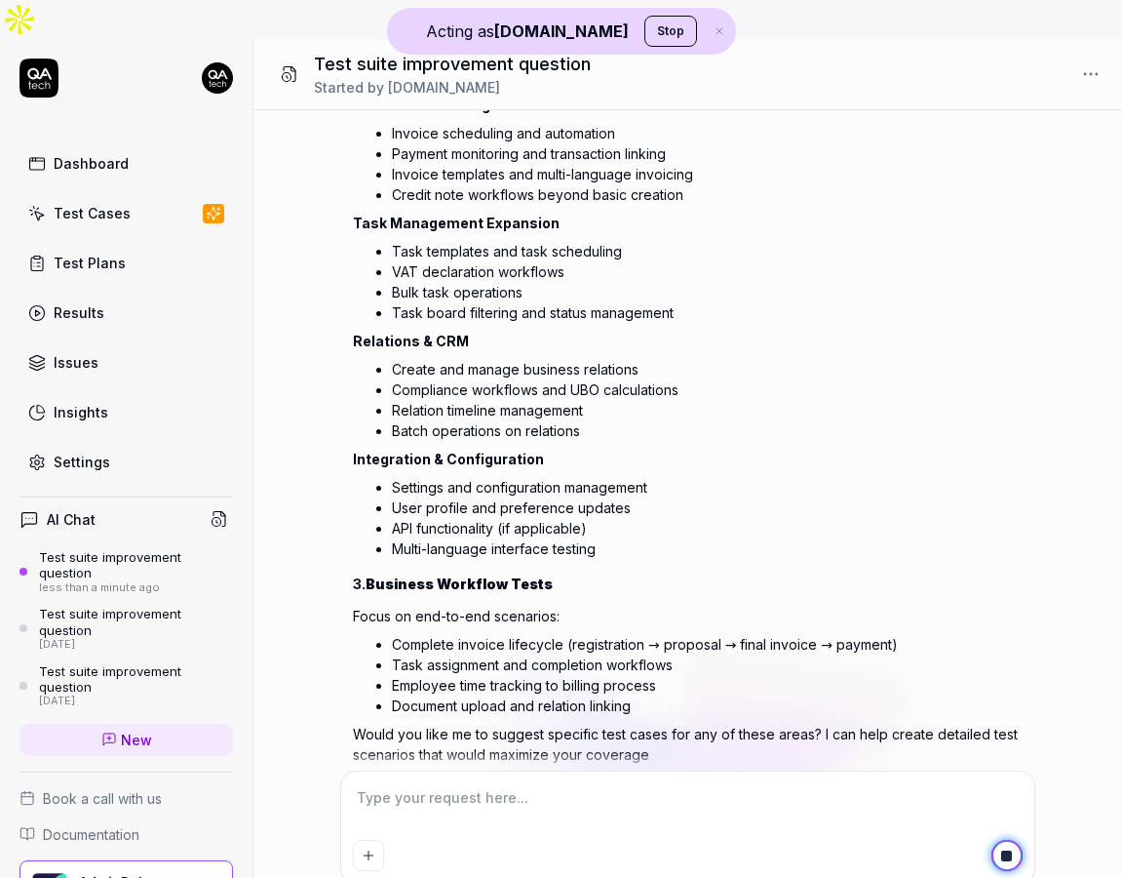
scroll to position [2071, 0]
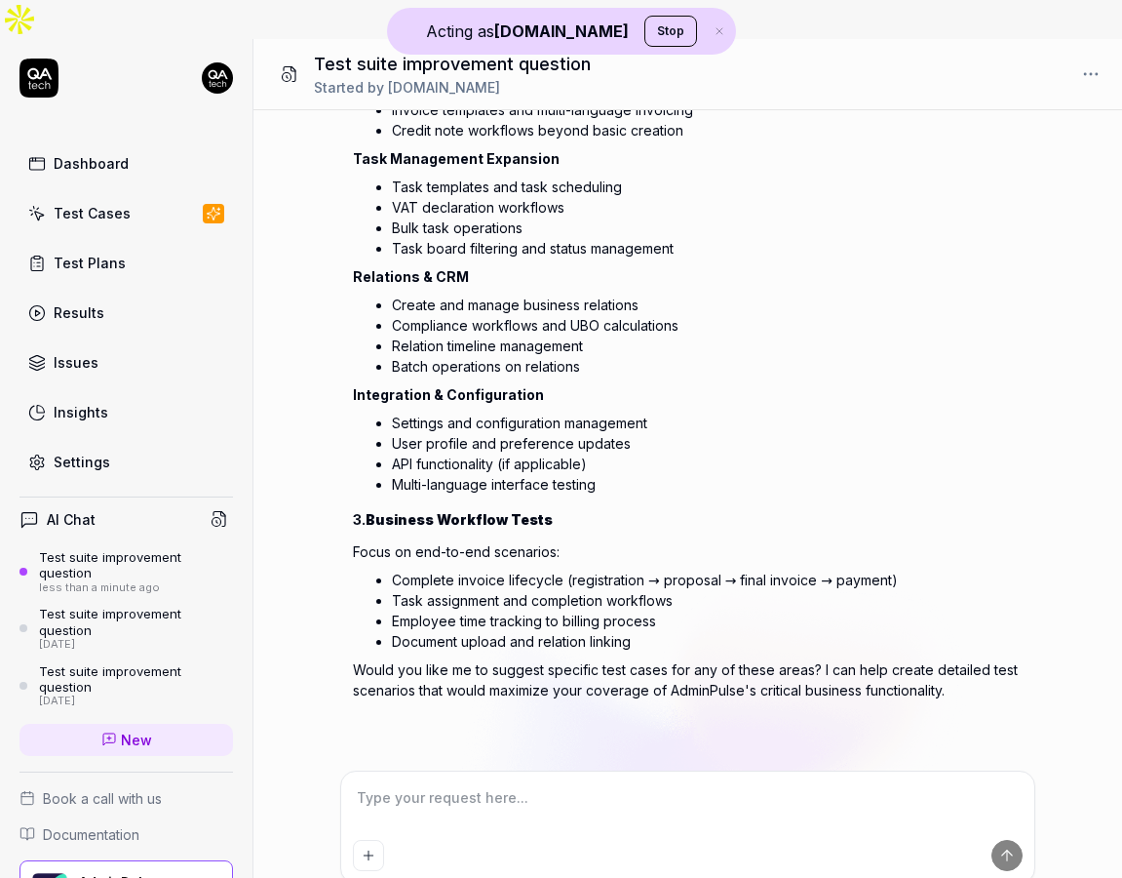
click at [43, 59] on icon at bounding box center [39, 78] width 39 height 39
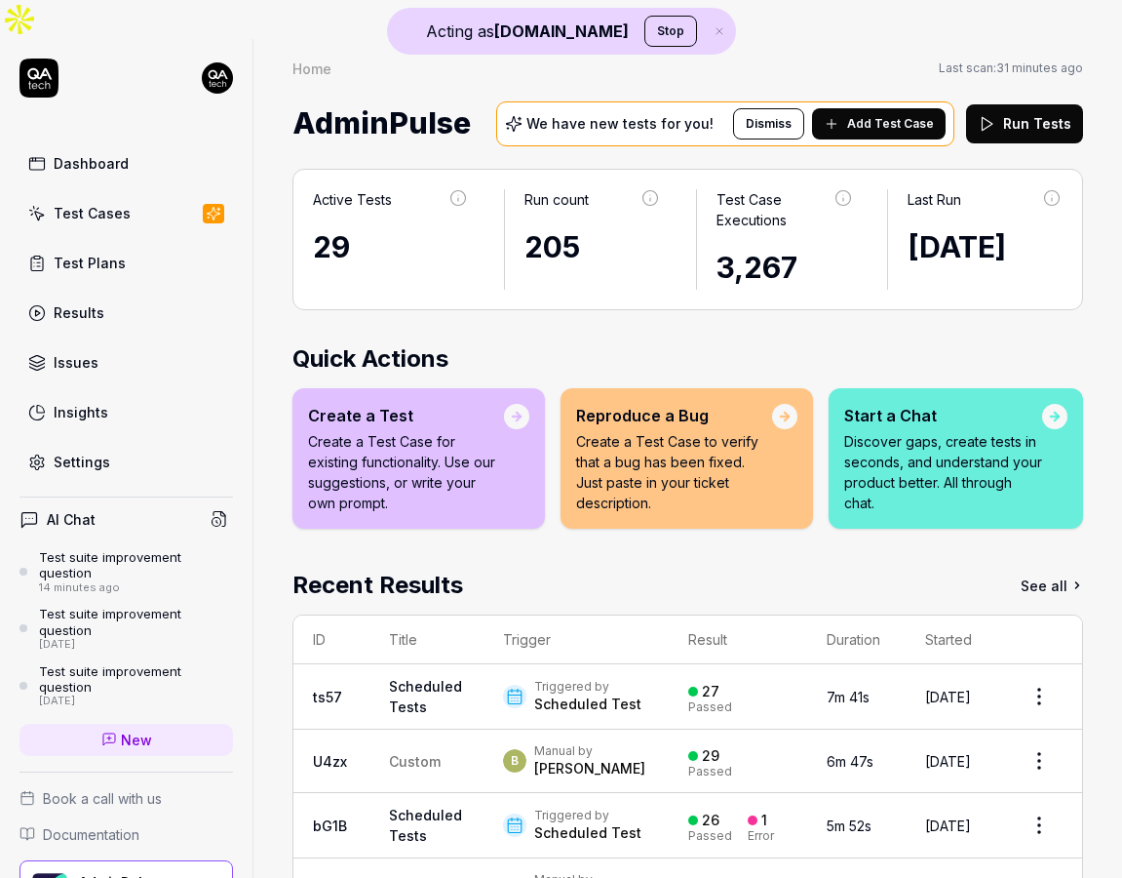
click at [108, 203] on div "Test Cases" at bounding box center [92, 213] width 77 height 20
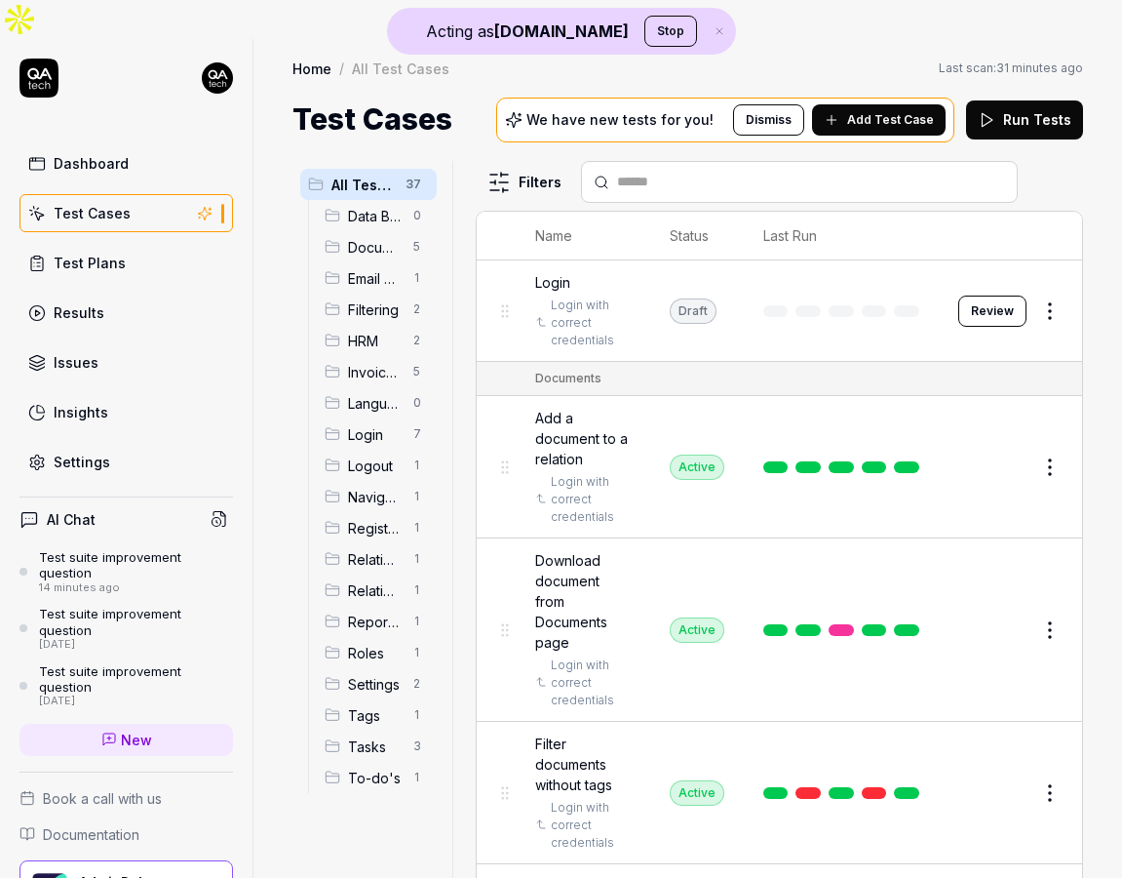
click at [586, 410] on span "Add a document to a relation" at bounding box center [583, 438] width 96 height 61
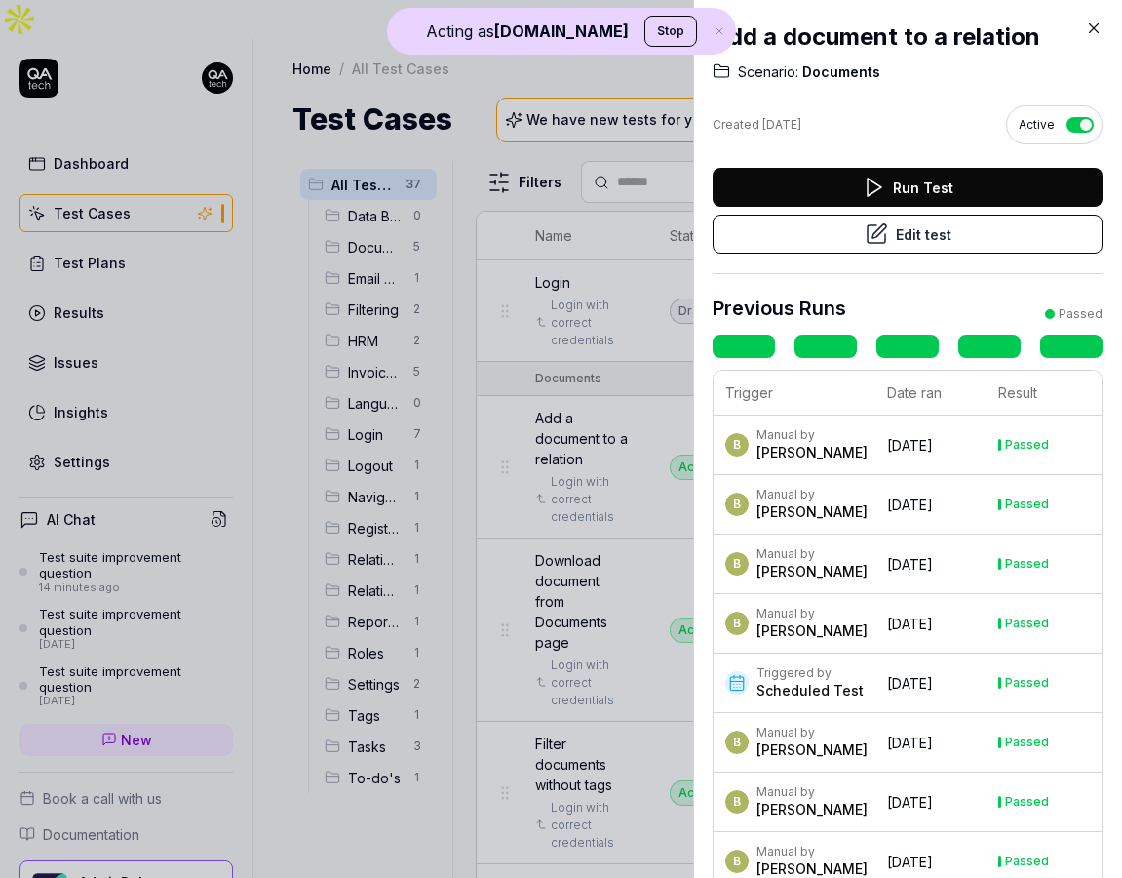
click at [985, 232] on button "Edit test" at bounding box center [908, 234] width 390 height 39
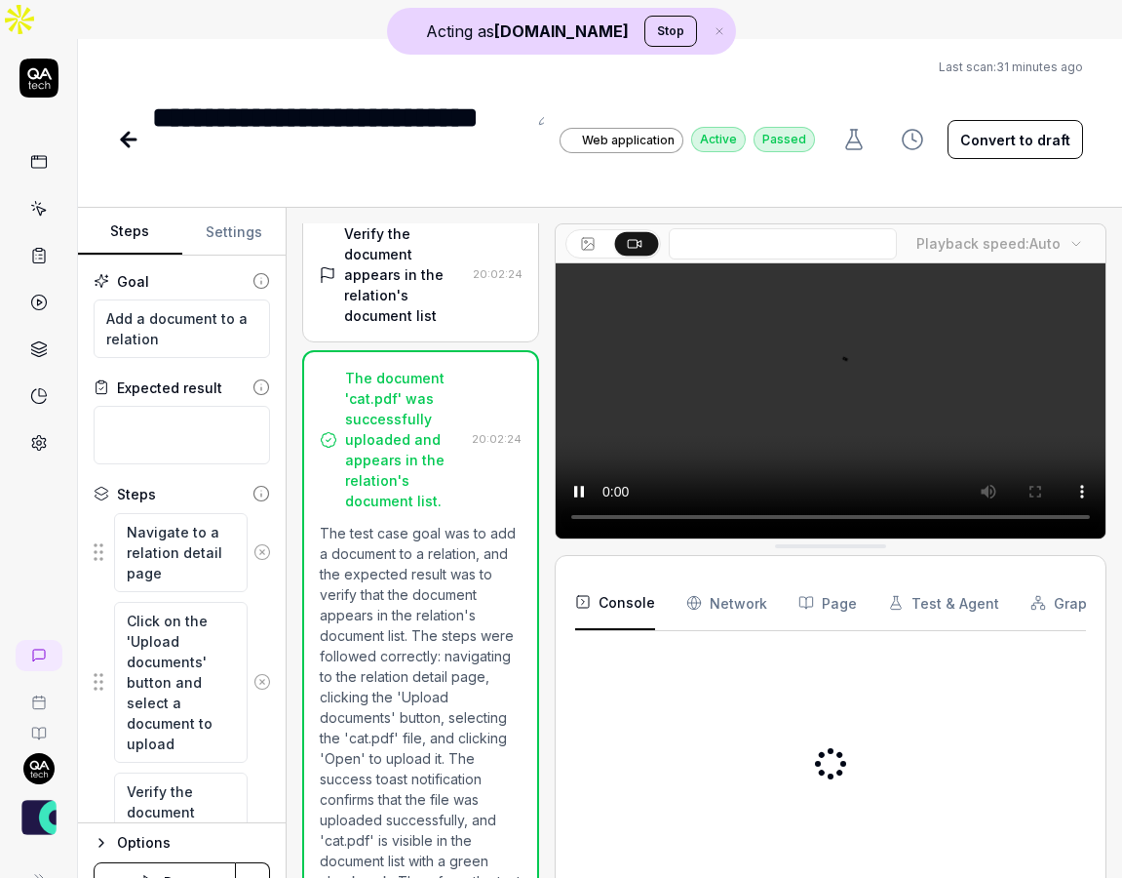
scroll to position [406, 0]
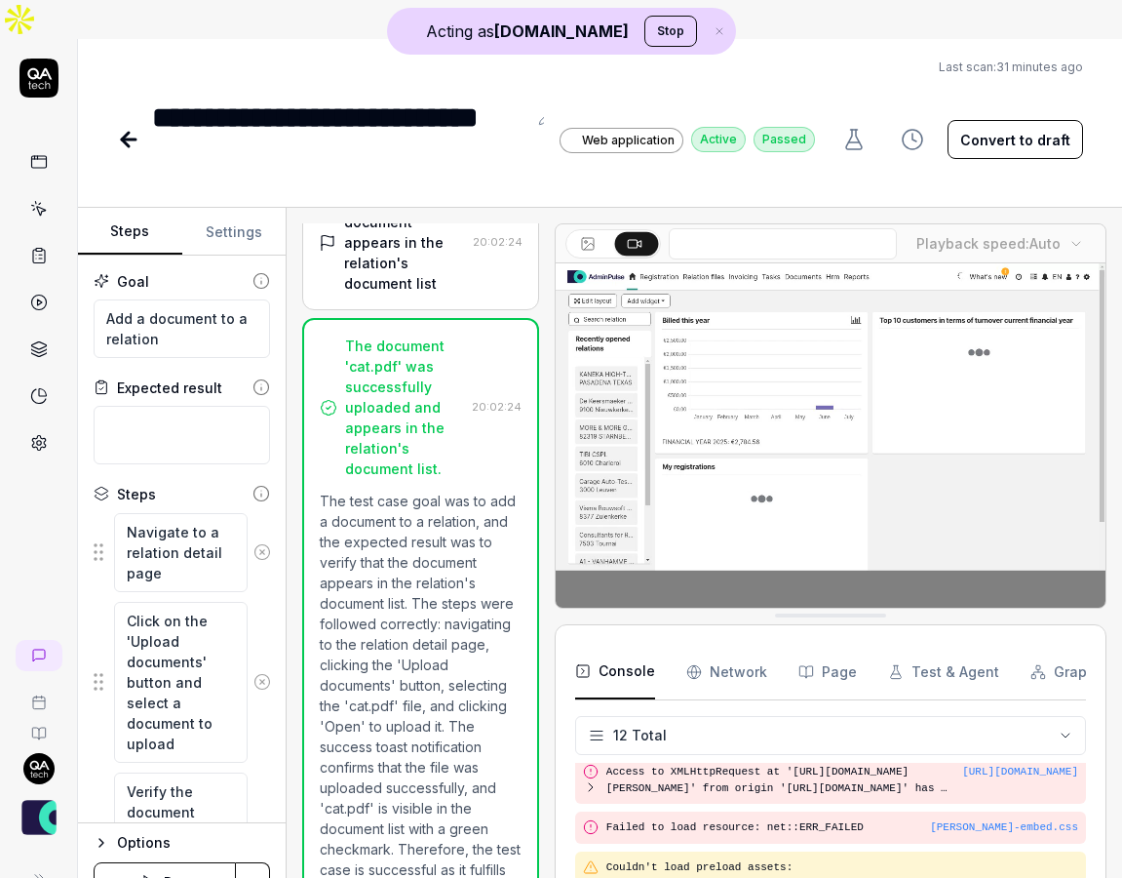
scroll to position [476, 0]
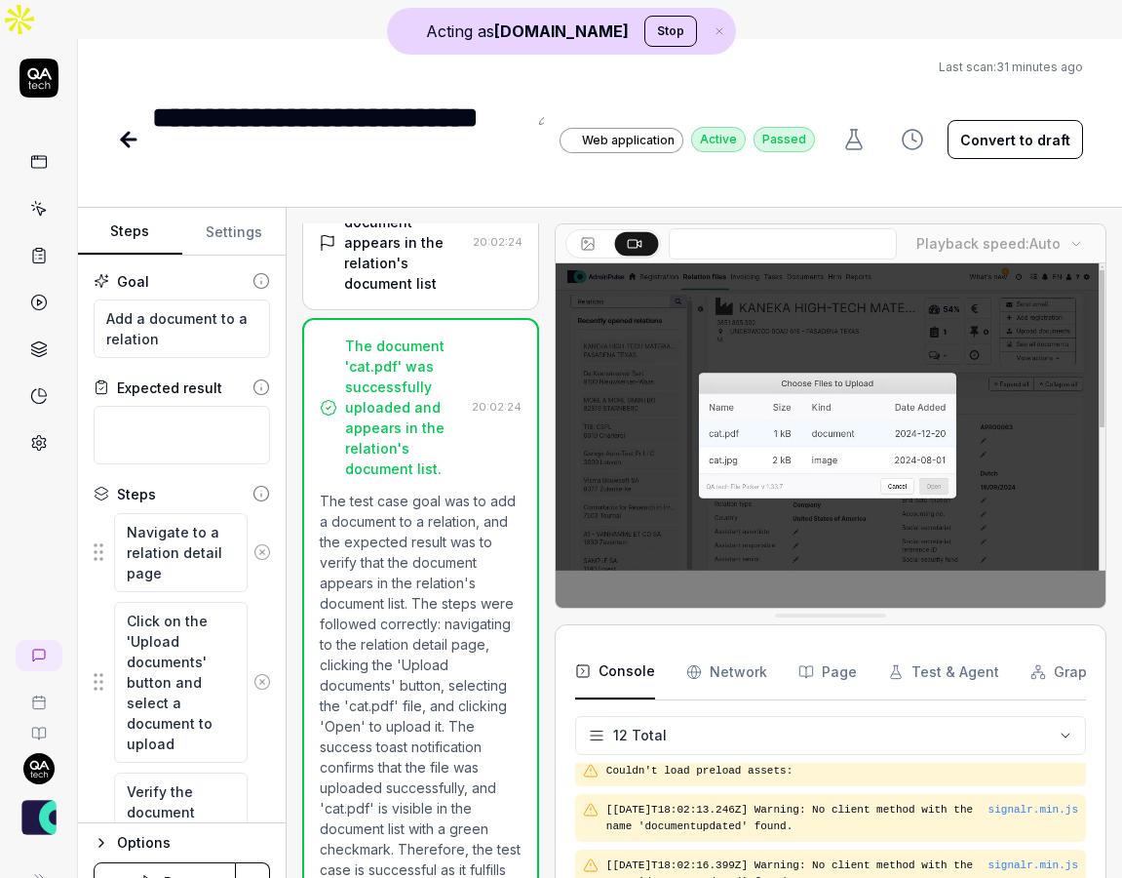
click at [735, 645] on Requests "Network" at bounding box center [727, 672] width 81 height 55
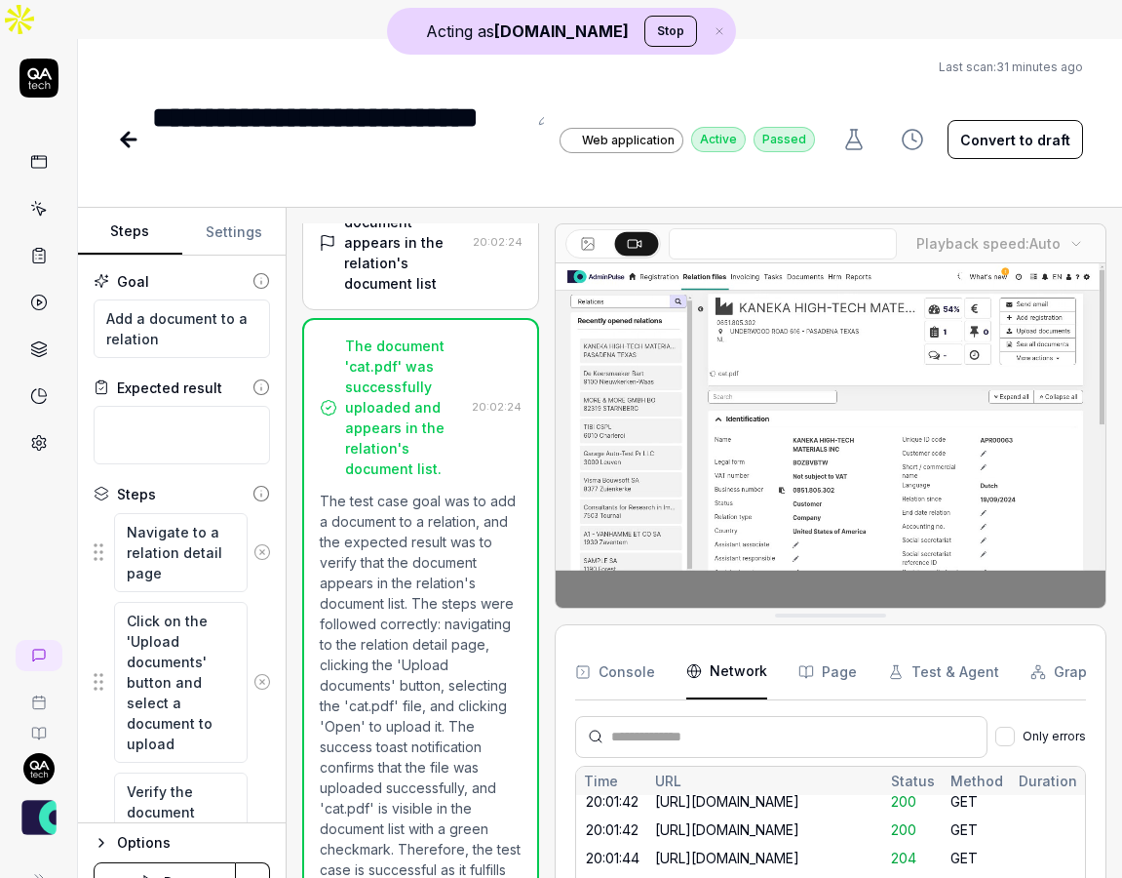
scroll to position [1706, 0]
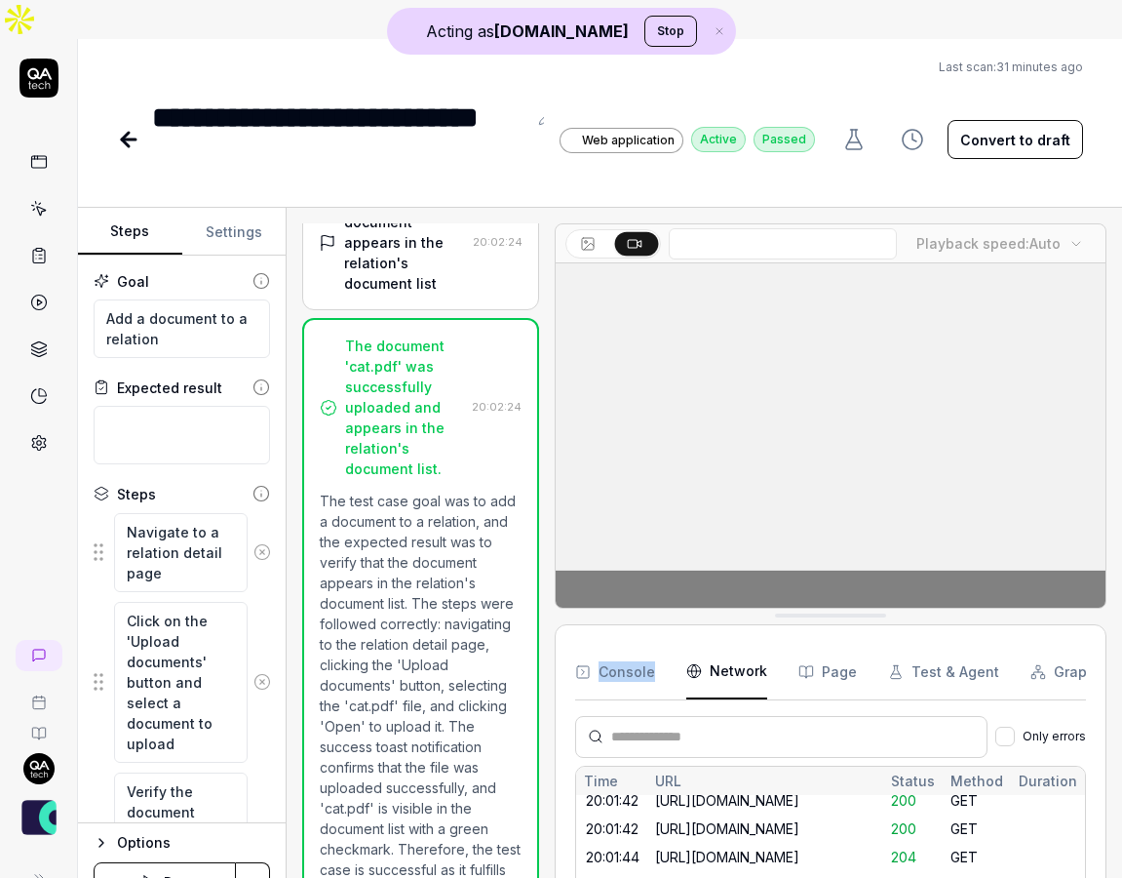
drag, startPoint x: 777, startPoint y: 584, endPoint x: 771, endPoint y: 488, distance: 96.7
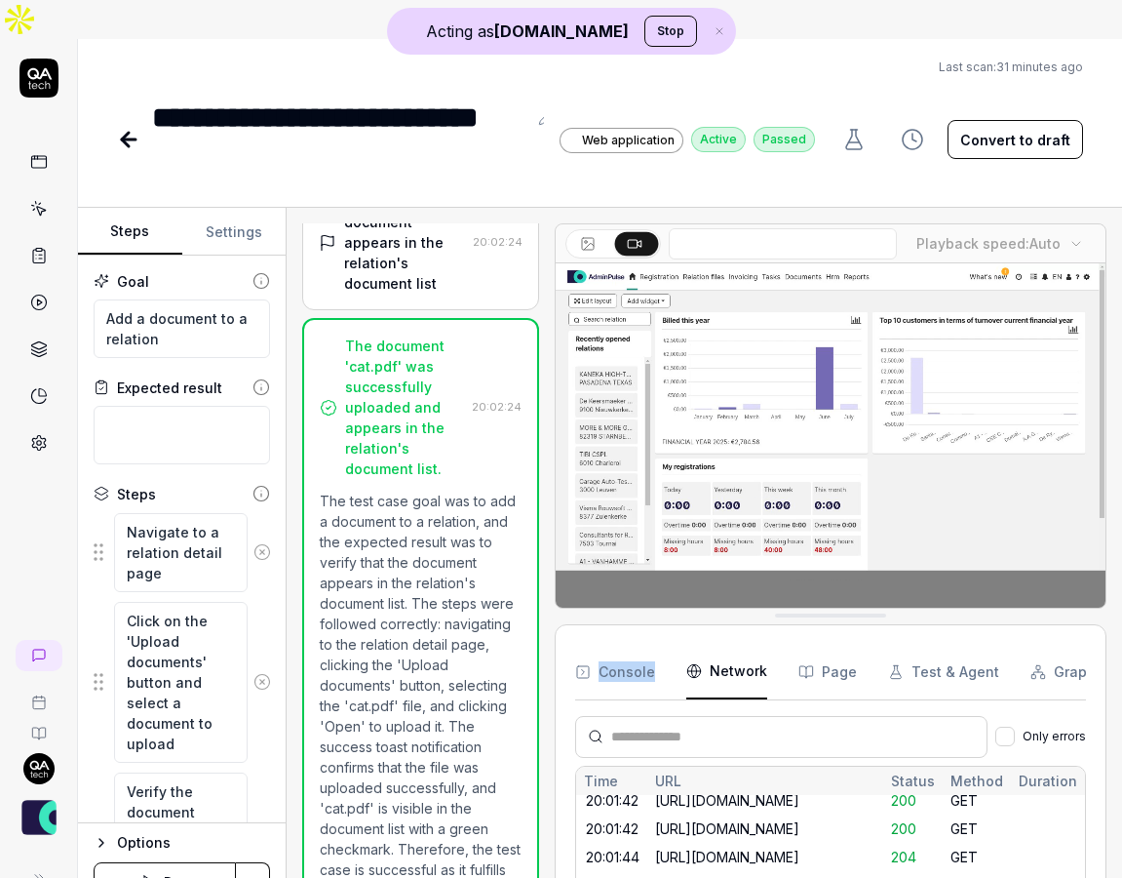
click at [771, 488] on div "Playback speed: Auto Console Network Page Test & Agent Graph Only errors Time U…" at bounding box center [831, 562] width 552 height 678
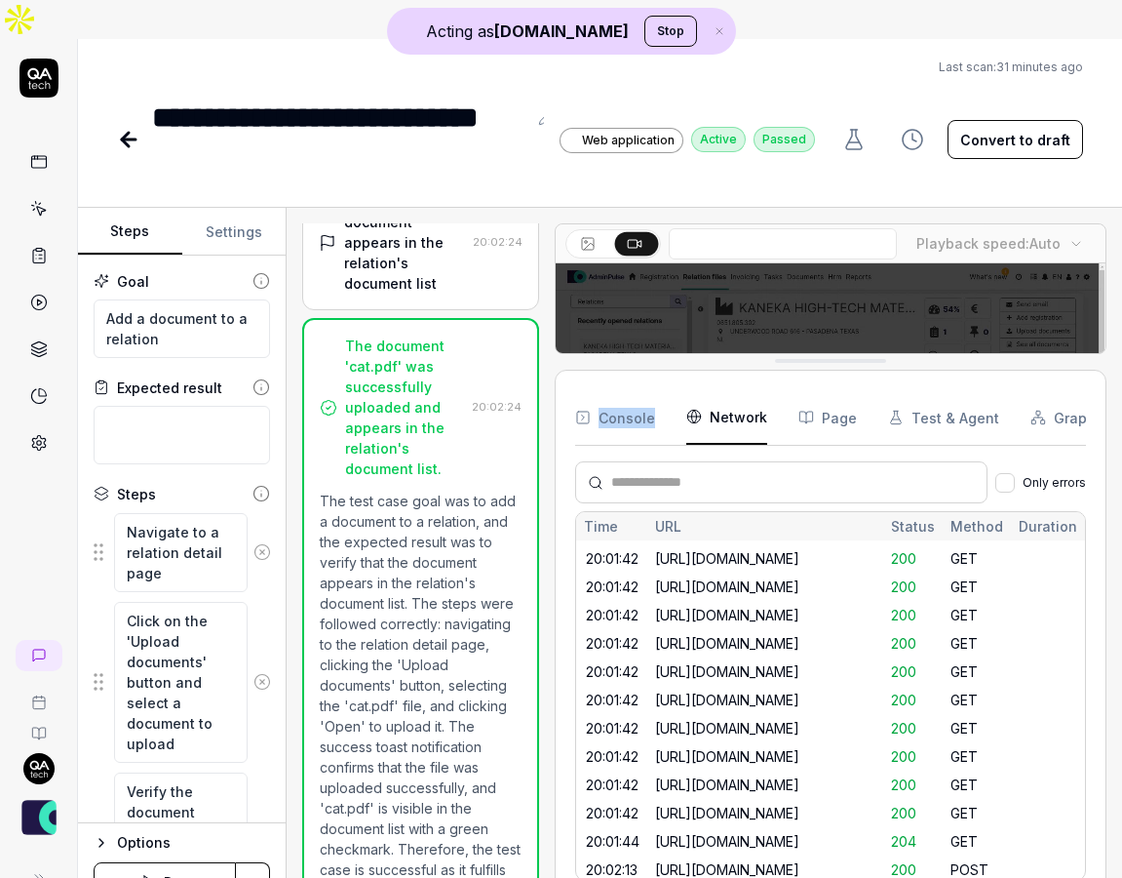
scroll to position [1459, 0]
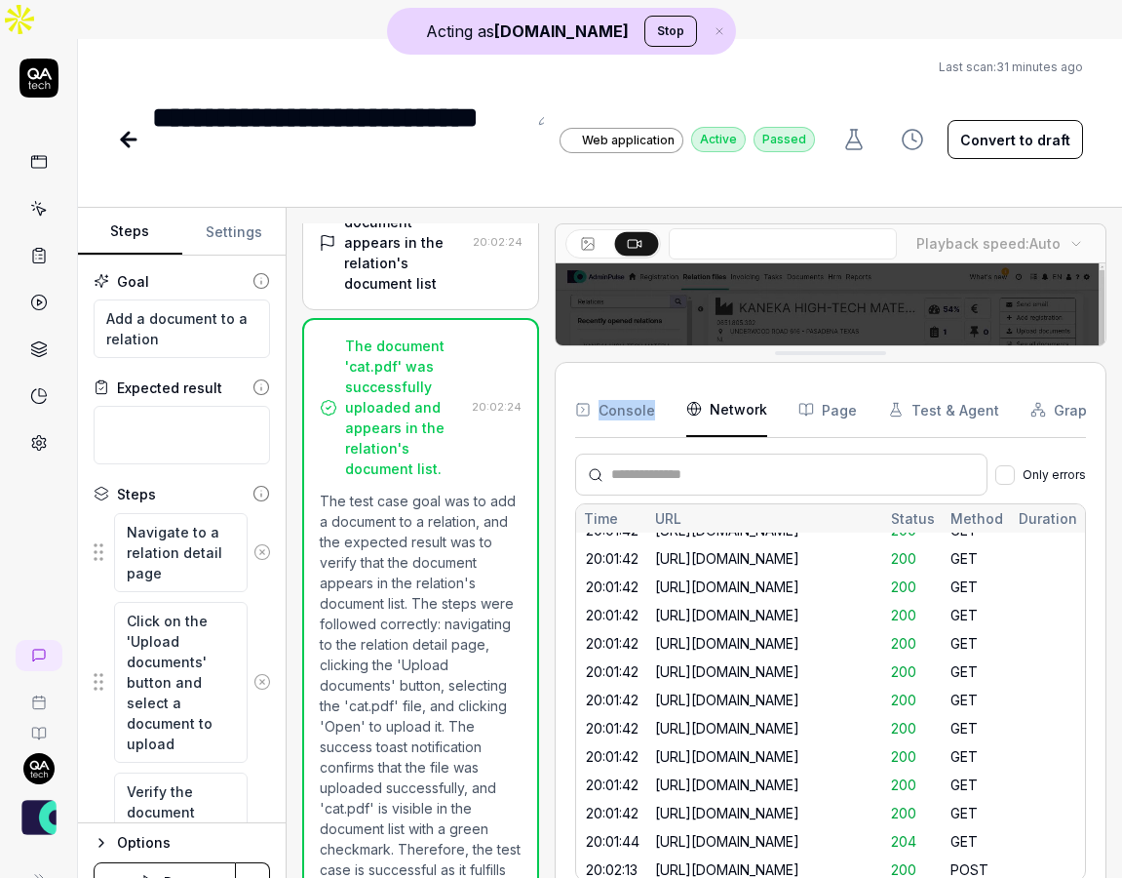
drag, startPoint x: 827, startPoint y: 576, endPoint x: 818, endPoint y: 314, distance: 262.5
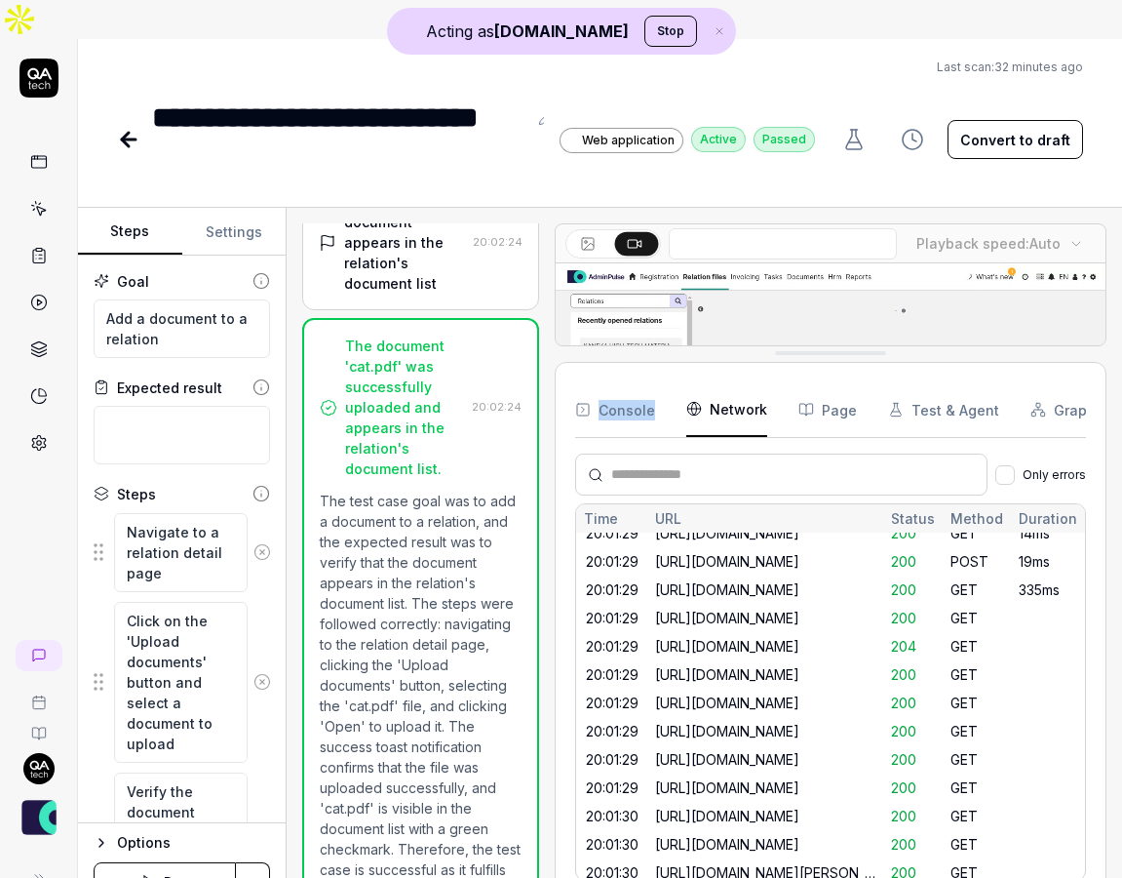
scroll to position [0, 0]
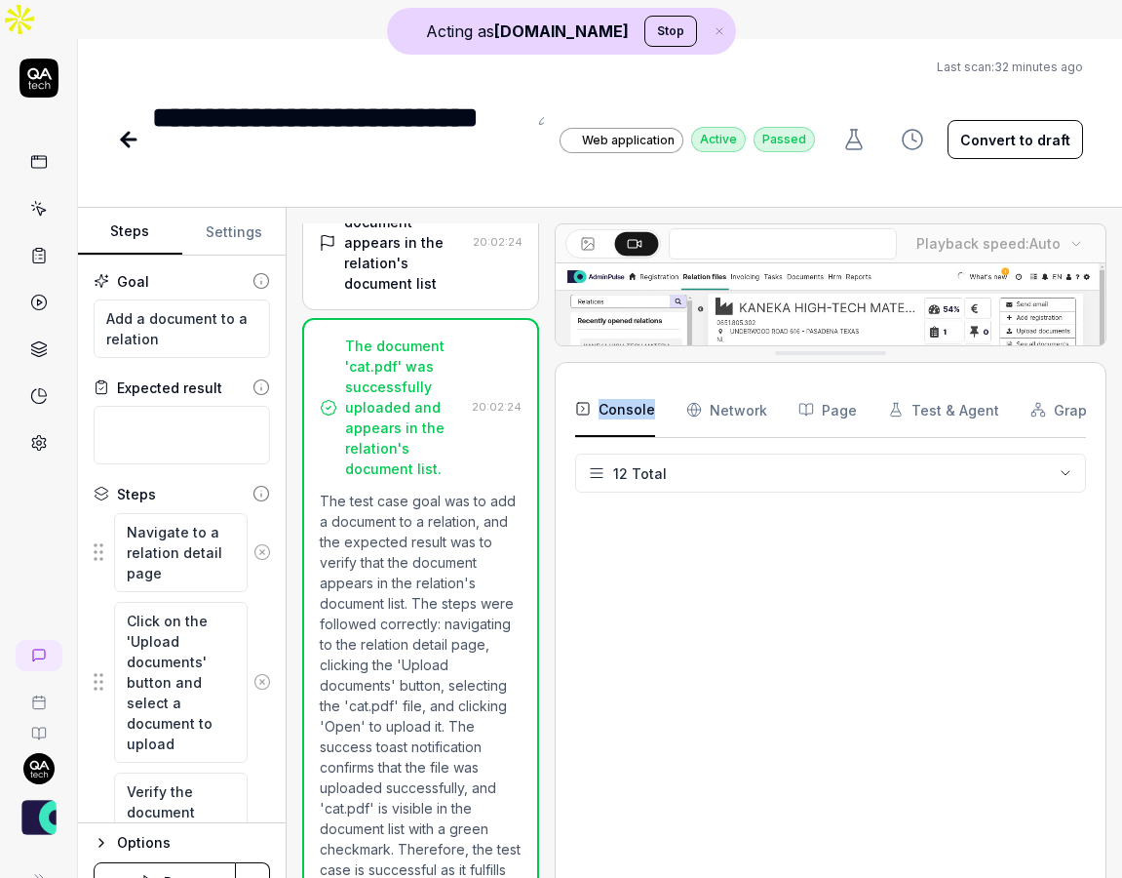
click at [631, 382] on button "Console" at bounding box center [615, 409] width 80 height 55
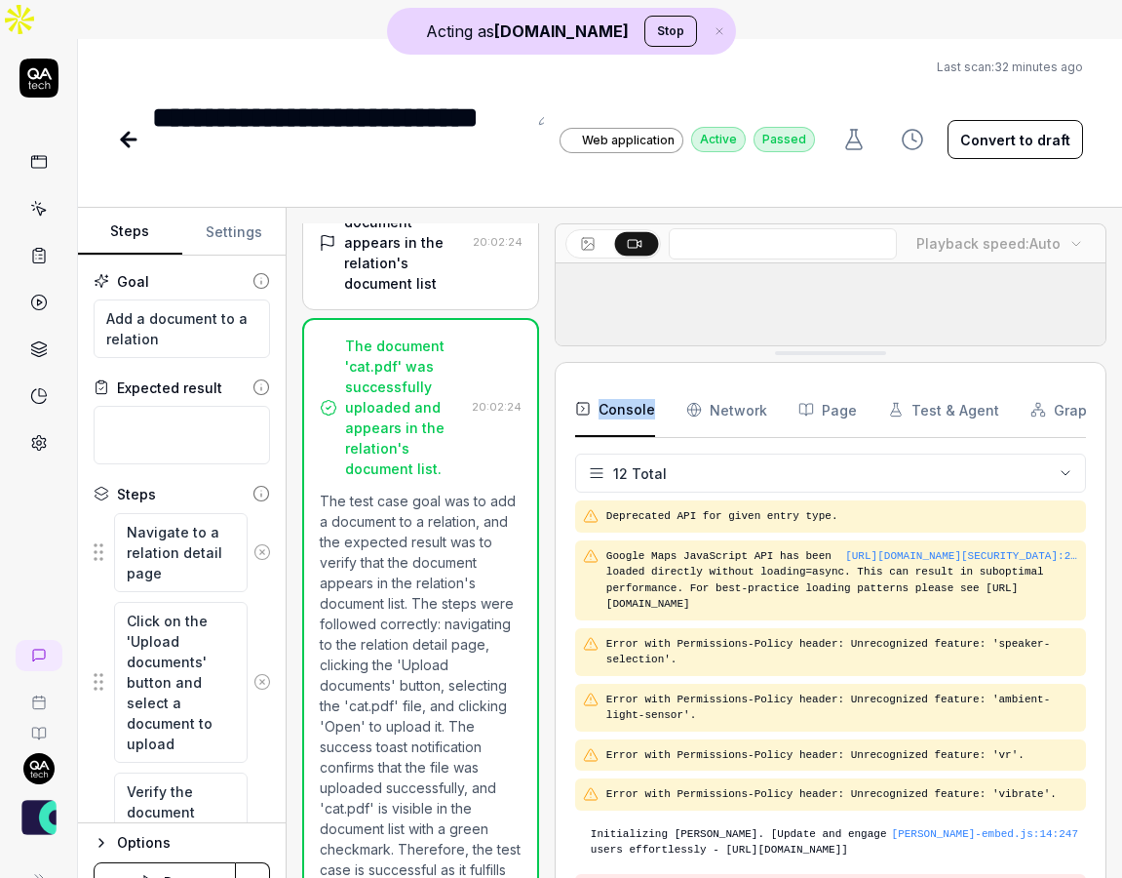
scroll to position [229, 0]
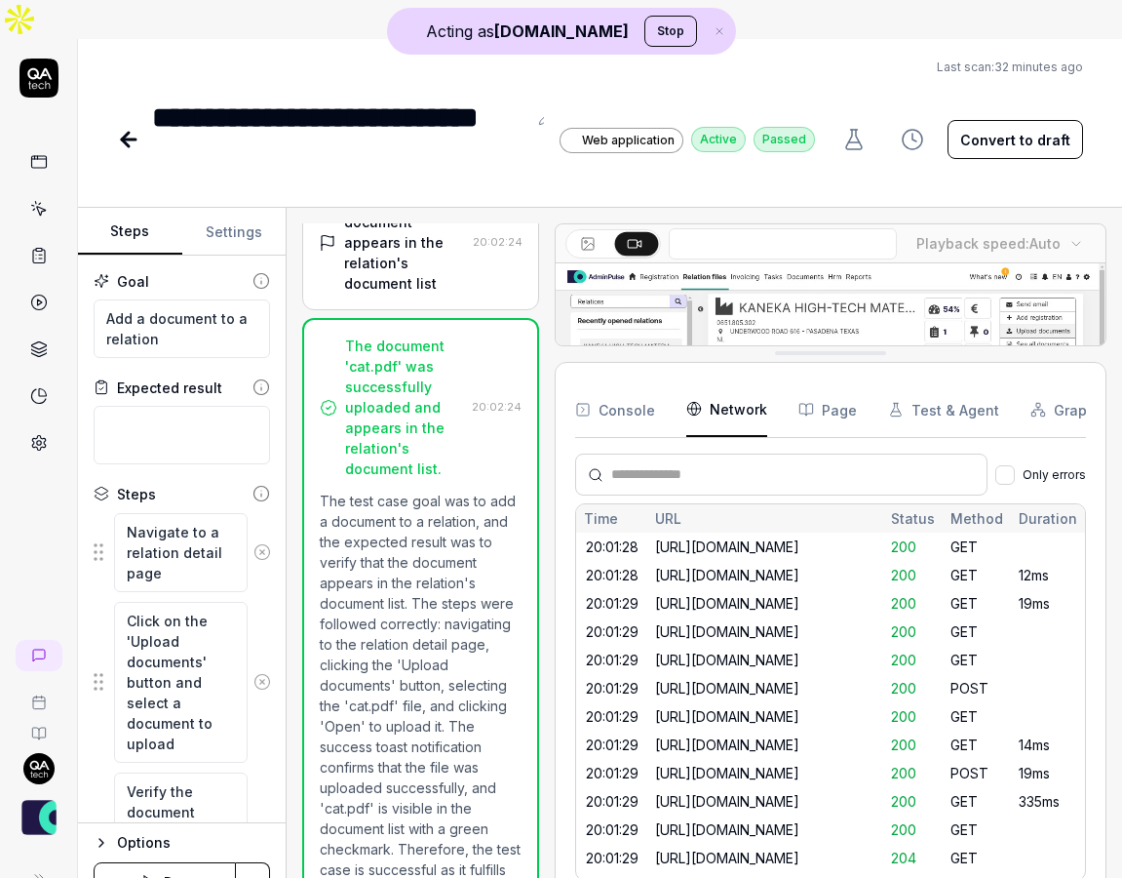
click at [721, 384] on Requests "Network" at bounding box center [727, 409] width 81 height 55
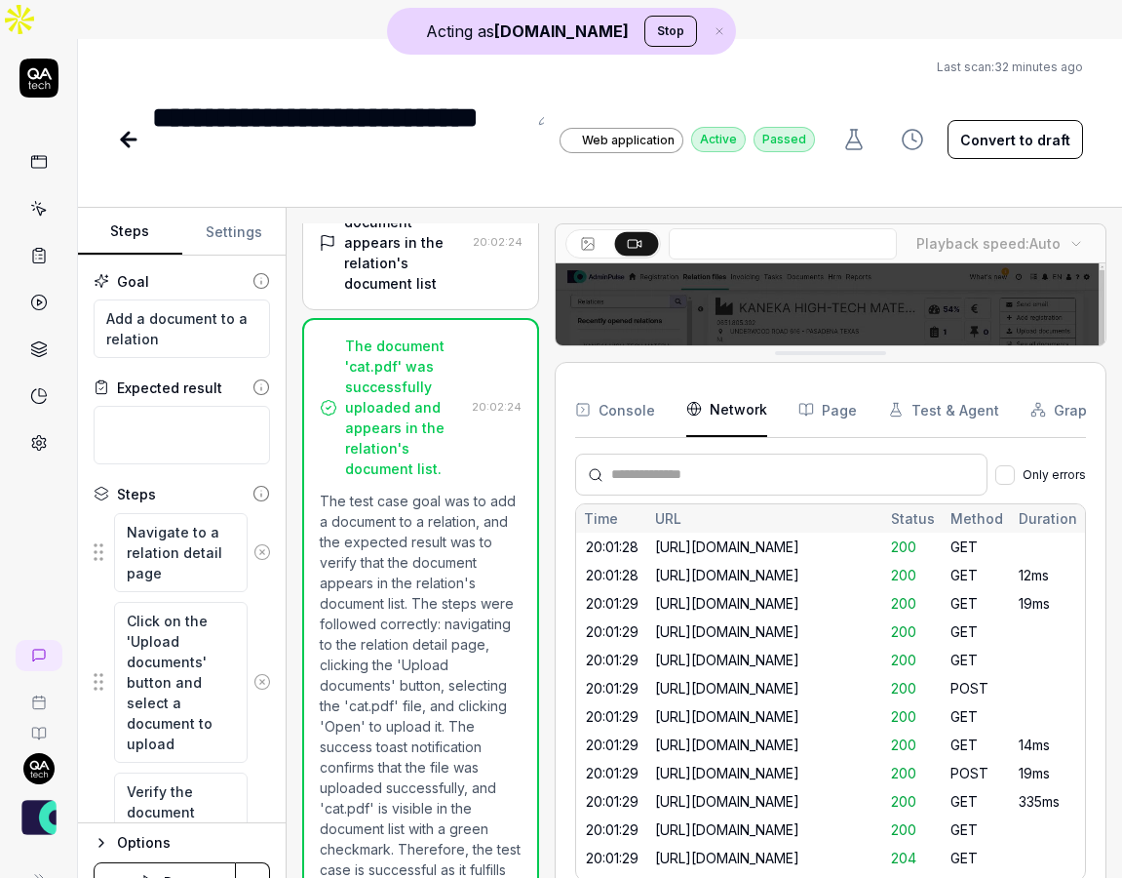
scroll to position [1459, 0]
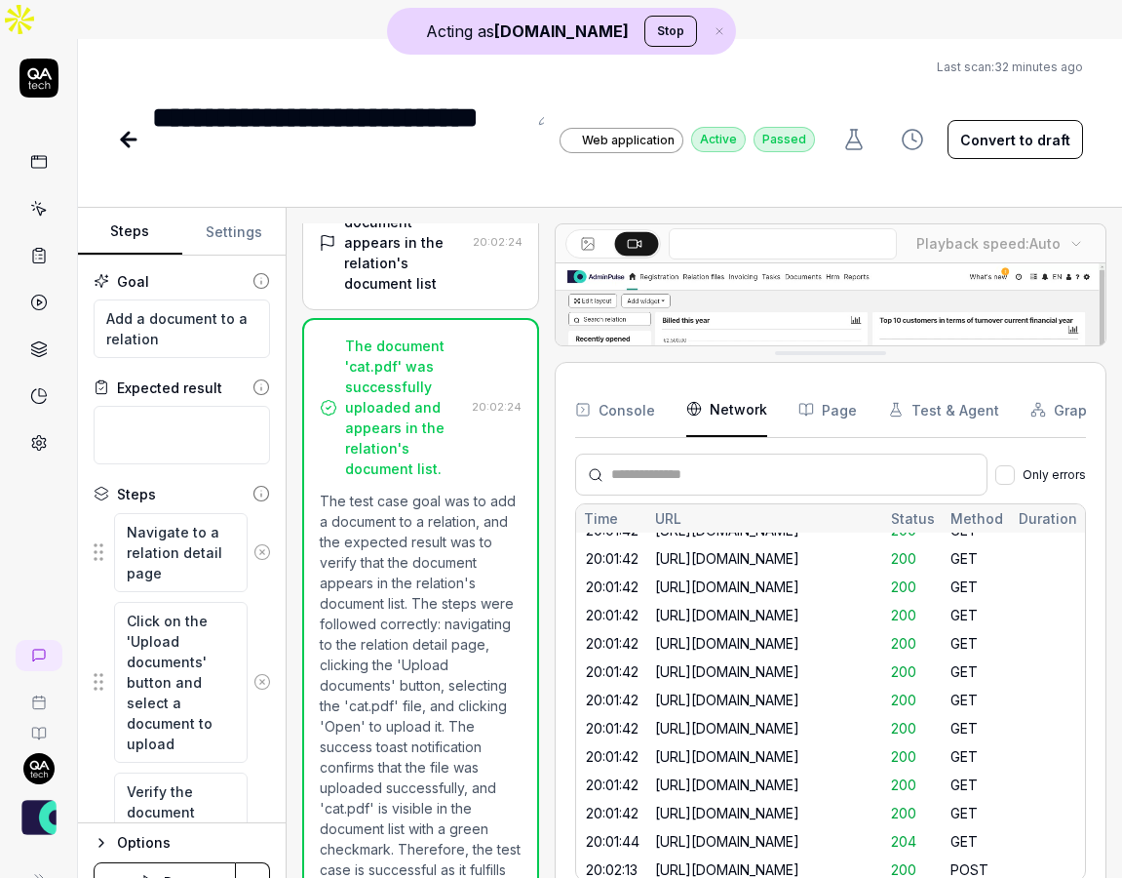
click at [624, 382] on button "Console" at bounding box center [615, 409] width 80 height 55
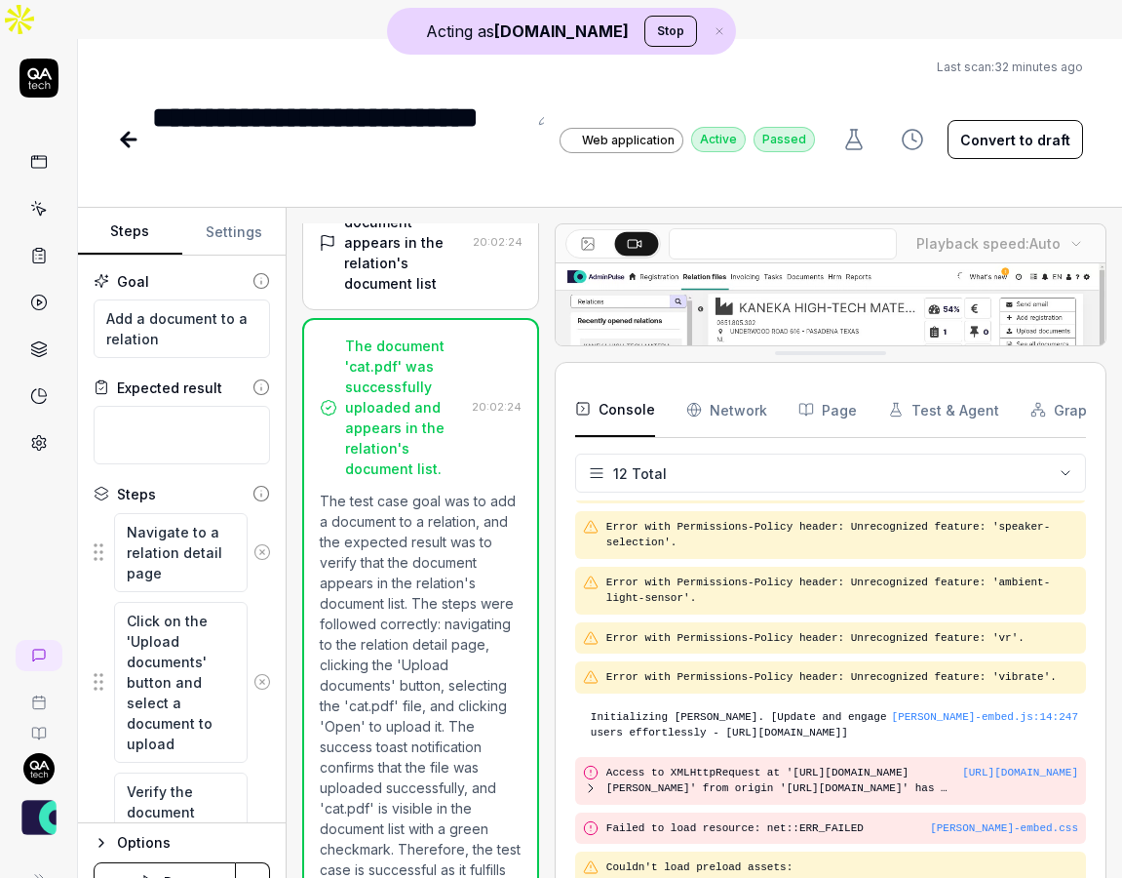
scroll to position [0, 0]
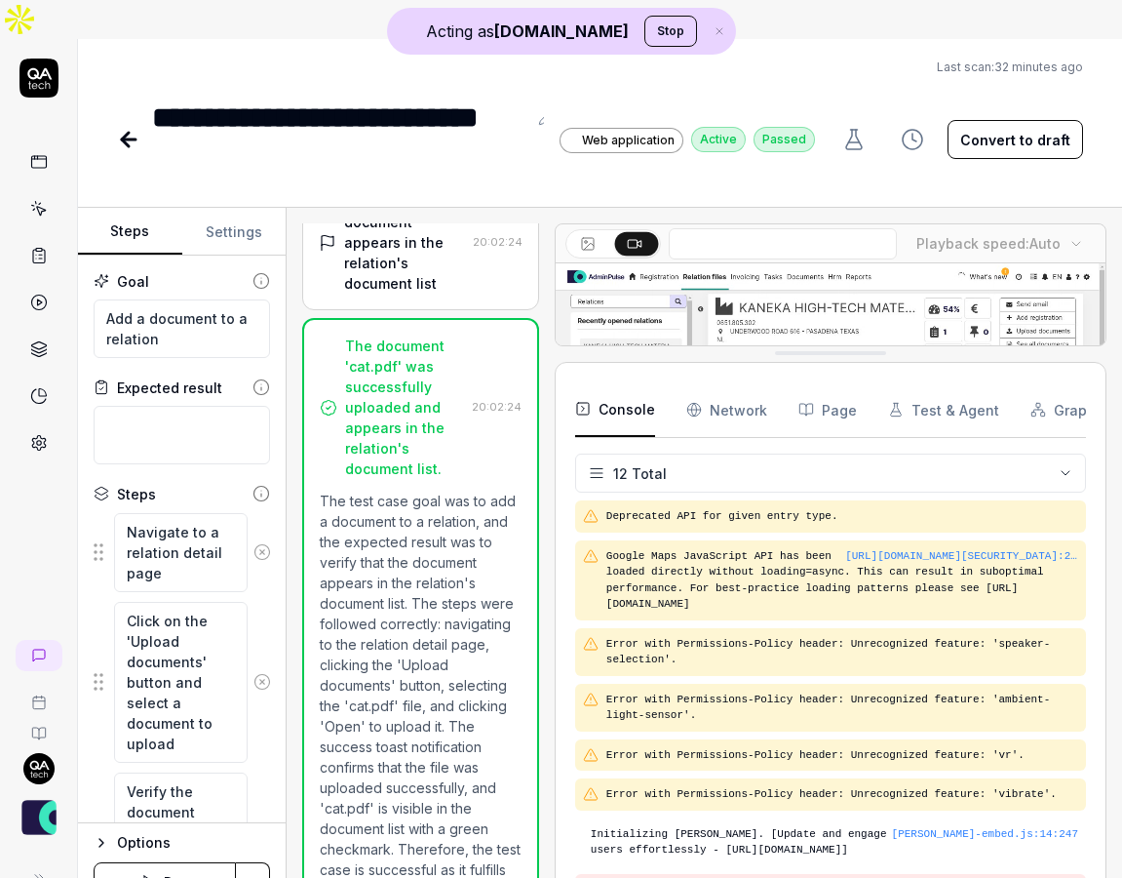
click at [740, 382] on Requests "Network" at bounding box center [727, 409] width 81 height 55
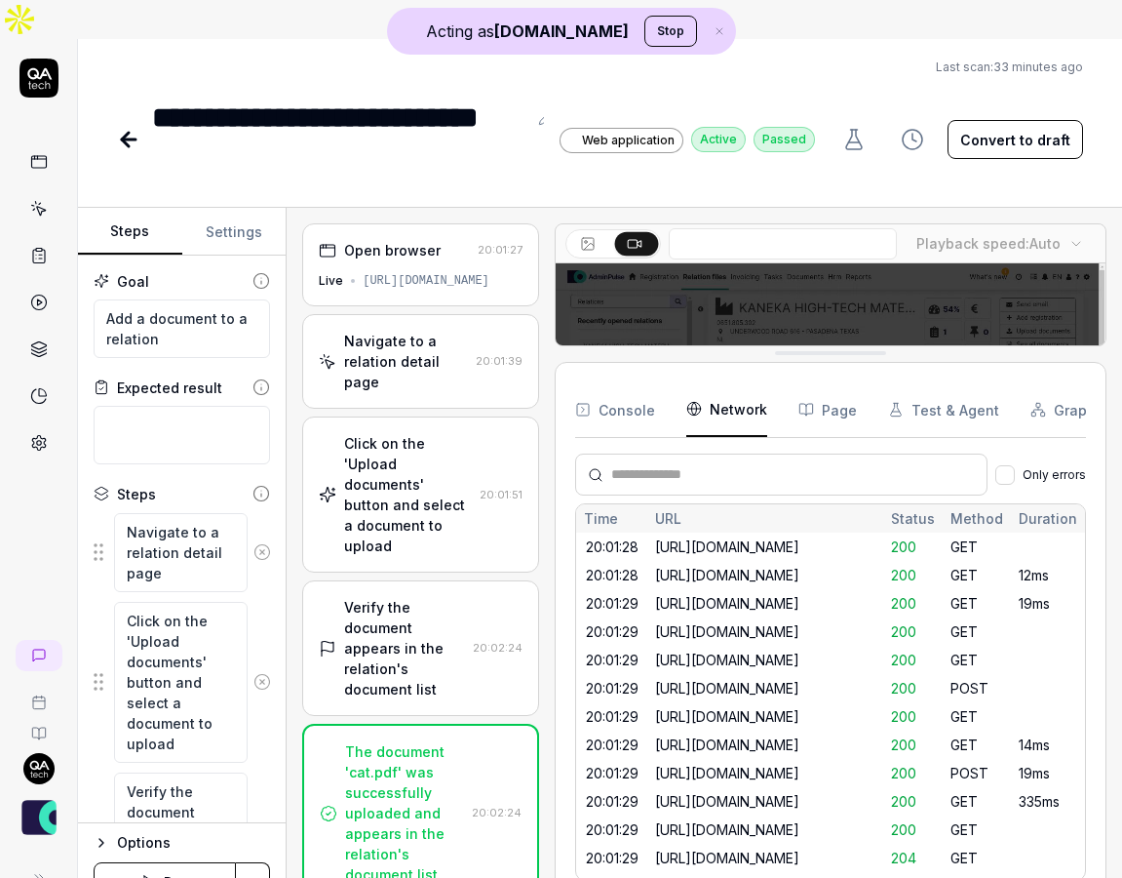
click at [434, 433] on div "Click on the 'Upload documents' button and select a document to upload" at bounding box center [408, 494] width 128 height 123
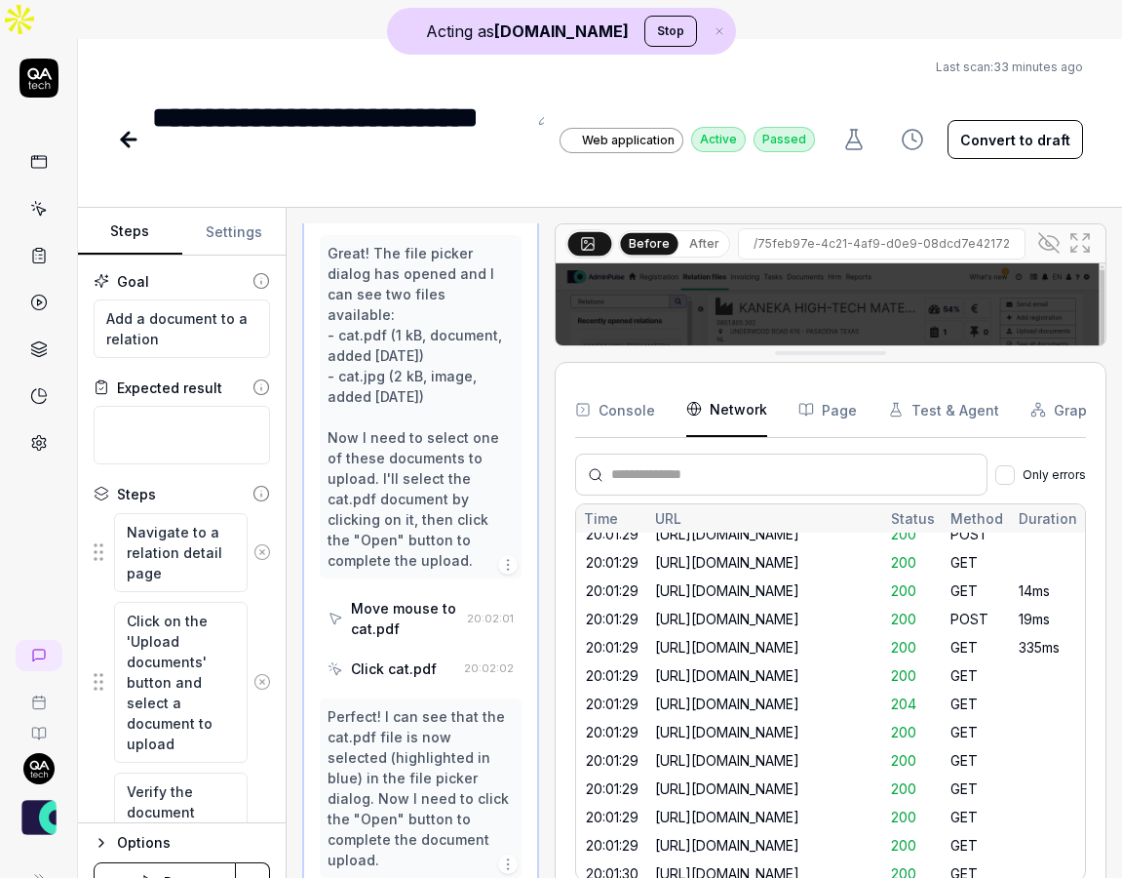
scroll to position [164, 0]
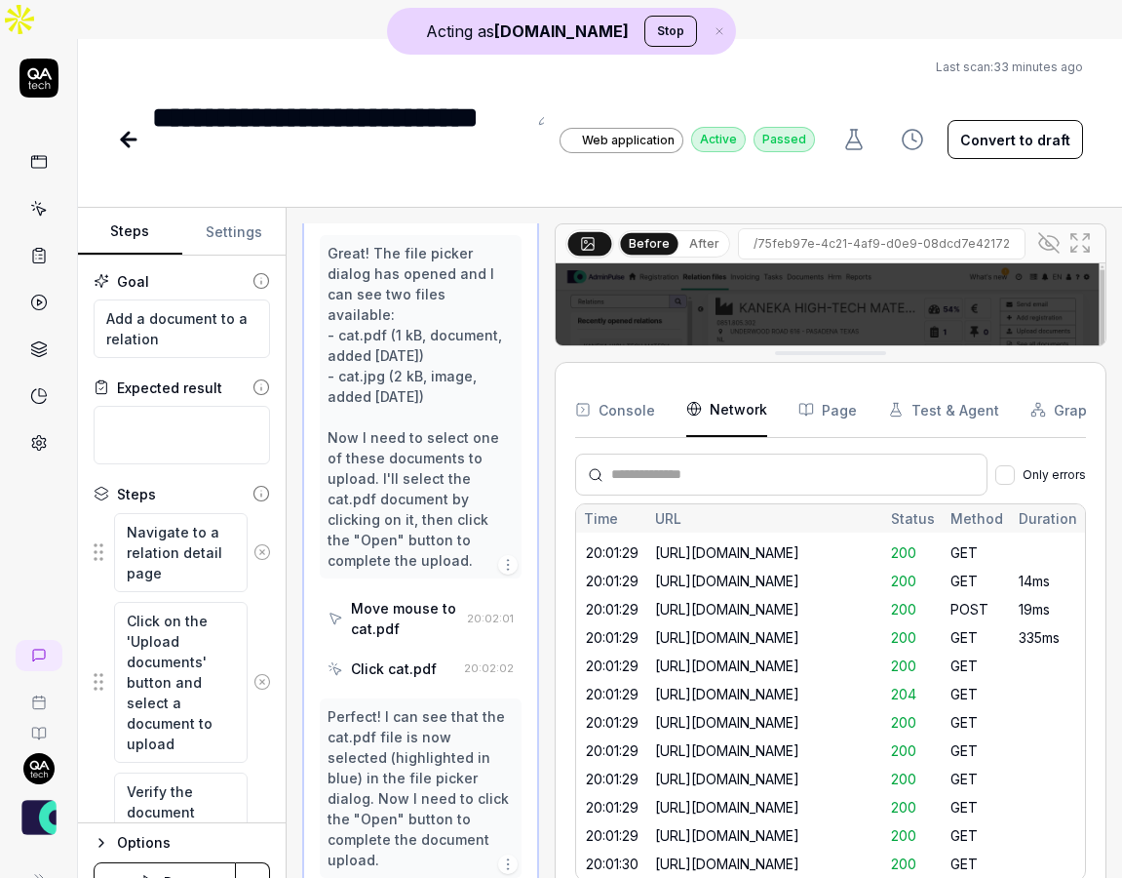
click at [917, 629] on span "200" at bounding box center [903, 637] width 25 height 17
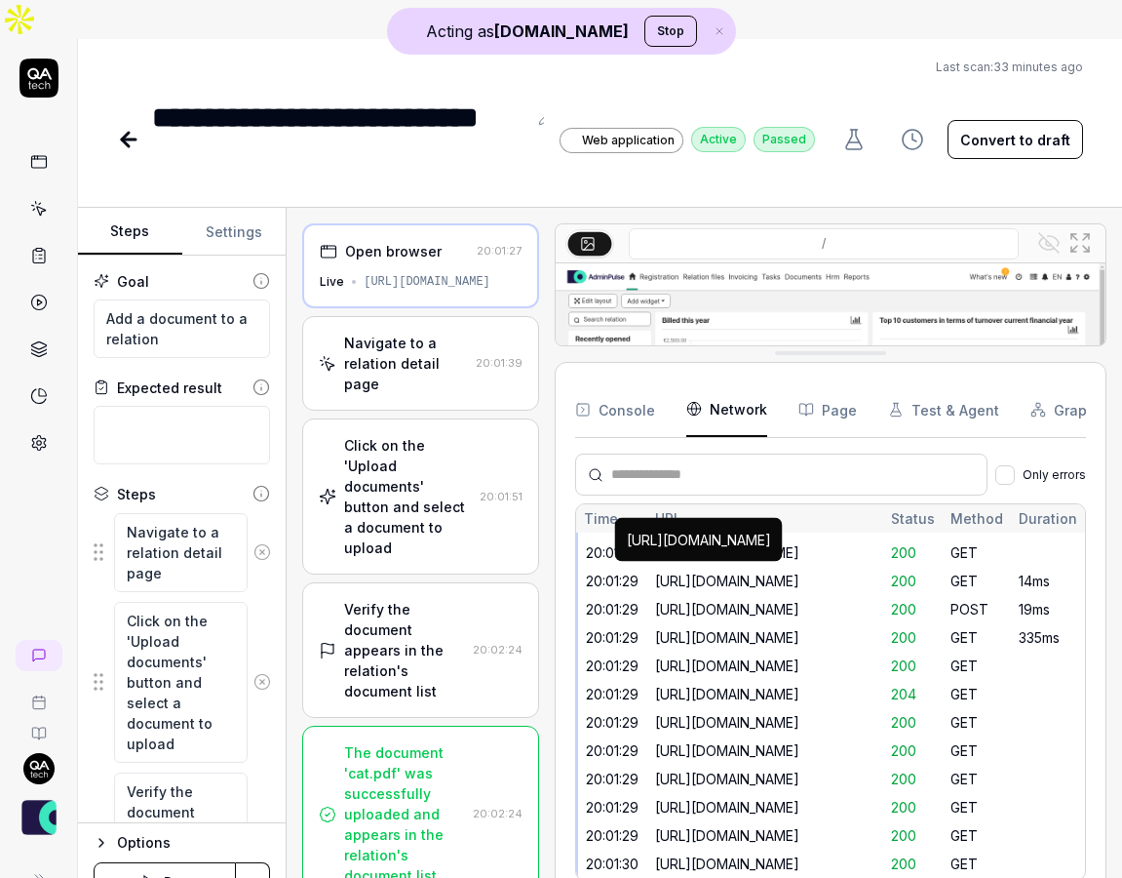
click at [801, 627] on div "[URL][DOMAIN_NAME]" at bounding box center [765, 637] width 220 height 20
click at [775, 627] on div "[URL][DOMAIN_NAME]" at bounding box center [765, 637] width 220 height 20
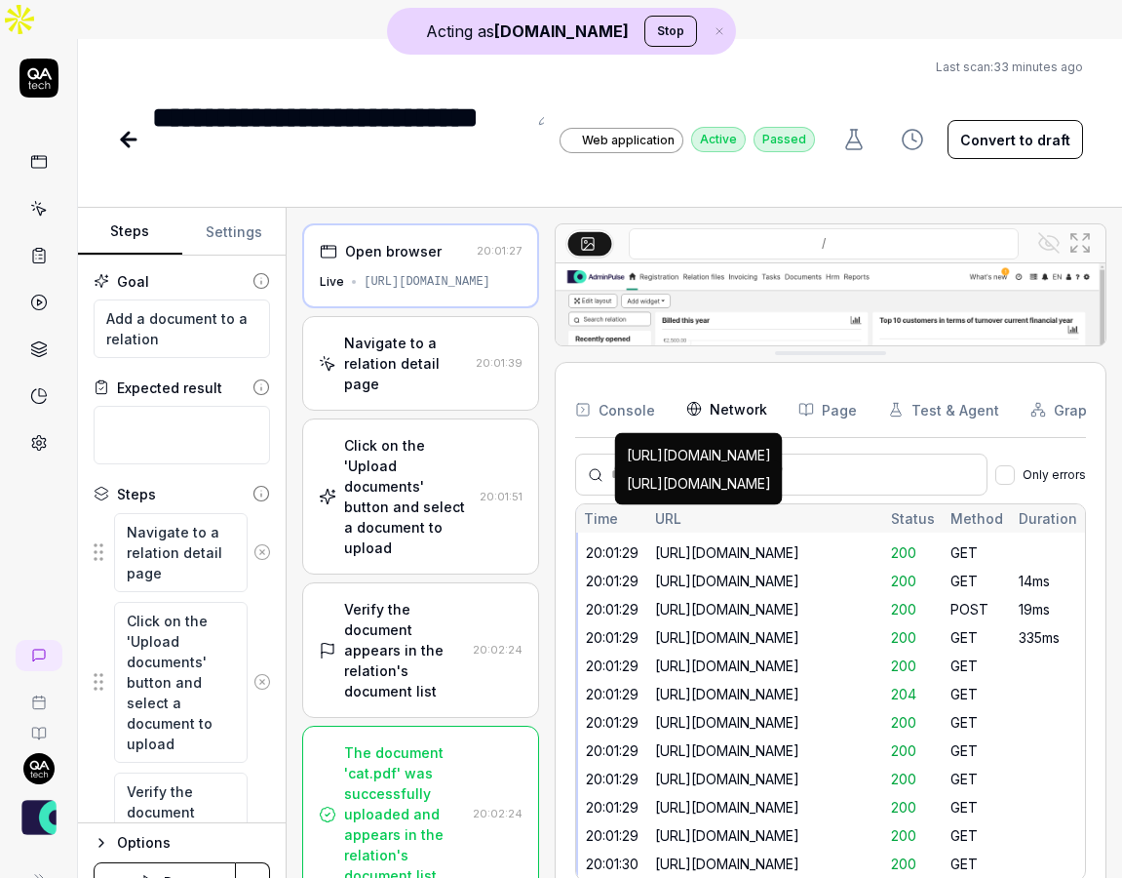
click at [724, 599] on div "[URL][DOMAIN_NAME]" at bounding box center [765, 609] width 220 height 20
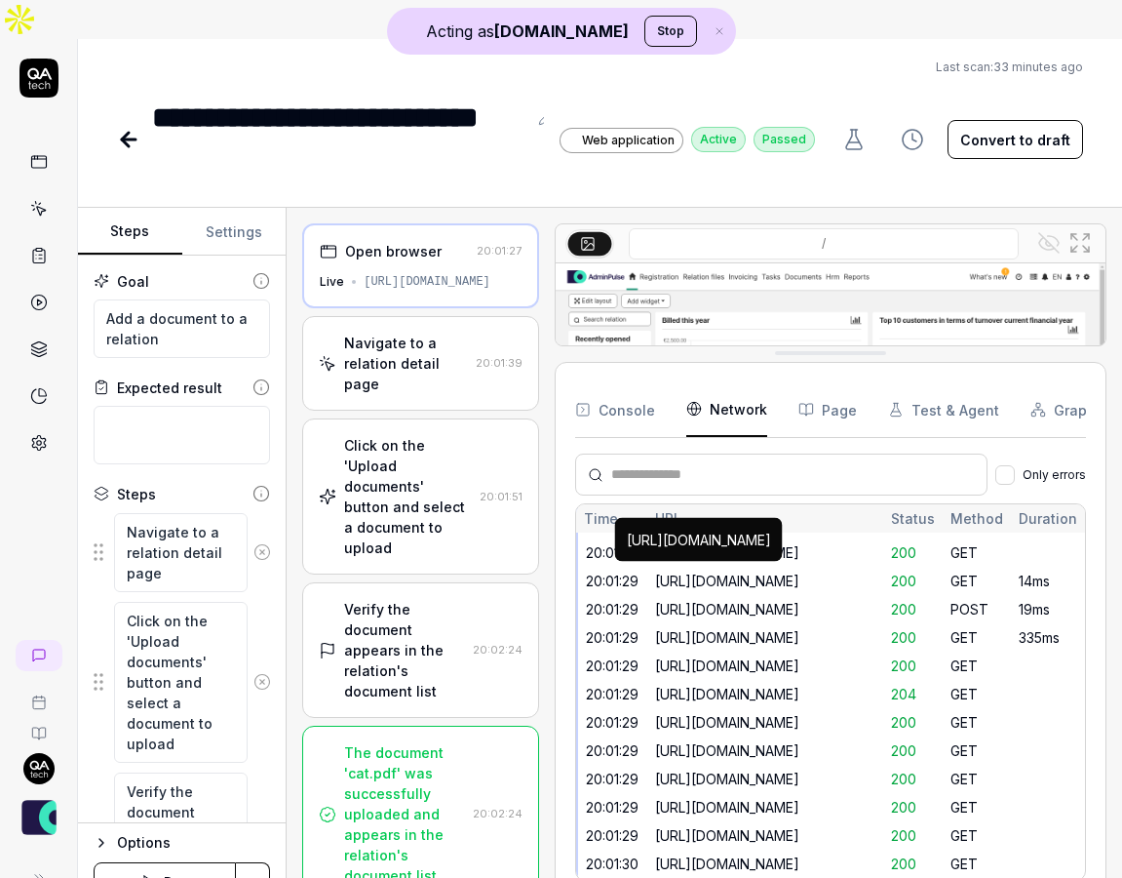
click at [726, 627] on div "[URL][DOMAIN_NAME]" at bounding box center [765, 637] width 220 height 20
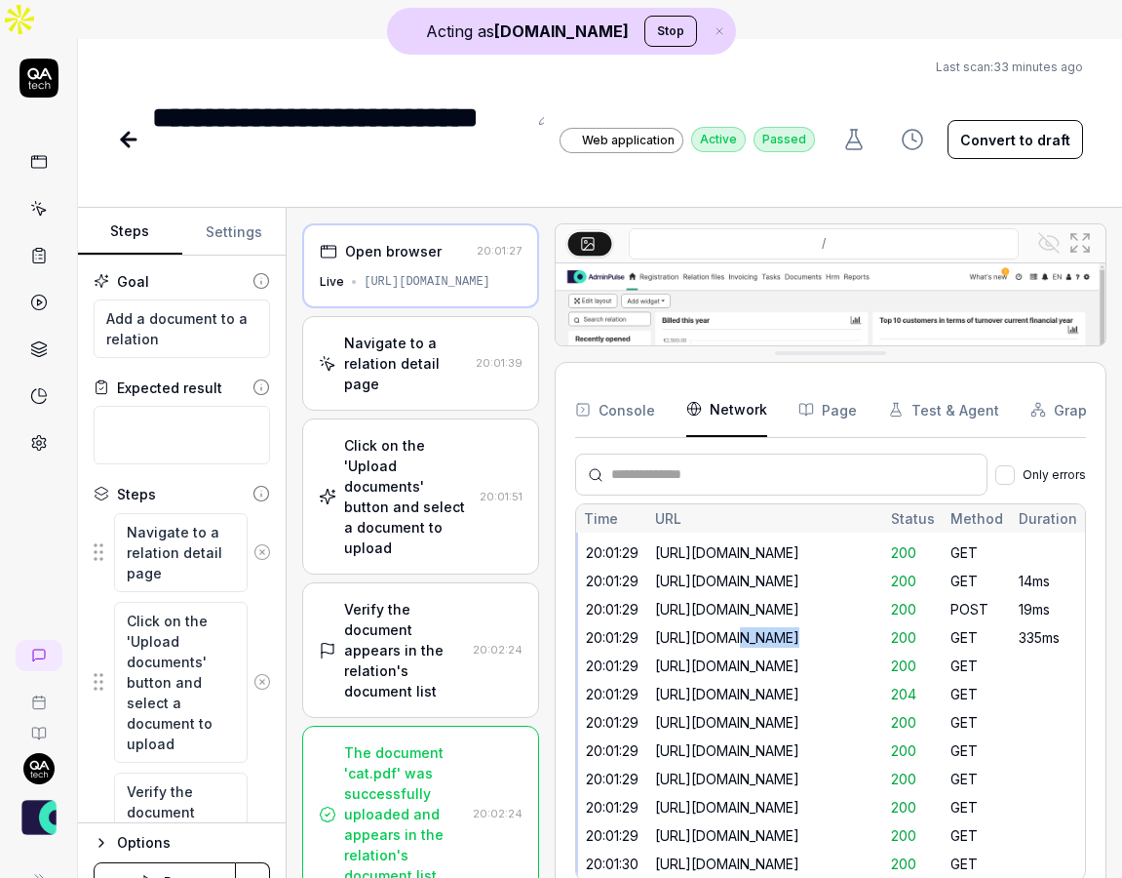
click at [726, 627] on div "[URL][DOMAIN_NAME]" at bounding box center [765, 637] width 220 height 20
click at [775, 765] on div "[URL][DOMAIN_NAME]" at bounding box center [766, 779] width 236 height 28
click at [759, 768] on div "[URL][DOMAIN_NAME]" at bounding box center [765, 778] width 220 height 20
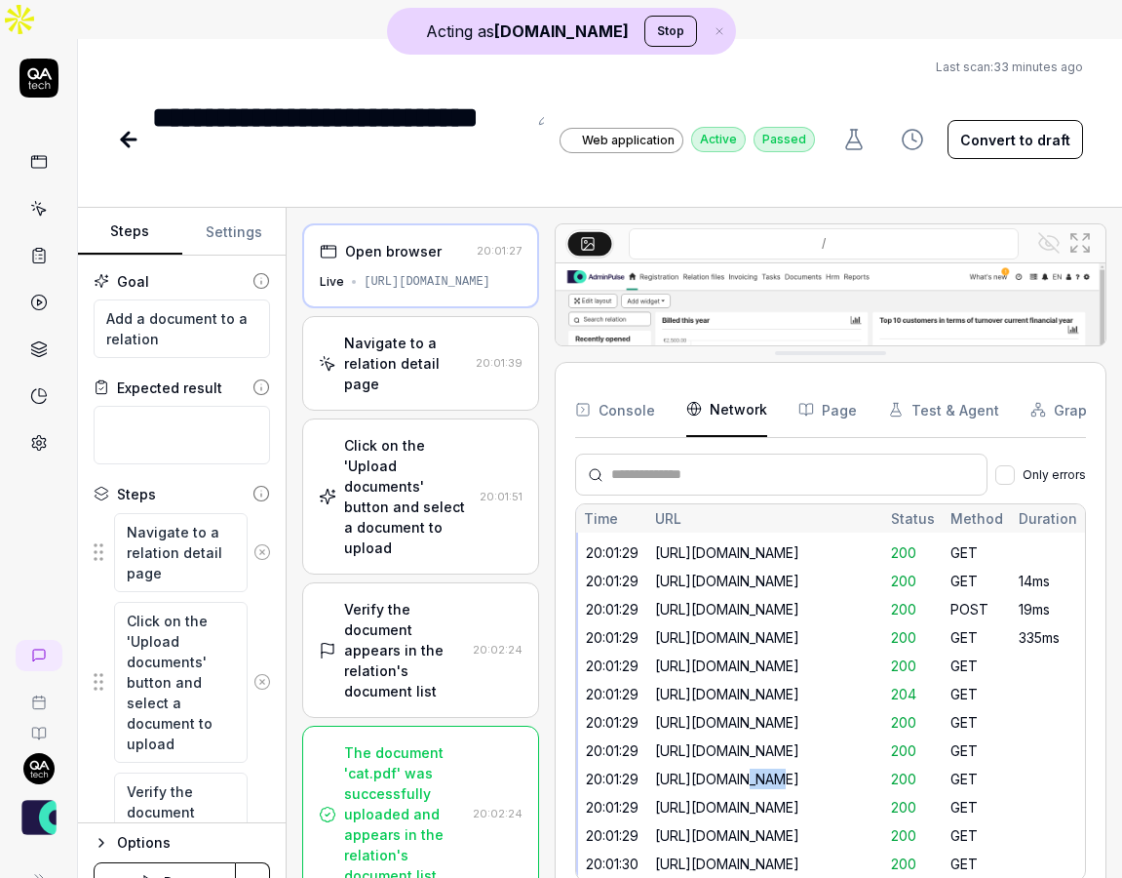
click at [759, 768] on div "[URL][DOMAIN_NAME]" at bounding box center [765, 778] width 220 height 20
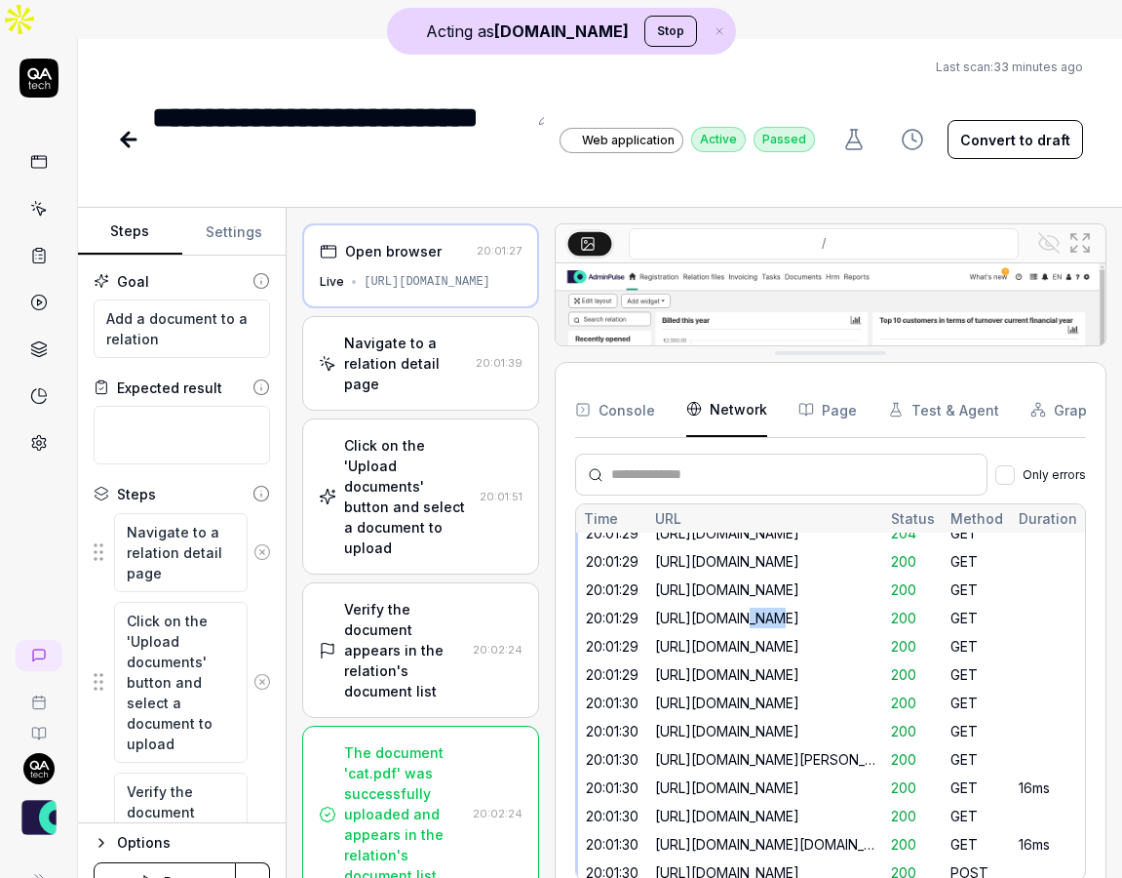
scroll to position [324, 0]
click at [759, 778] on div "[URL][DOMAIN_NAME]" at bounding box center [765, 788] width 220 height 20
click at [757, 774] on div "[URL][DOMAIN_NAME]" at bounding box center [766, 788] width 236 height 28
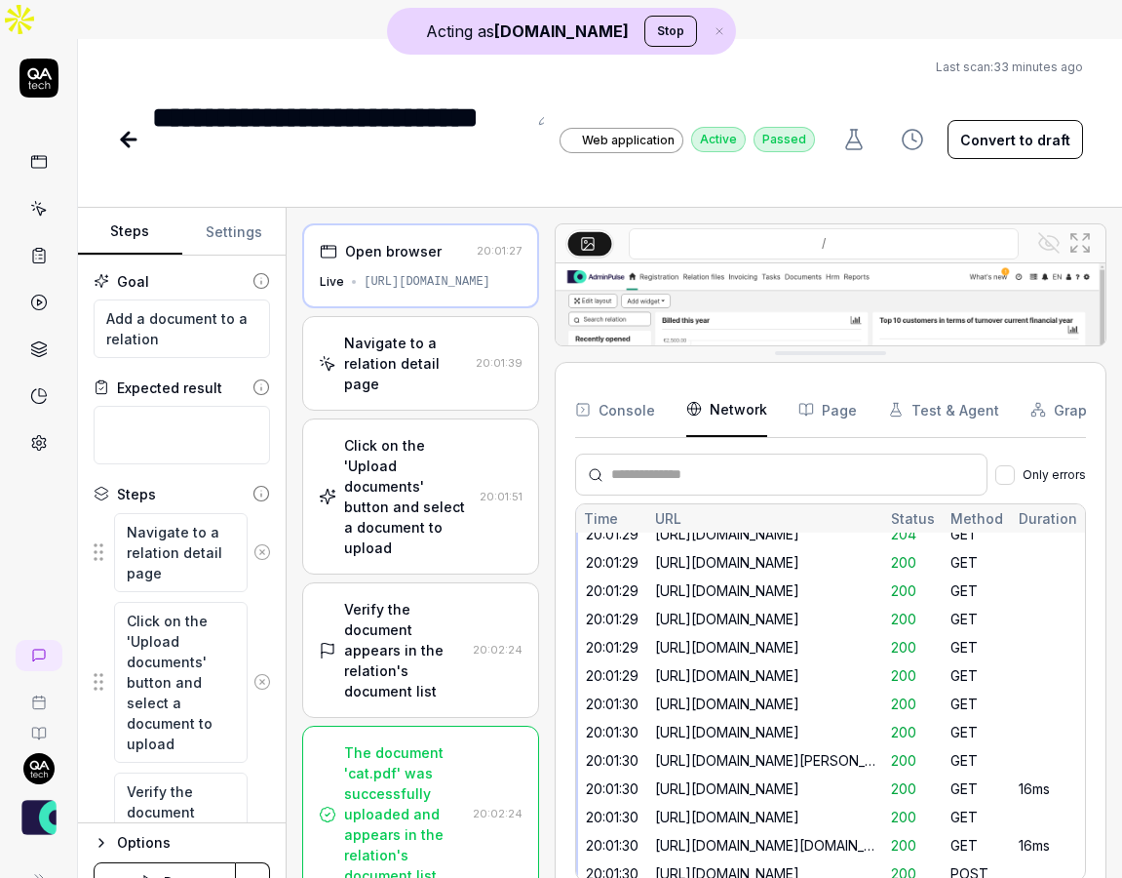
scroll to position [442, 0]
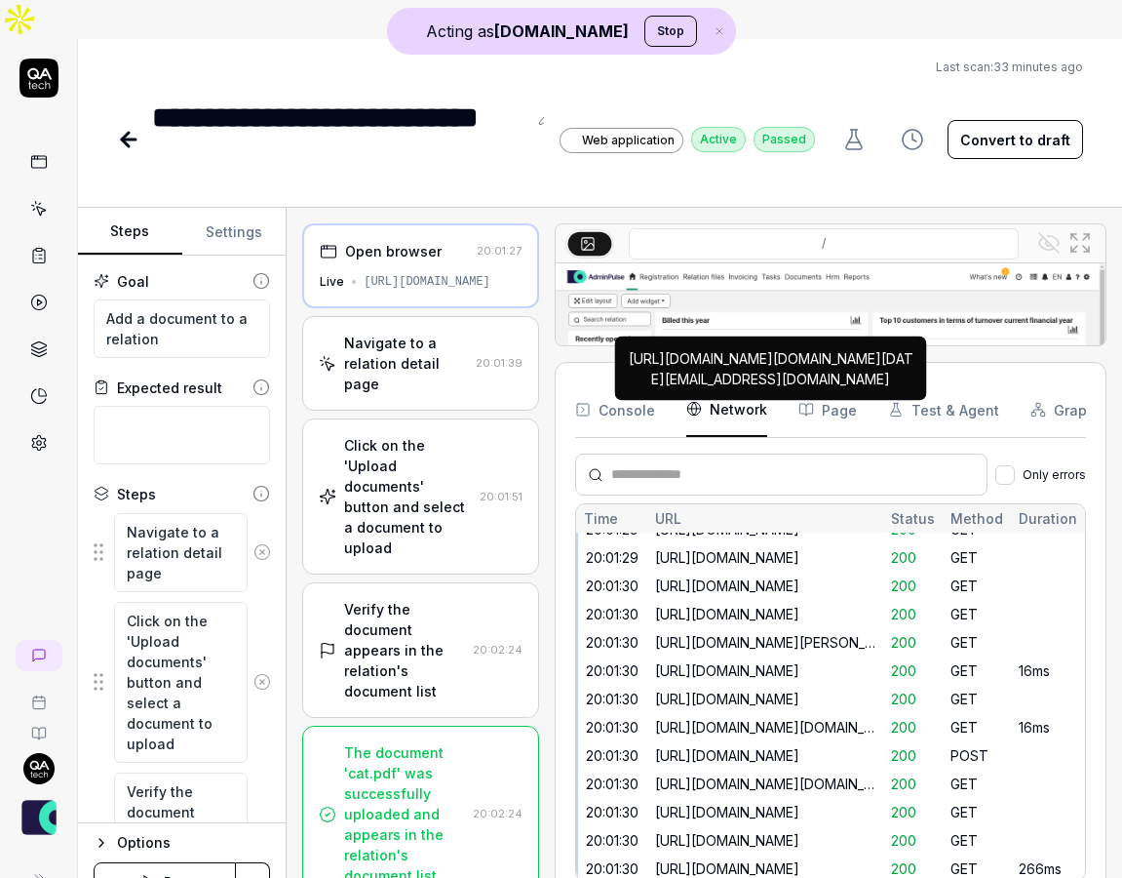
click at [744, 773] on div "[URL][DOMAIN_NAME][DOMAIN_NAME][DATE][EMAIL_ADDRESS][DOMAIN_NAME]" at bounding box center [765, 783] width 220 height 20
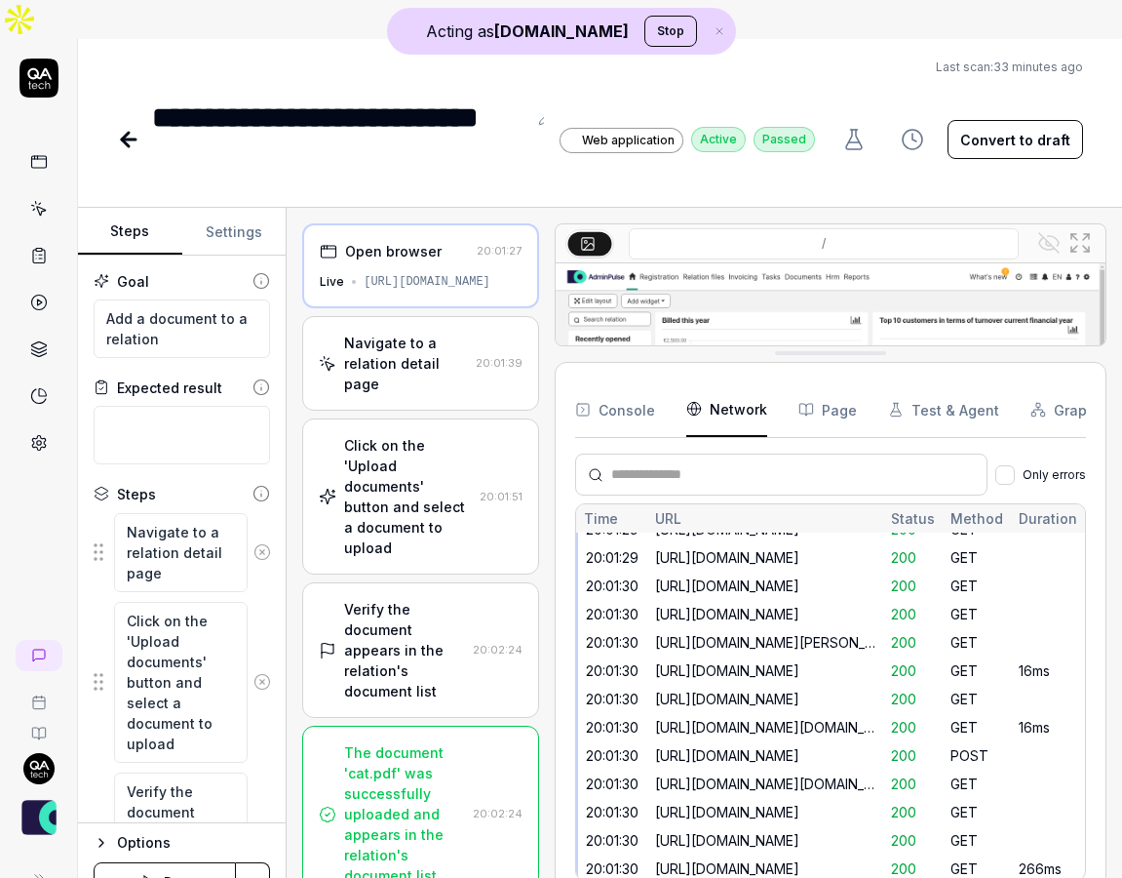
click at [743, 773] on div "[URL][DOMAIN_NAME][DOMAIN_NAME][DATE][EMAIL_ADDRESS][DOMAIN_NAME]" at bounding box center [765, 783] width 220 height 20
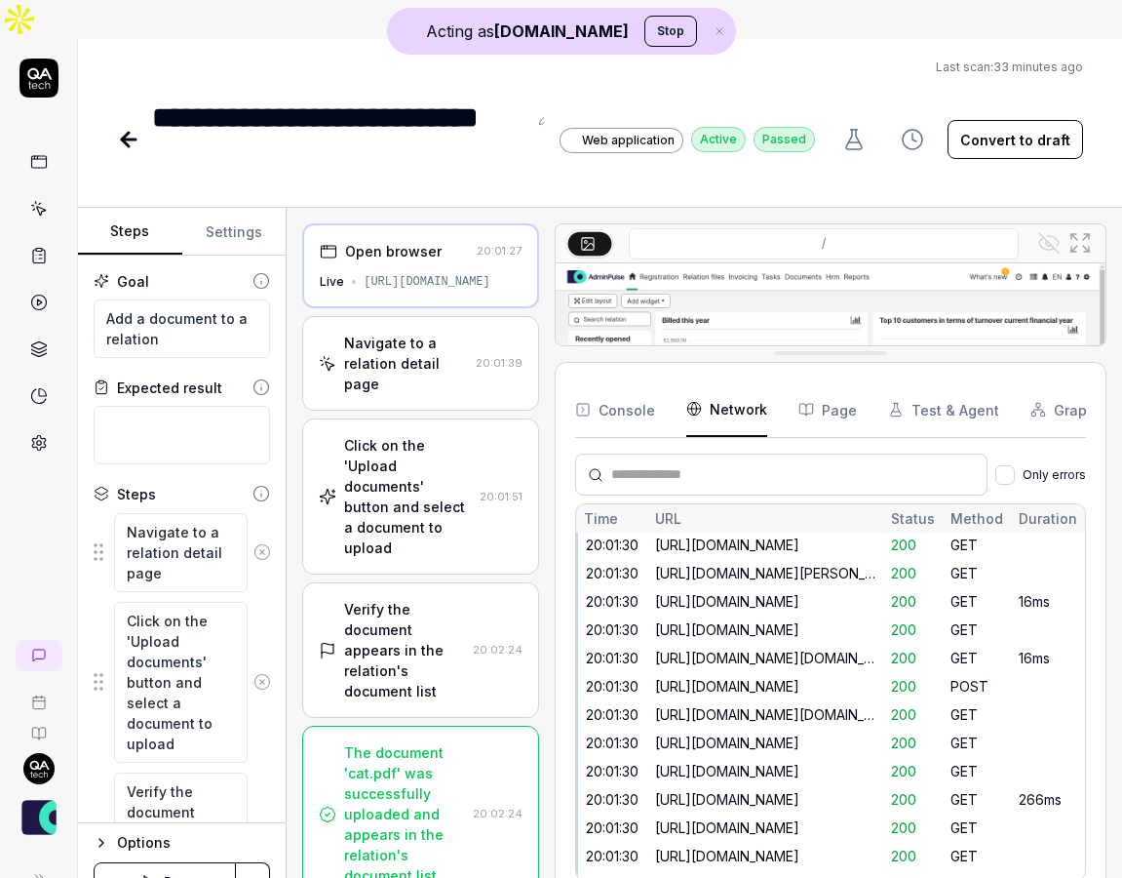
scroll to position [507, 0]
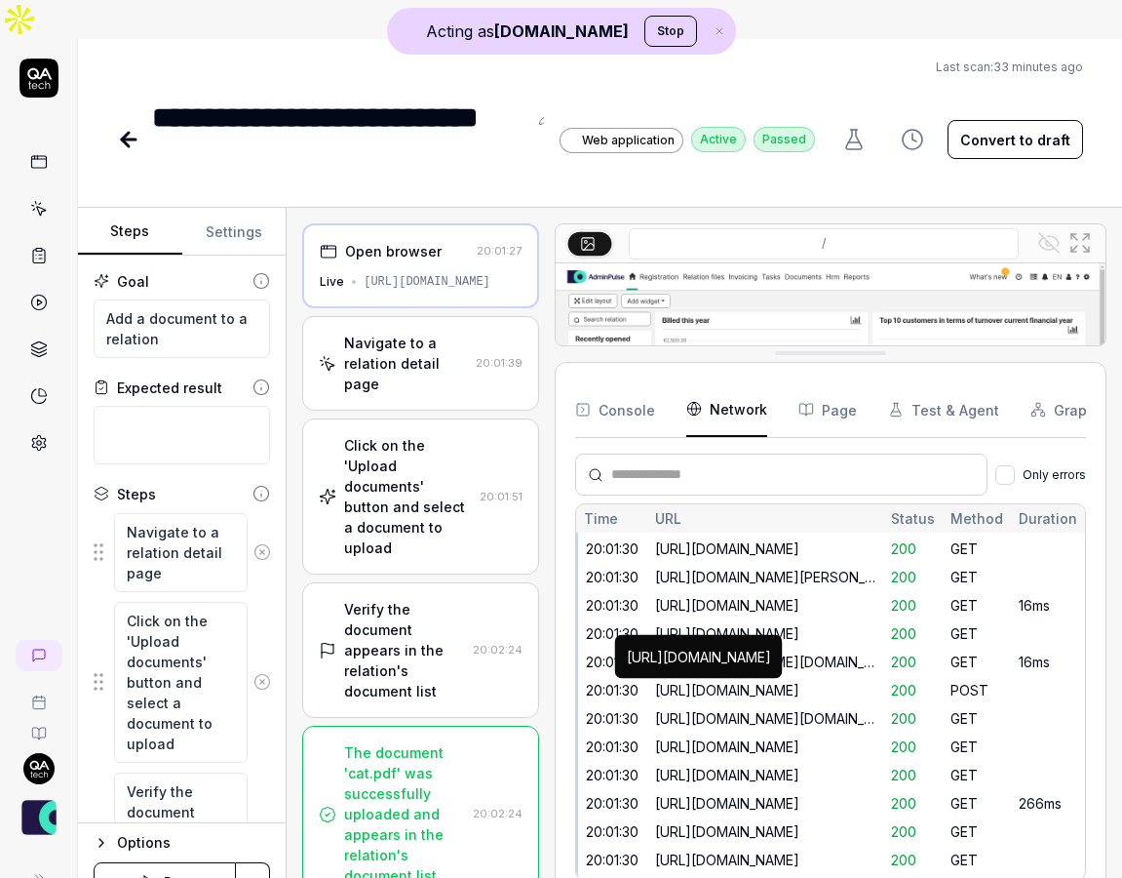
click at [741, 659] on div "[URL][DOMAIN_NAME]" at bounding box center [699, 657] width 144 height 20
copy div "[URL][DOMAIN_NAME]"
type textarea "*"
